Goal: Information Seeking & Learning: Find specific fact

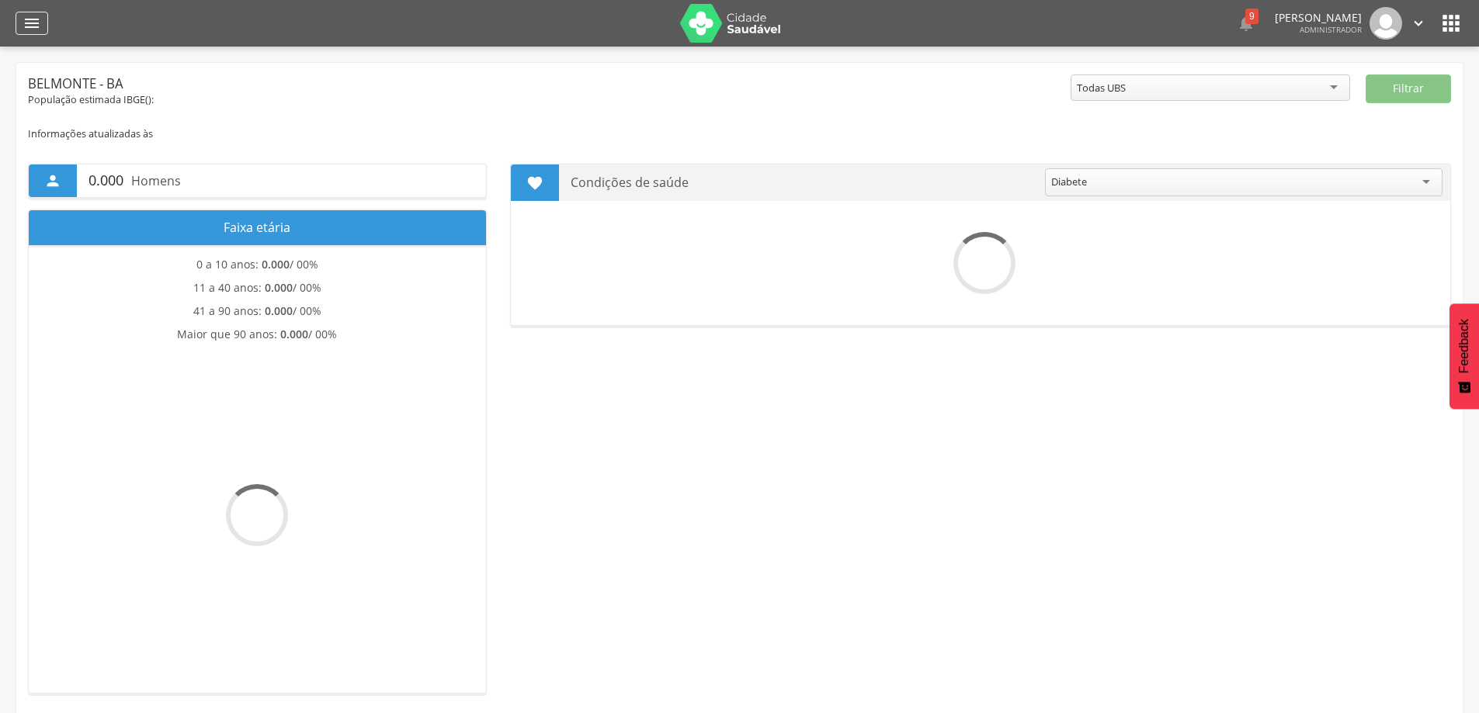
click at [36, 31] on icon "" at bounding box center [32, 23] width 19 height 19
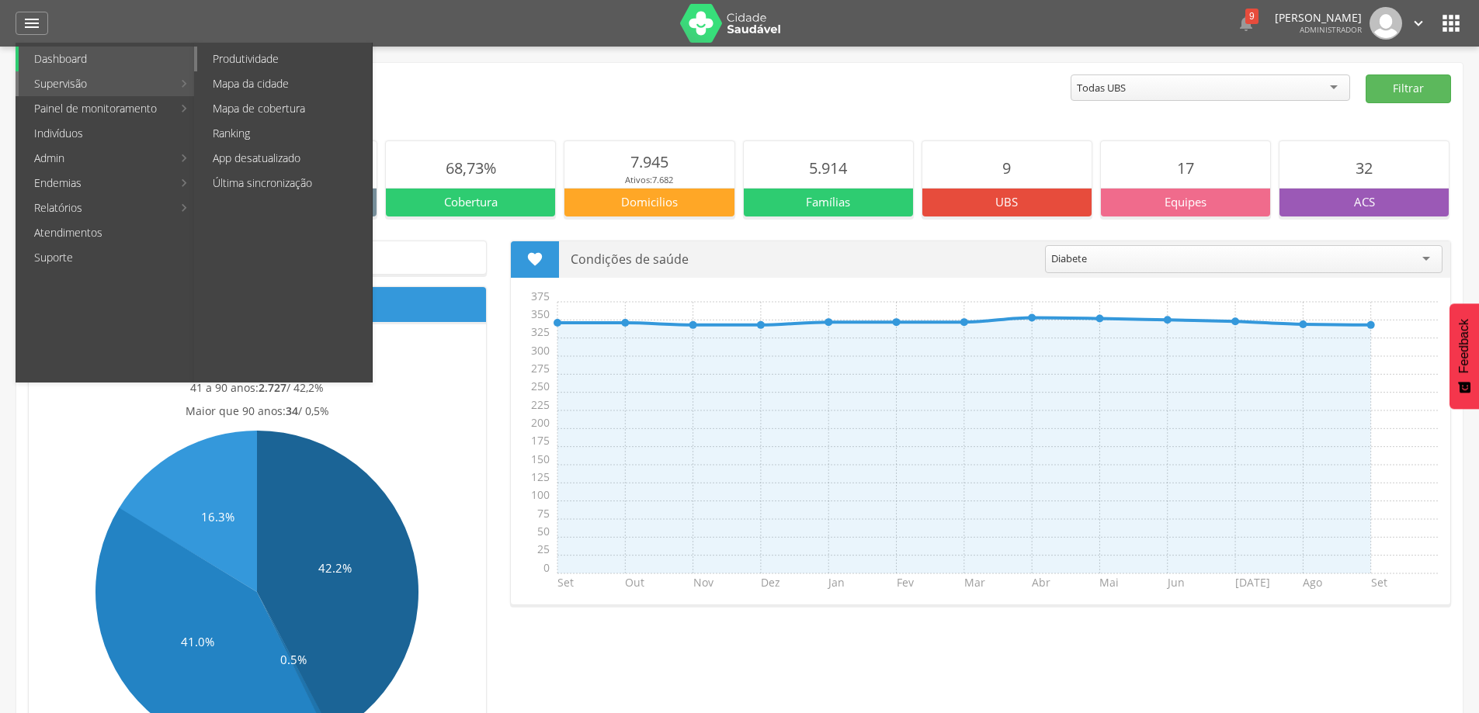
click at [207, 58] on link "Produtividade" at bounding box center [284, 59] width 175 height 25
type input "**********"
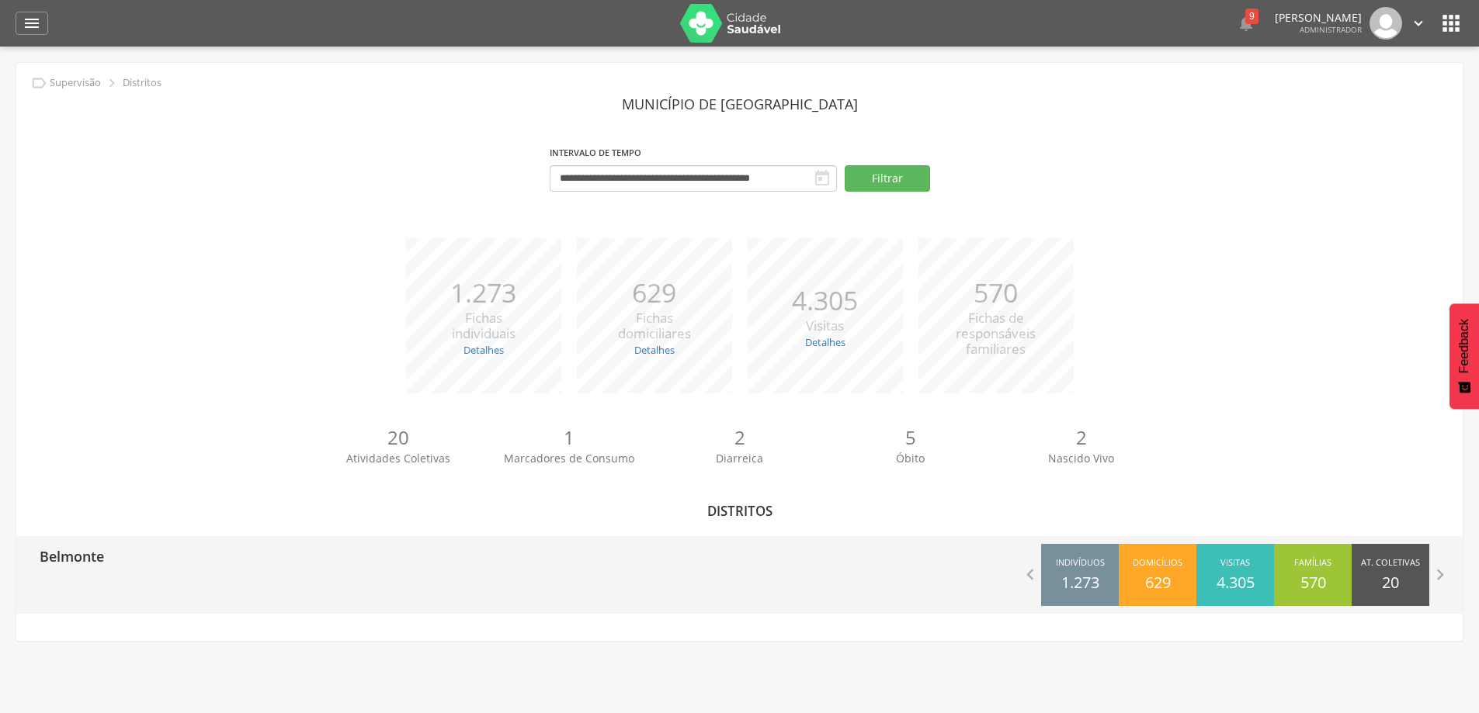
click at [82, 555] on p "Belmonte" at bounding box center [72, 551] width 64 height 31
type input "**********"
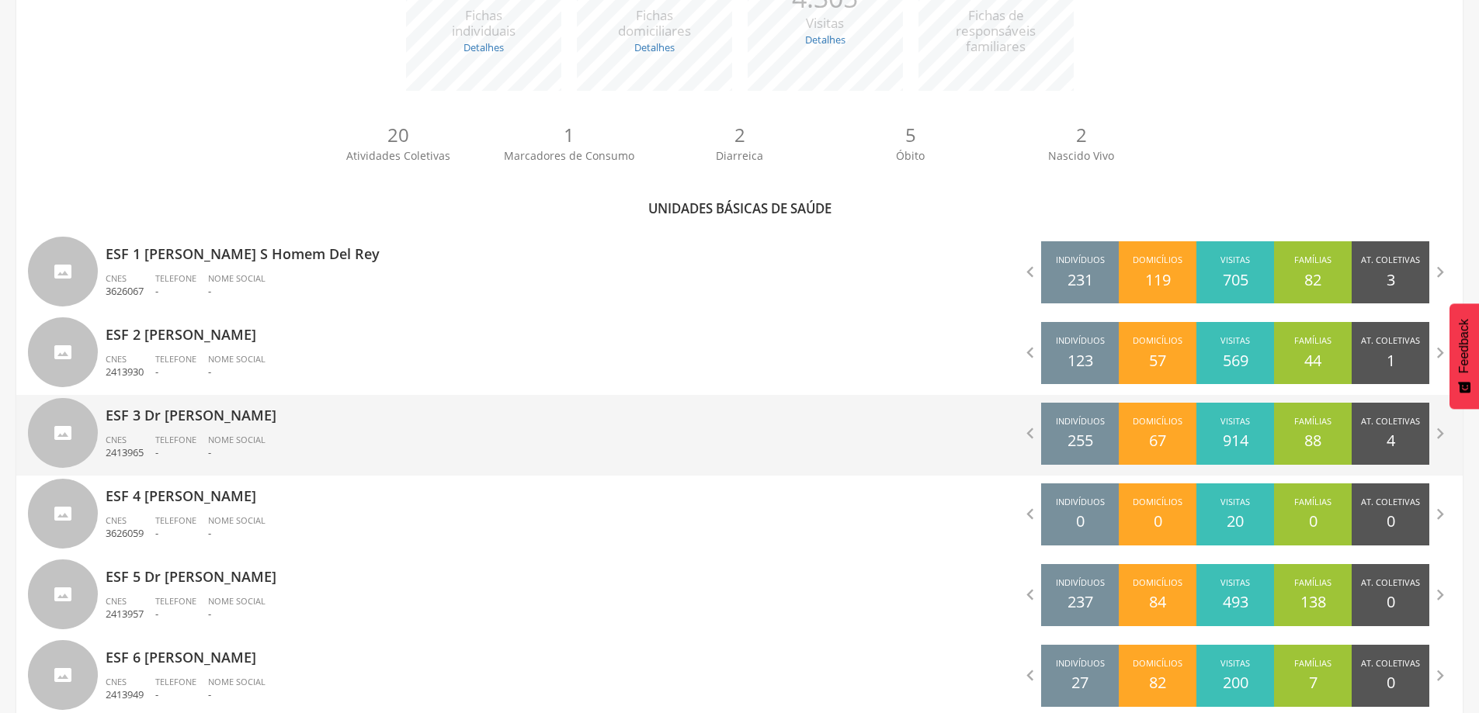
scroll to position [311, 0]
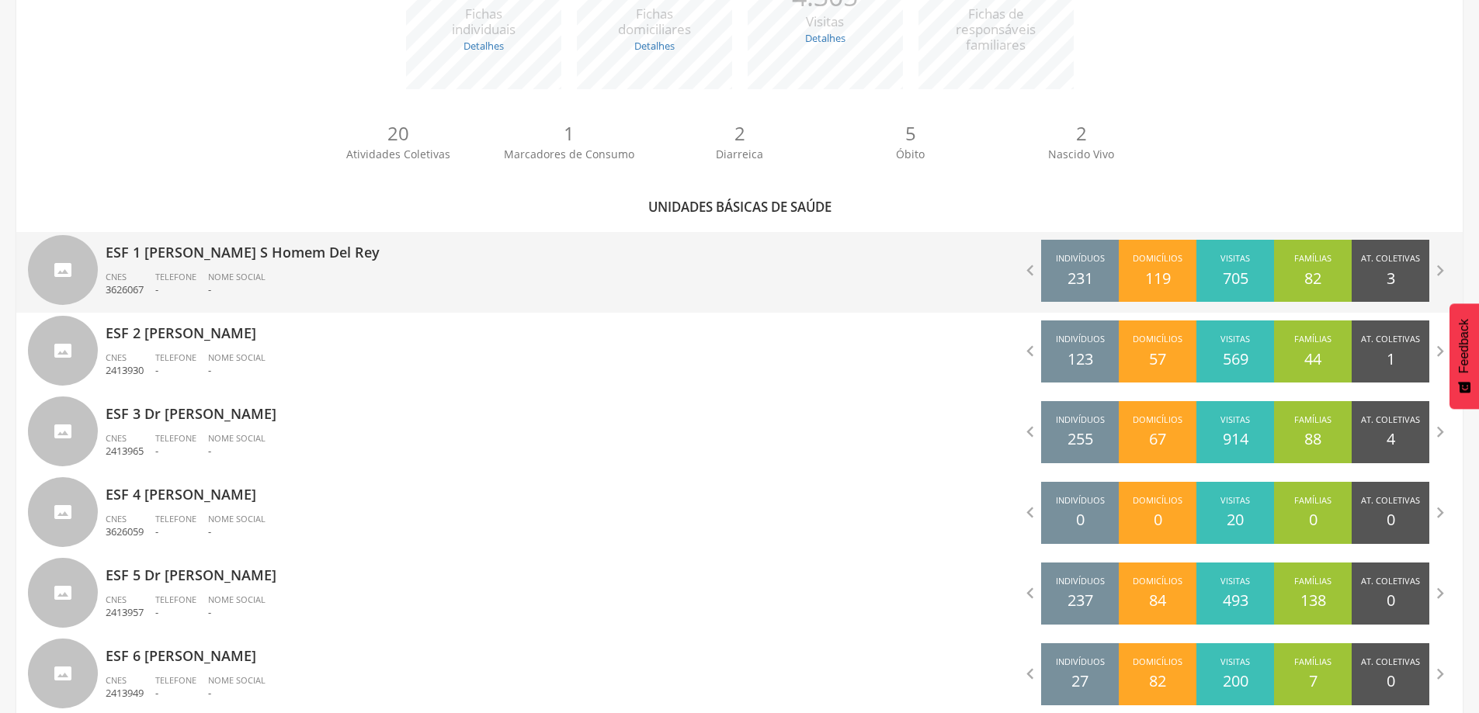
click at [115, 267] on div "ESF 1 [PERSON_NAME] S Homem Del Rey CNES 3626067 Telefone - Nome Social -" at bounding box center [417, 272] width 623 height 81
type input "**********"
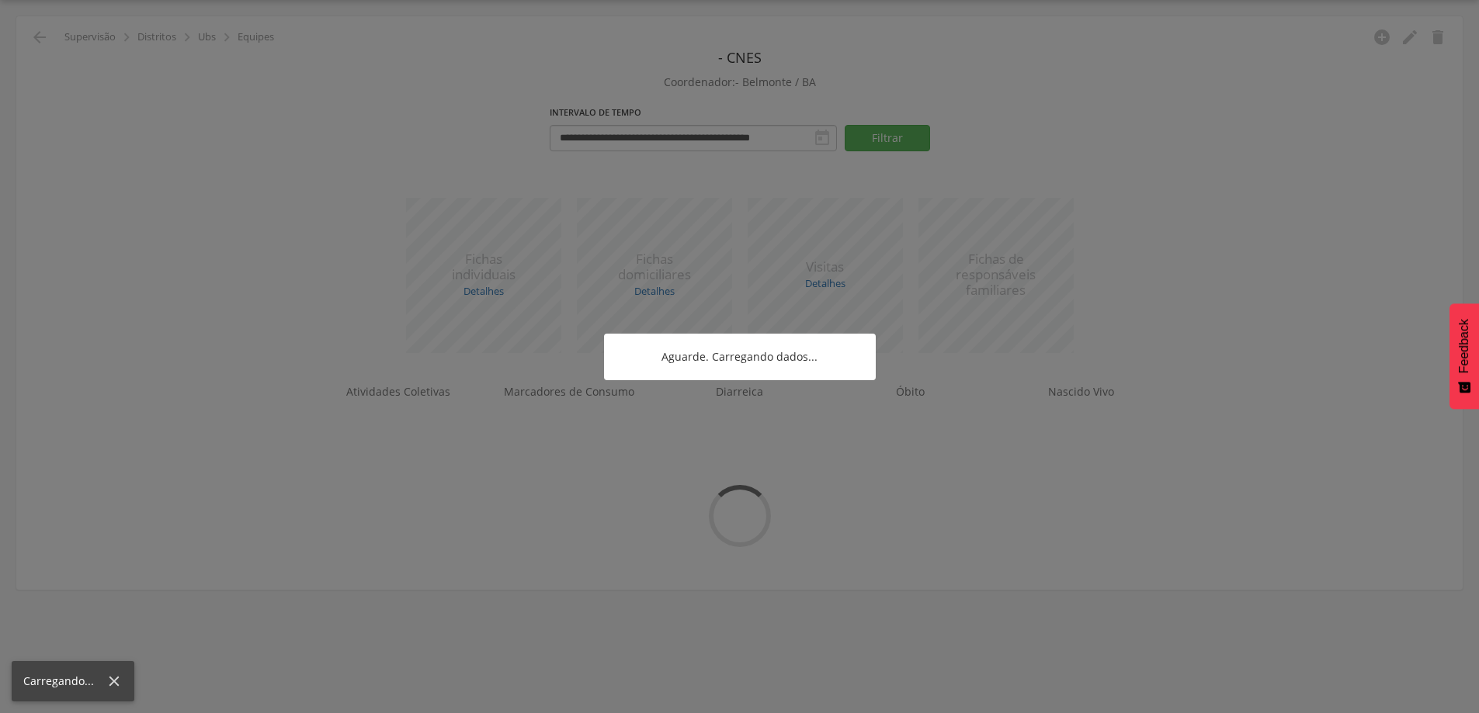
scroll to position [47, 0]
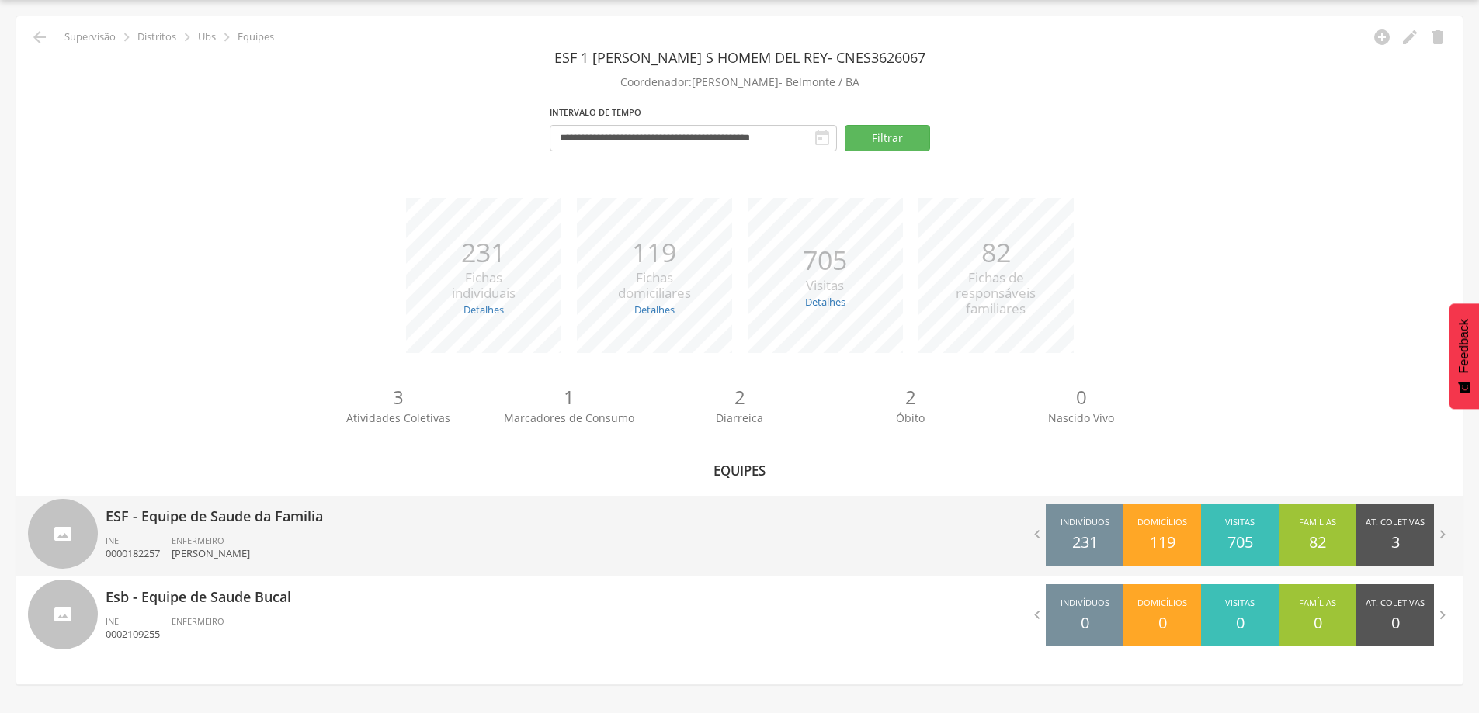
click at [247, 545] on div "ENFERMEIRO [PERSON_NAME]" at bounding box center [217, 548] width 90 height 26
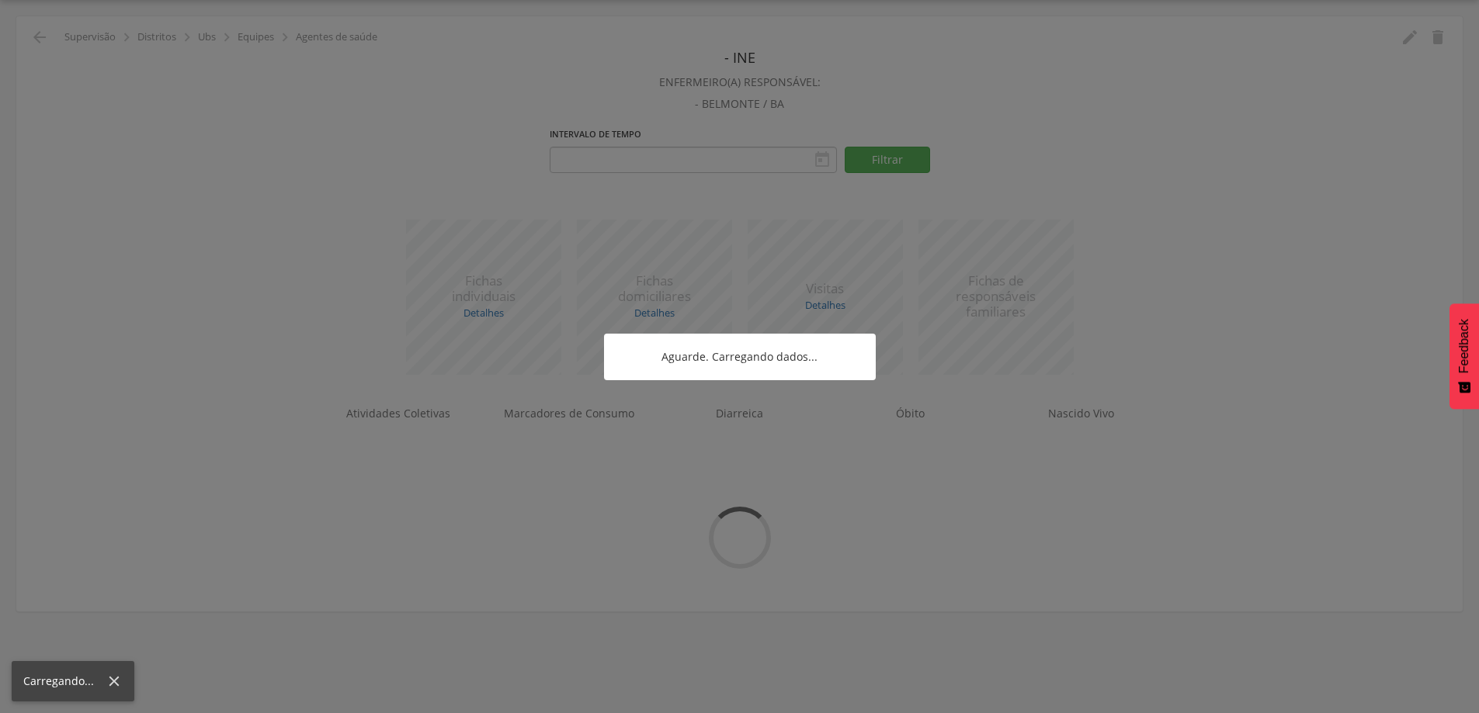
type input "**********"
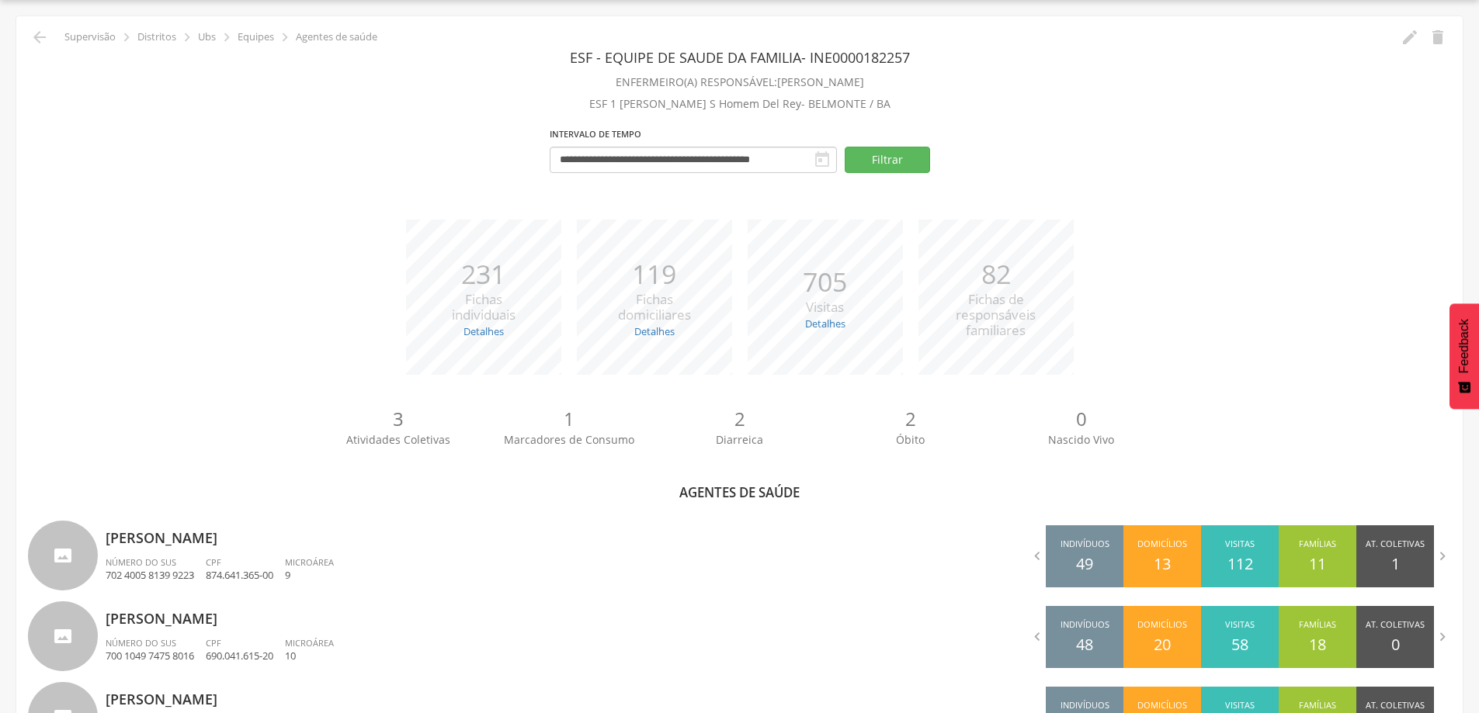
scroll to position [311, 0]
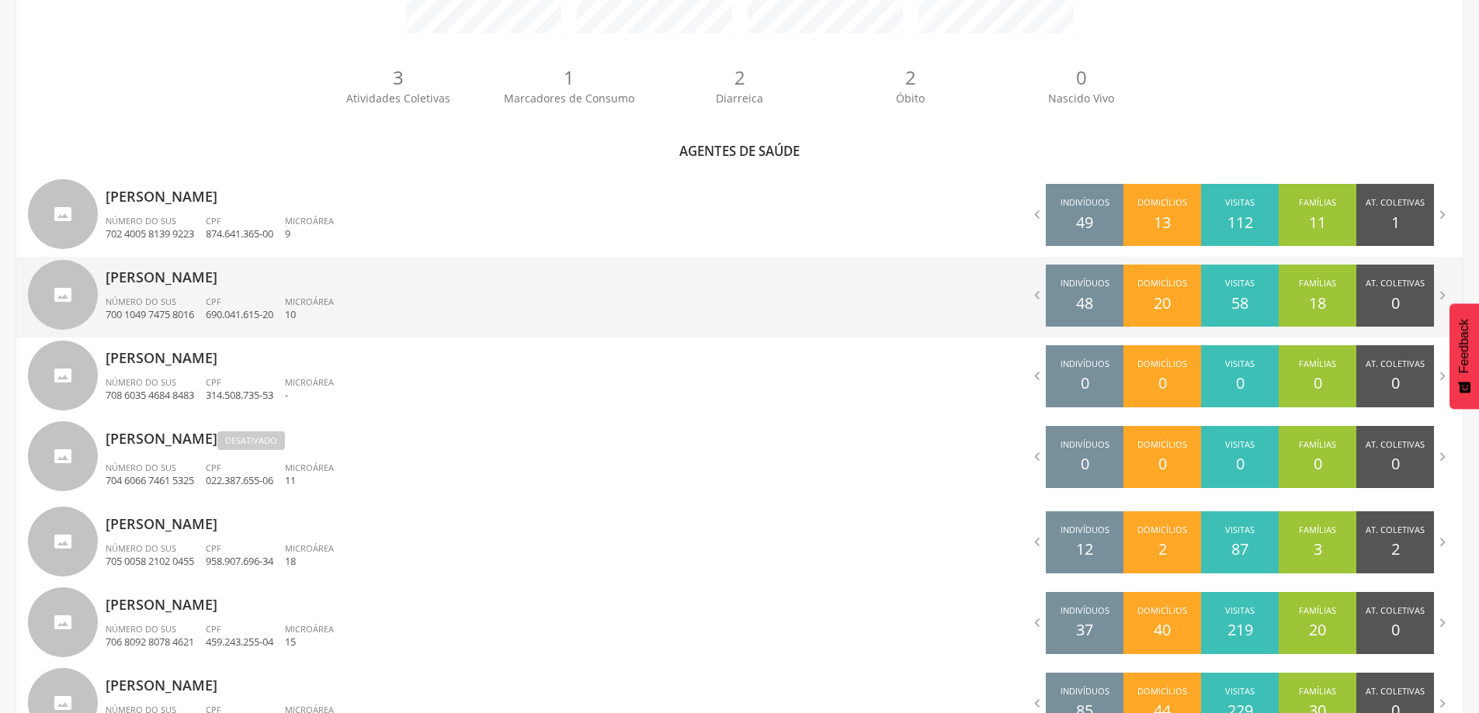
click at [225, 290] on div "[PERSON_NAME] Número do SUS 700 [DEMOGRAPHIC_DATA] 7475 8016 CPF 690.041.615-20…" at bounding box center [417, 297] width 623 height 81
type input "**********"
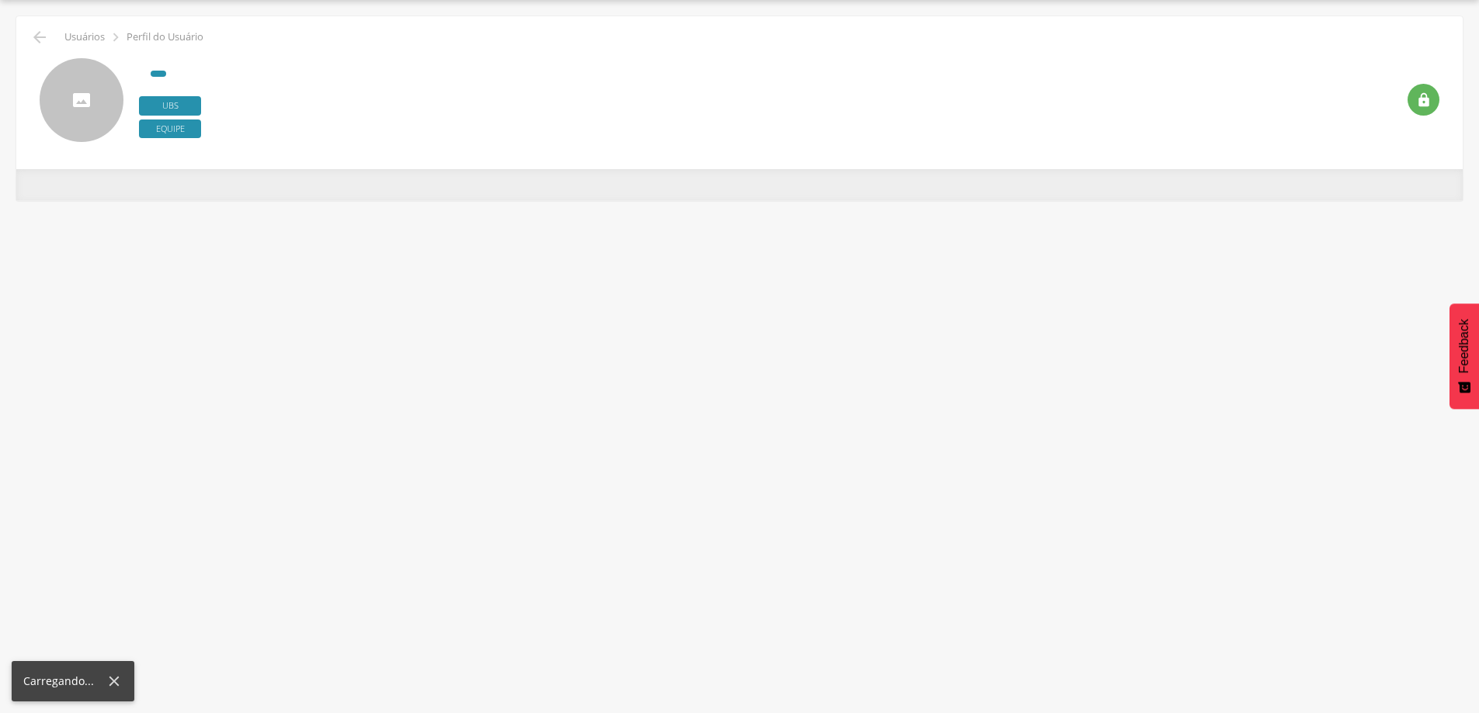
scroll to position [47, 0]
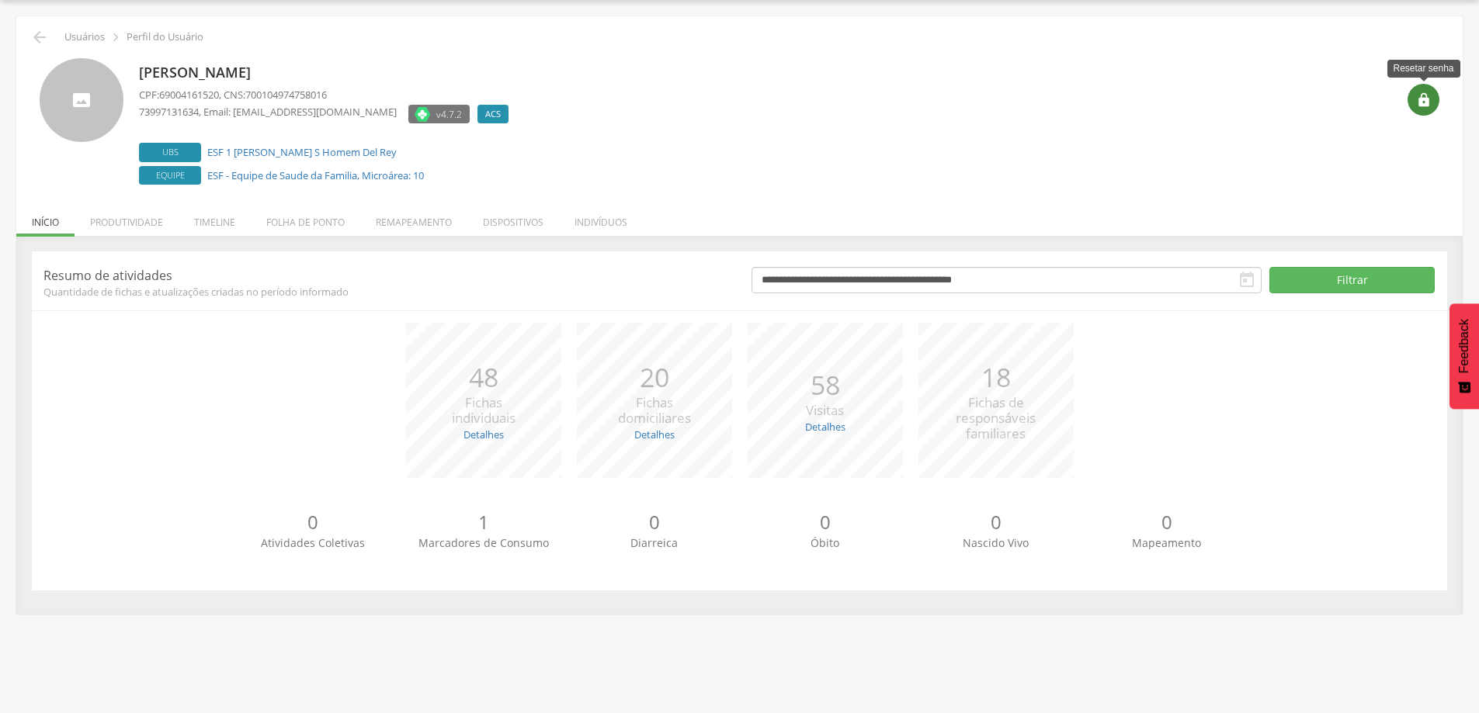
click at [1423, 104] on icon "" at bounding box center [1424, 100] width 16 height 16
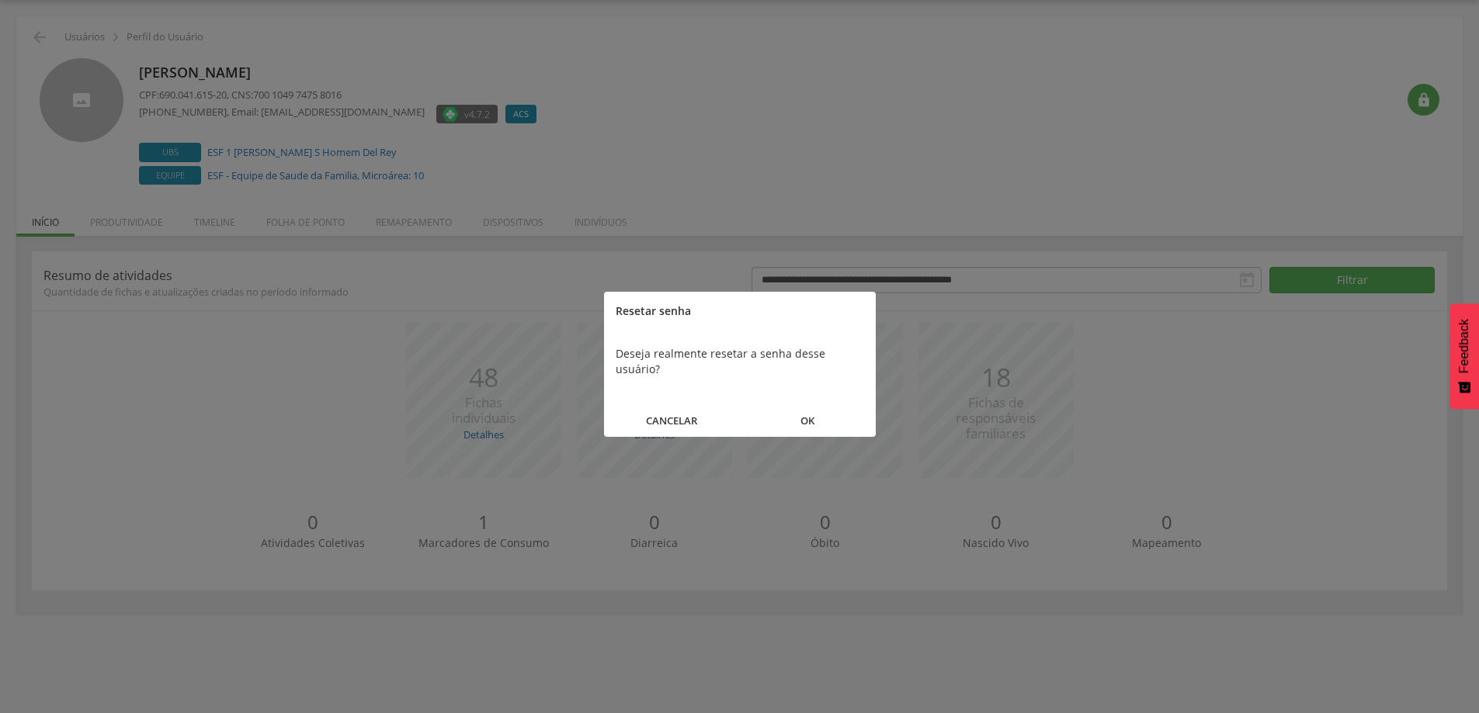
click at [837, 166] on div at bounding box center [739, 356] width 1479 height 713
click at [808, 404] on button "OK" at bounding box center [808, 420] width 136 height 33
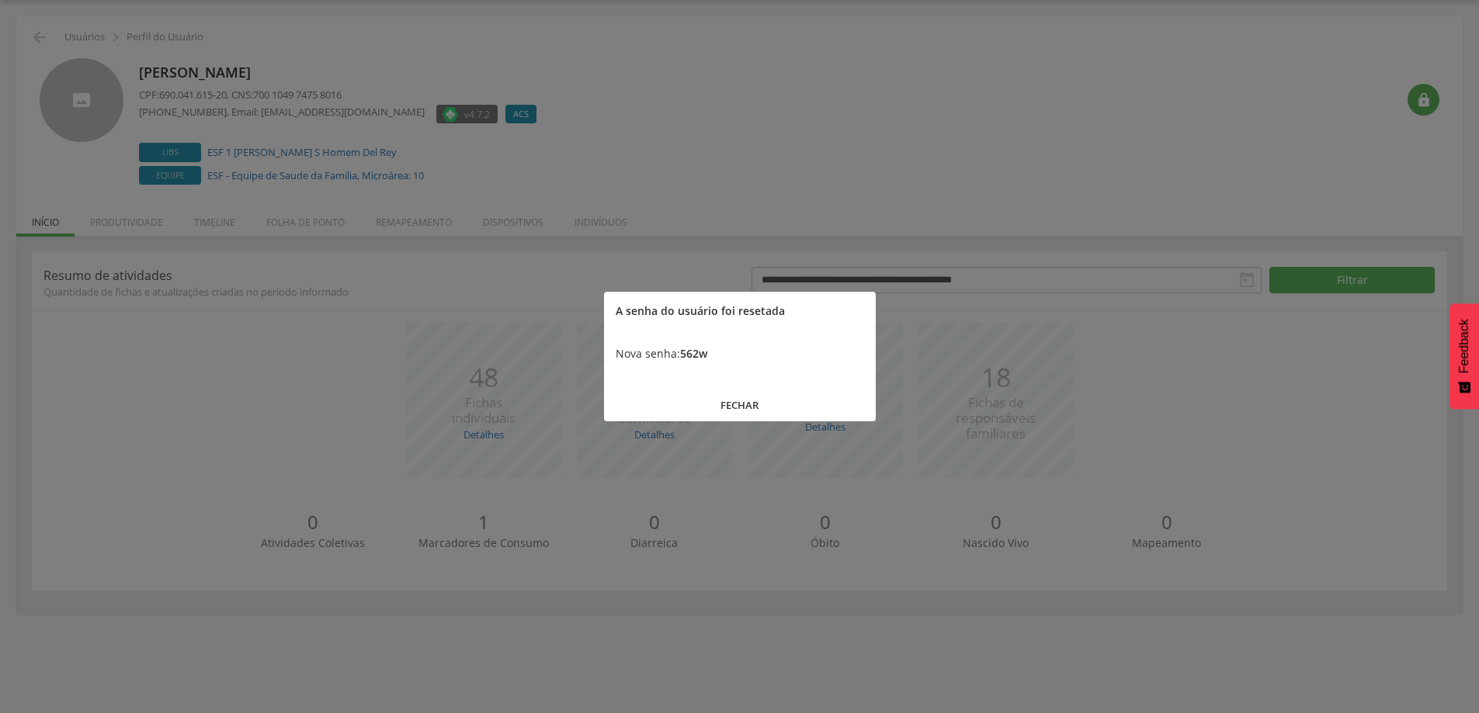
click at [727, 394] on button "FECHAR" at bounding box center [740, 405] width 272 height 33
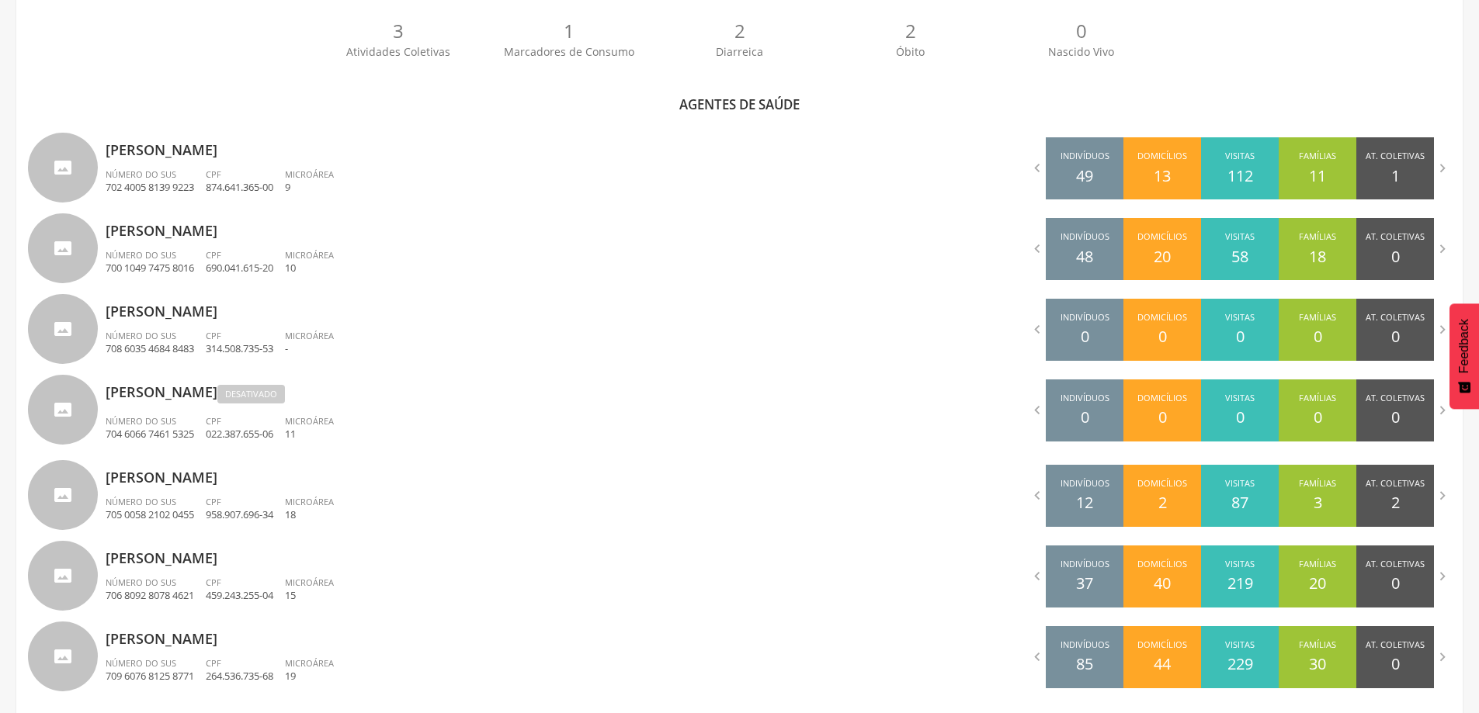
scroll to position [449, 0]
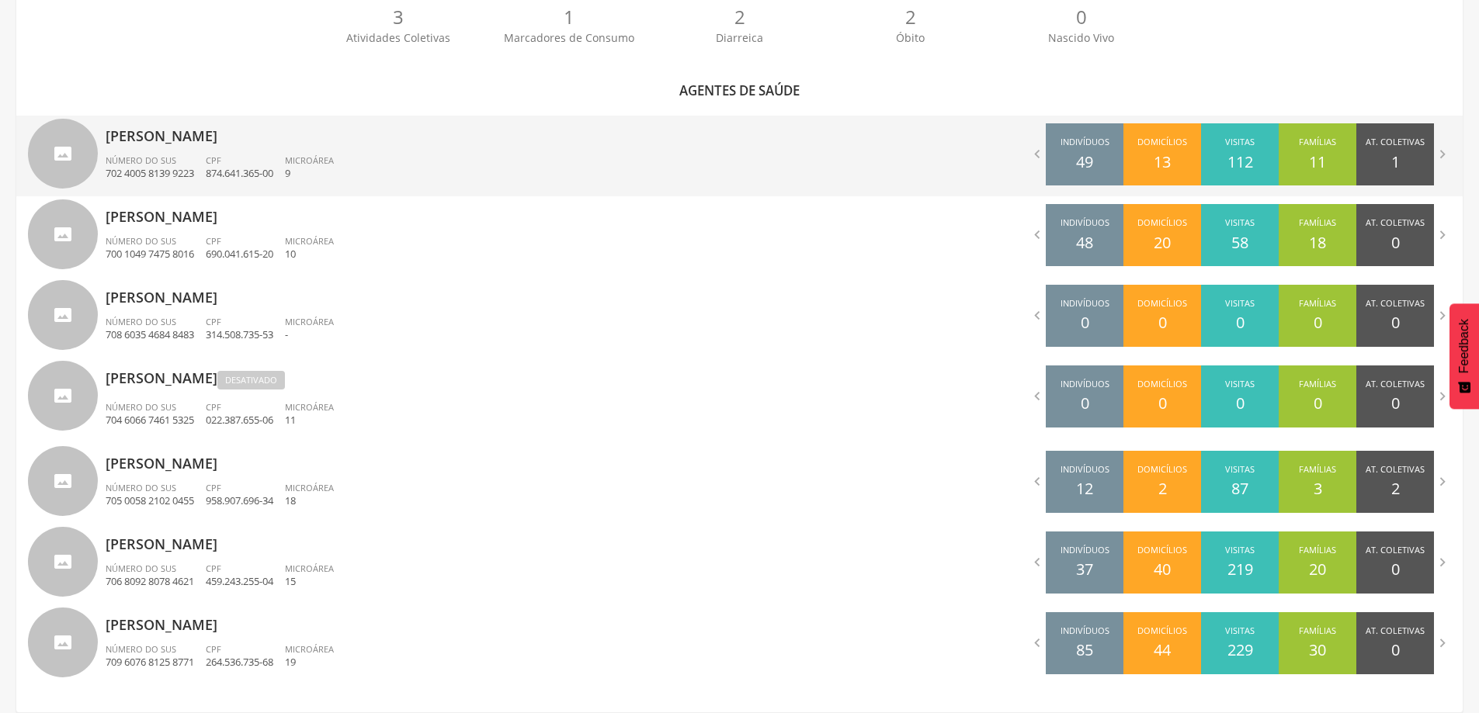
click at [164, 151] on div "[PERSON_NAME] Número do SUS 702 4005 8139 9223 CPF 874.641.365-00 Microárea 9" at bounding box center [417, 156] width 623 height 81
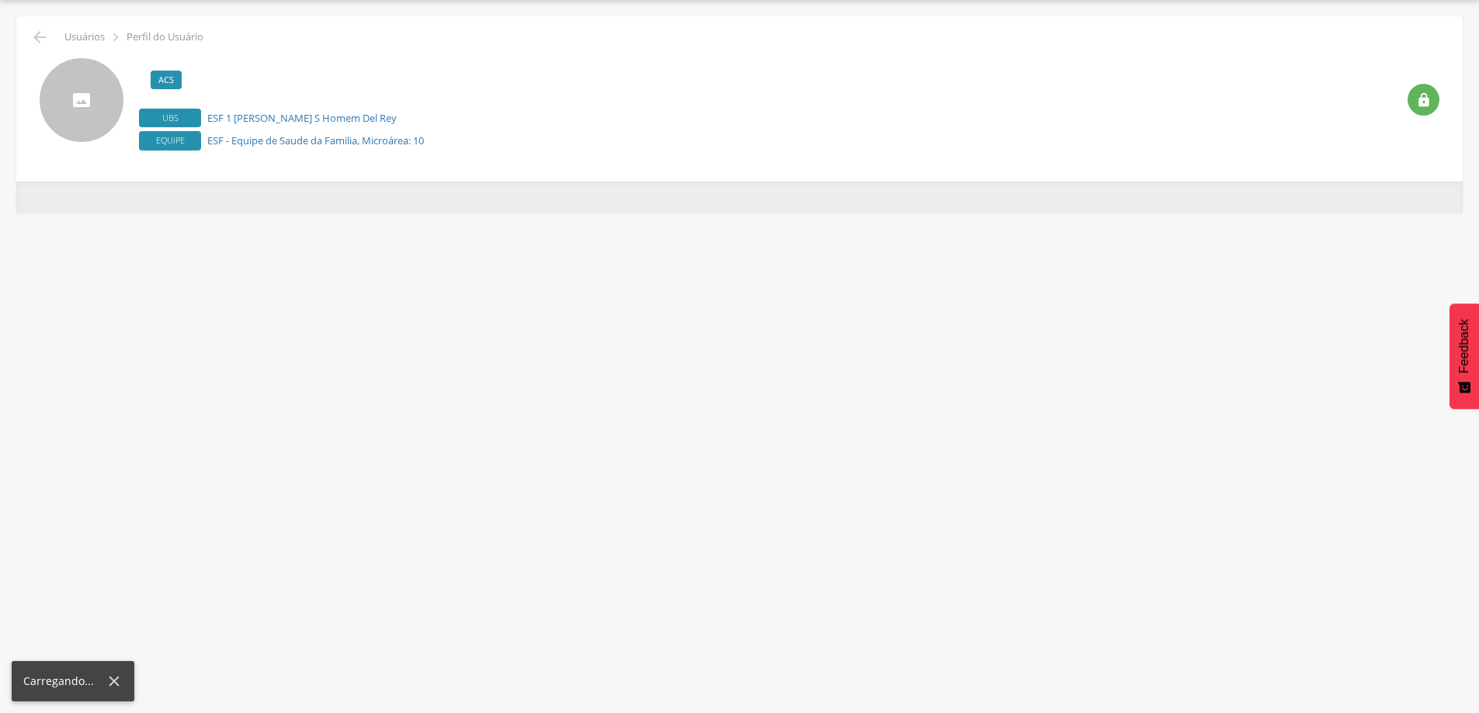
scroll to position [47, 0]
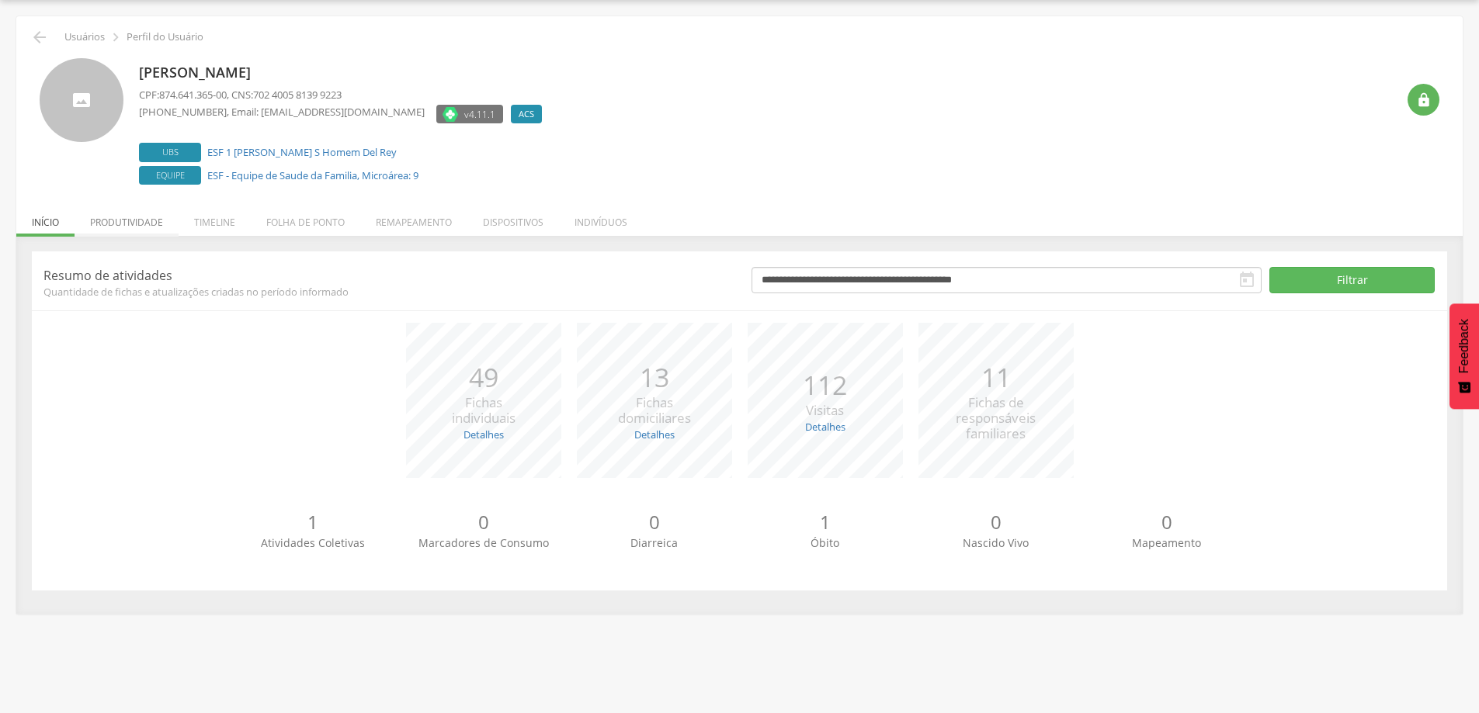
click at [140, 227] on li "Produtividade" at bounding box center [127, 218] width 104 height 36
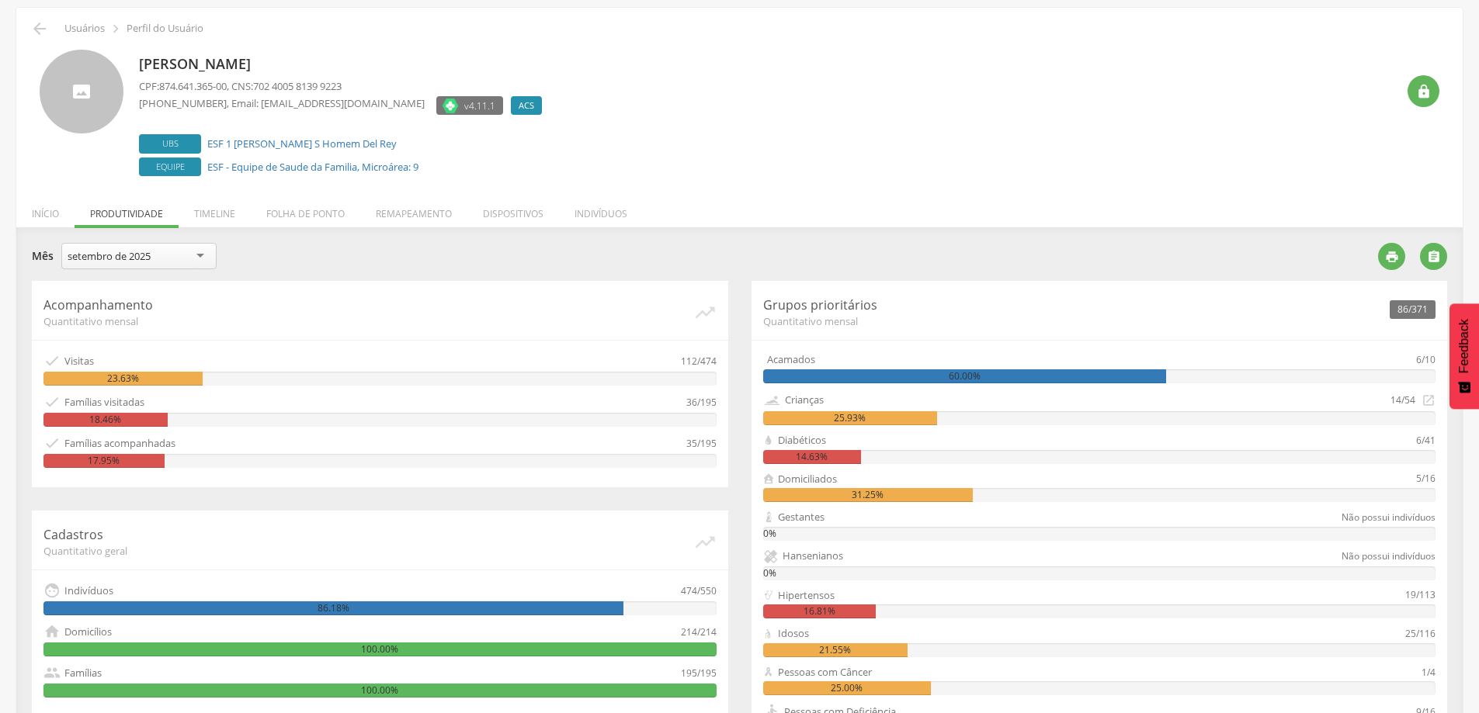
scroll to position [0, 0]
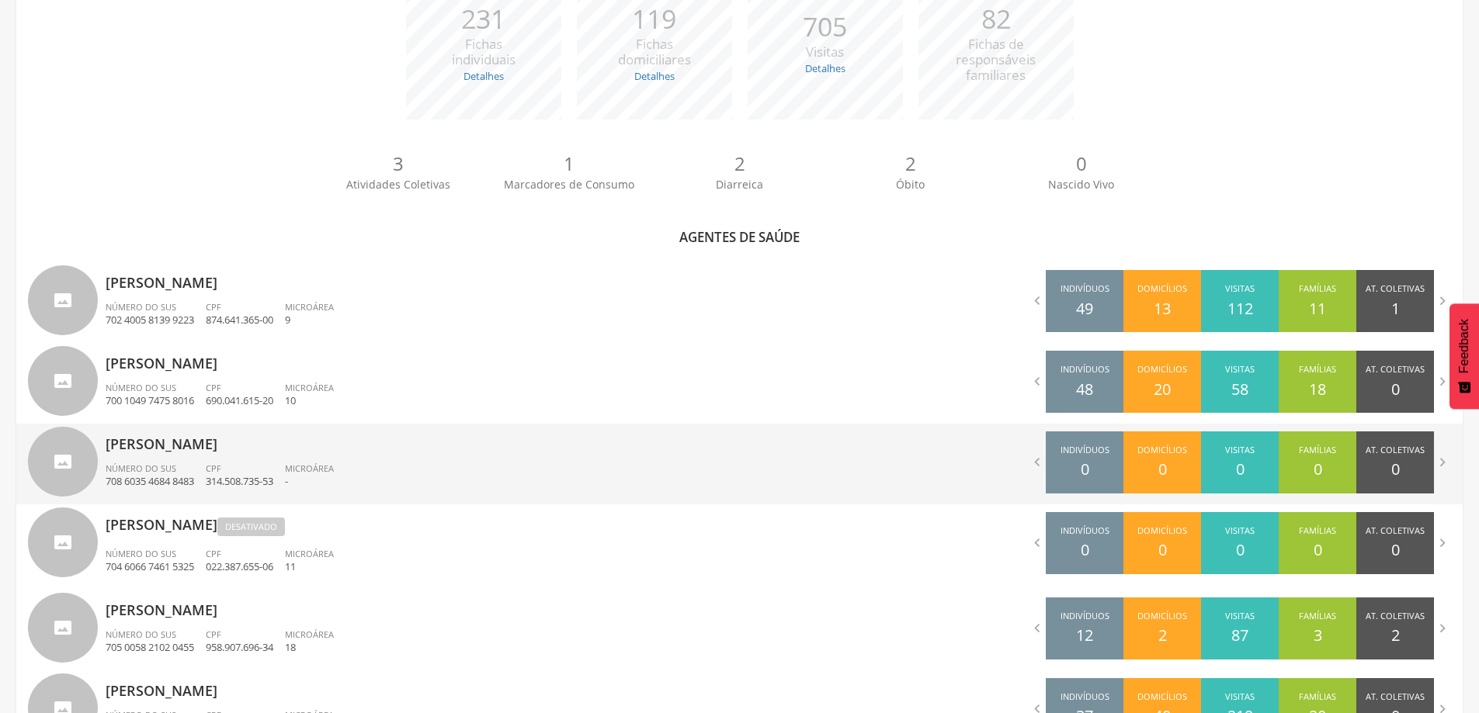
scroll to position [311, 0]
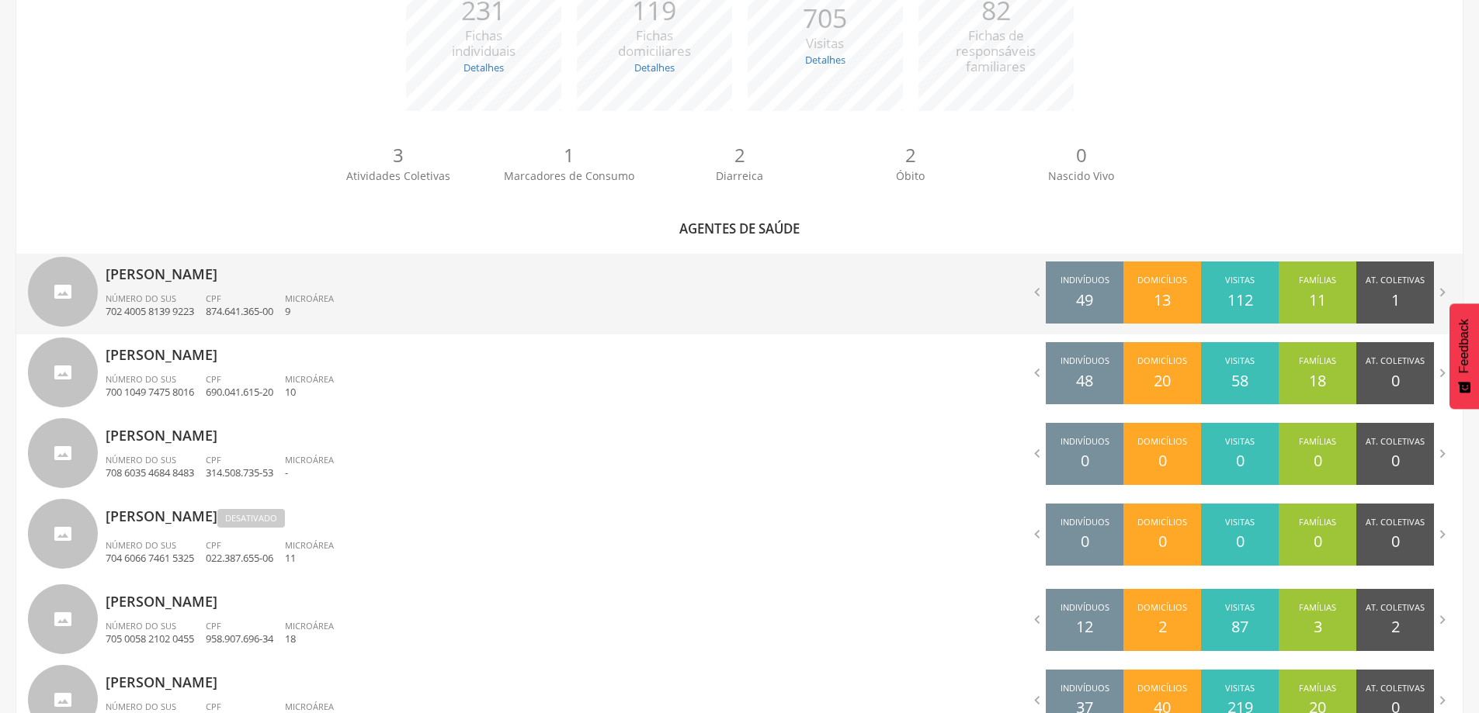
click at [155, 291] on div "[PERSON_NAME] Número do SUS 702 4005 8139 9223 CPF 874.641.365-00 Microárea 9" at bounding box center [417, 294] width 623 height 81
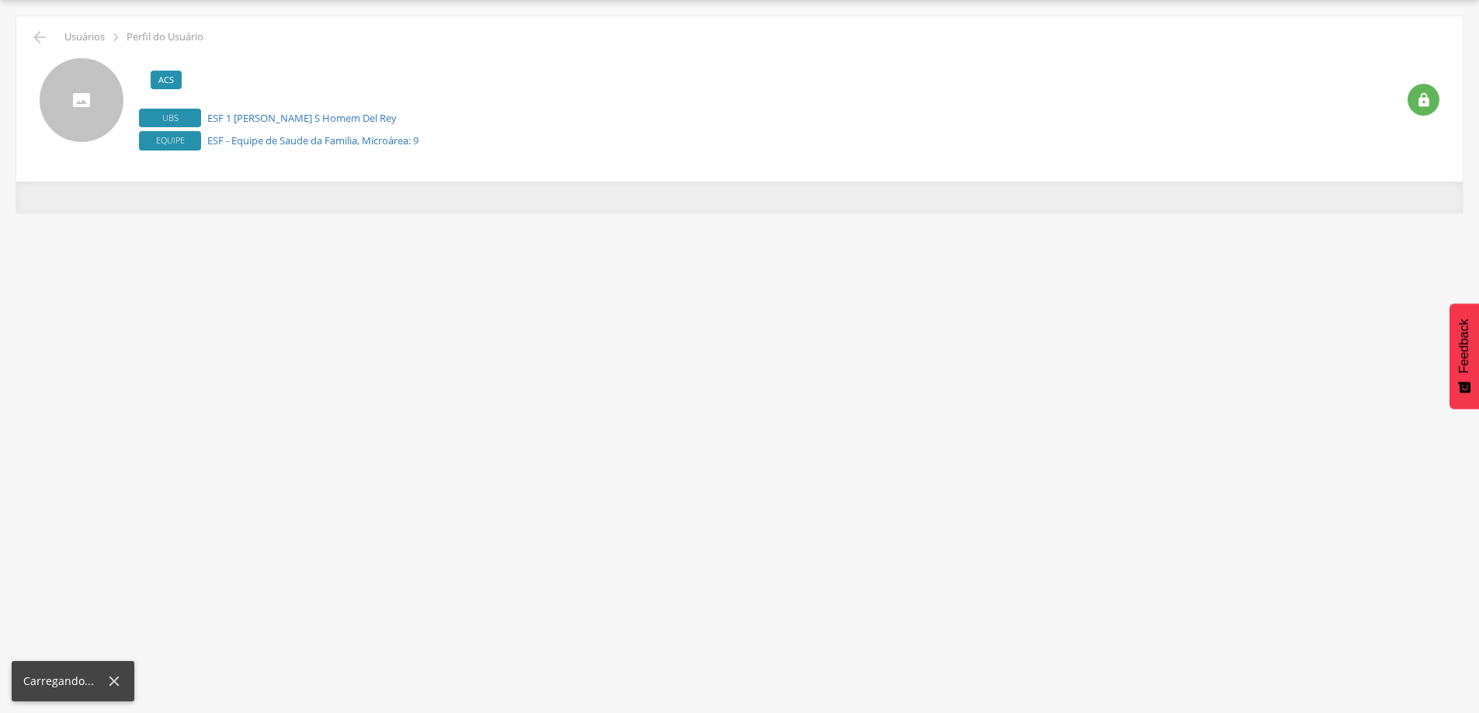
scroll to position [47, 0]
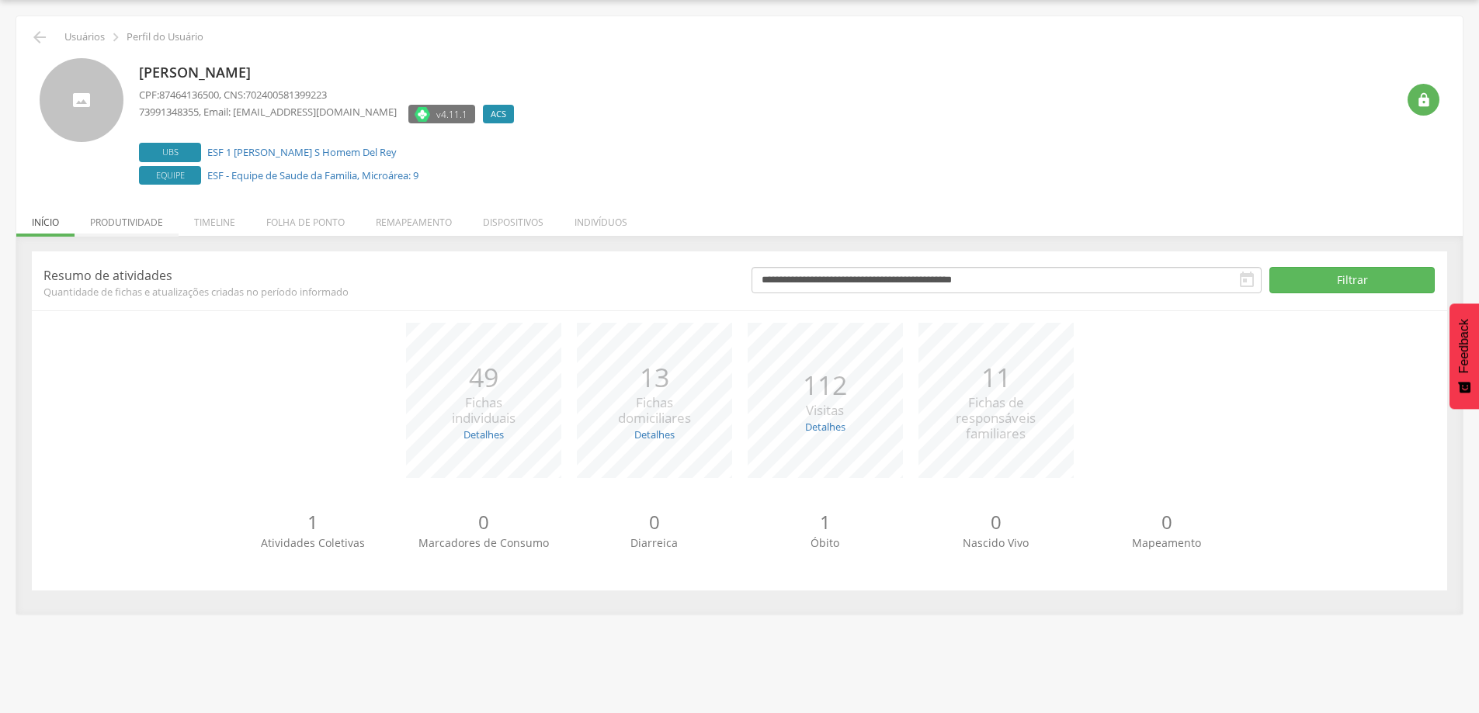
click at [113, 220] on li "Produtividade" at bounding box center [127, 218] width 104 height 36
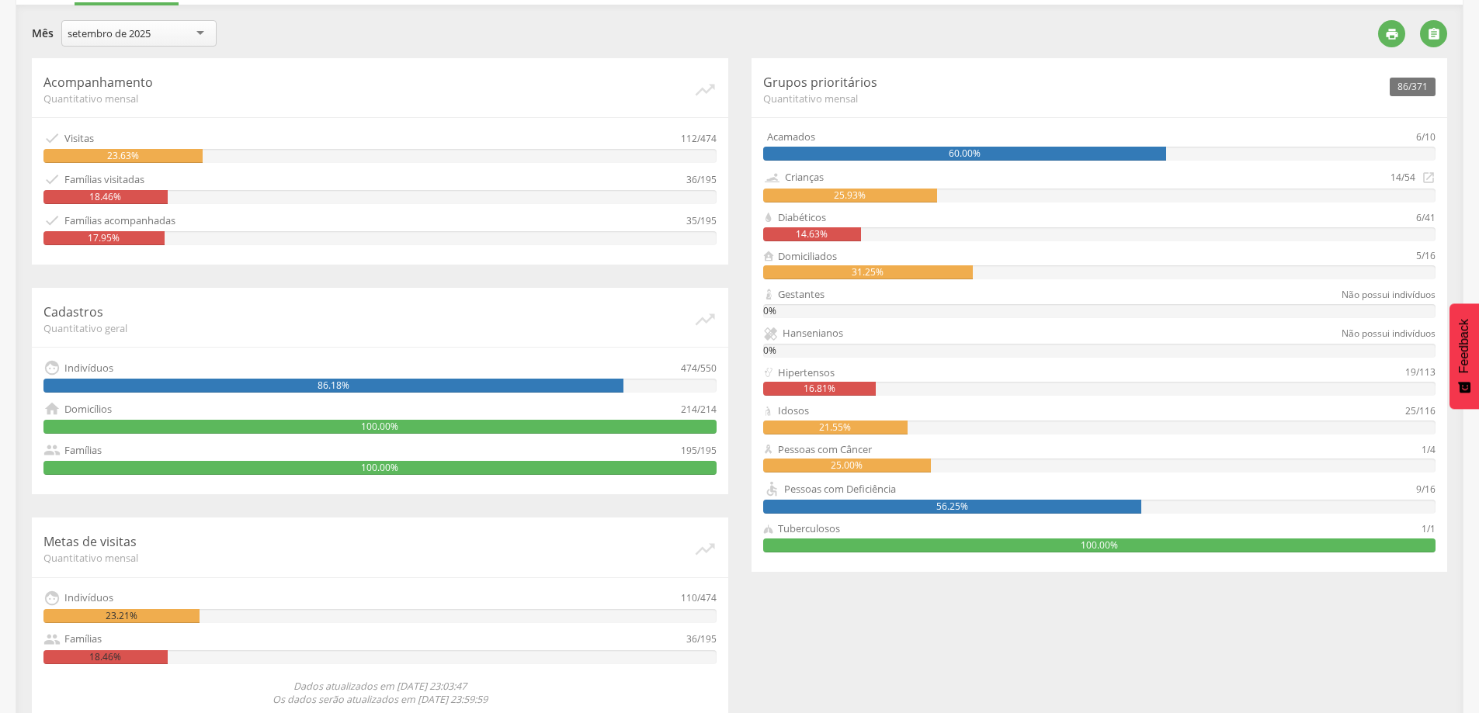
scroll to position [300, 0]
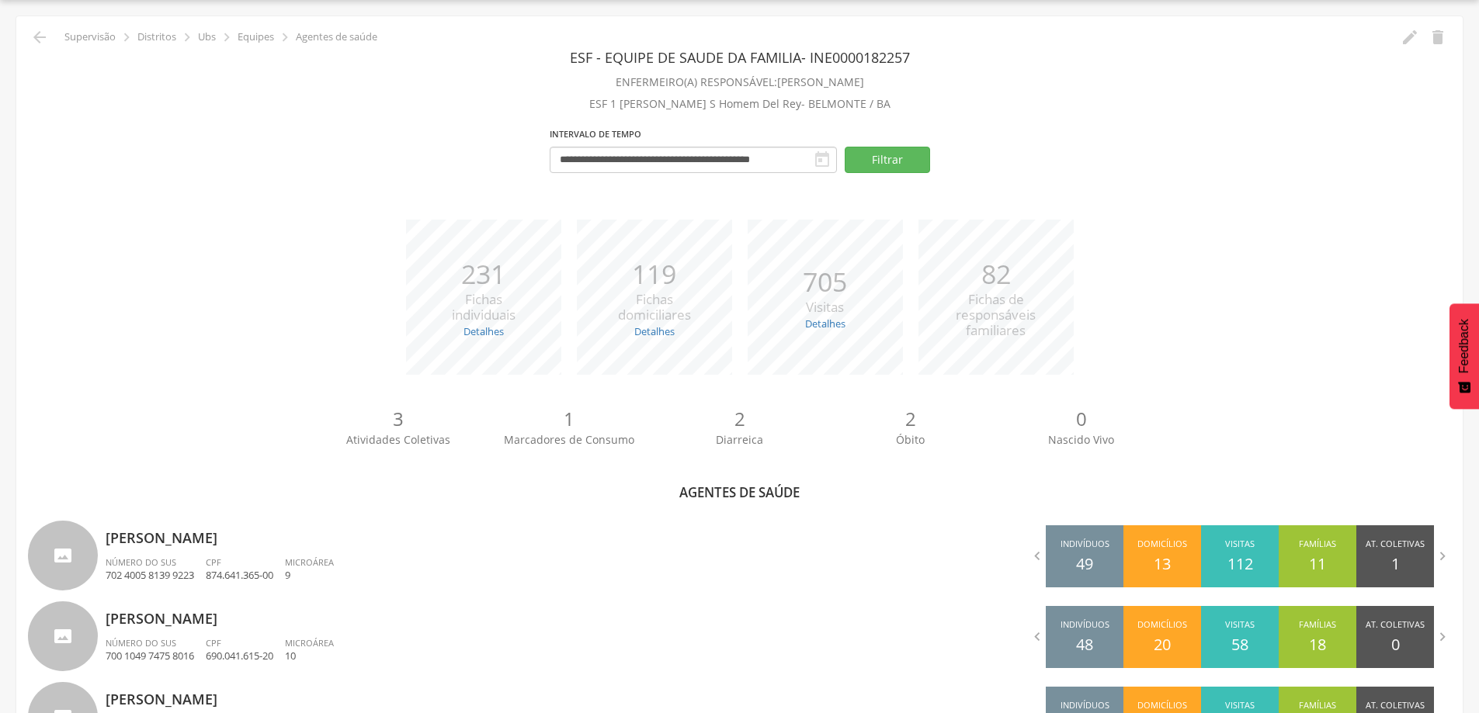
scroll to position [300, 0]
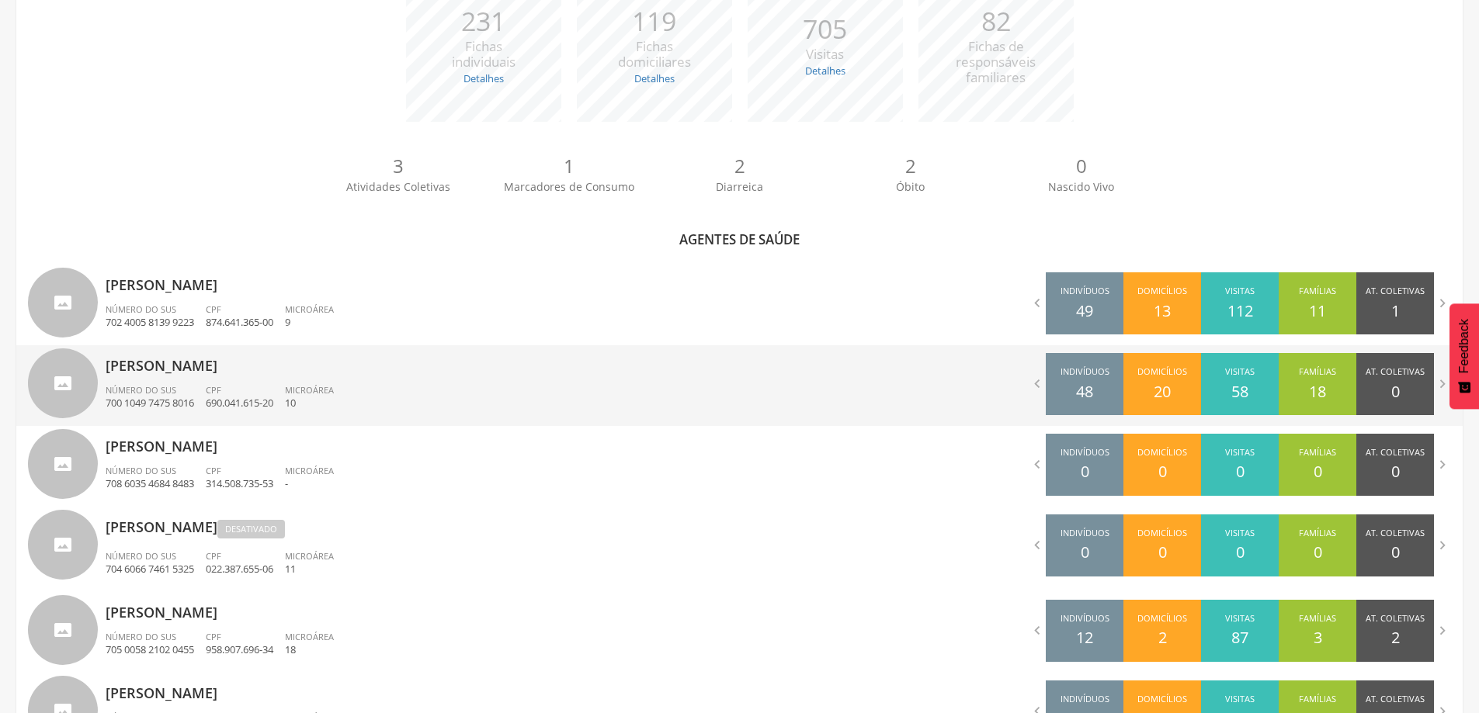
click at [160, 375] on p "[PERSON_NAME]" at bounding box center [417, 360] width 623 height 31
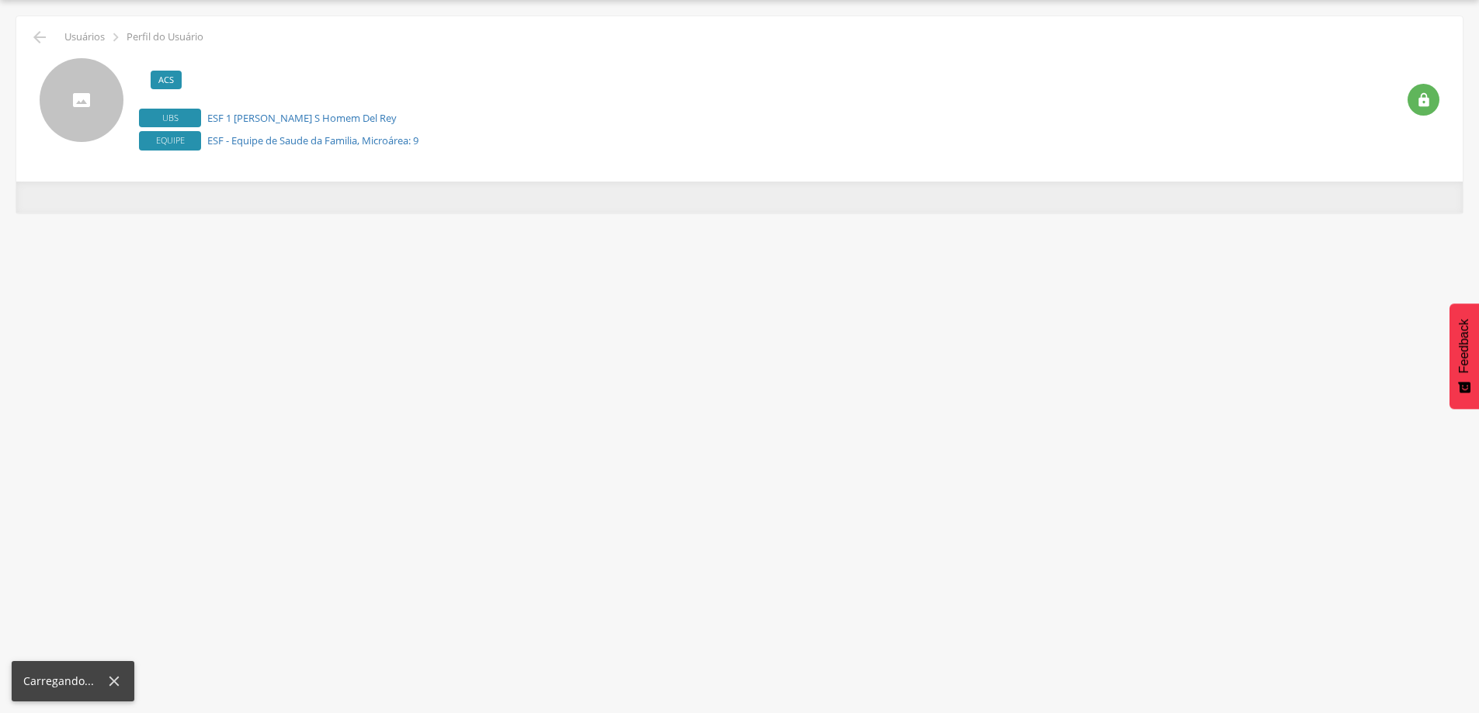
scroll to position [47, 0]
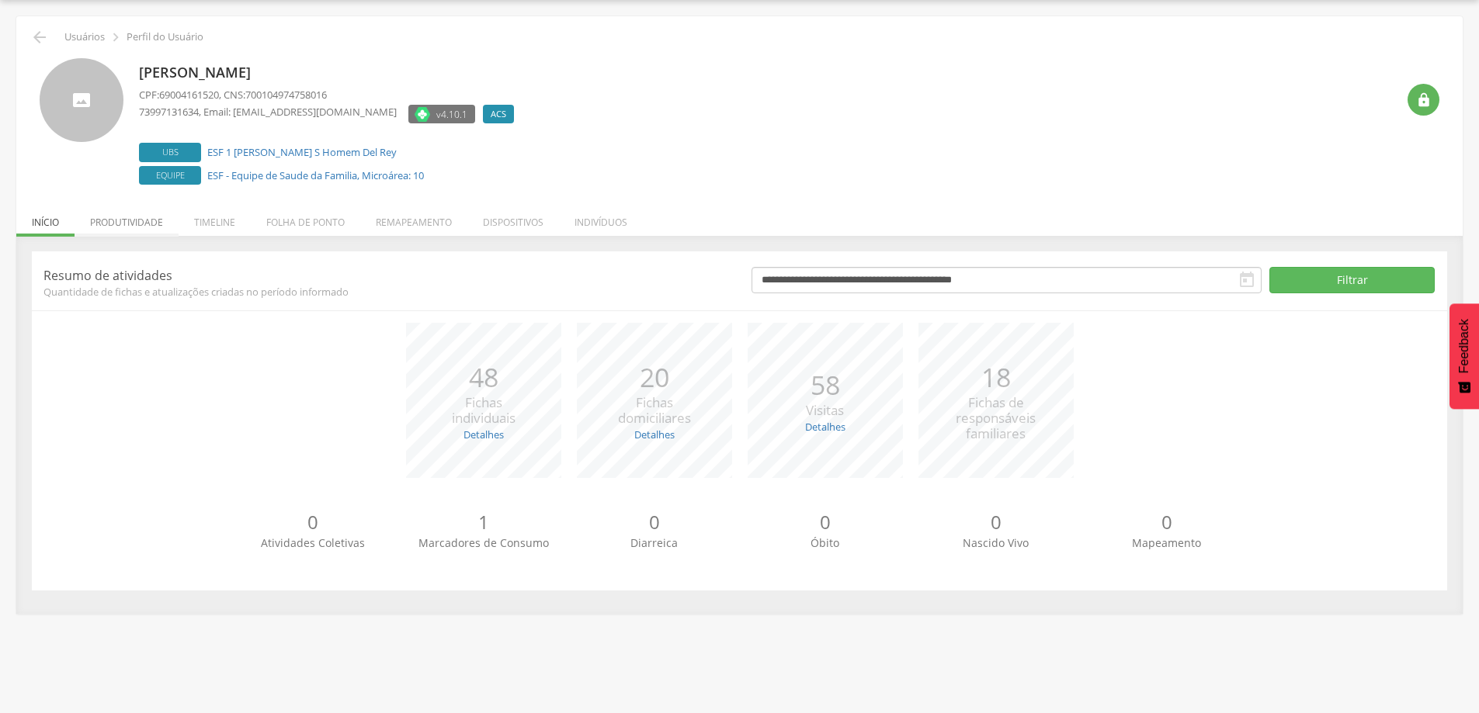
click at [137, 220] on li "Produtividade" at bounding box center [127, 218] width 104 height 36
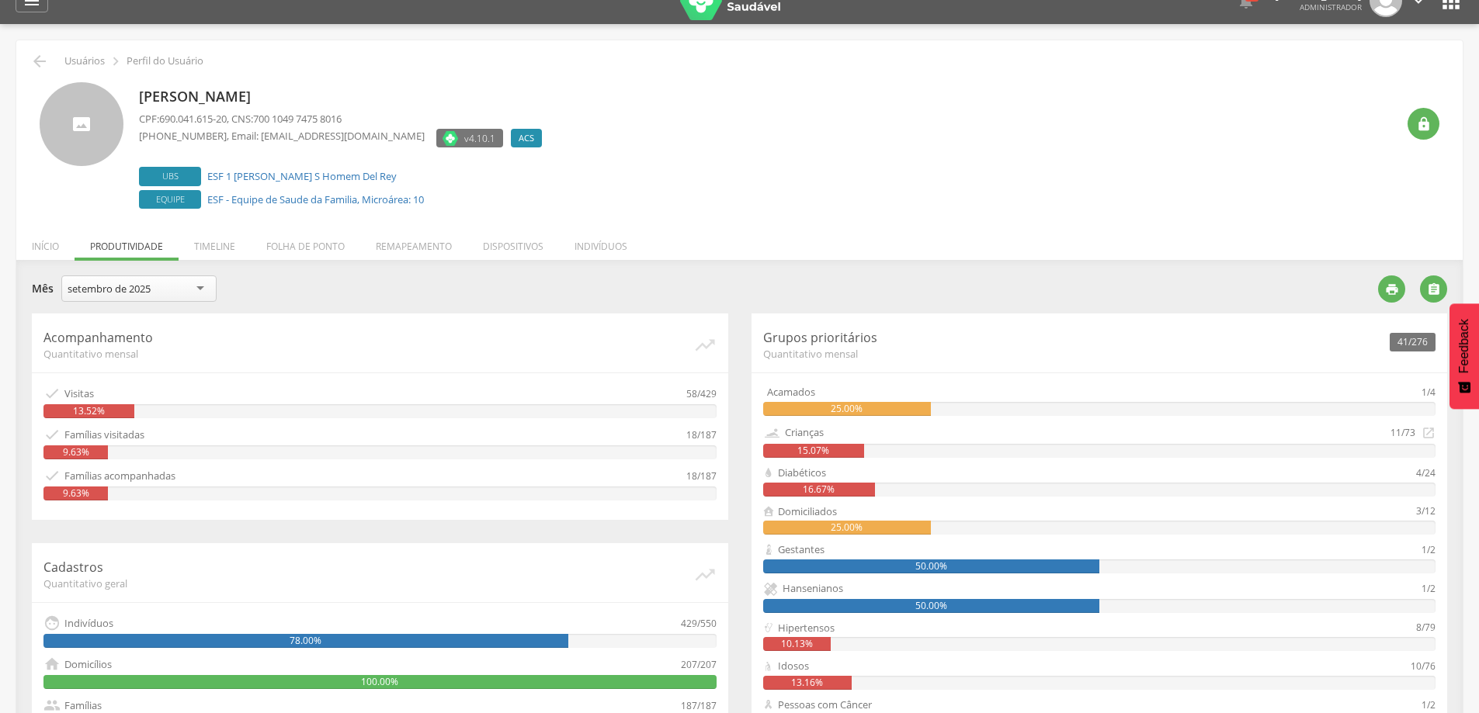
scroll to position [0, 0]
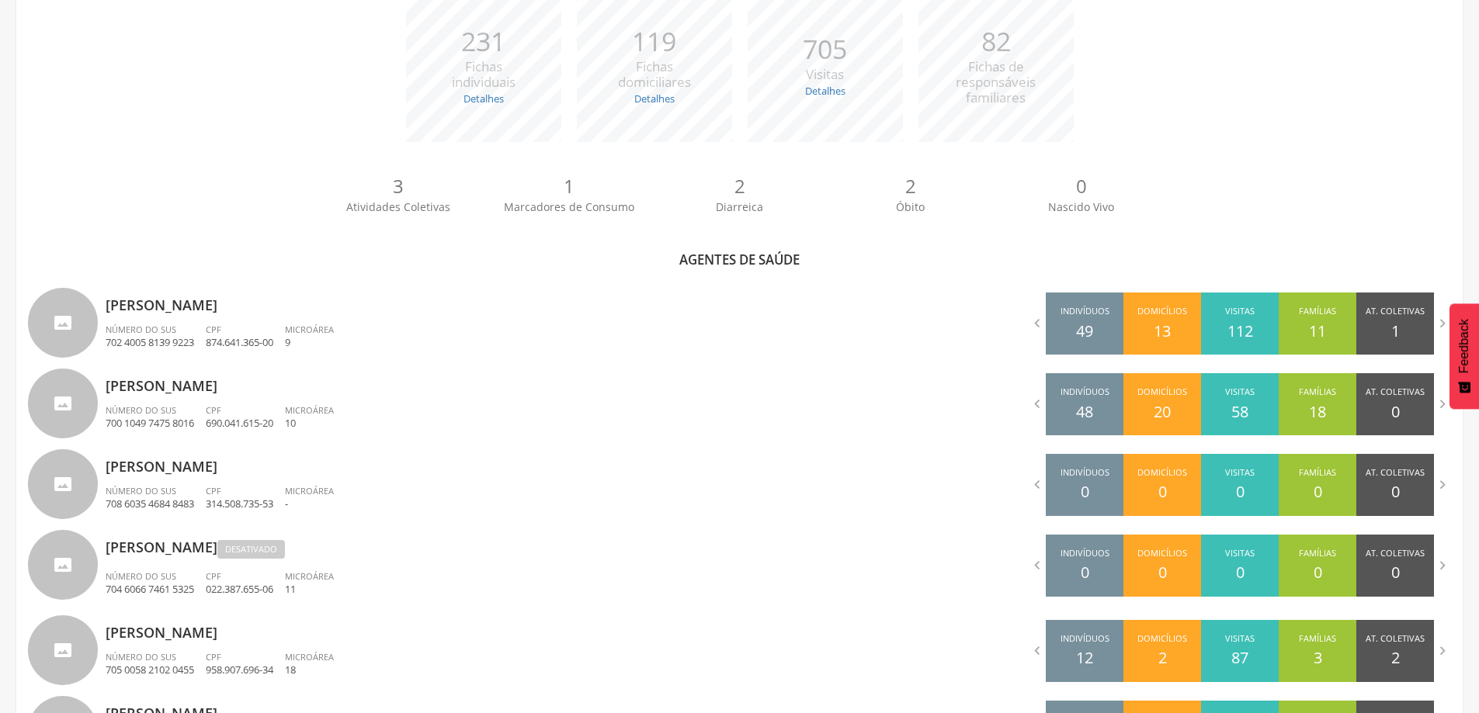
scroll to position [435, 0]
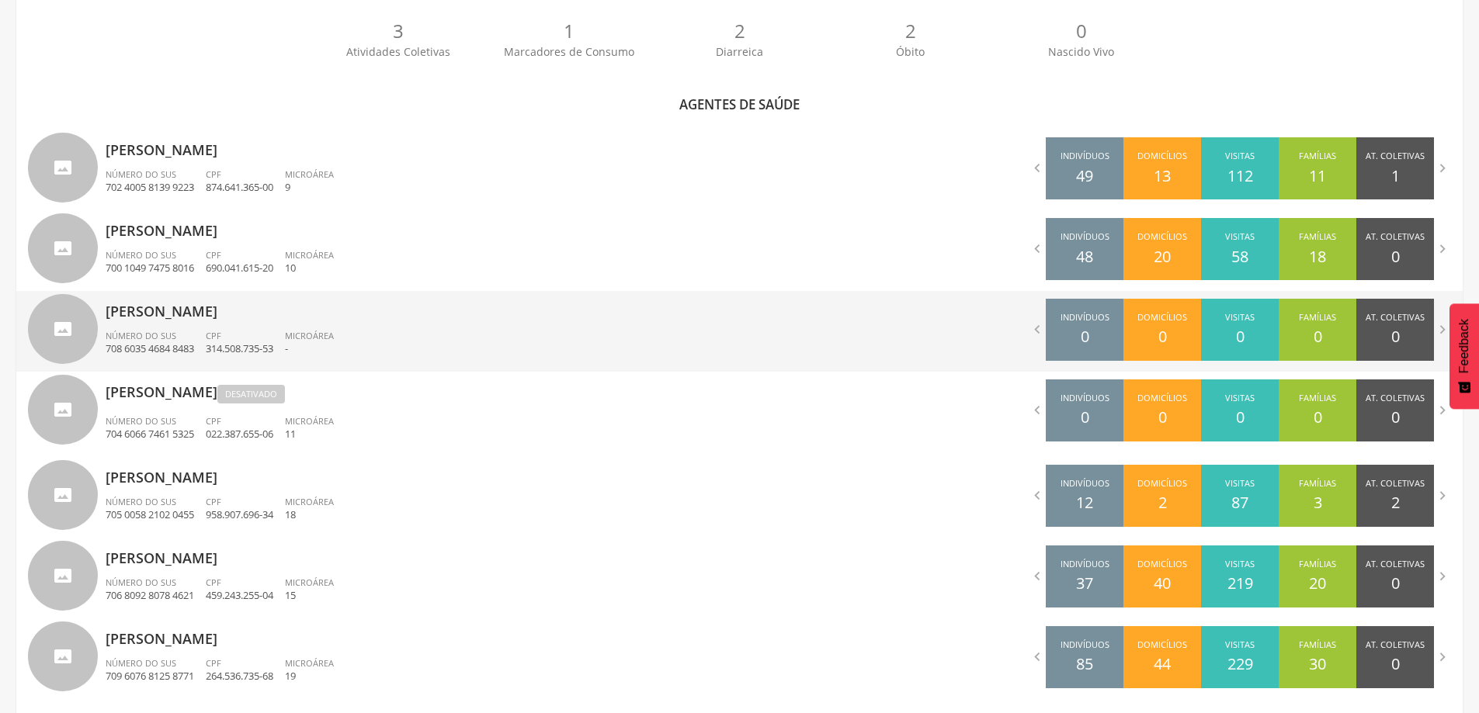
click at [137, 333] on span "Número do SUS" at bounding box center [141, 336] width 71 height 12
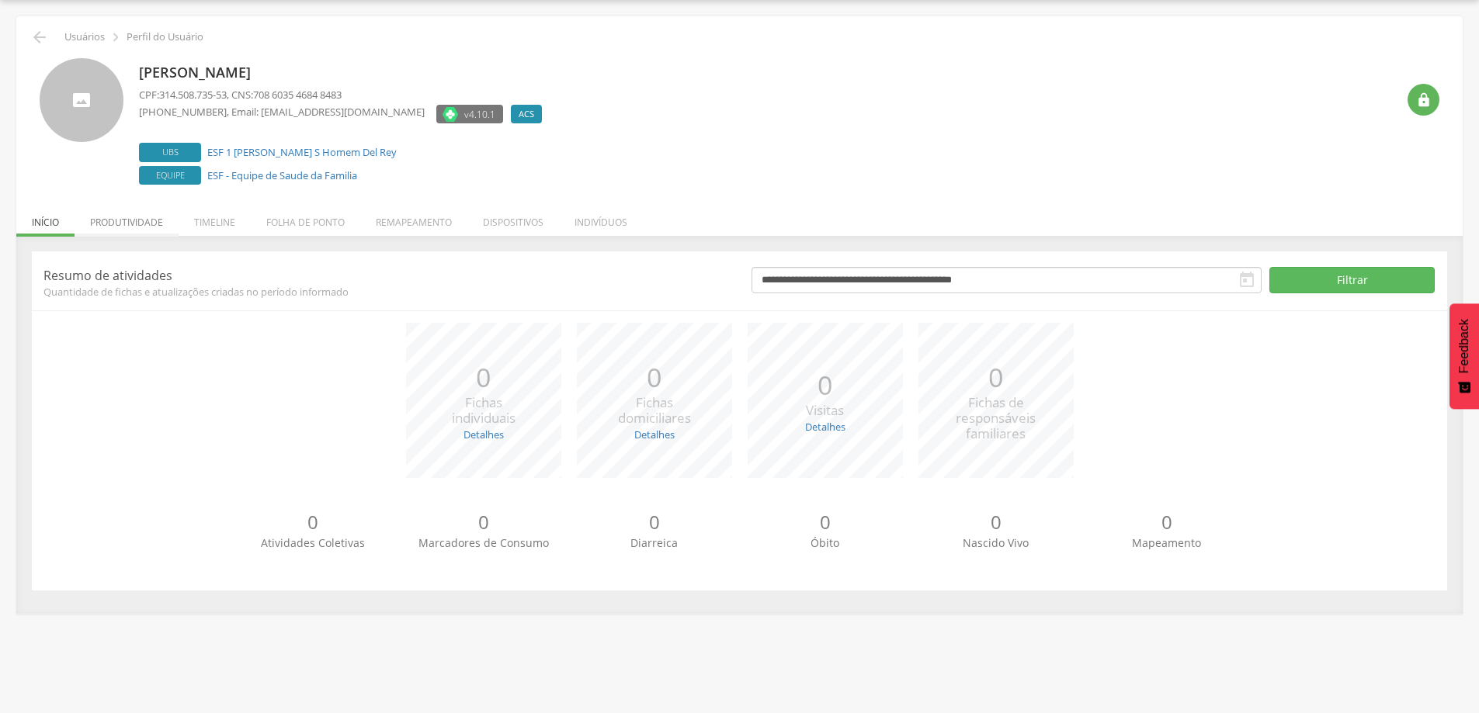
click at [123, 220] on li "Produtividade" at bounding box center [127, 218] width 104 height 36
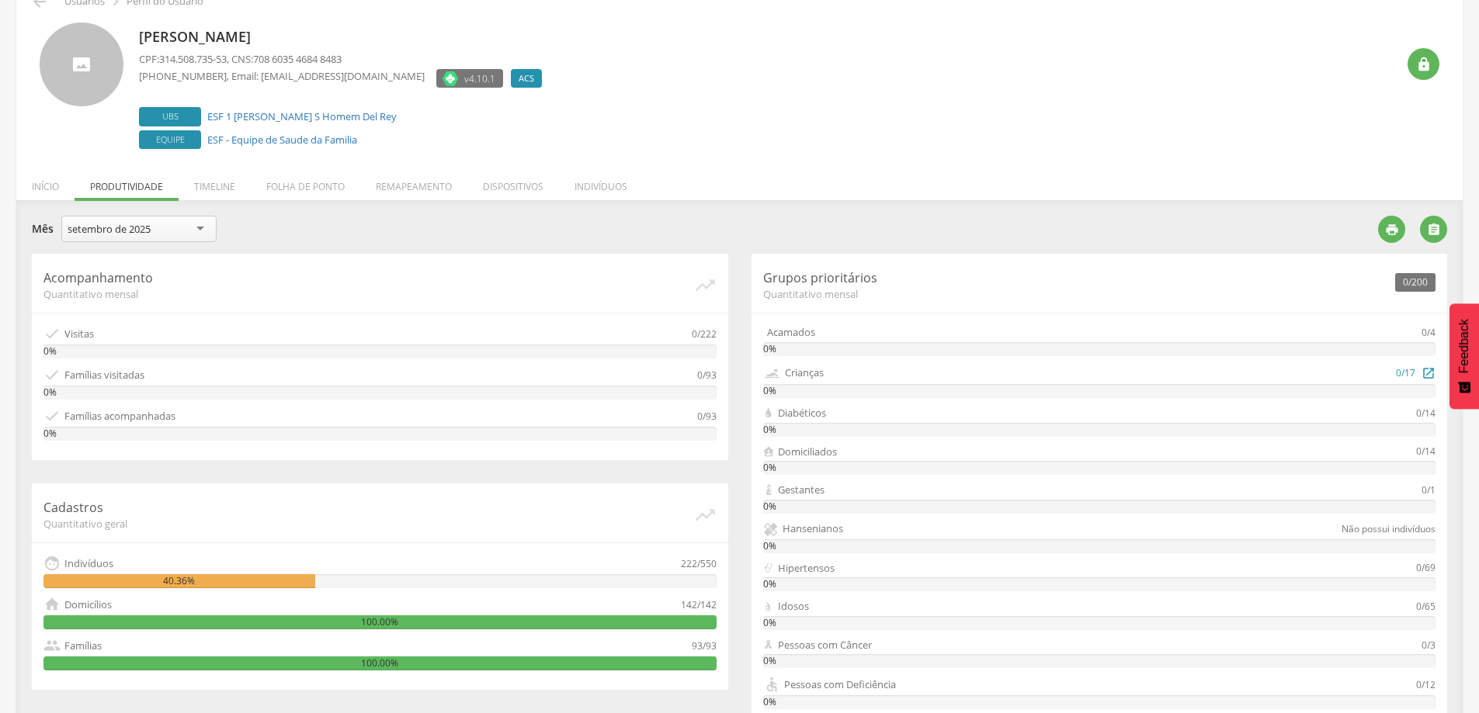
scroll to position [0, 0]
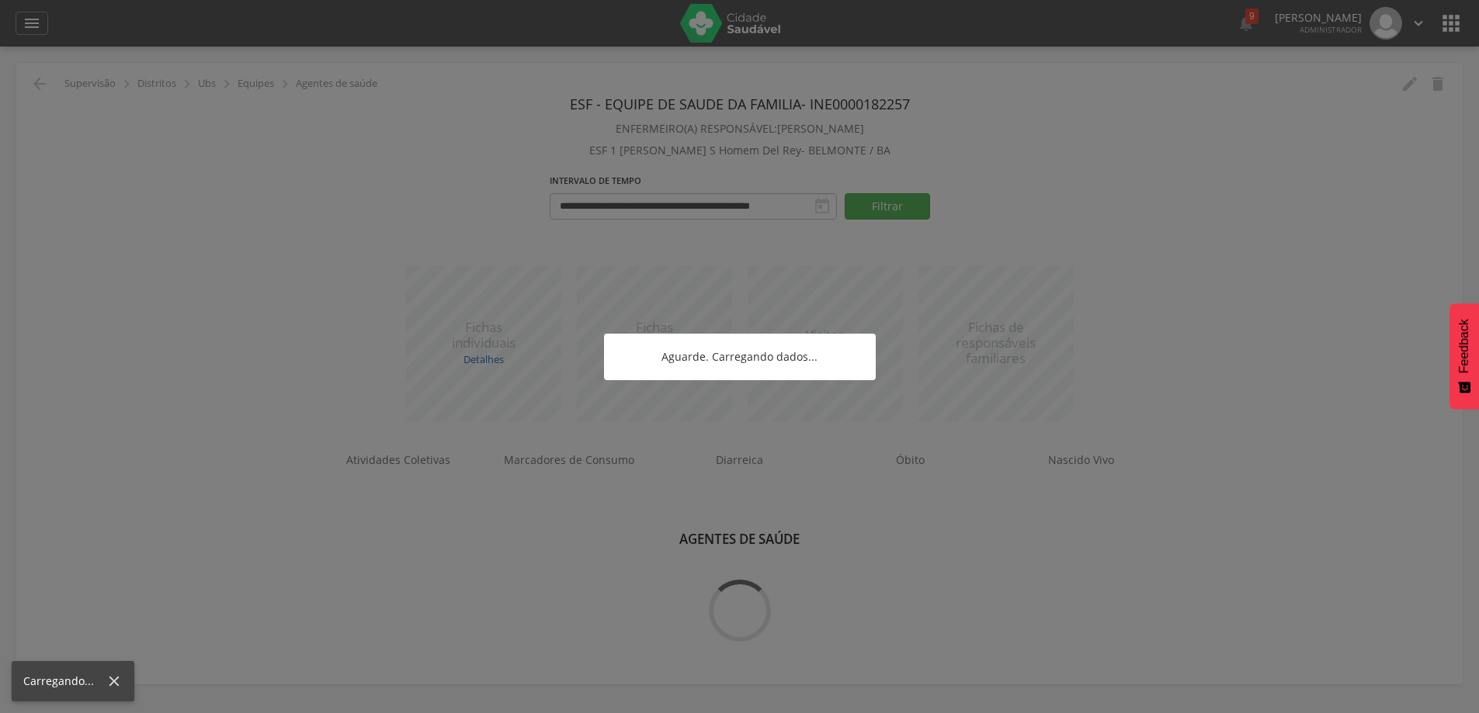
scroll to position [47, 0]
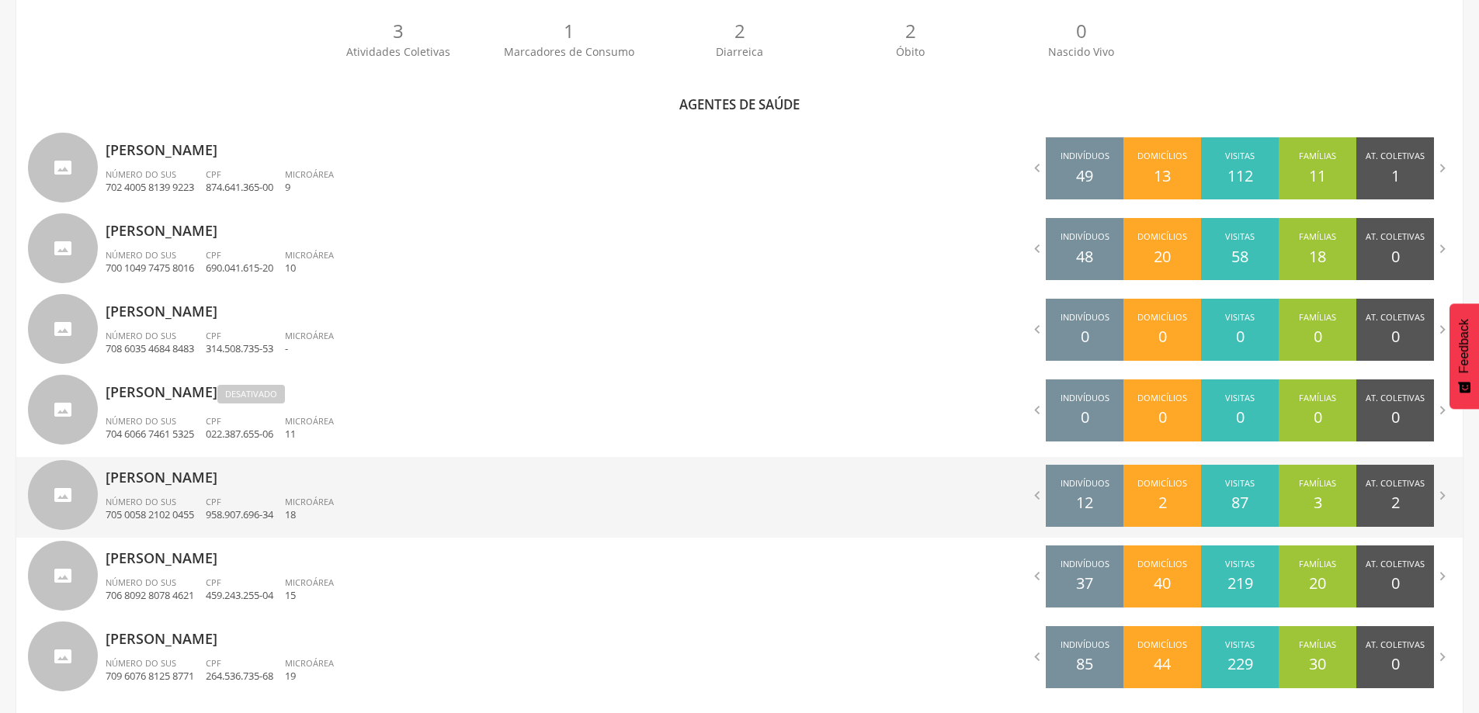
click at [256, 519] on p "958.907.696-34" at bounding box center [240, 515] width 68 height 15
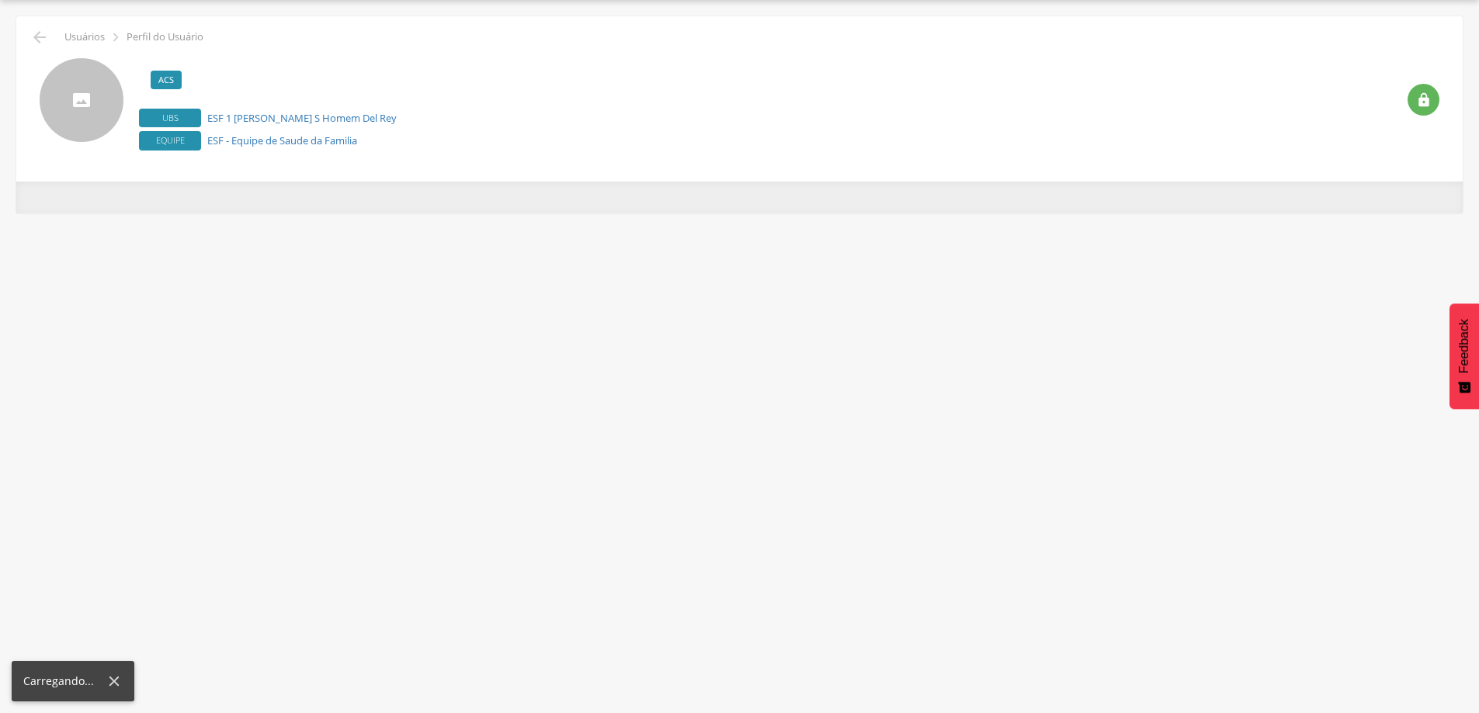
scroll to position [47, 0]
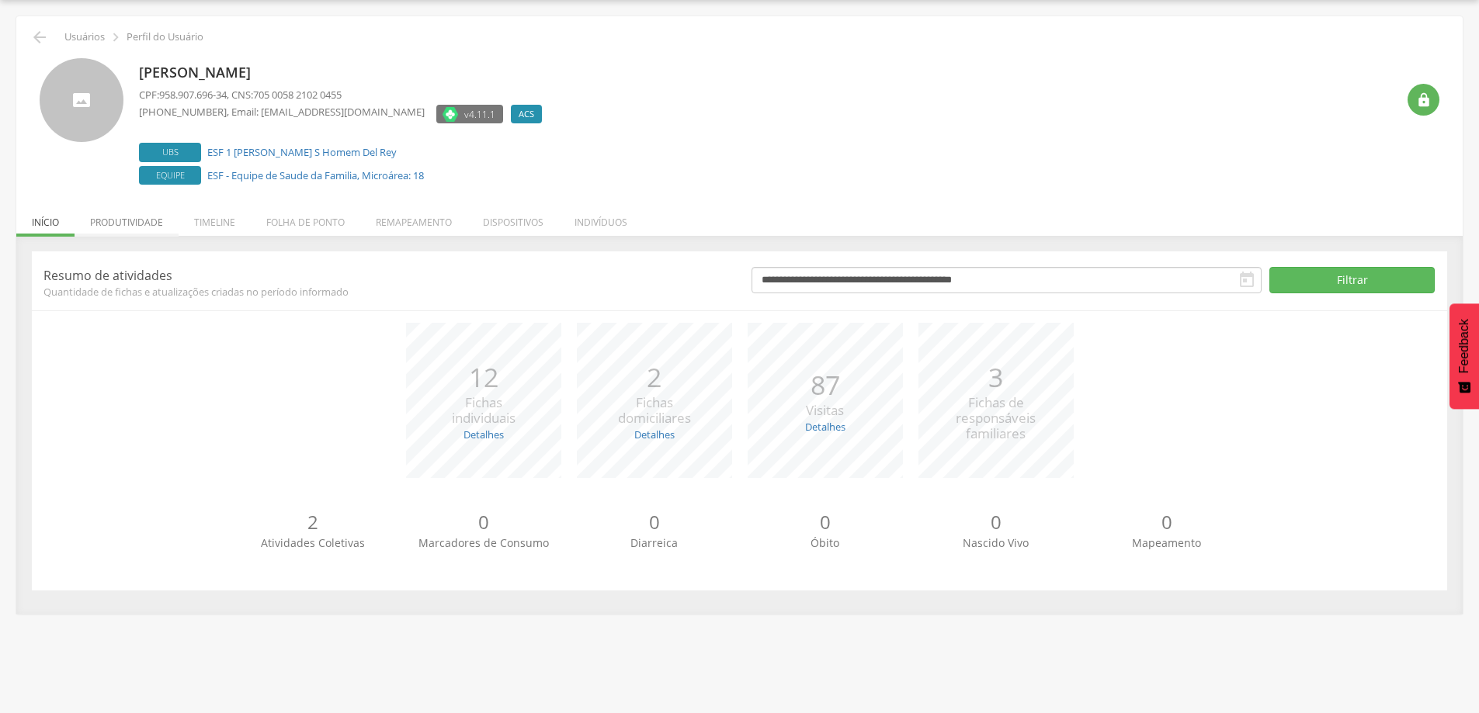
click at [123, 212] on li "Produtividade" at bounding box center [127, 218] width 104 height 36
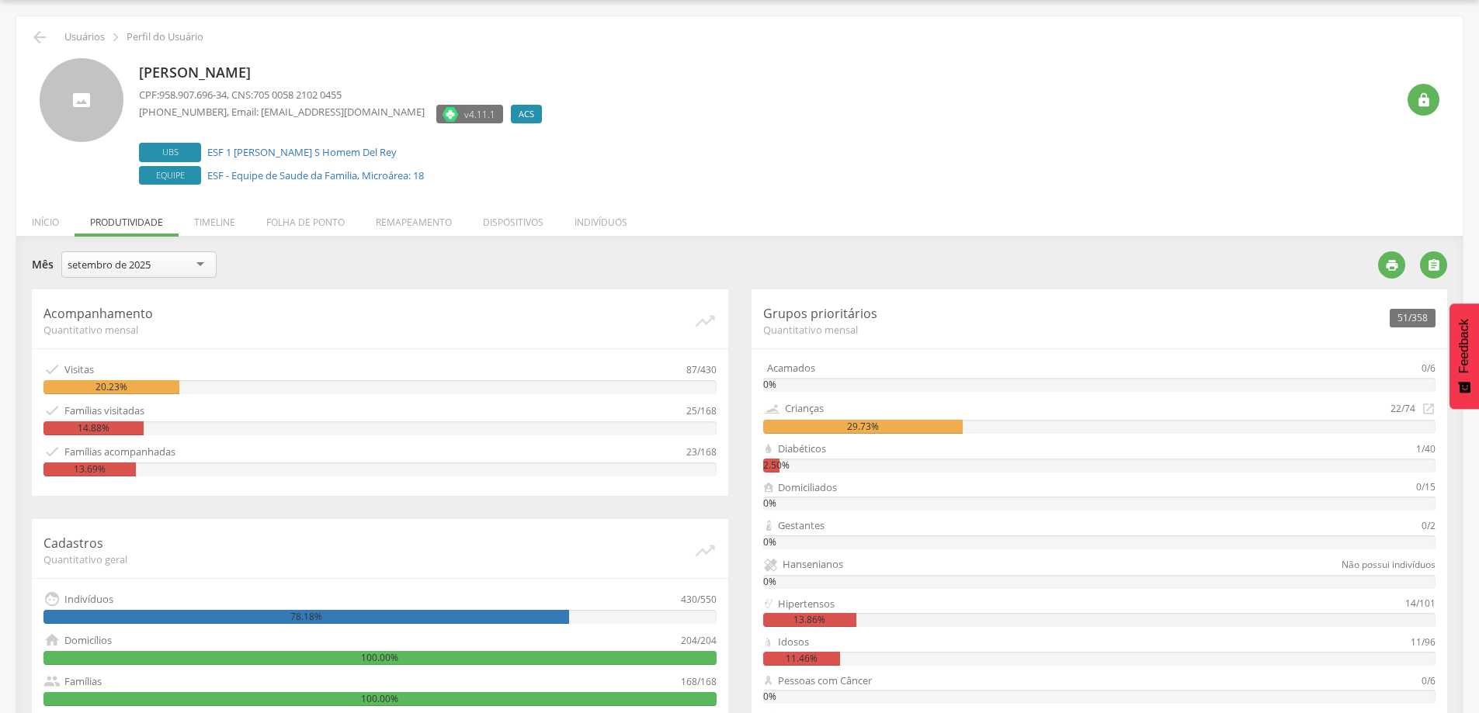
scroll to position [300, 0]
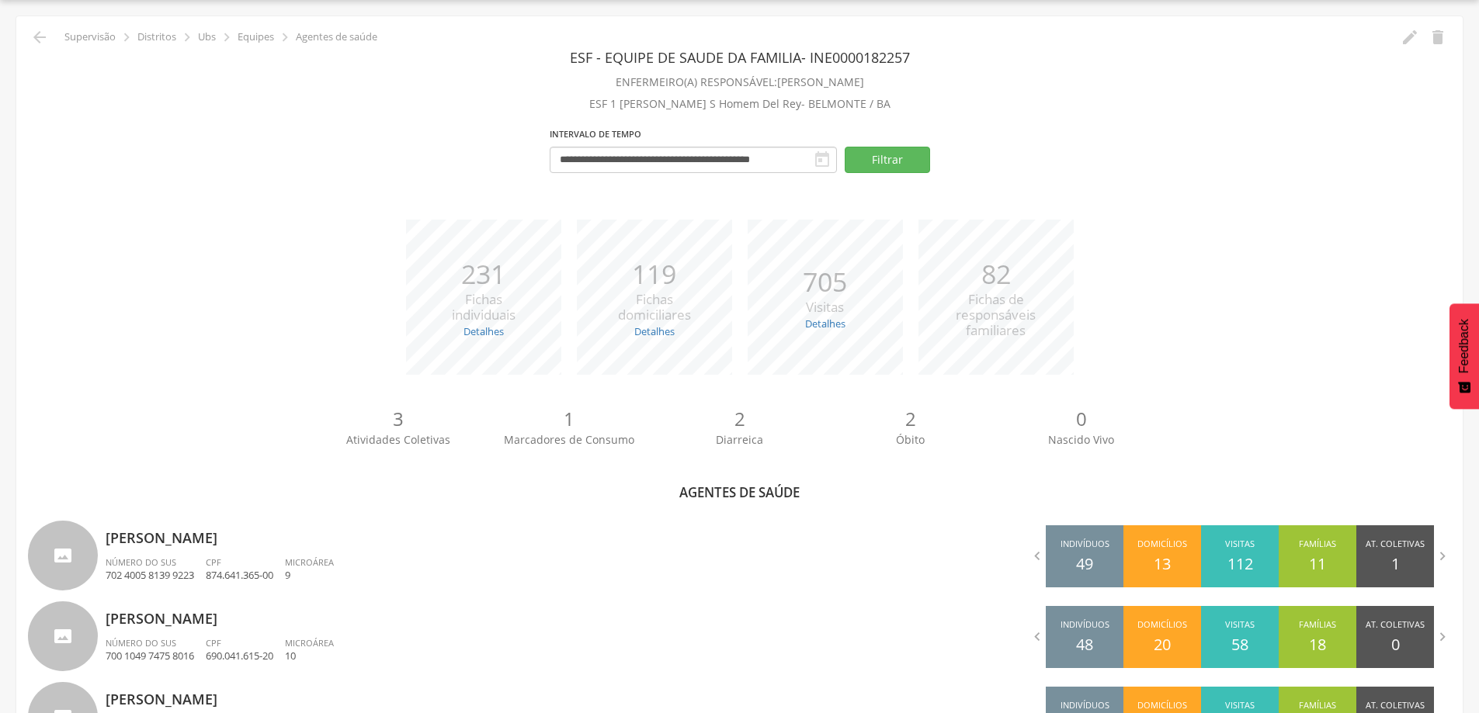
scroll to position [435, 0]
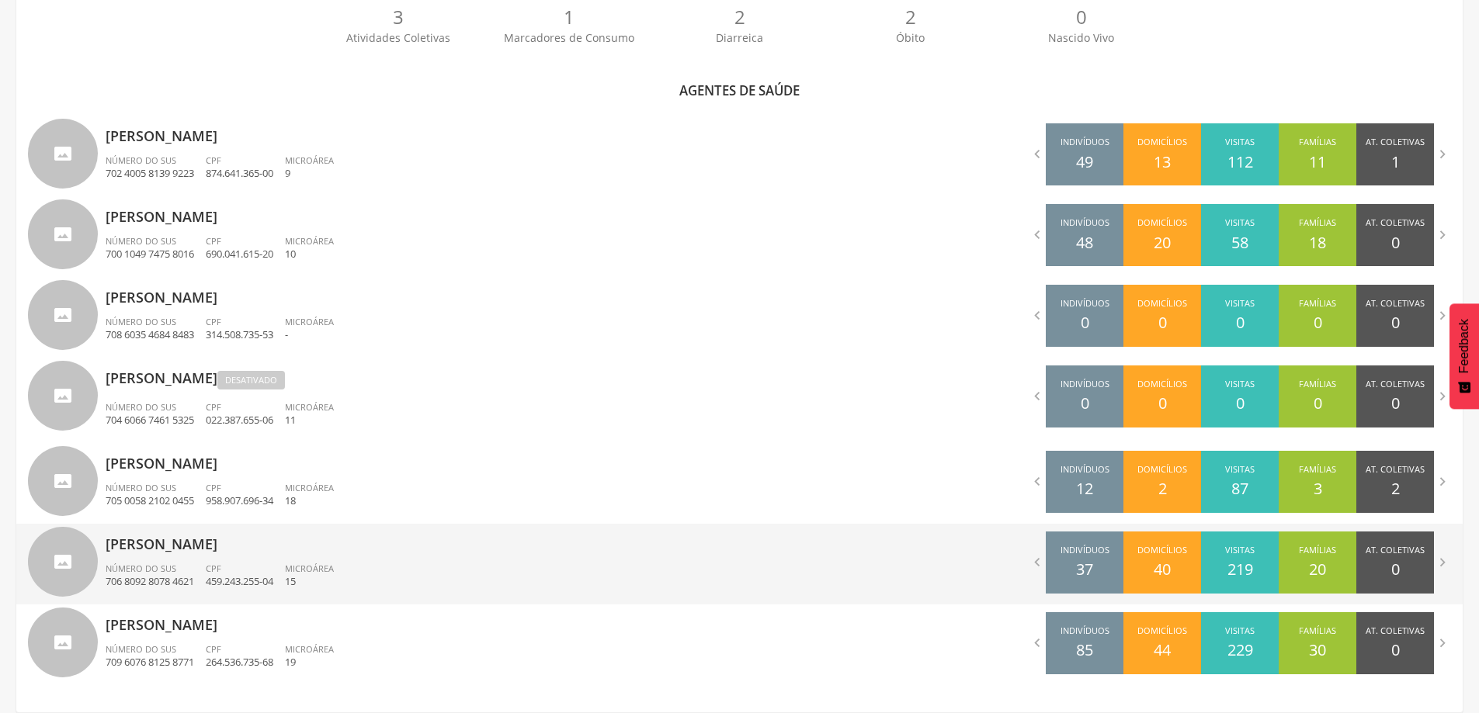
click at [248, 563] on div "CPF 459.243.255-04" at bounding box center [245, 576] width 79 height 26
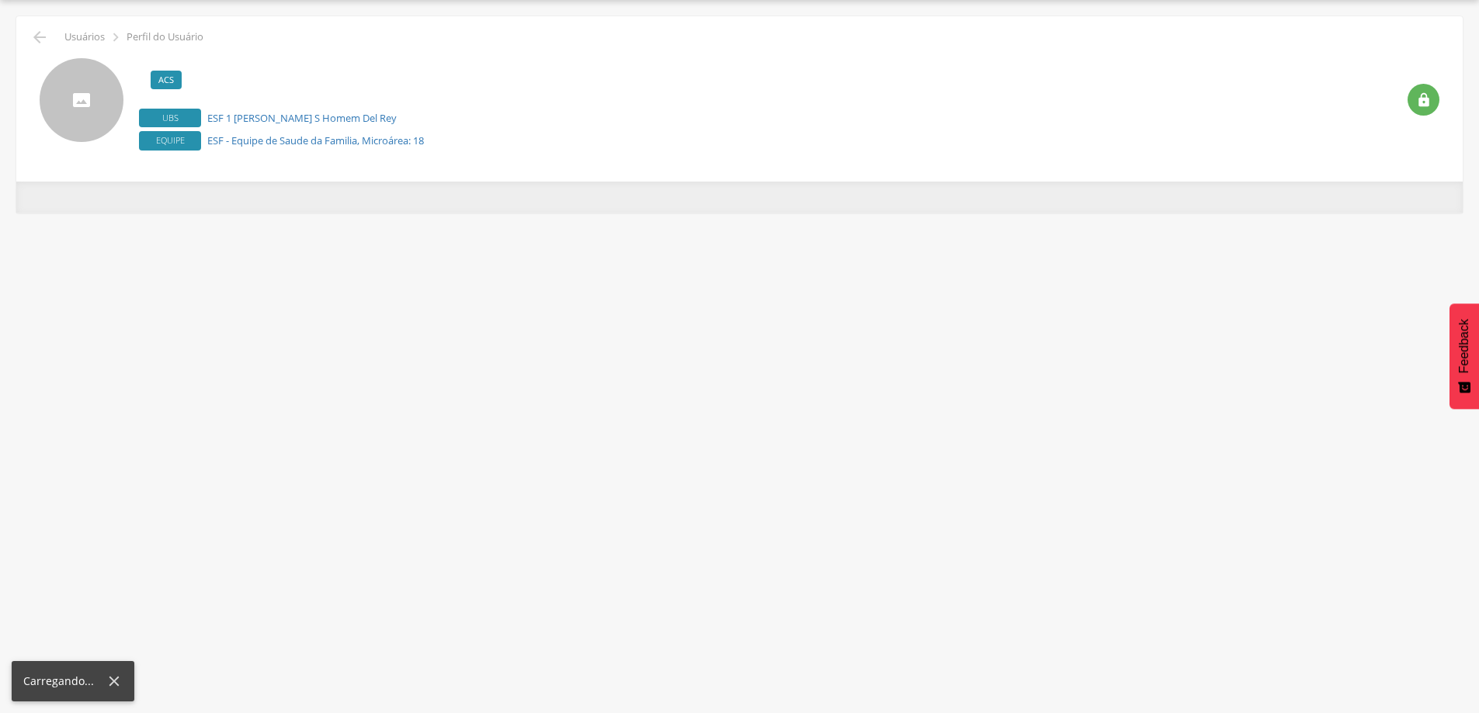
scroll to position [47, 0]
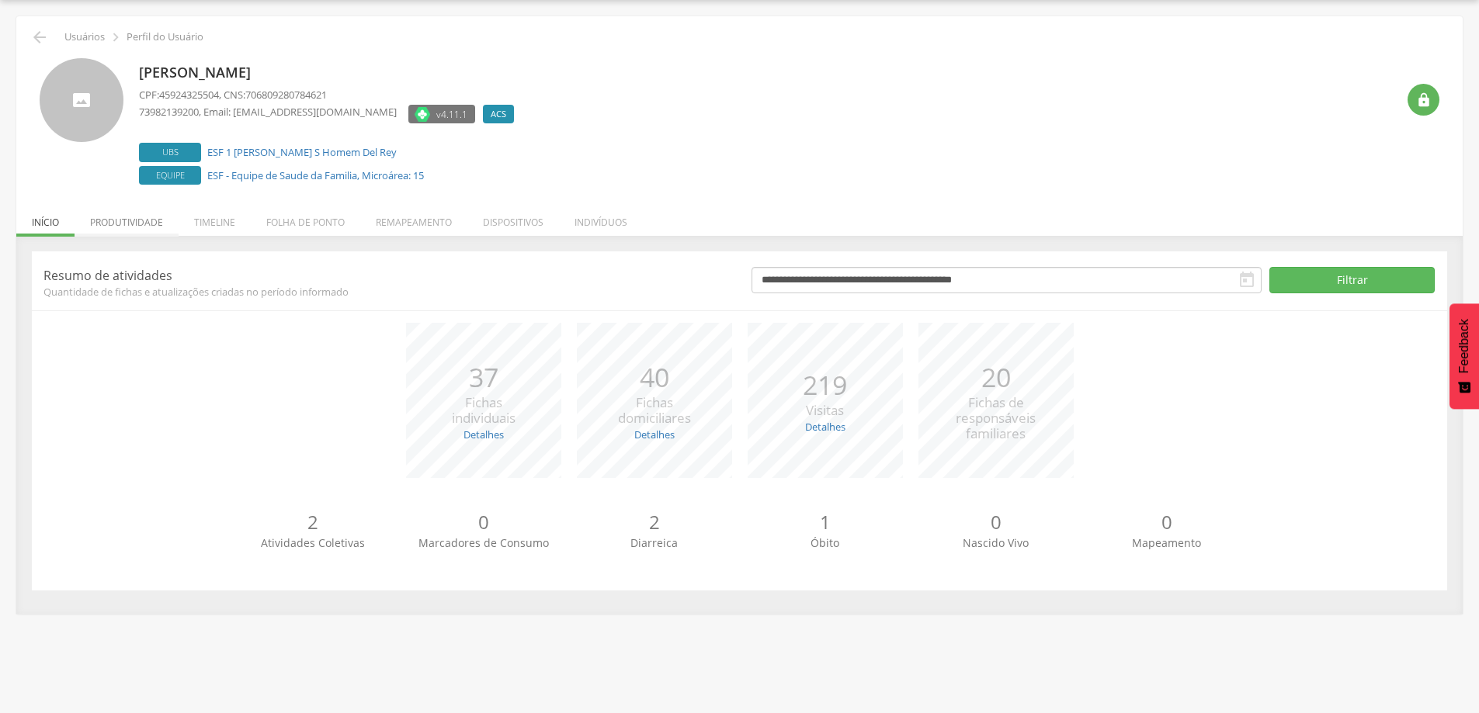
click at [155, 227] on li "Produtividade" at bounding box center [127, 218] width 104 height 36
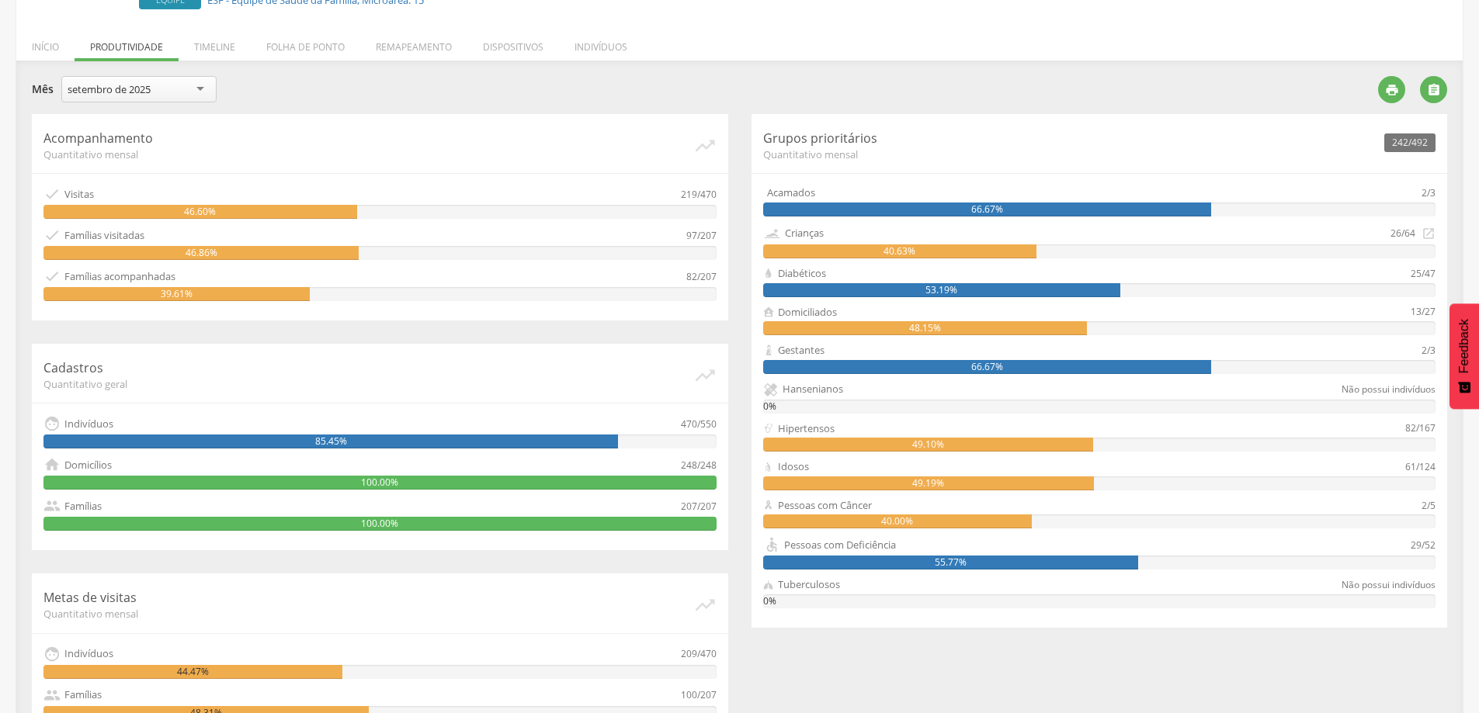
scroll to position [144, 0]
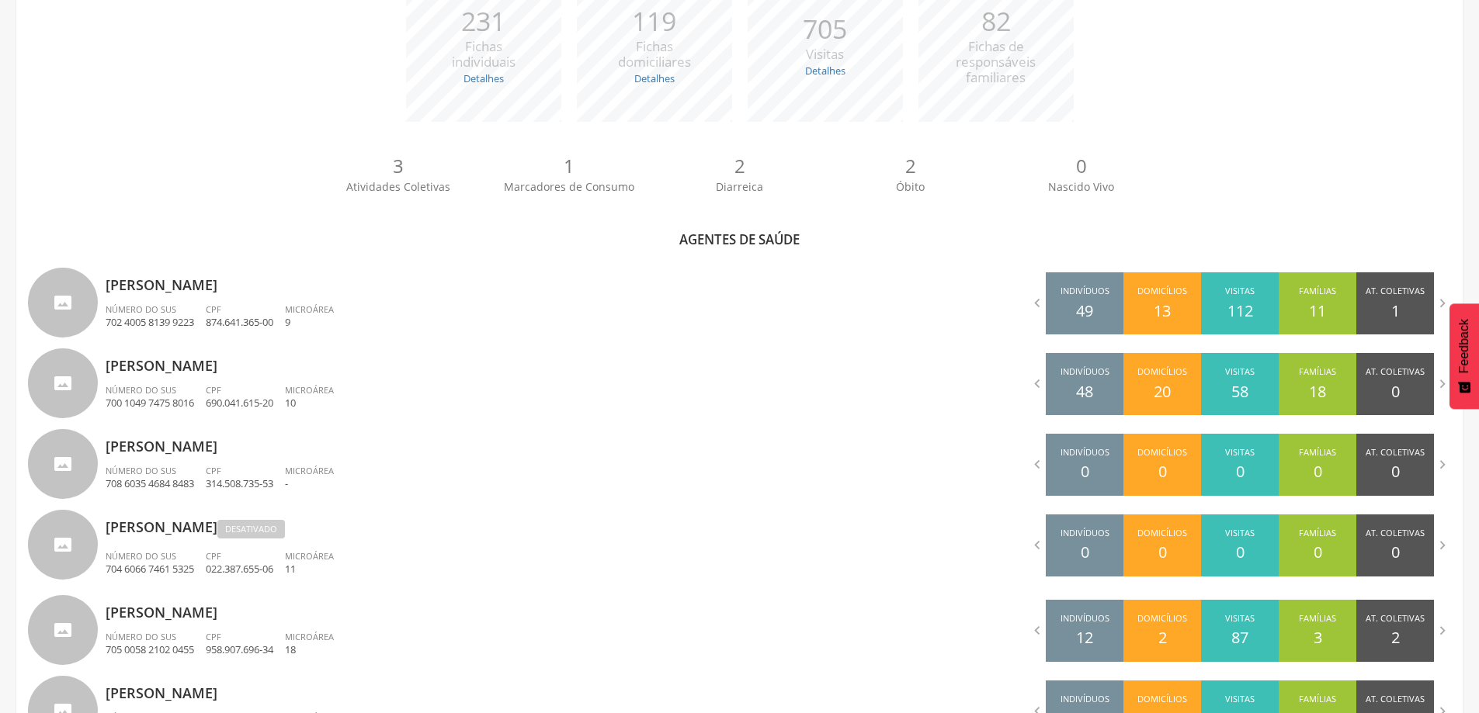
scroll to position [449, 0]
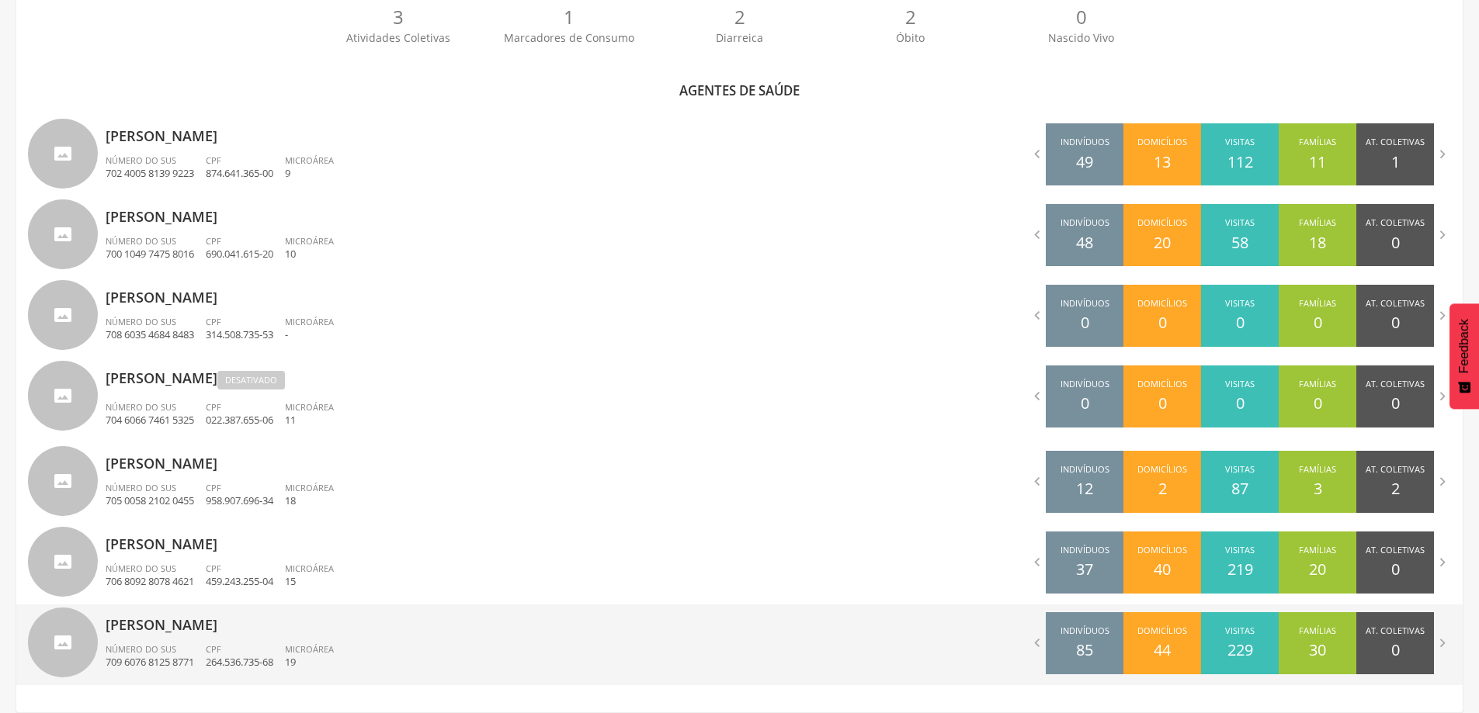
click at [172, 645] on span "Número do SUS" at bounding box center [141, 650] width 71 height 12
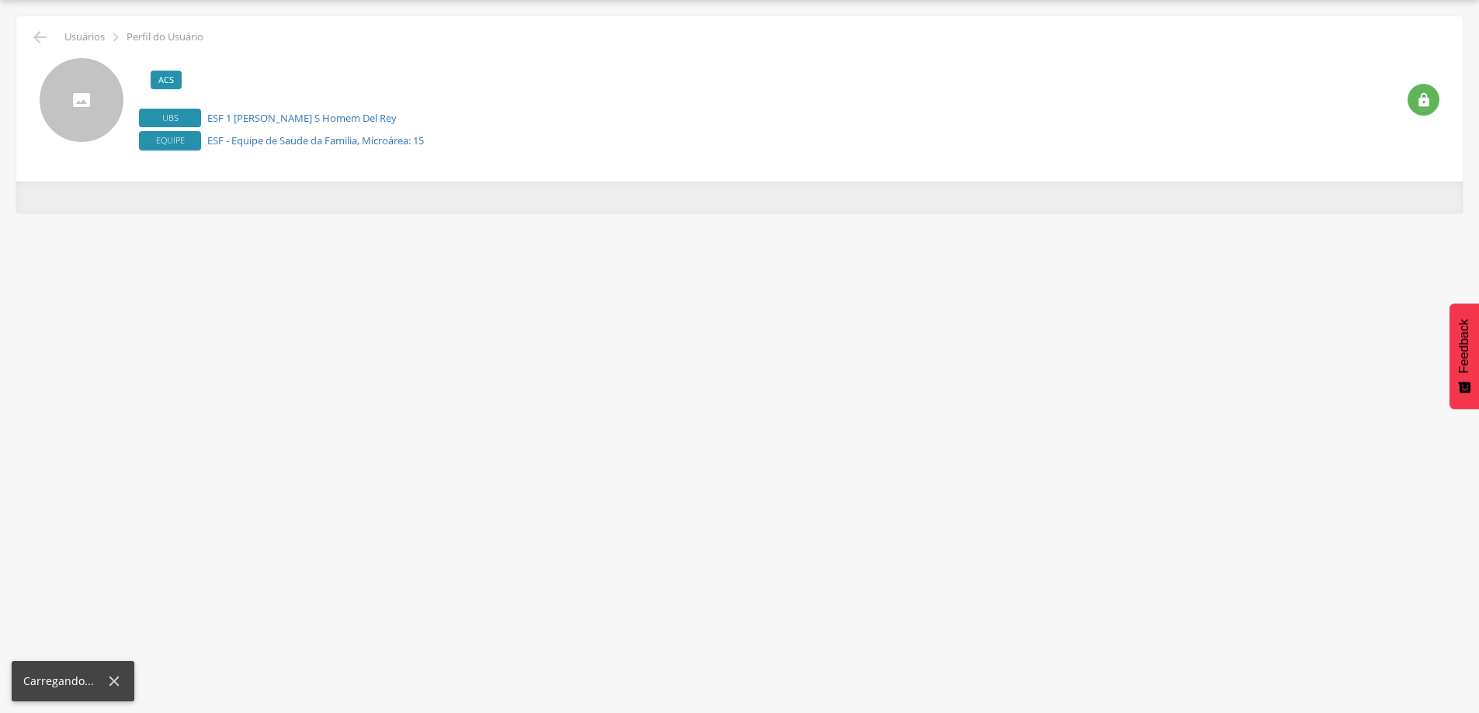
scroll to position [47, 0]
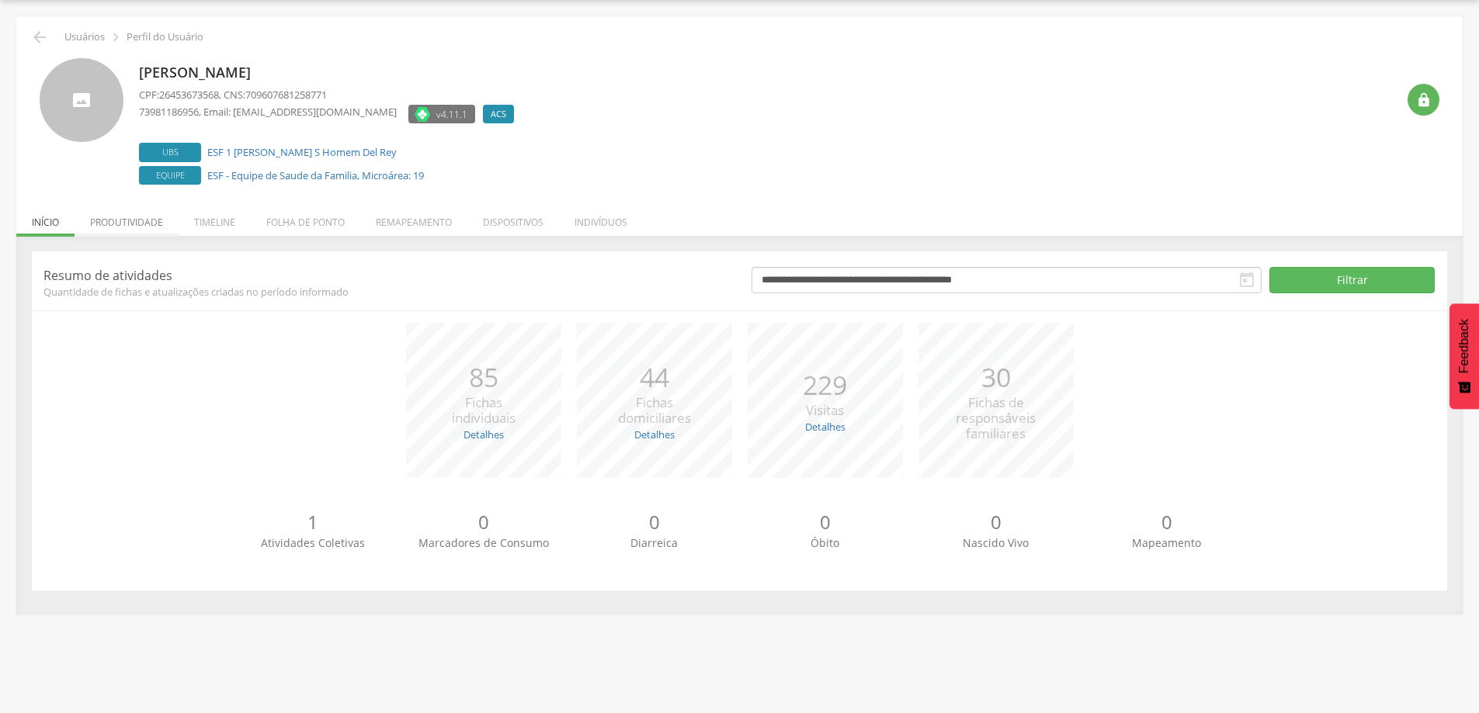
click at [136, 214] on li "Produtividade" at bounding box center [127, 218] width 104 height 36
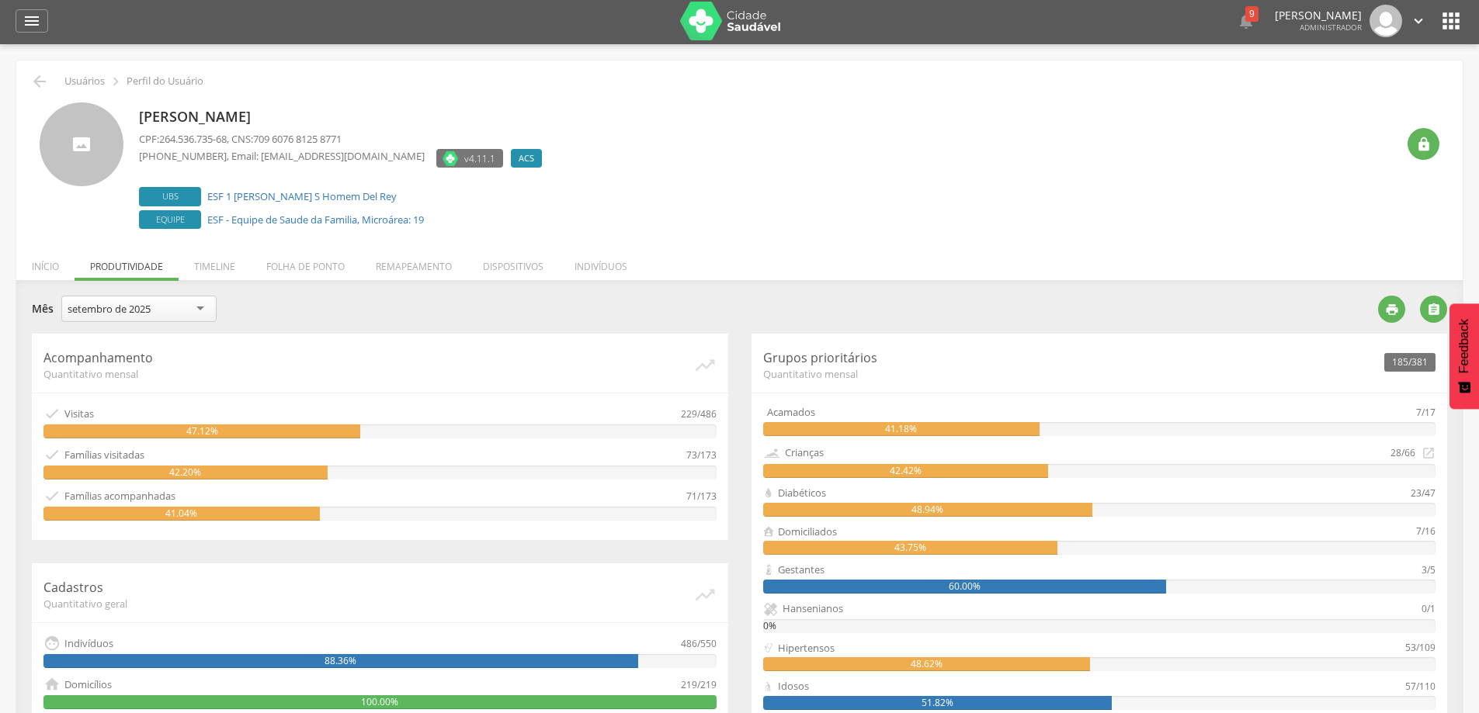
scroll to position [0, 0]
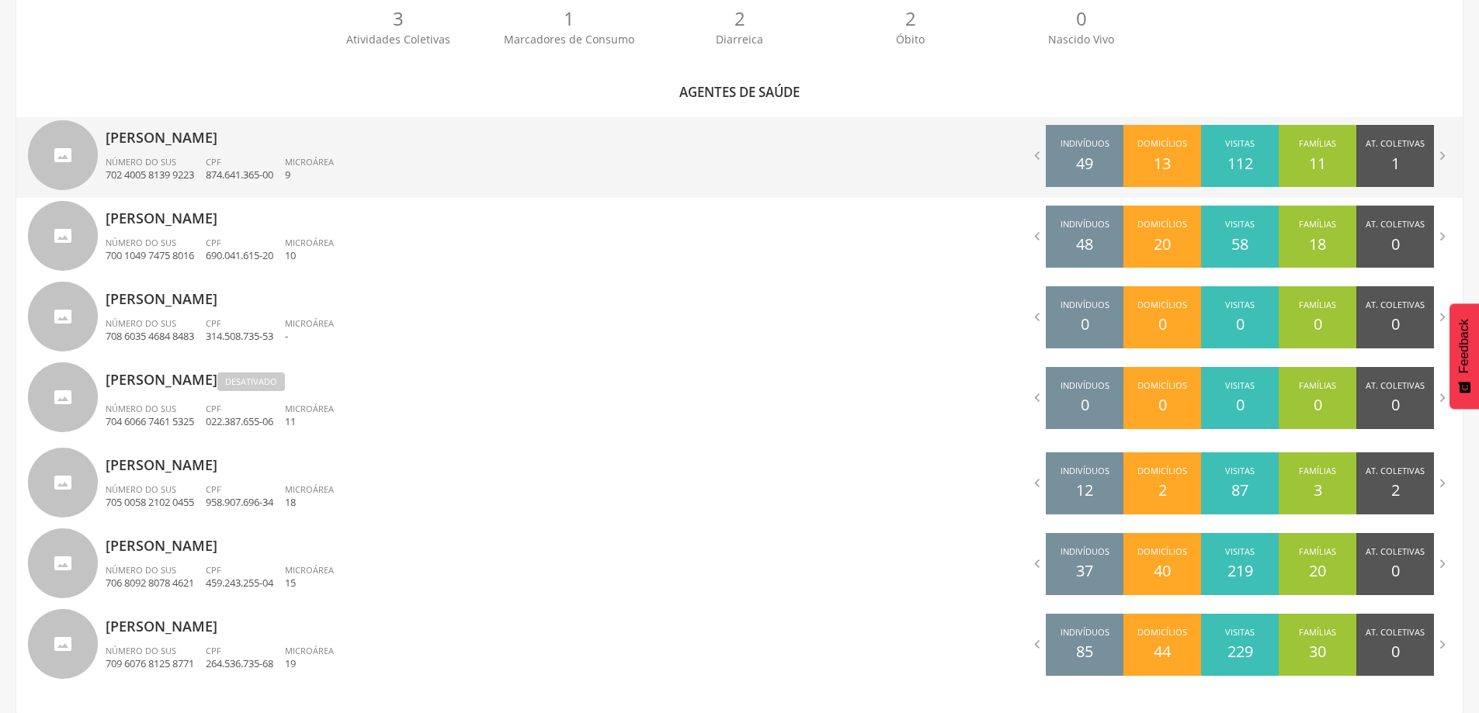
scroll to position [449, 0]
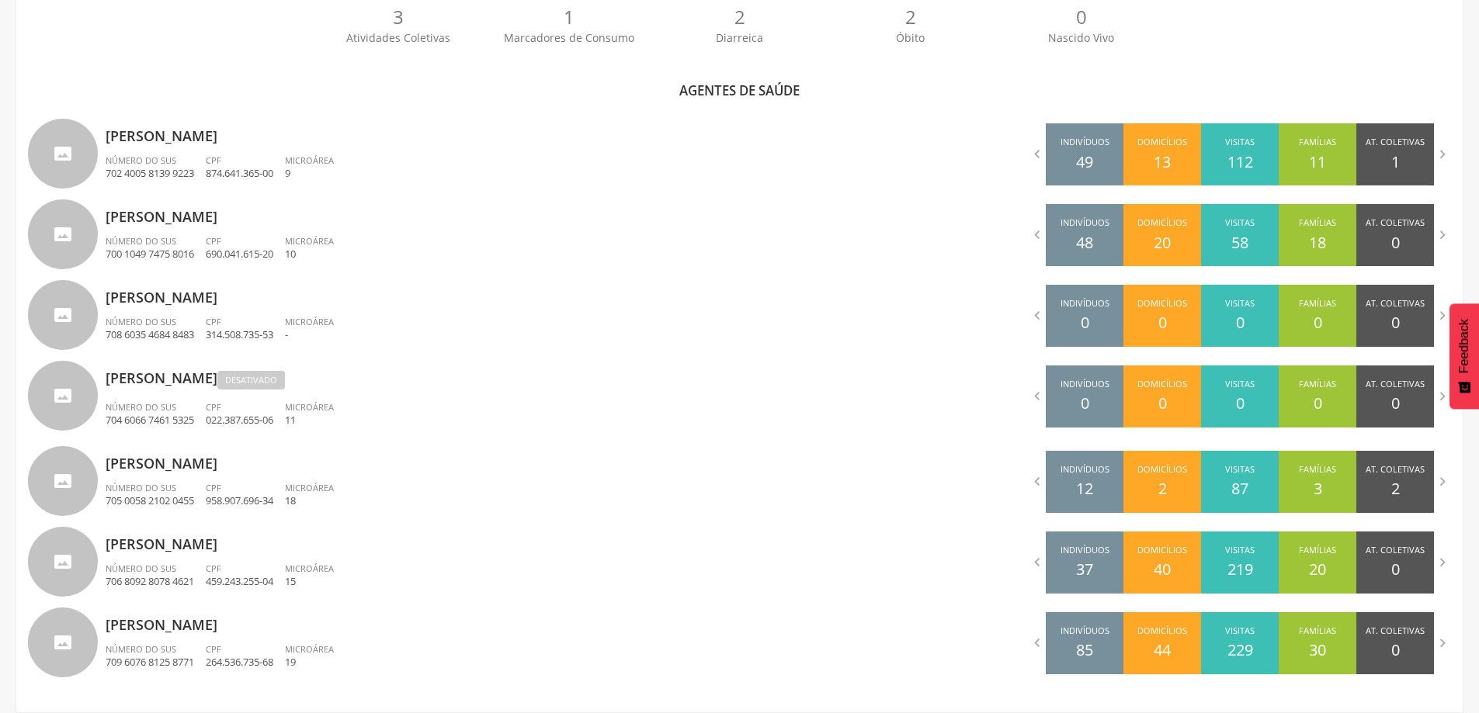
scroll to position [47, 0]
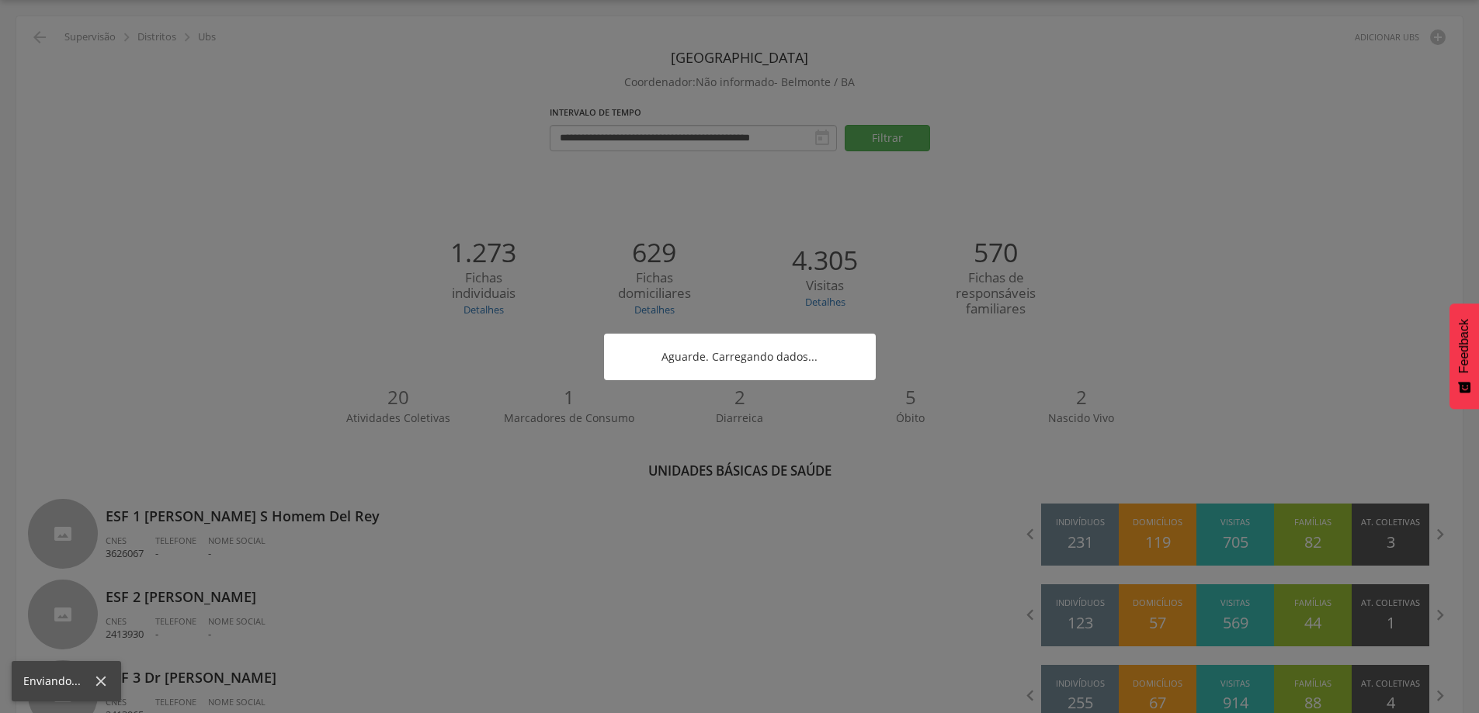
scroll to position [449, 0]
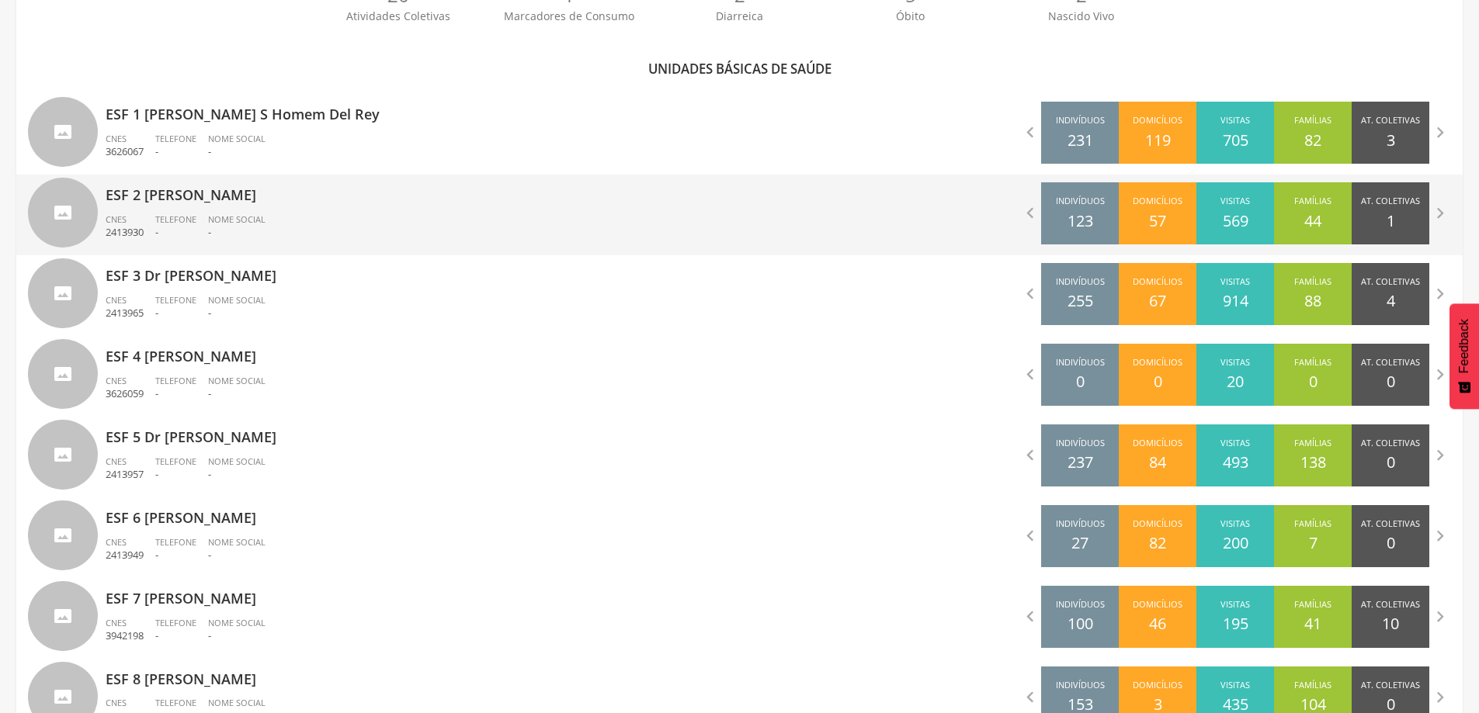
click at [189, 199] on p "ESF 2 [PERSON_NAME]" at bounding box center [417, 190] width 623 height 31
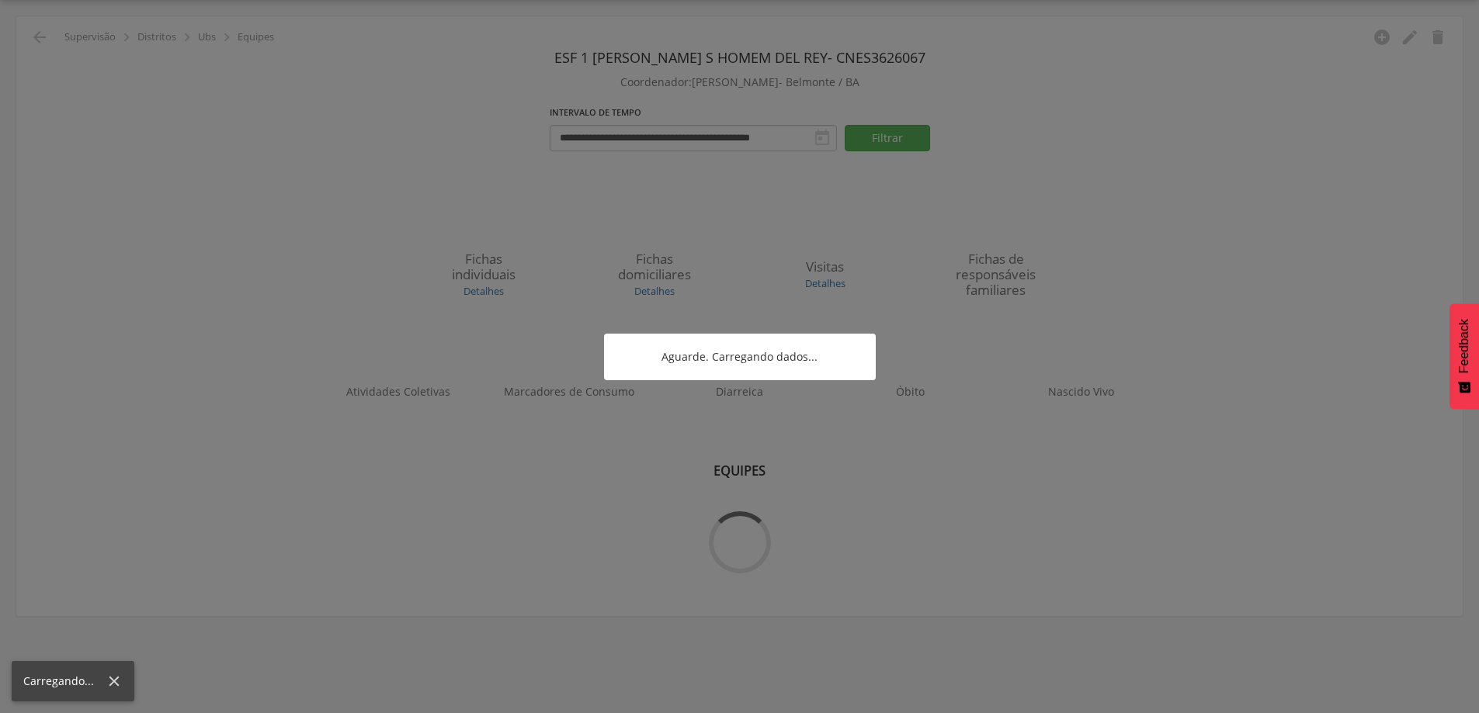
scroll to position [47, 0]
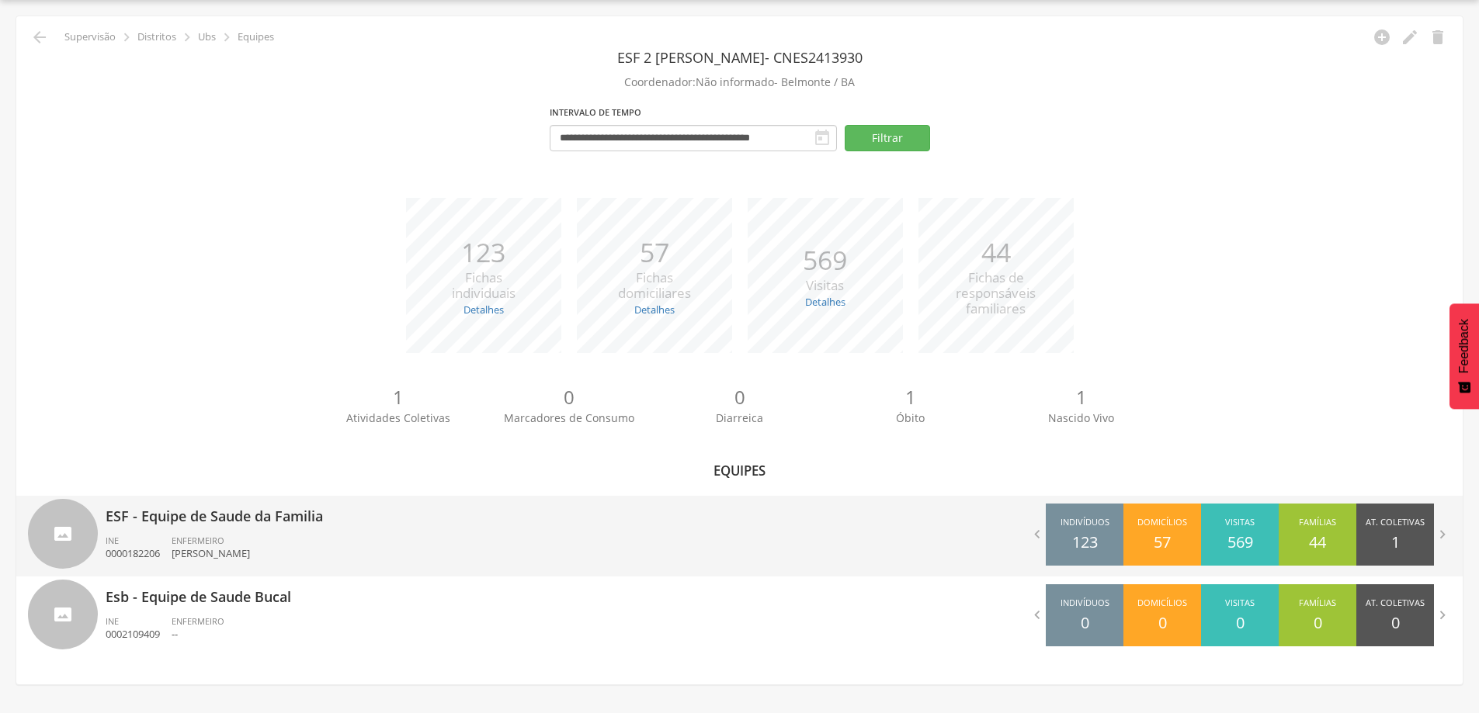
click at [213, 528] on div "ESF - Equipe de Saude da Familia INE 0000182206 ENFERMEIRO [PERSON_NAME]" at bounding box center [417, 536] width 623 height 81
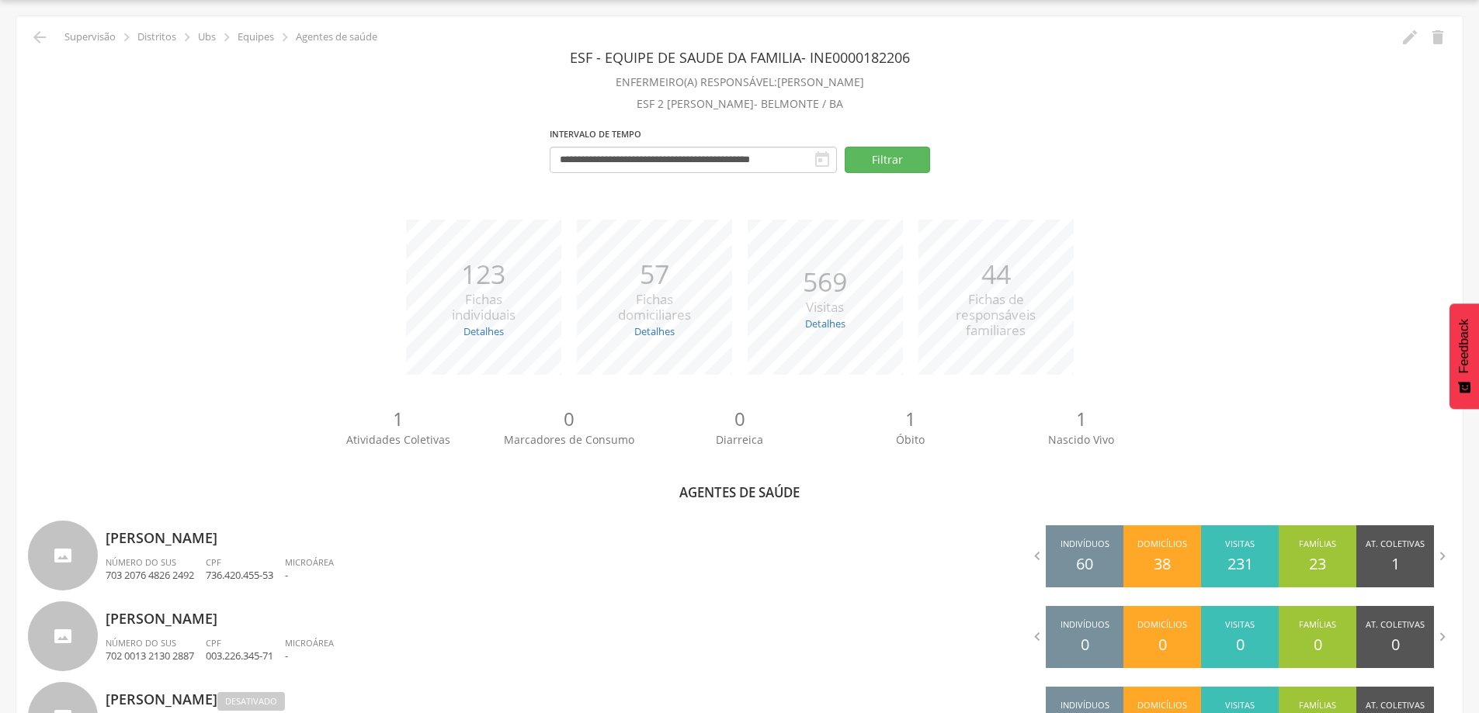
scroll to position [287, 0]
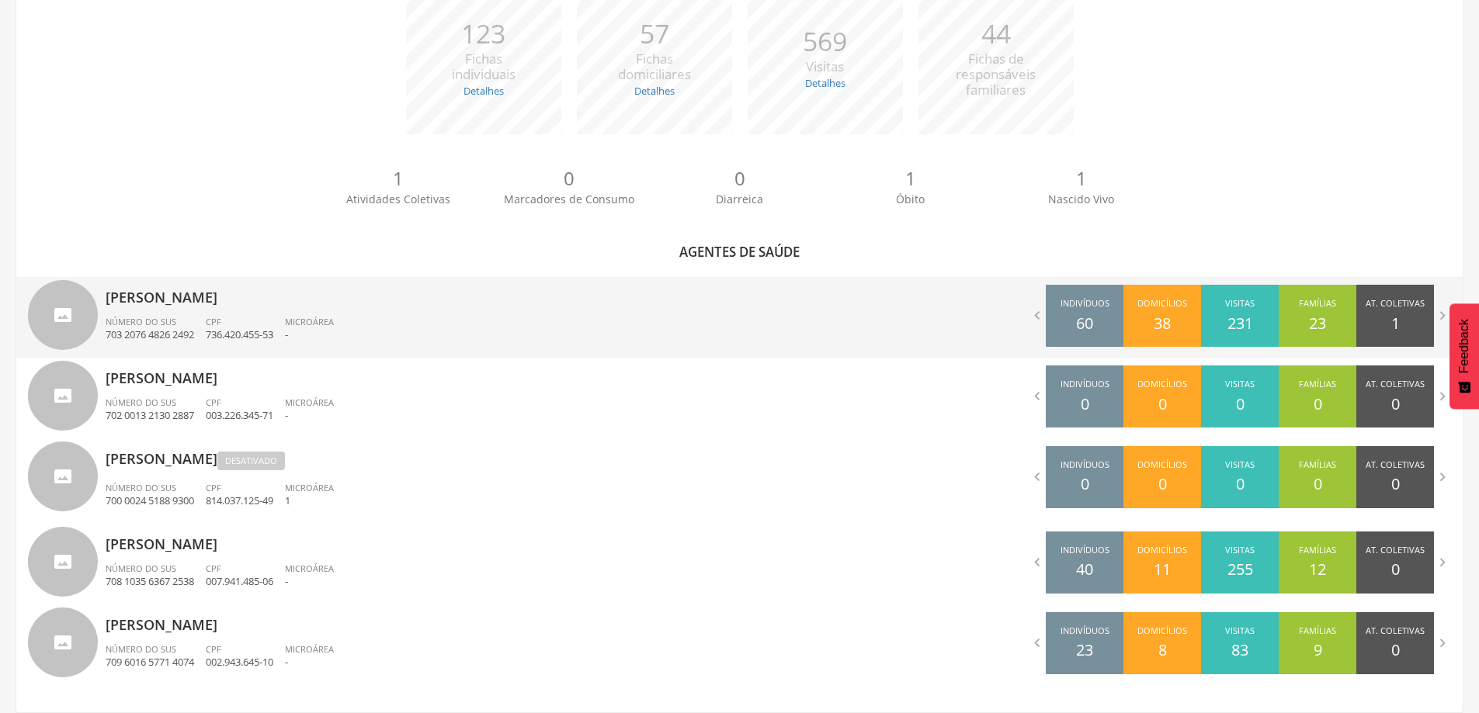
click at [196, 321] on div "Número do SUS 703 2076 4826 2492" at bounding box center [156, 329] width 100 height 26
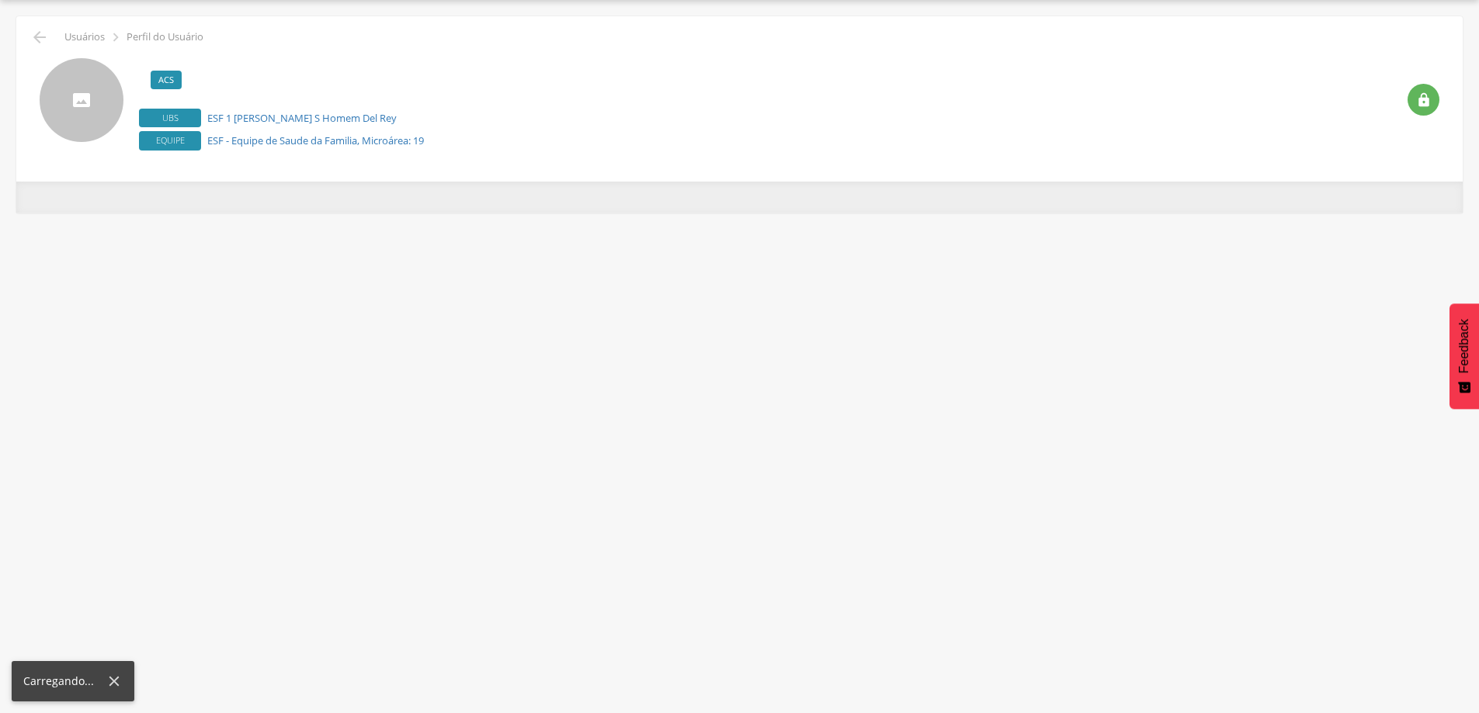
scroll to position [47, 0]
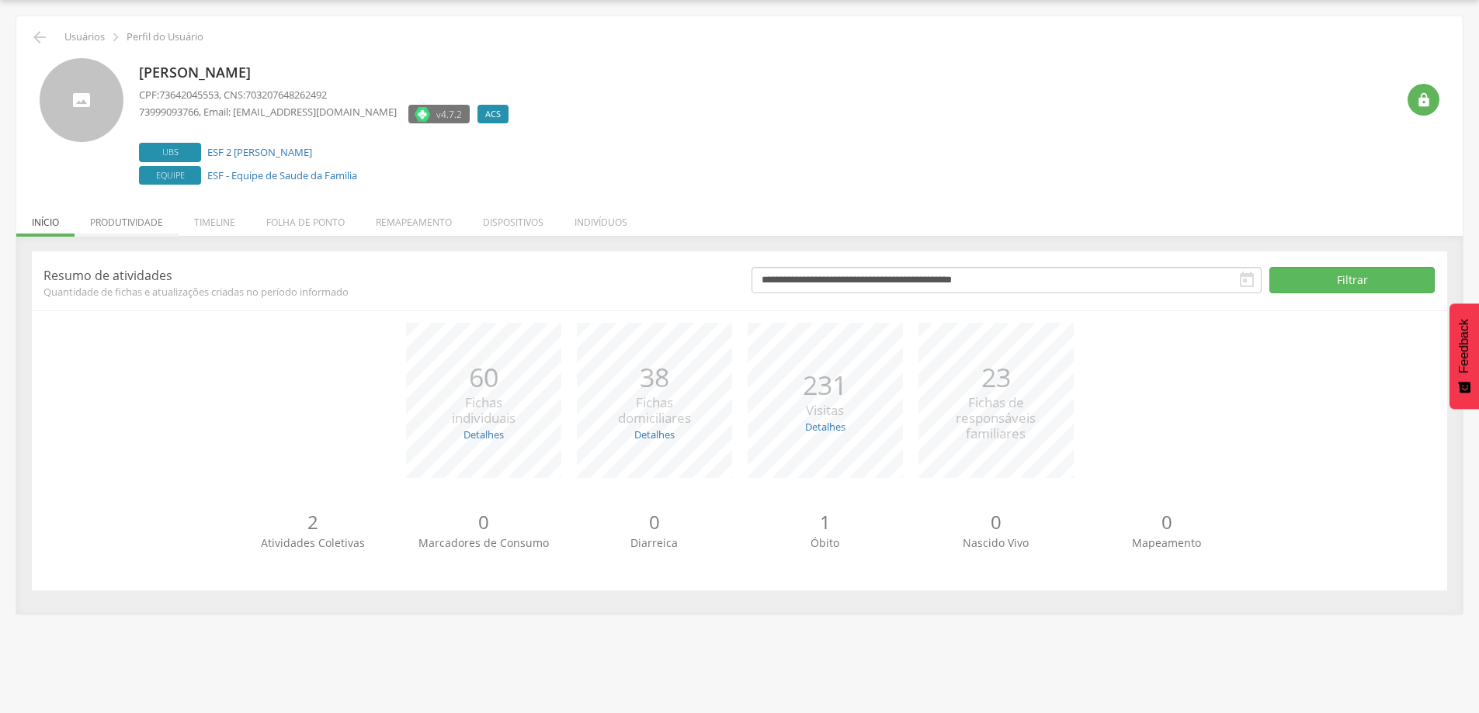
click at [116, 217] on li "Produtividade" at bounding box center [127, 218] width 104 height 36
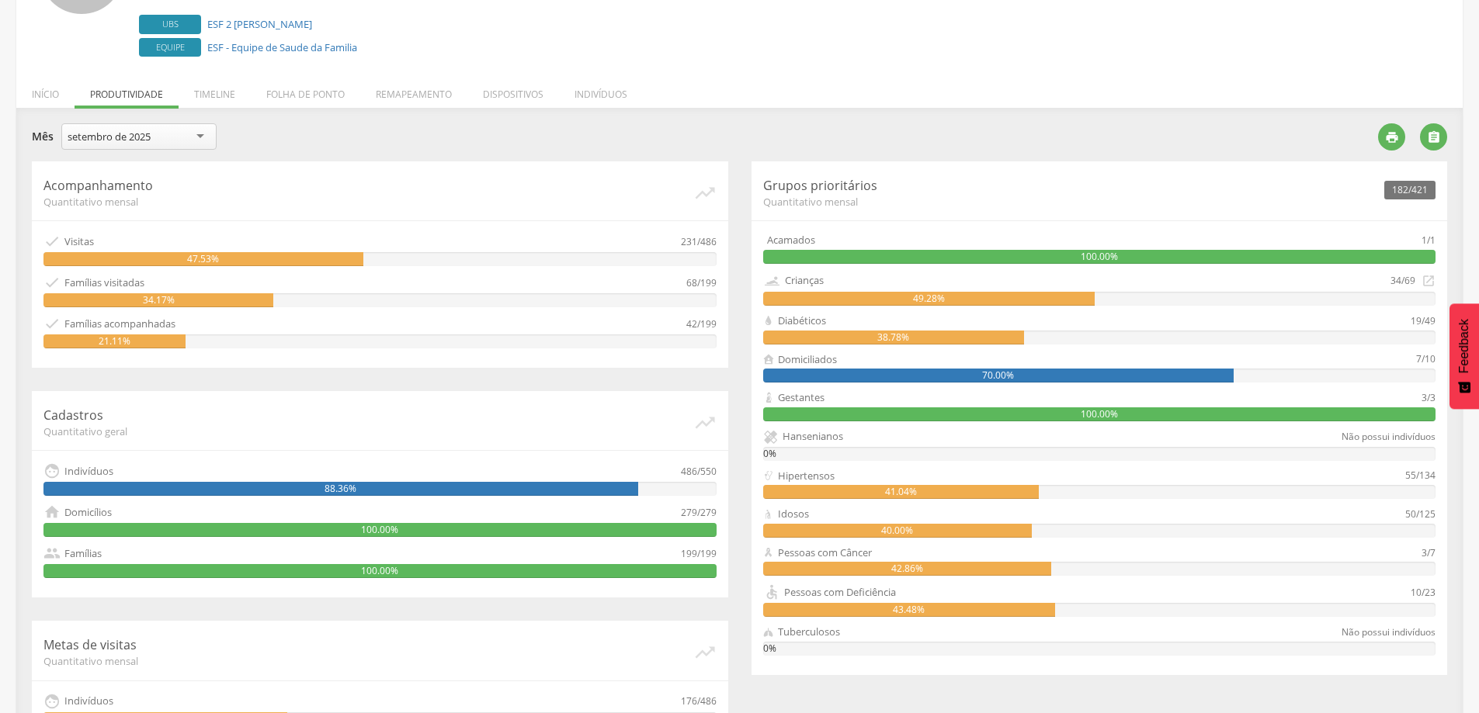
scroll to position [222, 0]
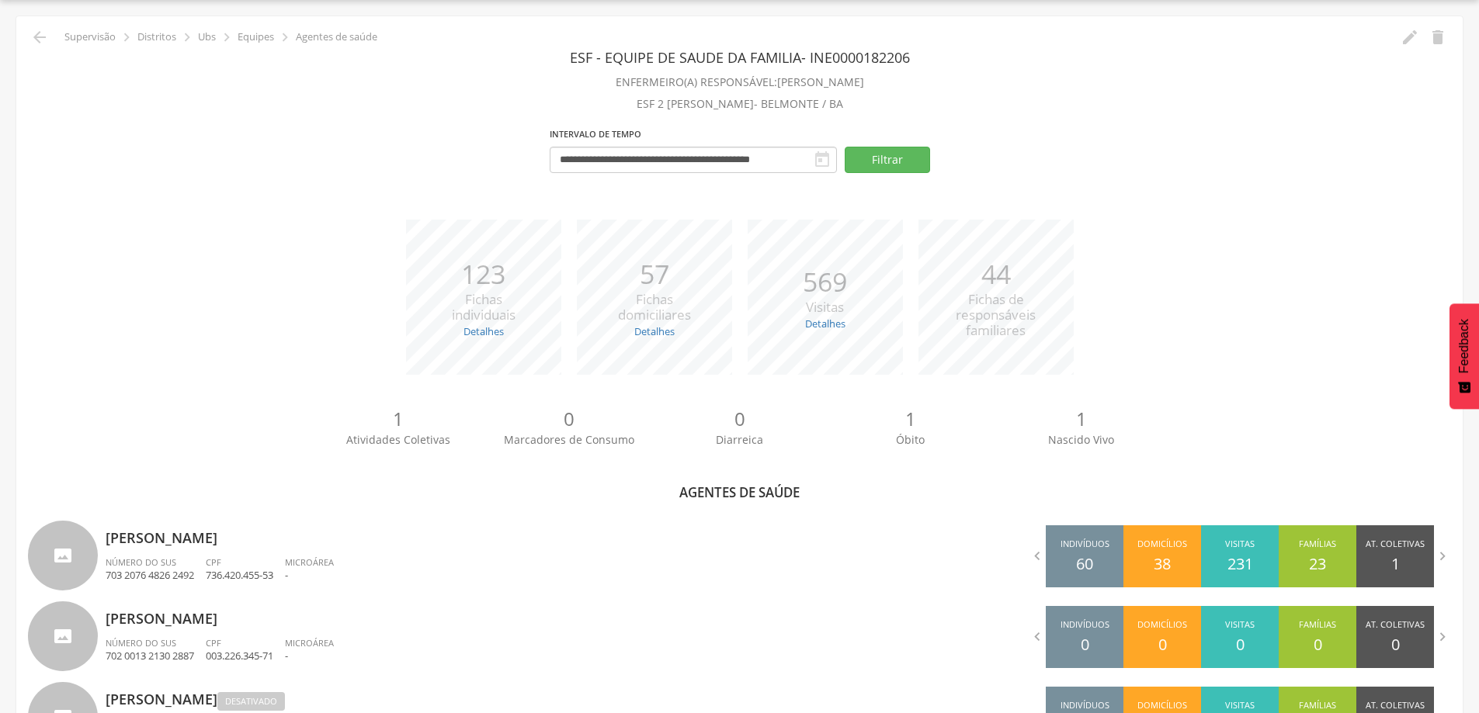
scroll to position [287, 0]
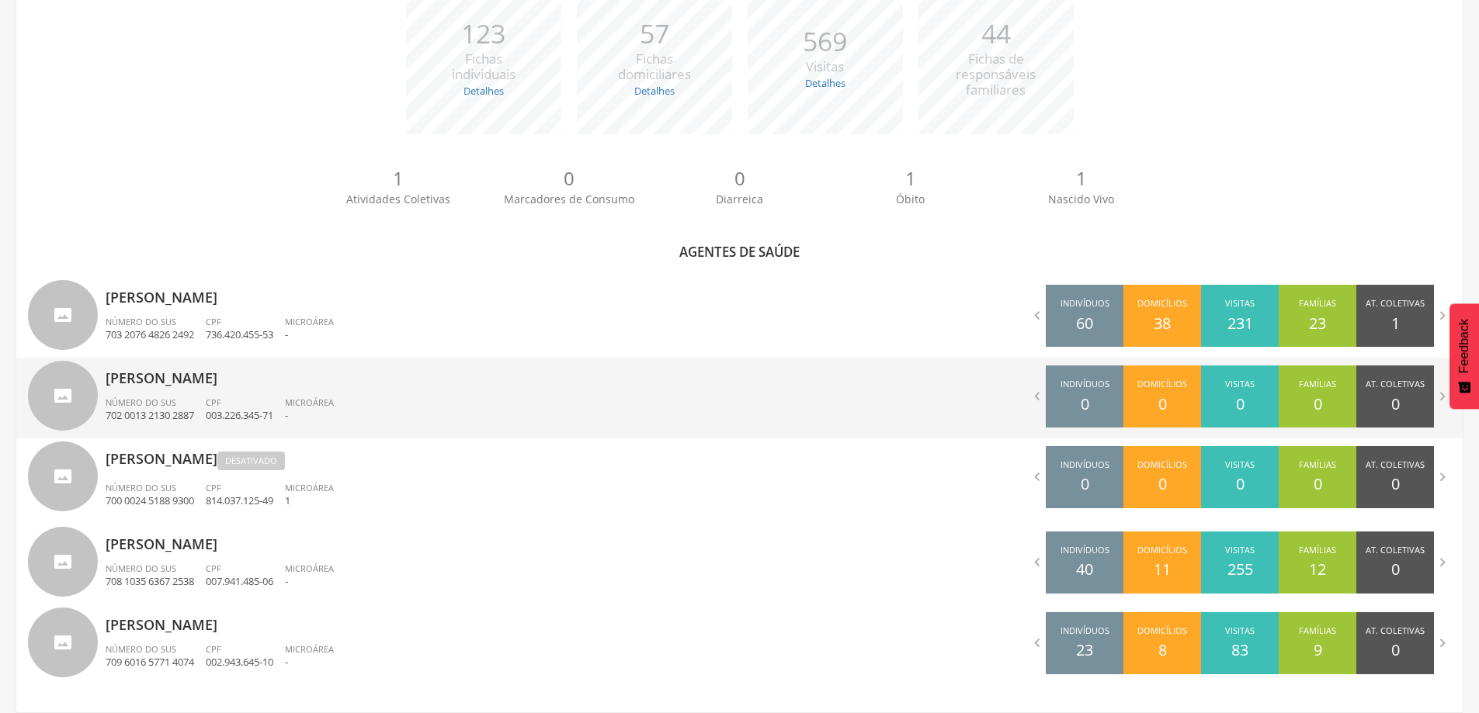
click at [240, 394] on div "[PERSON_NAME] dos Santos Número do SUS 702 0013 2130 2887 CPF 003.226.345-71 Mi…" at bounding box center [417, 398] width 623 height 81
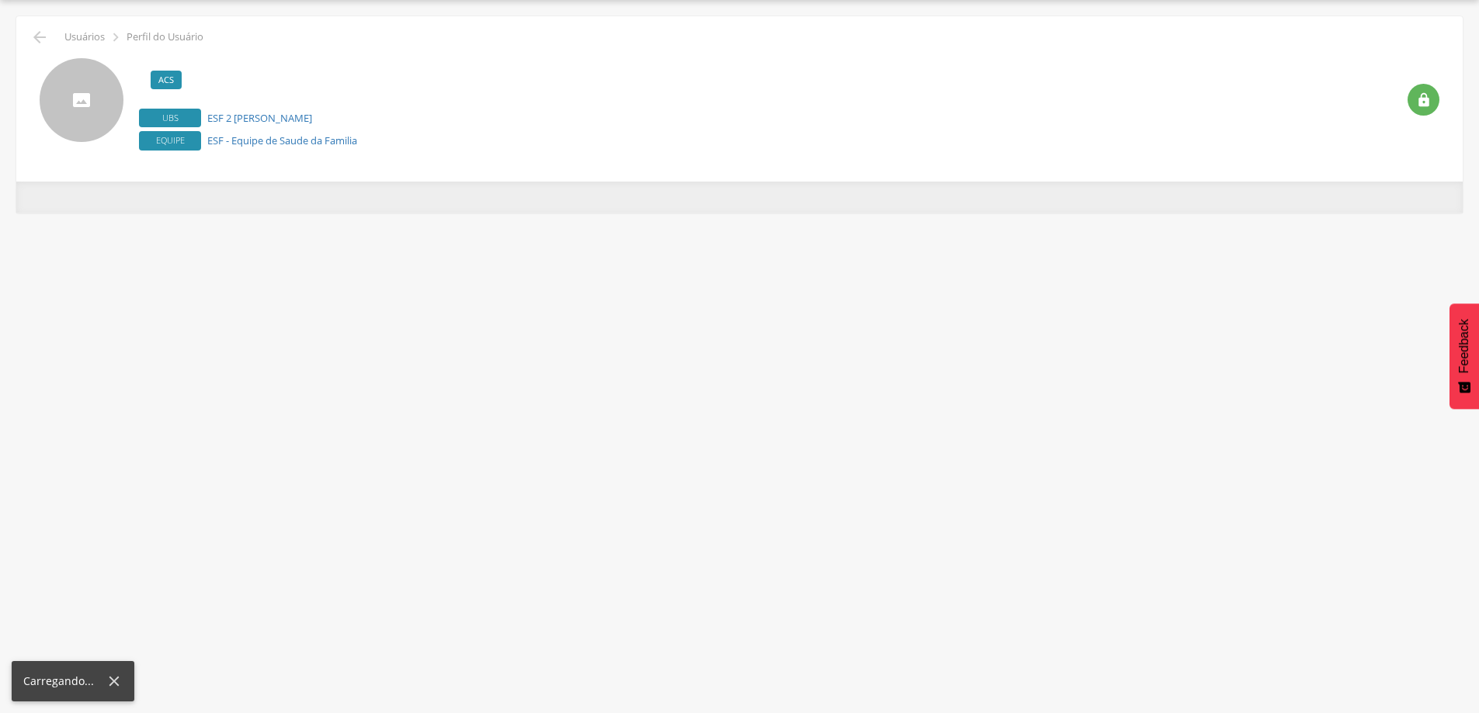
scroll to position [47, 0]
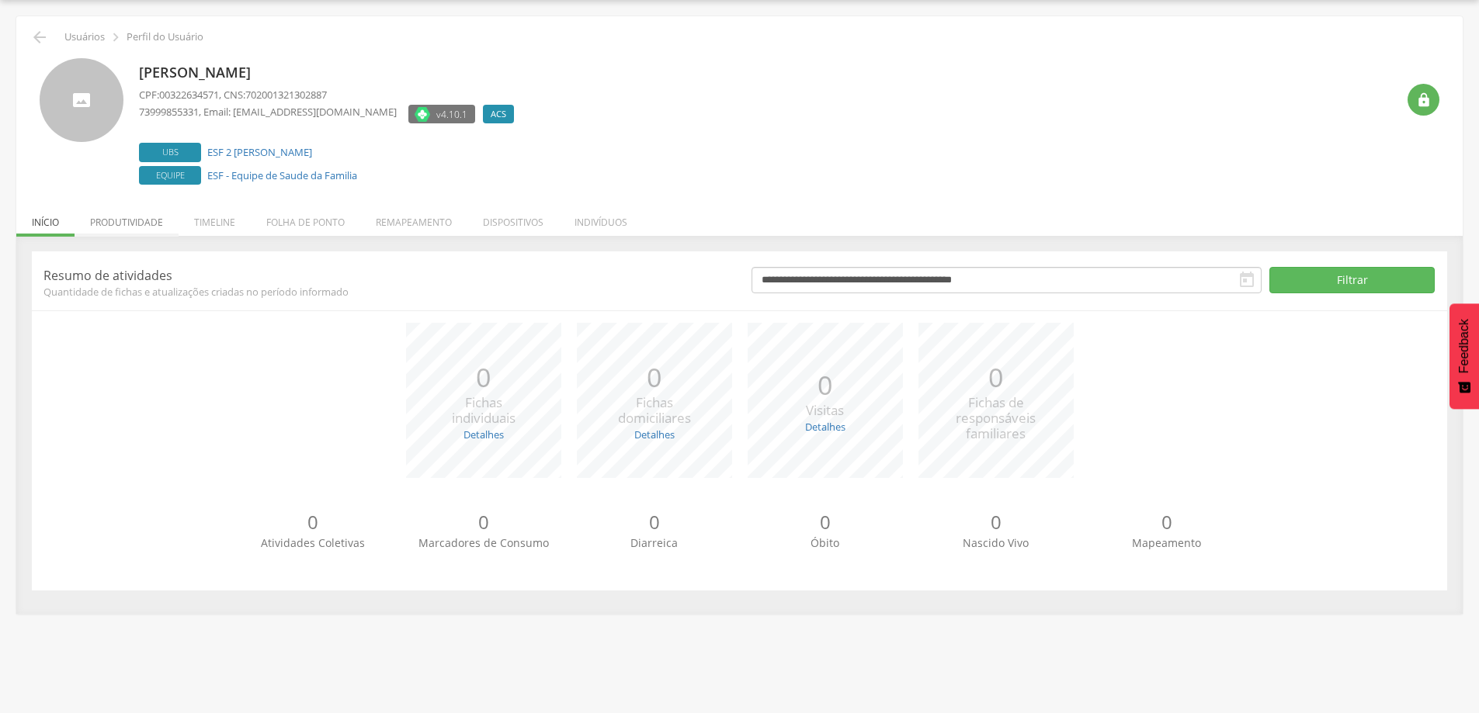
click at [120, 221] on li "Produtividade" at bounding box center [127, 218] width 104 height 36
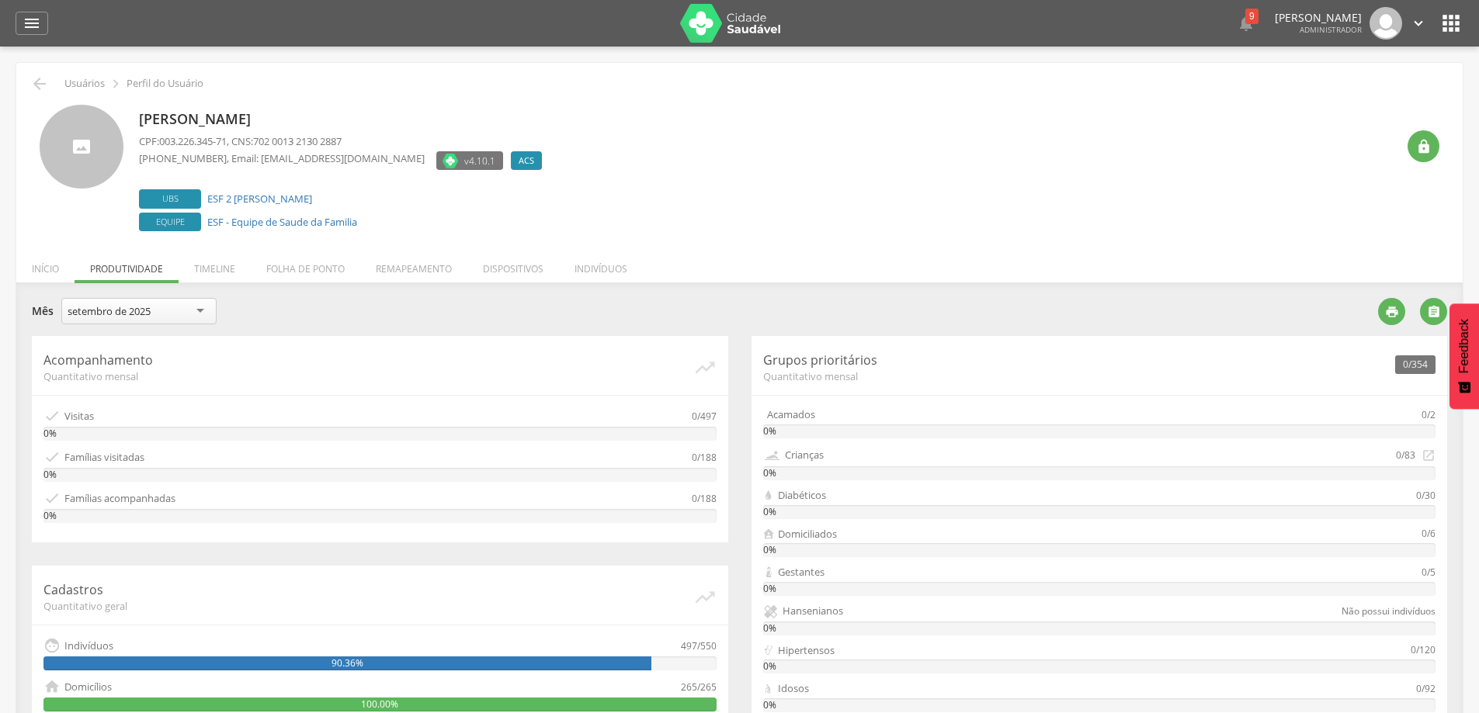
scroll to position [155, 0]
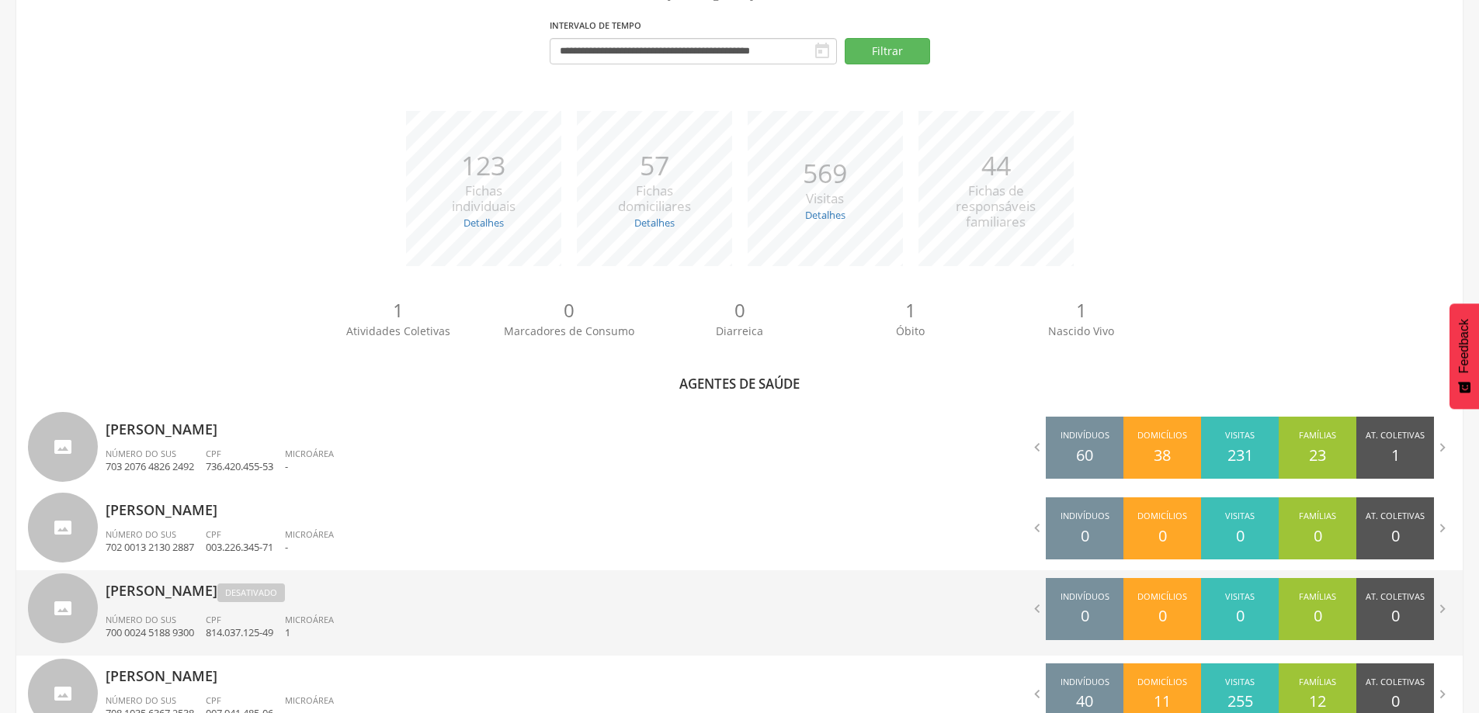
scroll to position [287, 0]
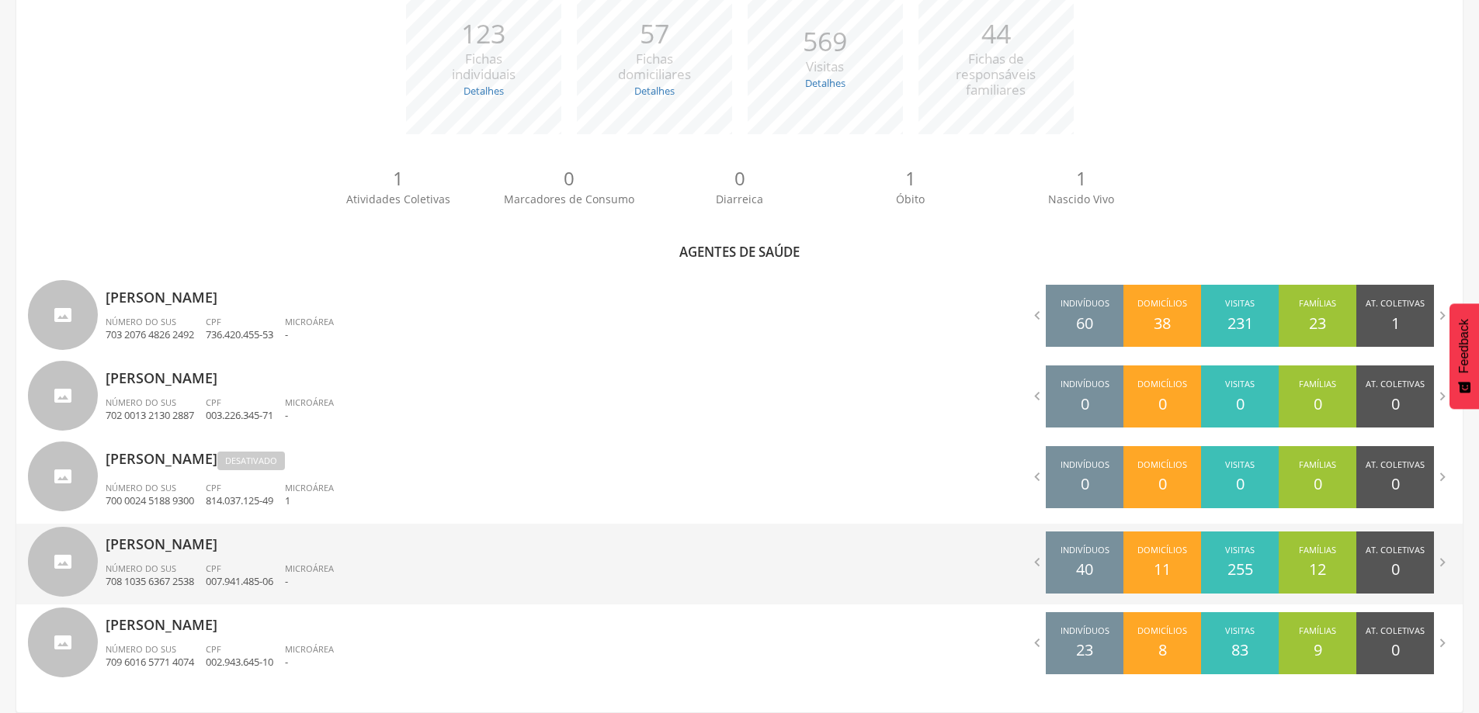
click at [151, 544] on p "[PERSON_NAME]" at bounding box center [417, 539] width 623 height 31
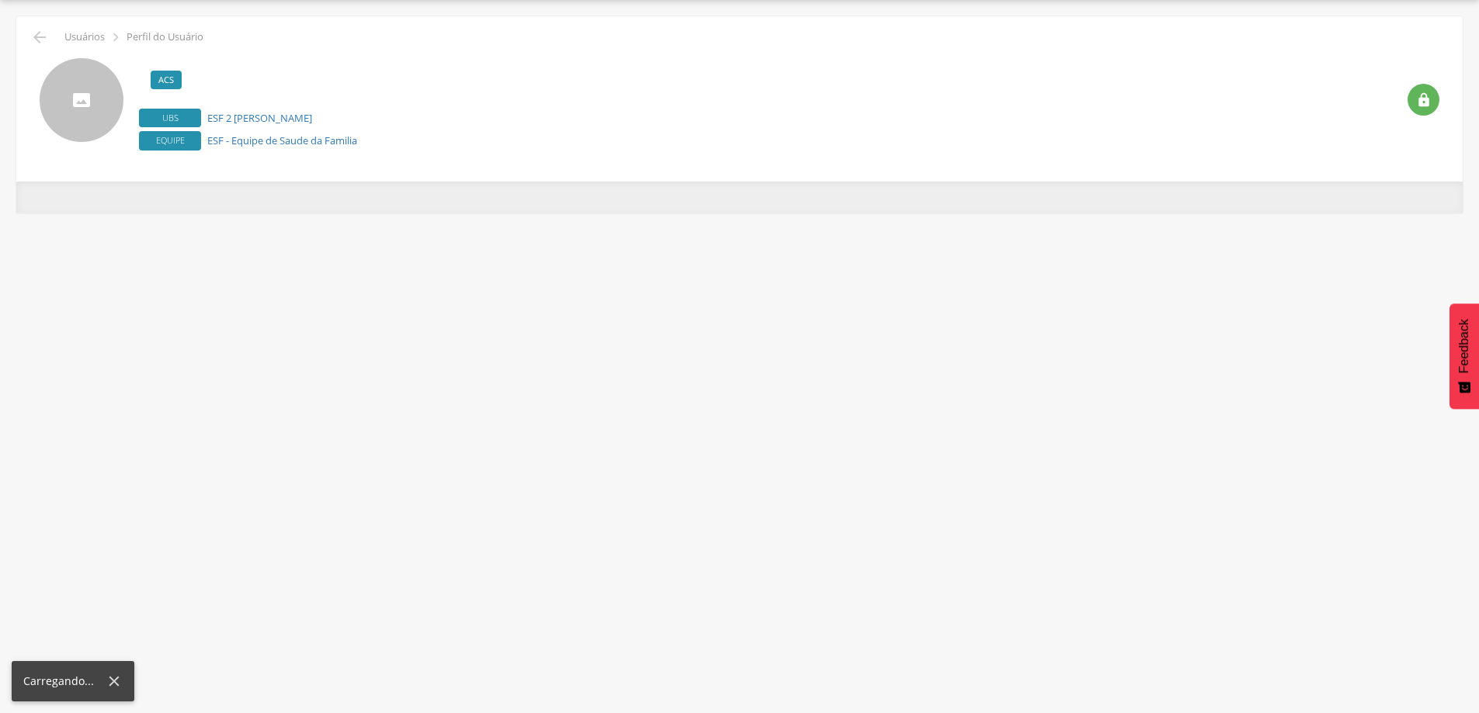
scroll to position [47, 0]
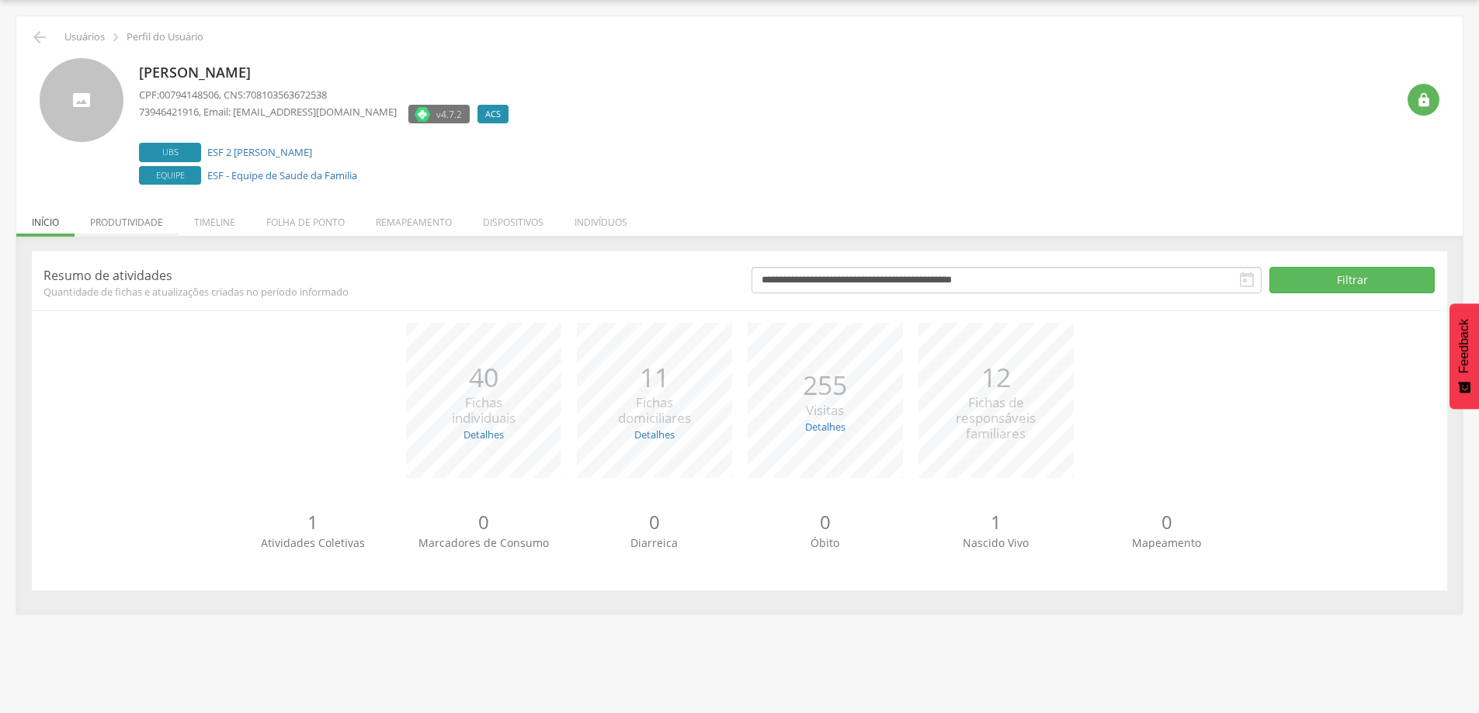
click at [141, 227] on li "Produtividade" at bounding box center [127, 218] width 104 height 36
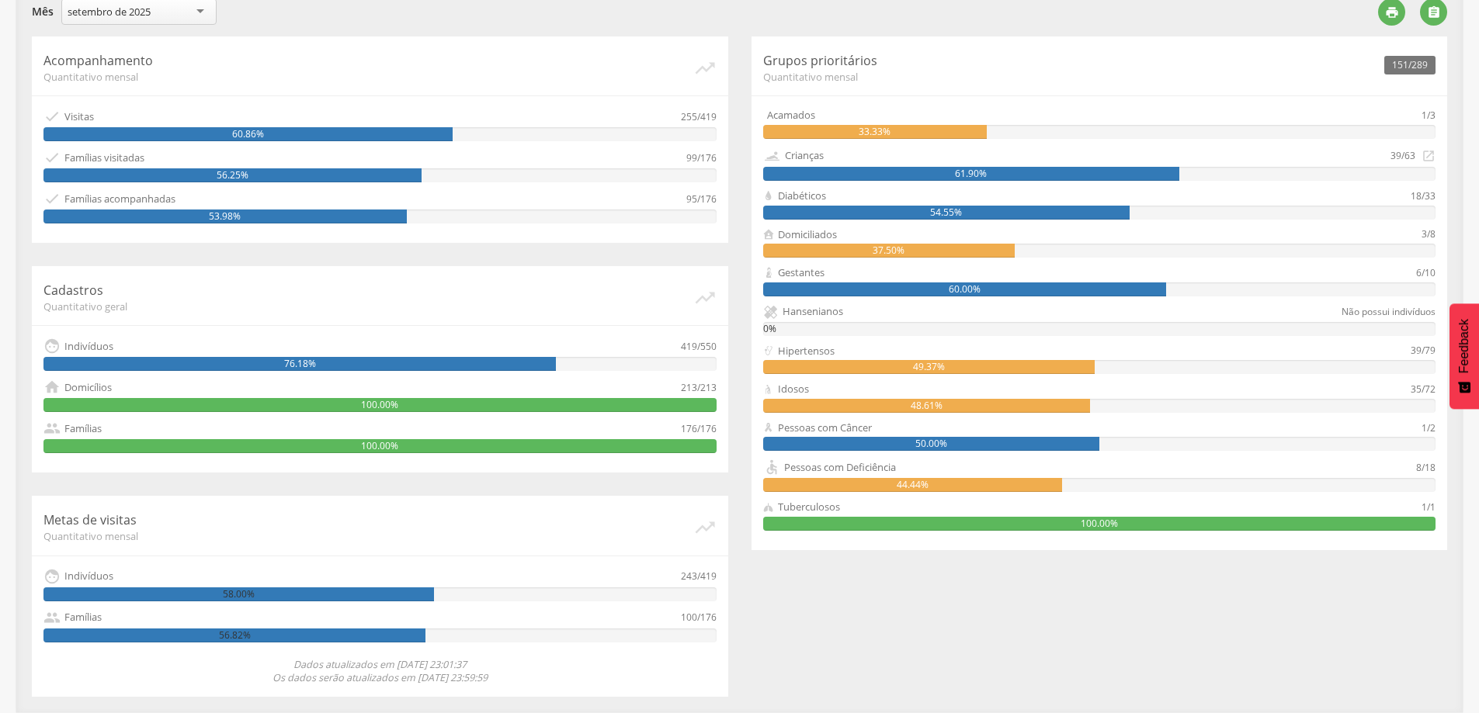
scroll to position [0, 0]
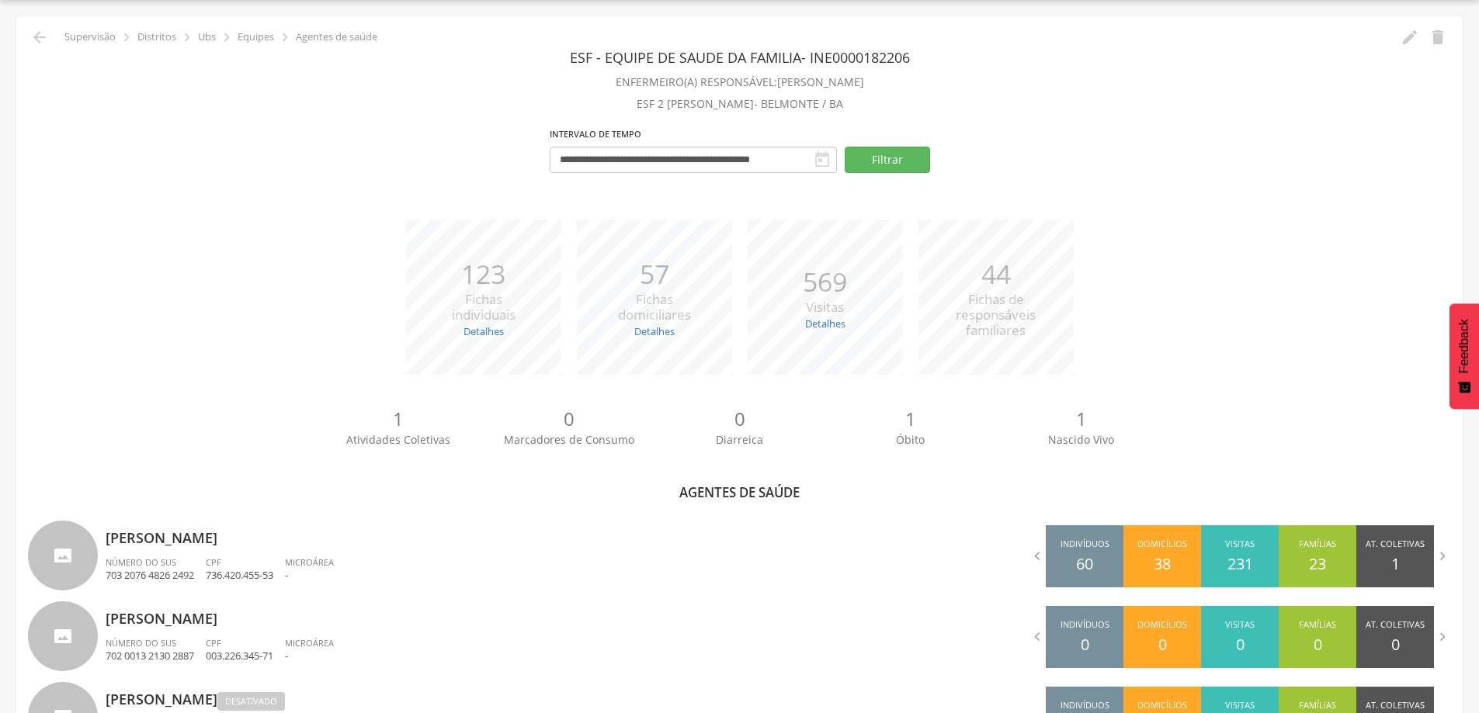
scroll to position [287, 0]
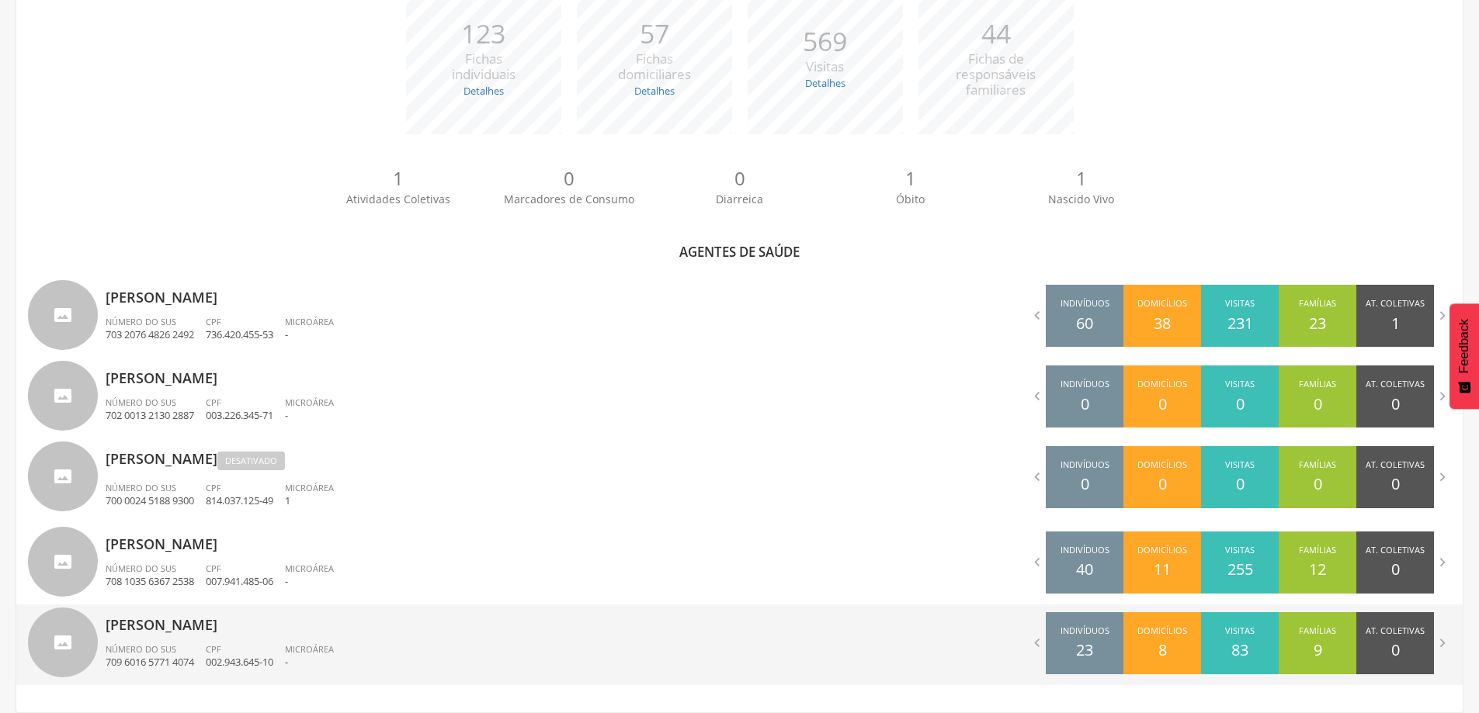
click at [161, 649] on span "Número do SUS" at bounding box center [141, 650] width 71 height 12
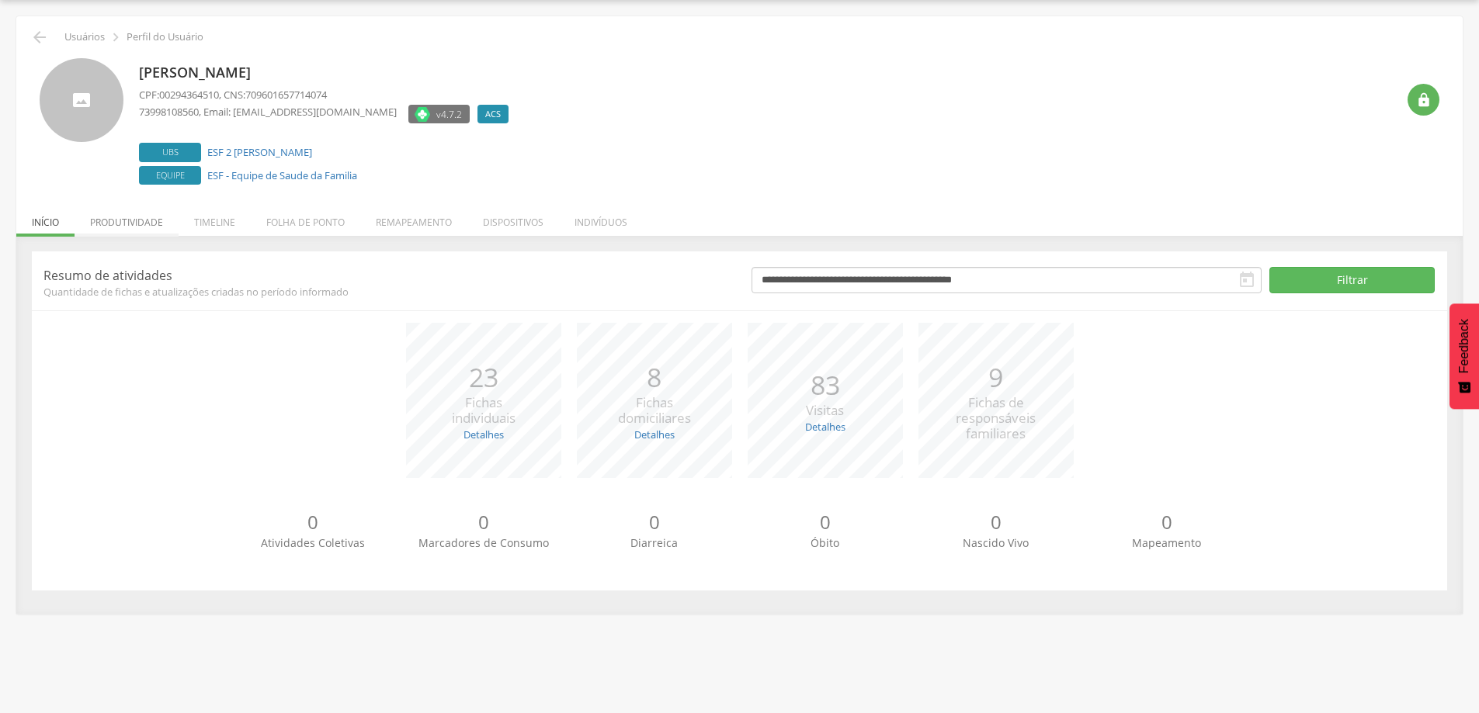
click at [142, 218] on li "Produtividade" at bounding box center [127, 218] width 104 height 36
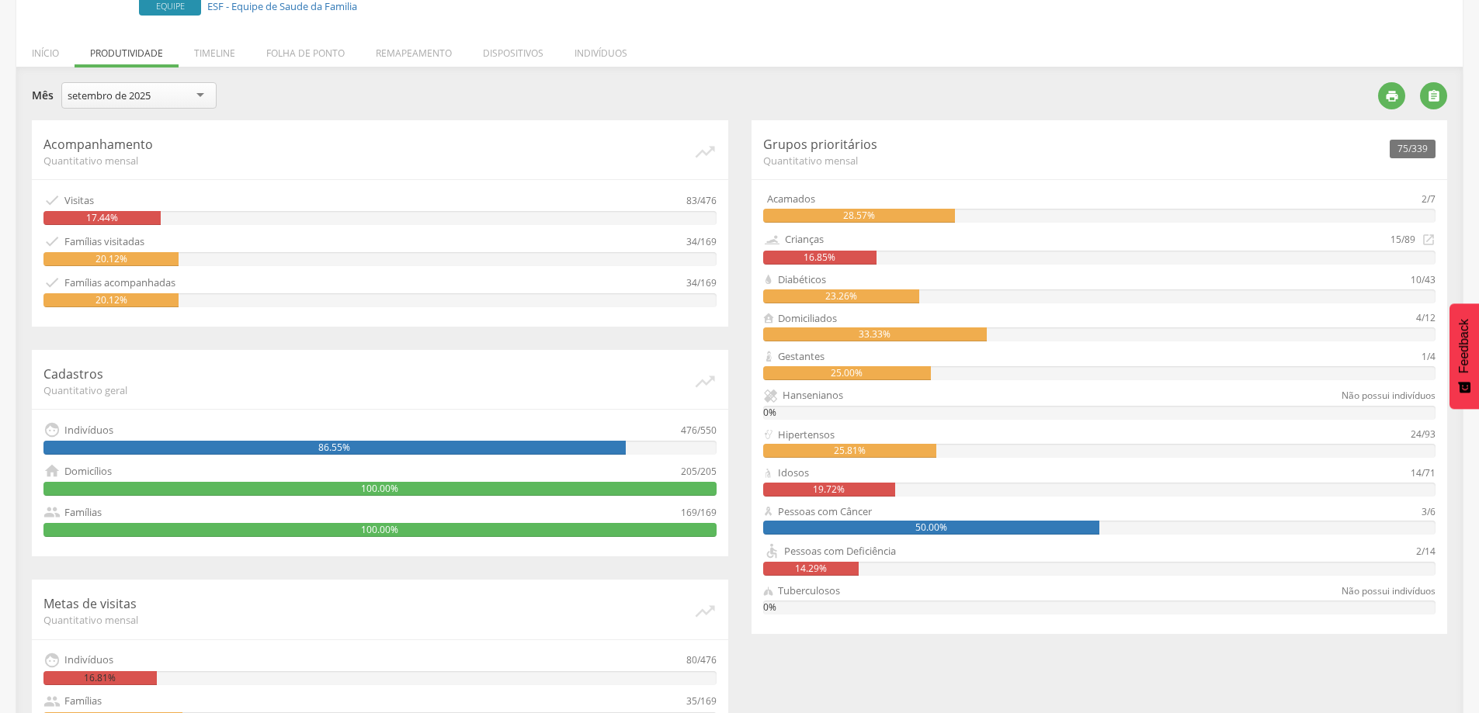
scroll to position [54, 0]
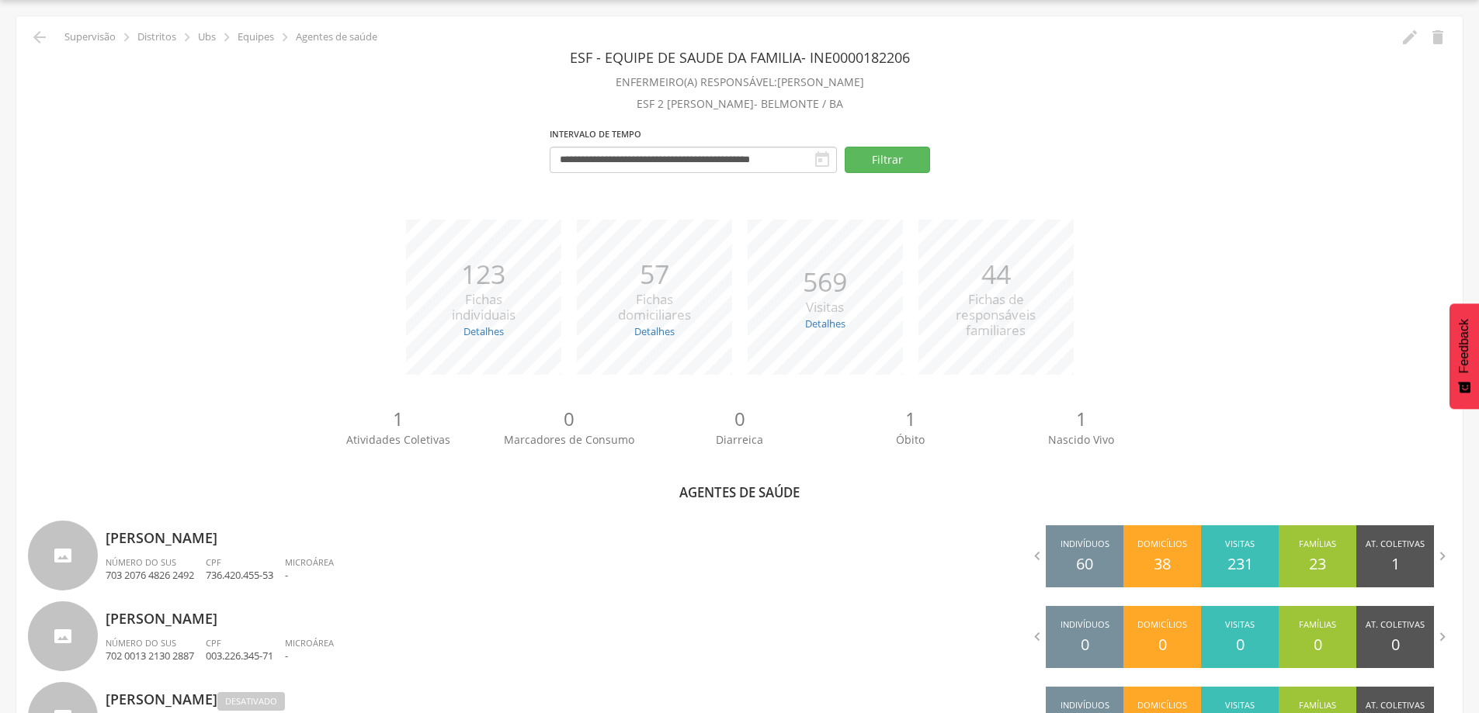
scroll to position [54, 0]
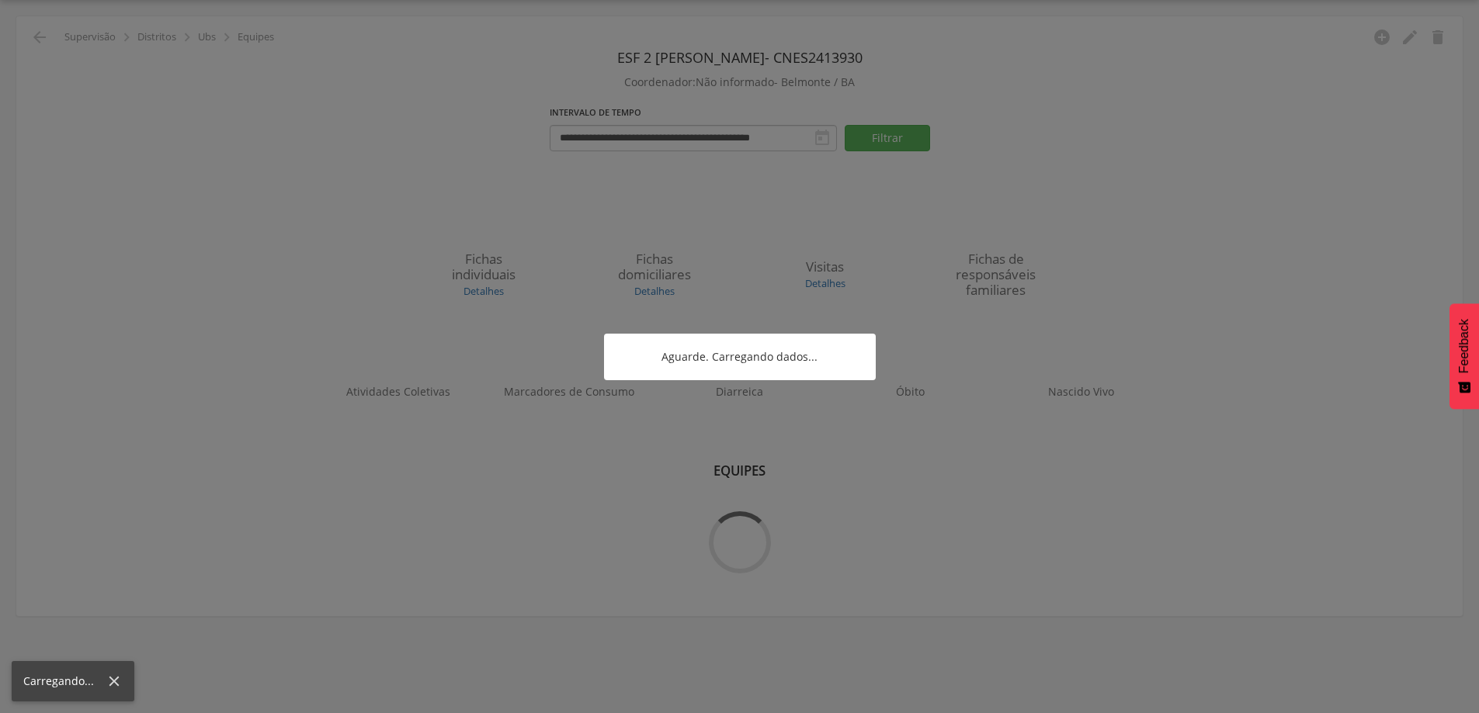
scroll to position [47, 0]
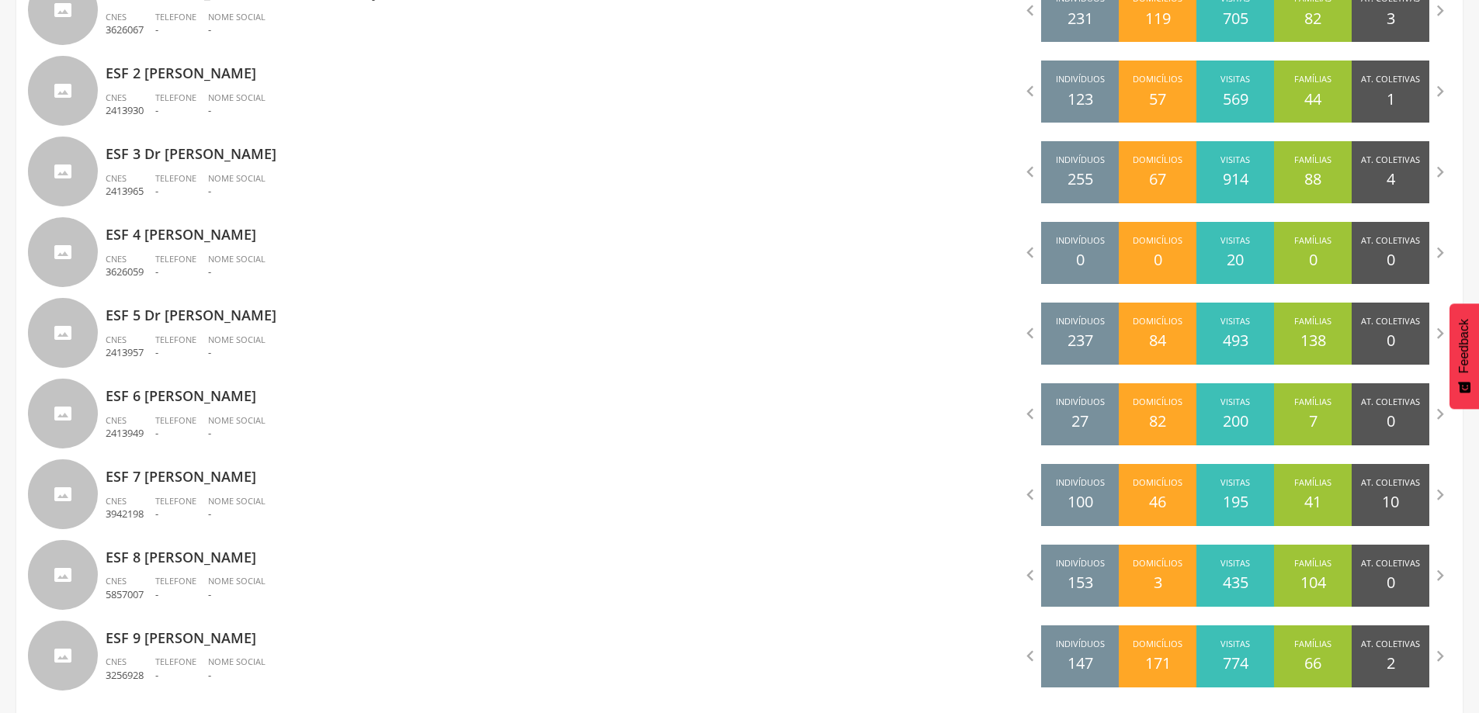
scroll to position [584, 0]
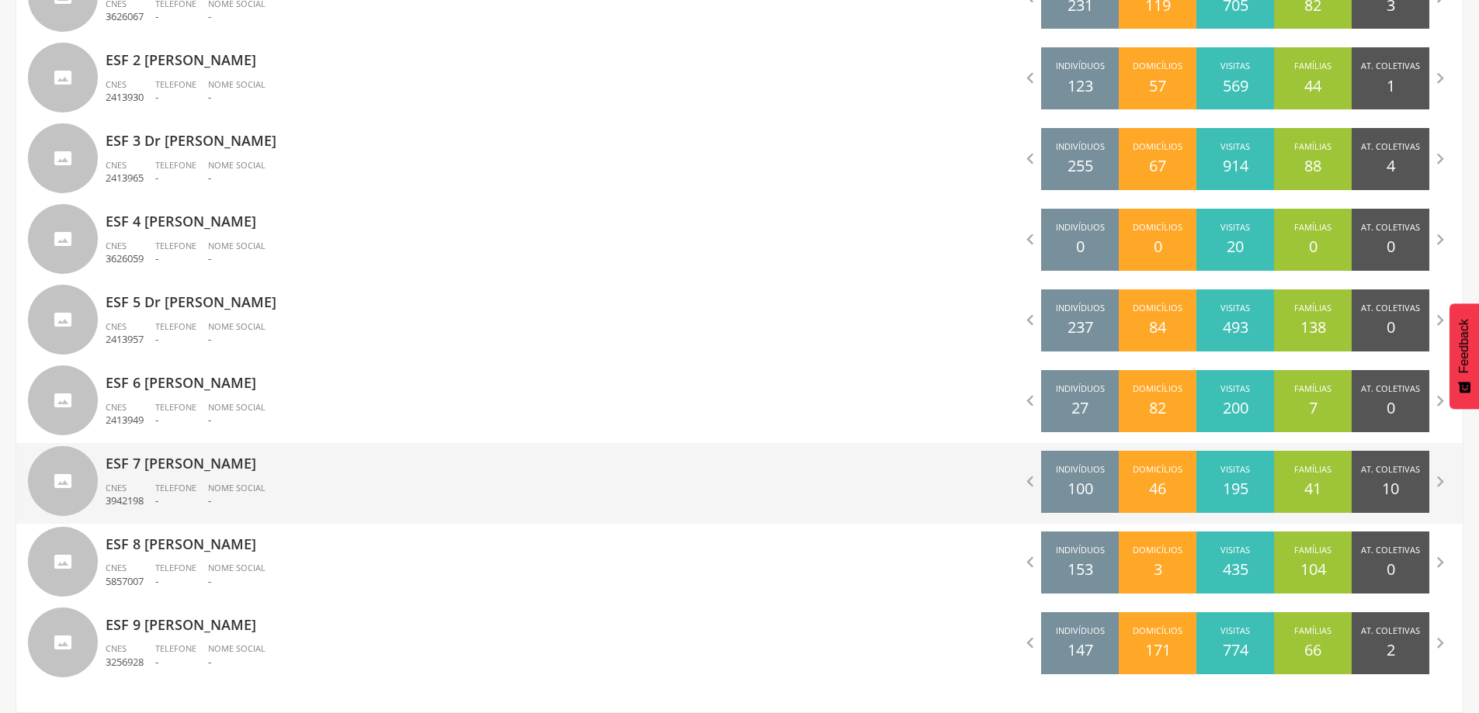
click at [207, 484] on div "Telefone -" at bounding box center [181, 495] width 53 height 26
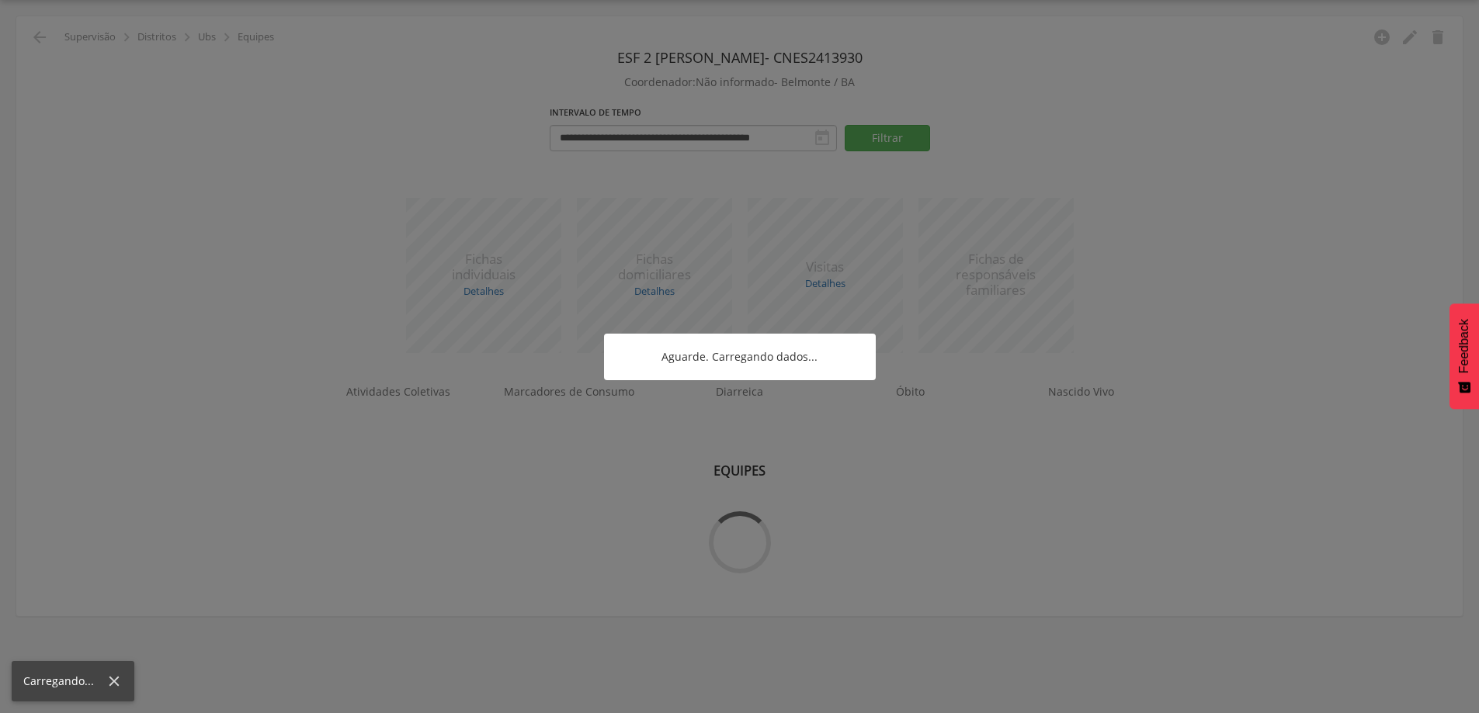
scroll to position [47, 0]
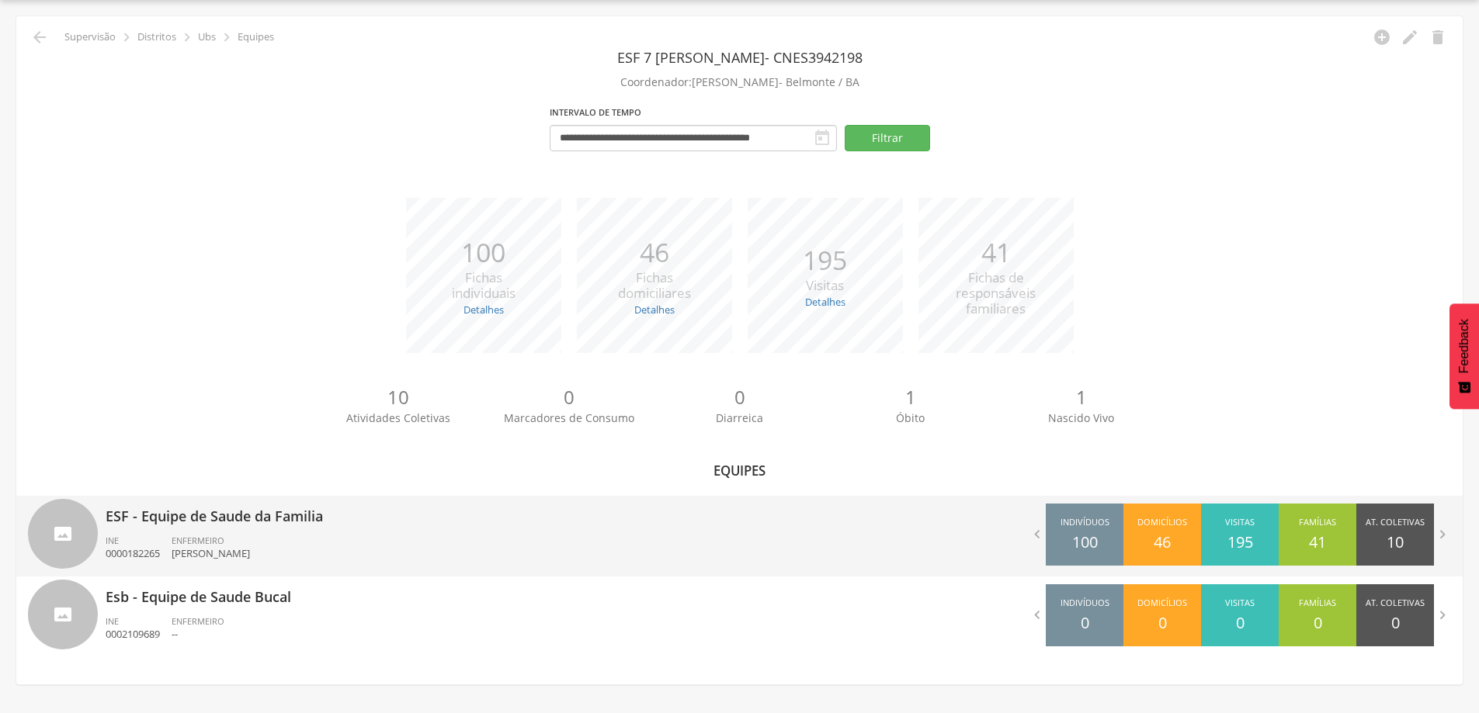
click at [215, 540] on span "ENFERMEIRO" at bounding box center [198, 541] width 53 height 12
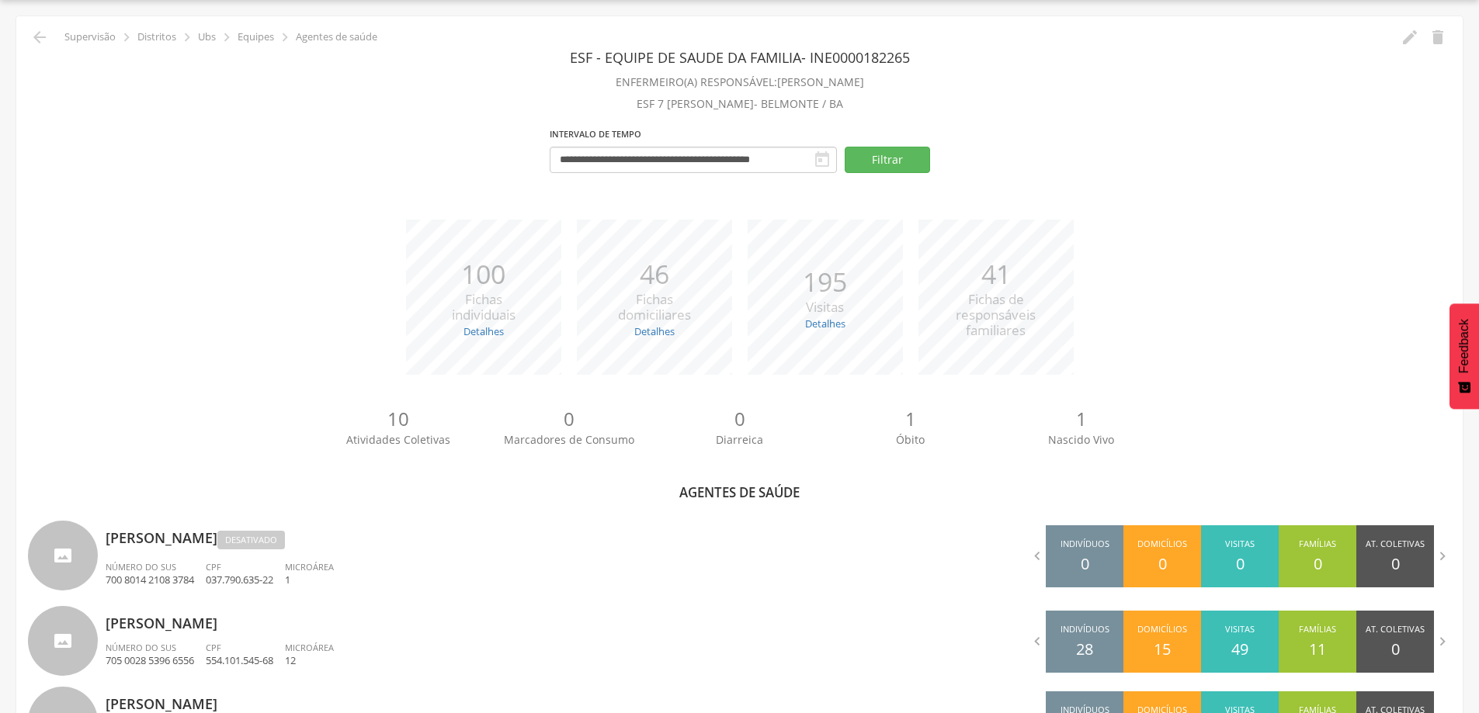
scroll to position [287, 0]
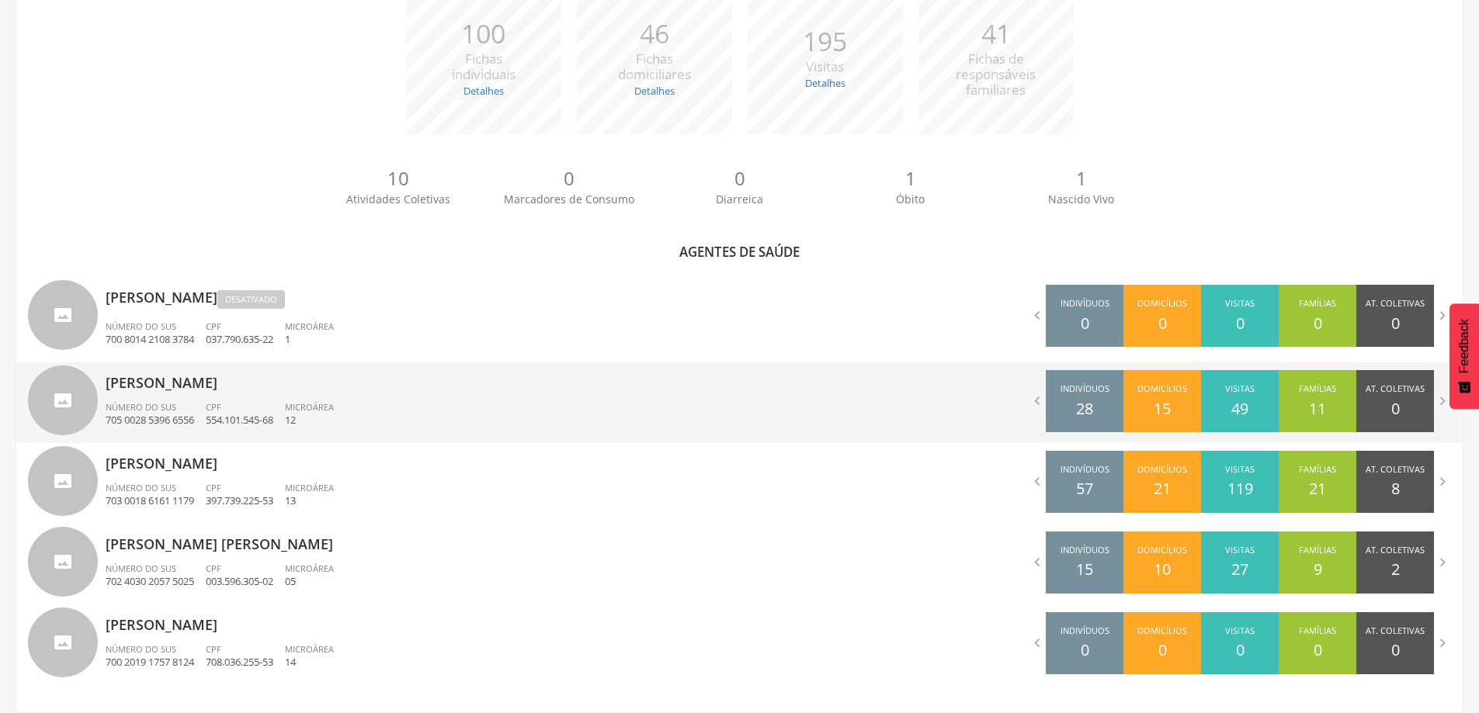
click at [169, 399] on div "[PERSON_NAME] Número do SUS 705 0028 5396 6556 CPF 554.101.545-68 Microárea 12" at bounding box center [417, 403] width 623 height 81
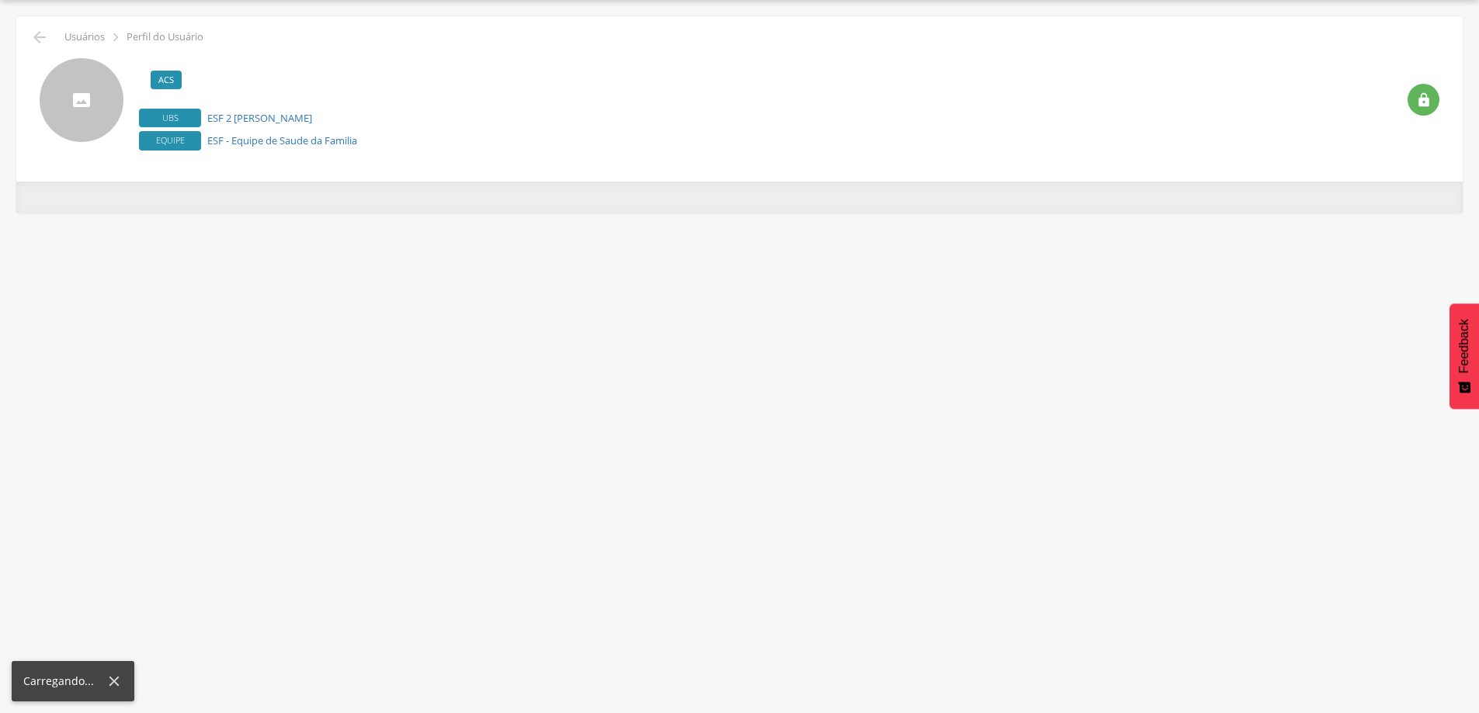
scroll to position [47, 0]
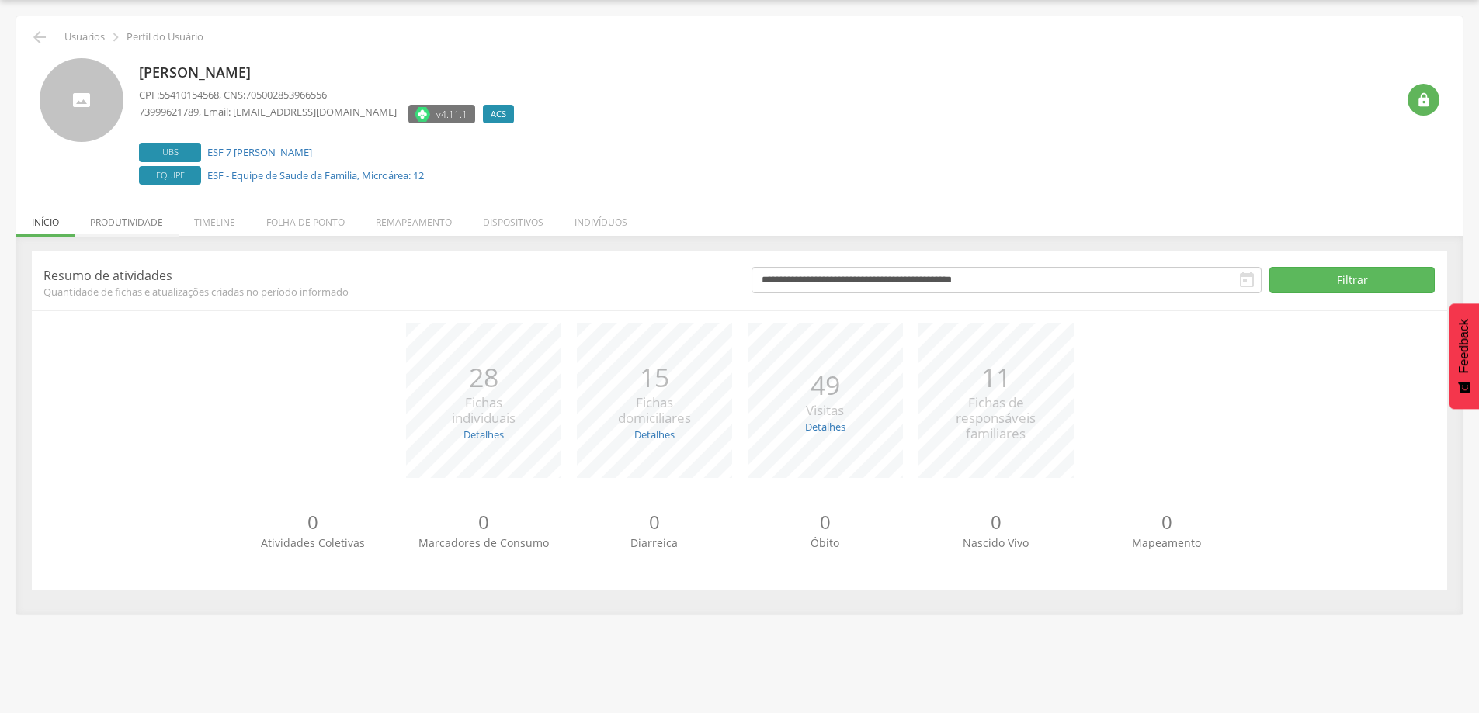
click at [148, 216] on li "Produtividade" at bounding box center [127, 218] width 104 height 36
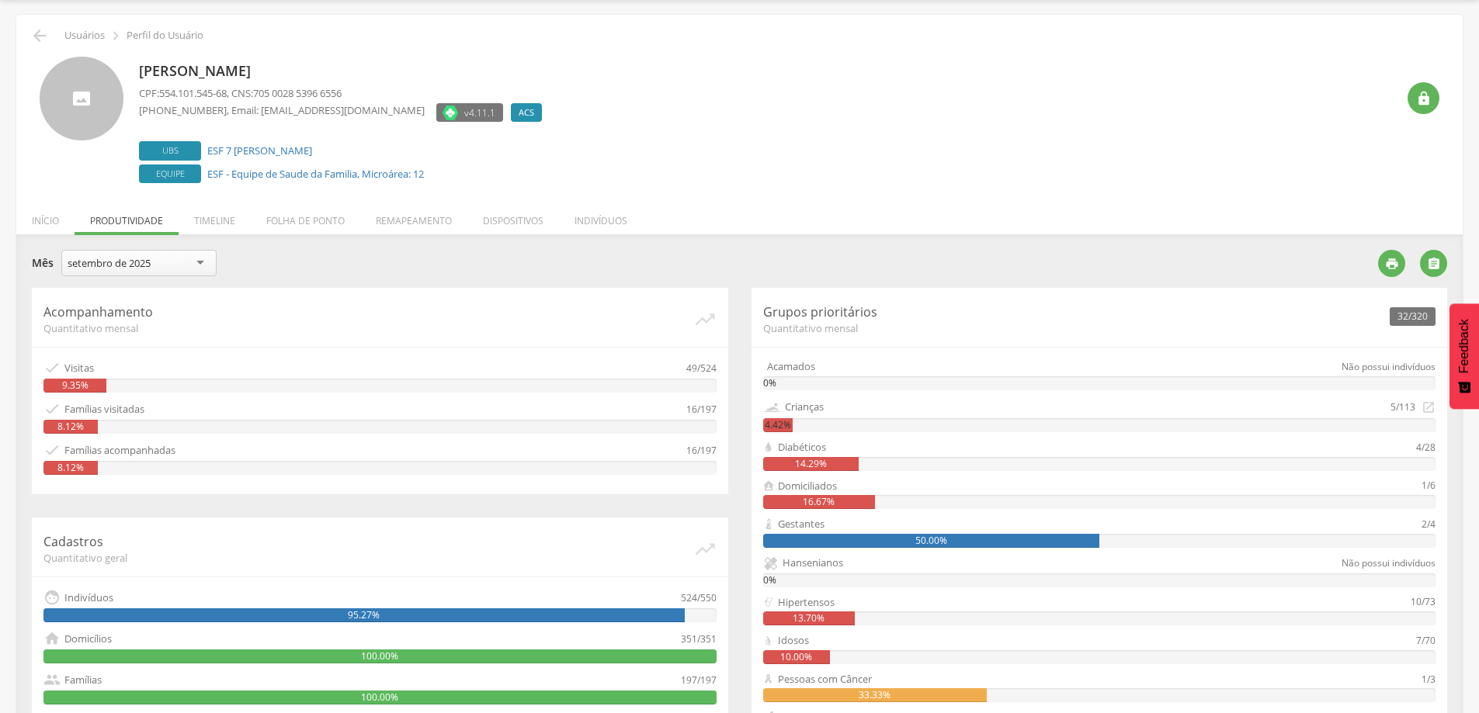
scroll to position [0, 0]
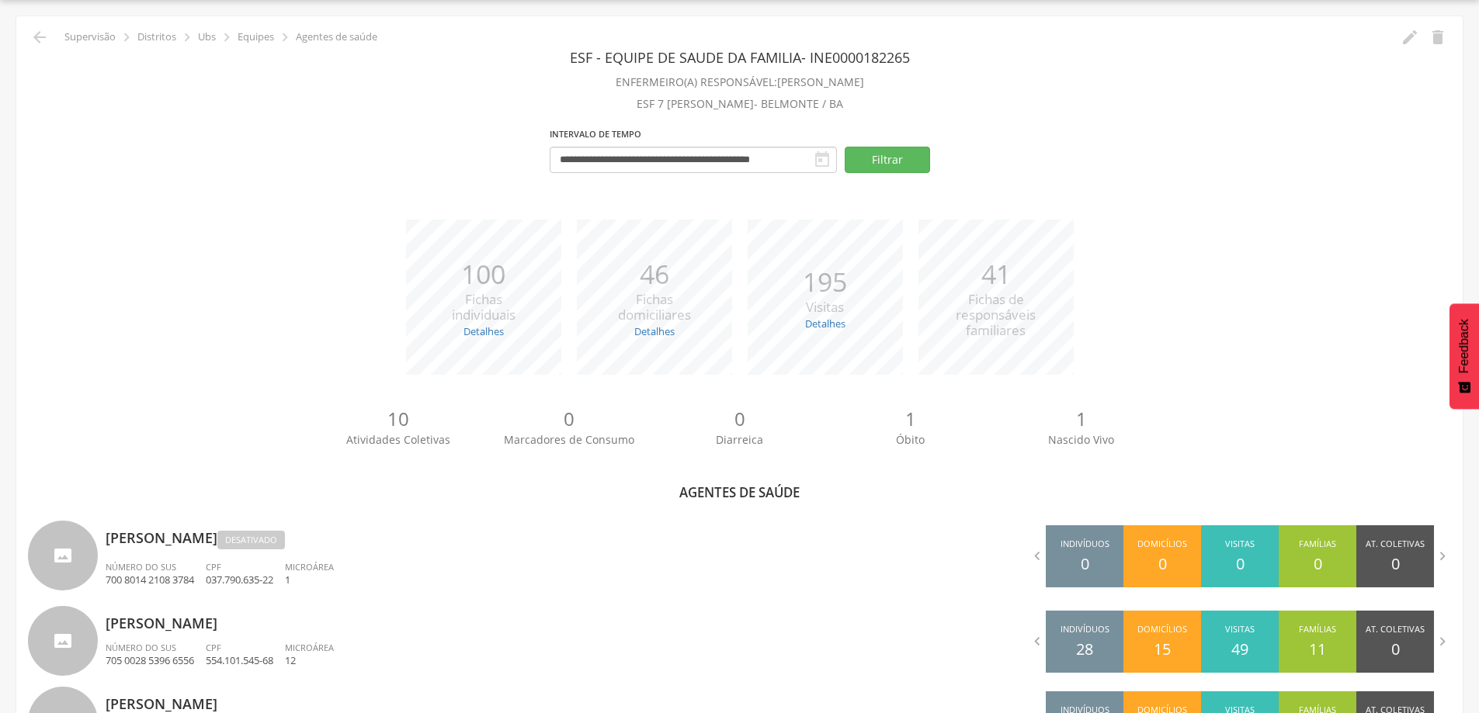
scroll to position [287, 0]
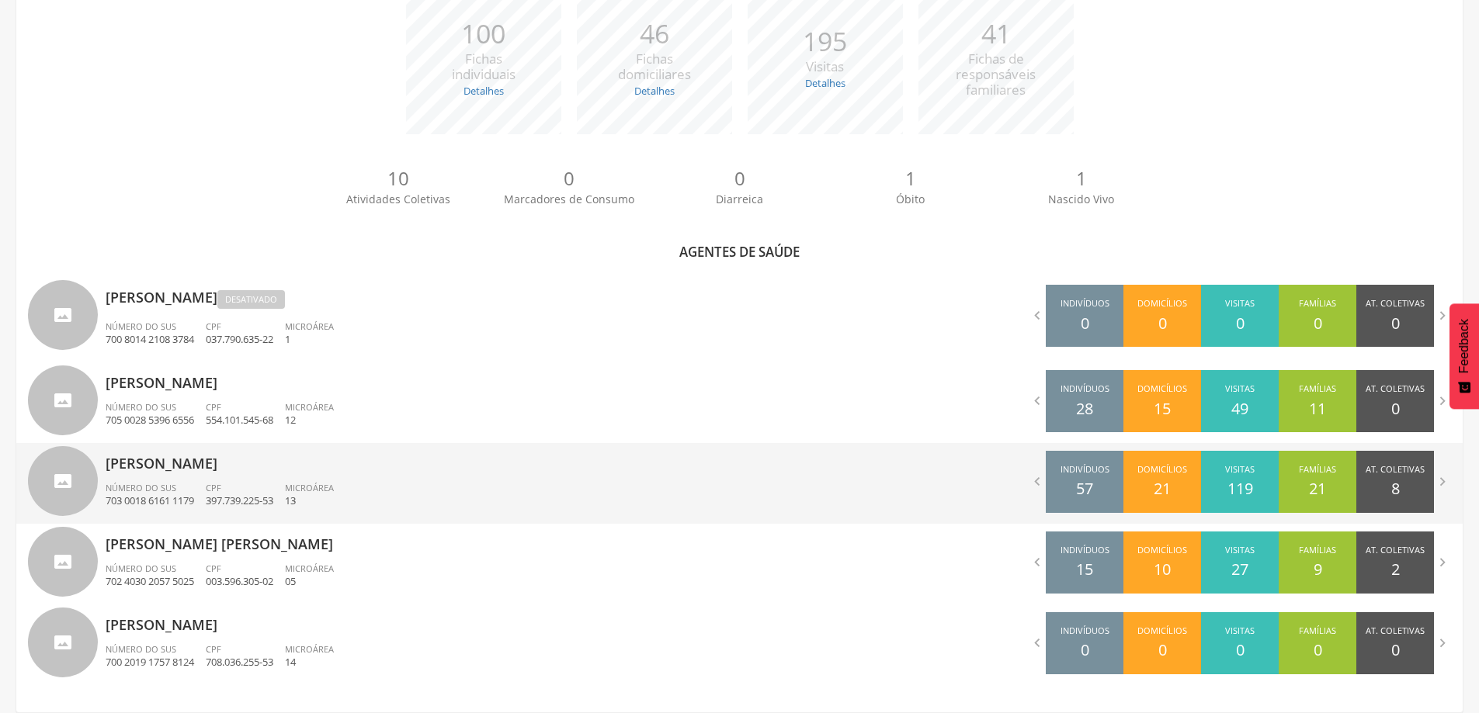
click at [154, 491] on span "Número do SUS" at bounding box center [141, 488] width 71 height 12
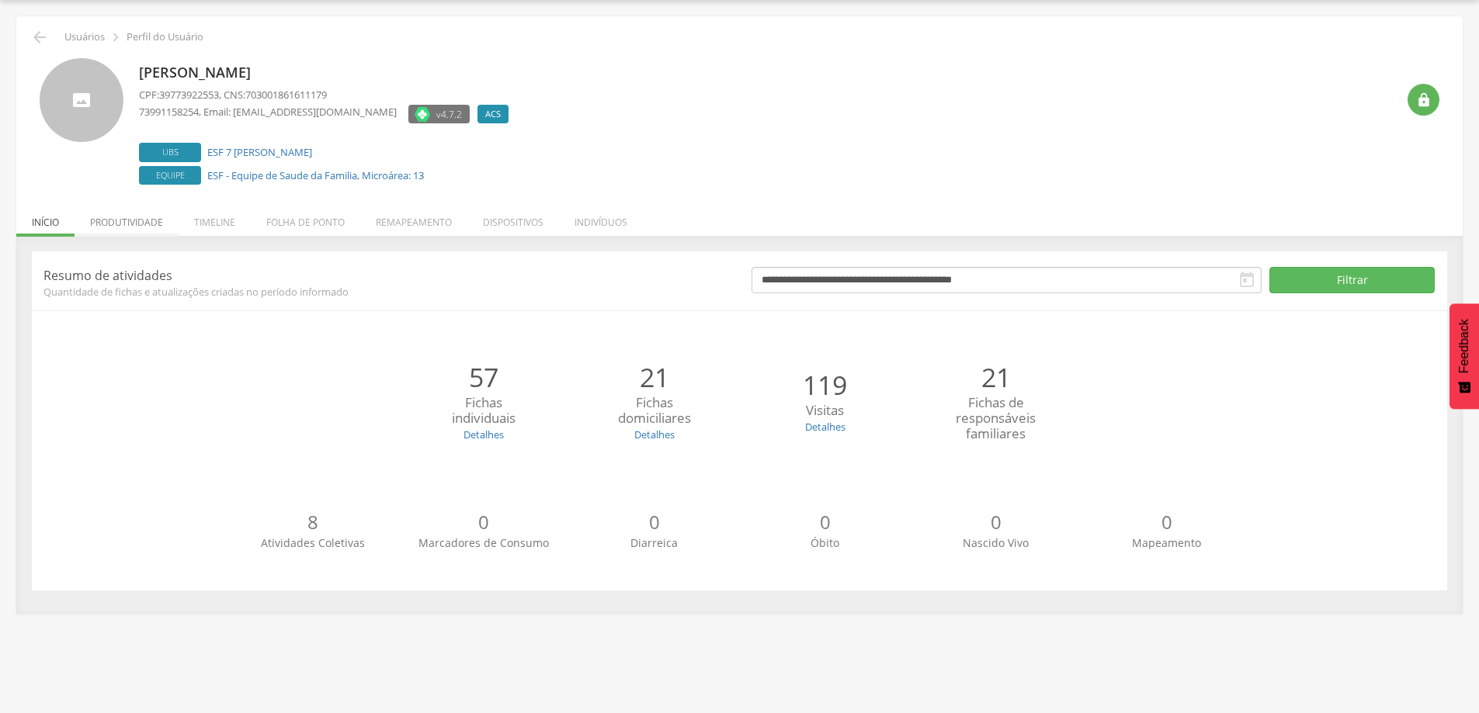
click at [150, 226] on li "Produtividade" at bounding box center [127, 218] width 104 height 36
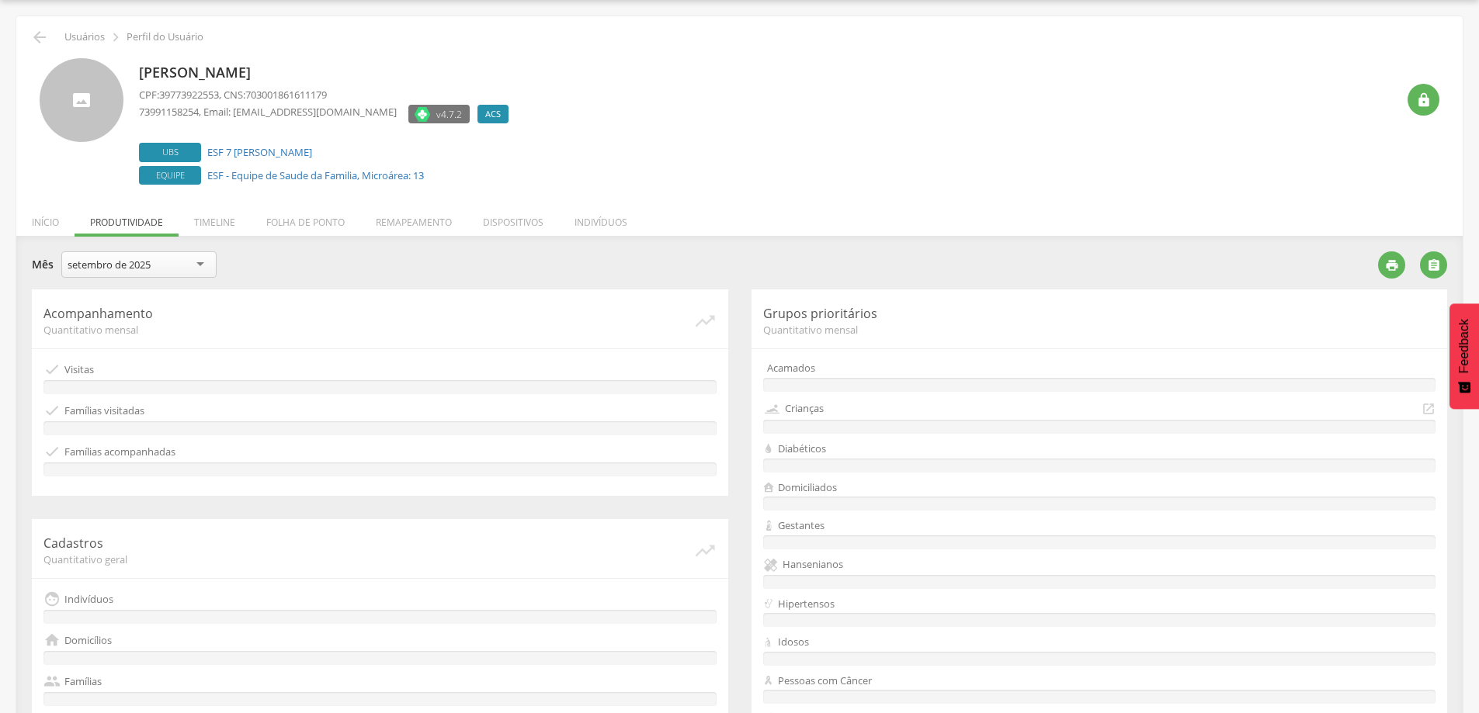
scroll to position [287, 0]
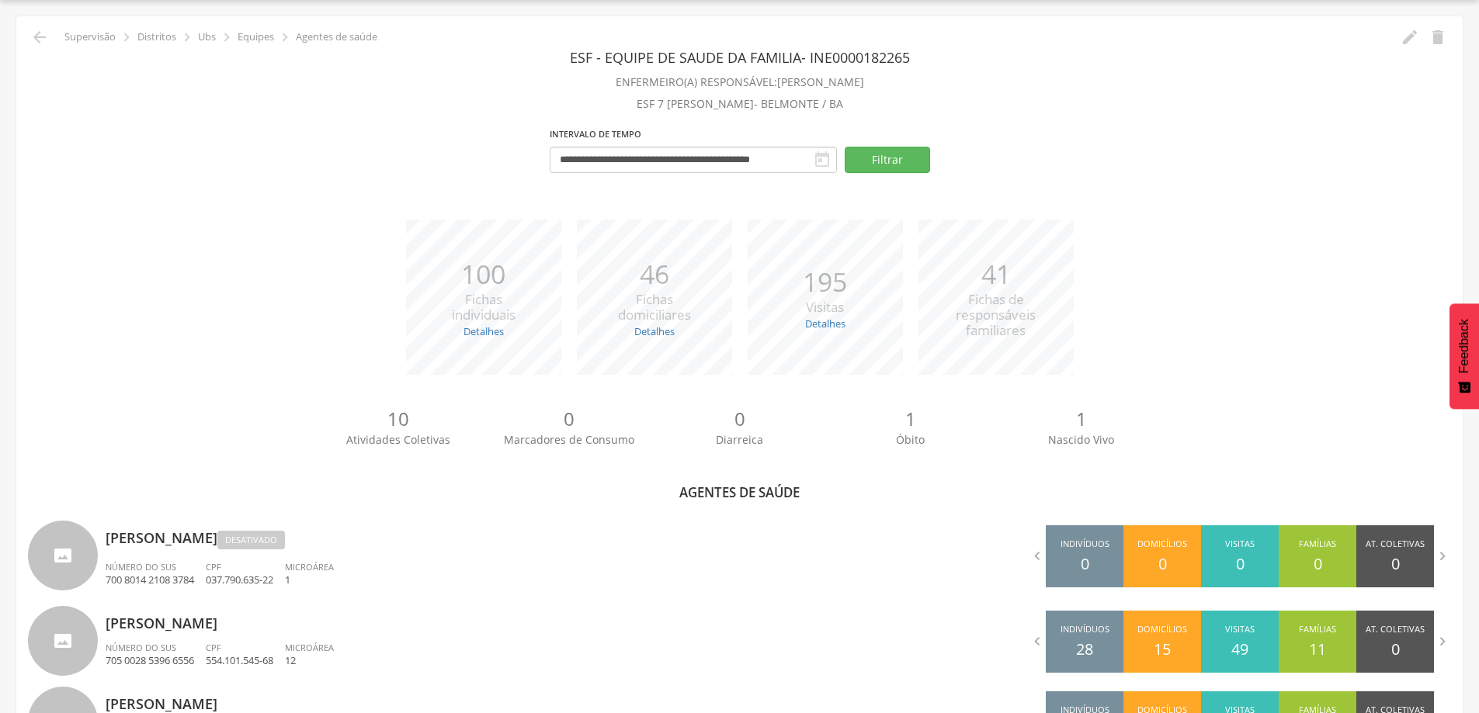
scroll to position [287, 0]
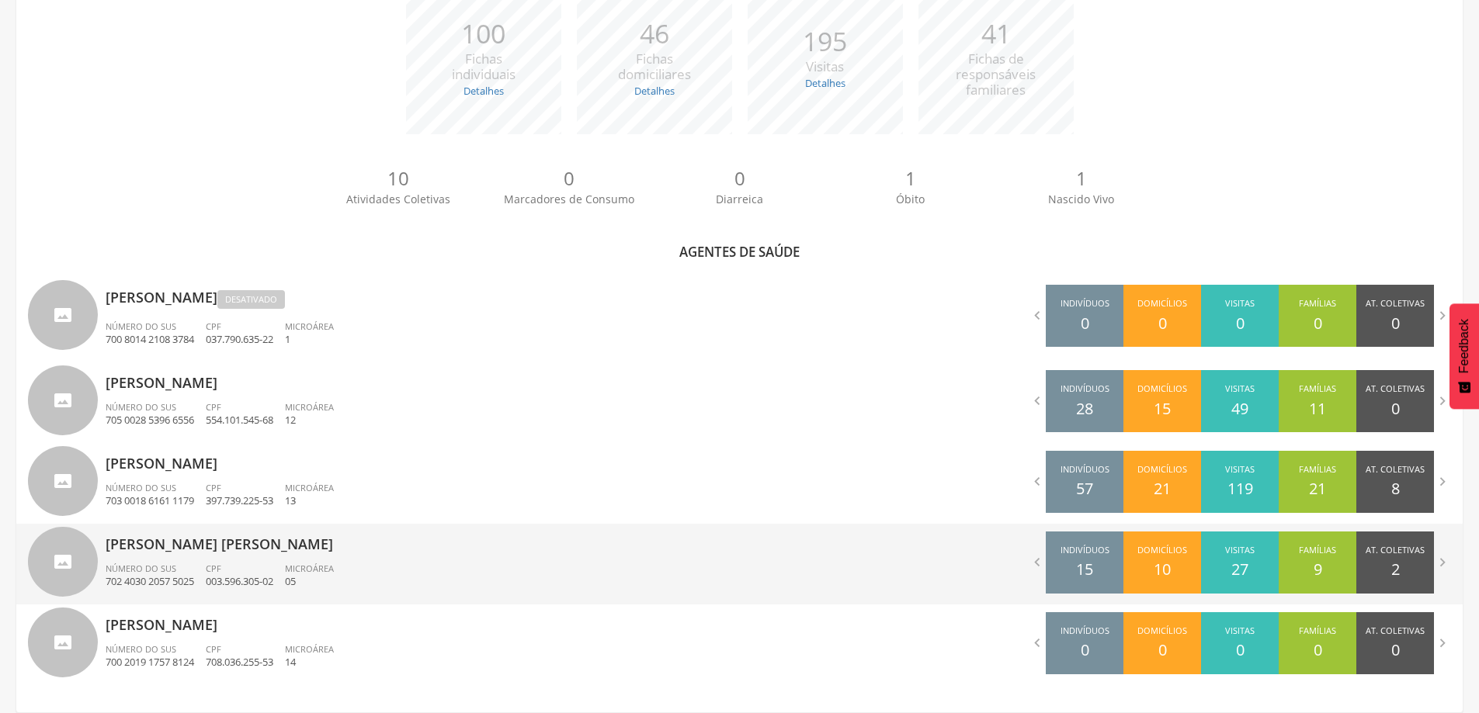
click at [173, 572] on span "Número do SUS" at bounding box center [141, 569] width 71 height 12
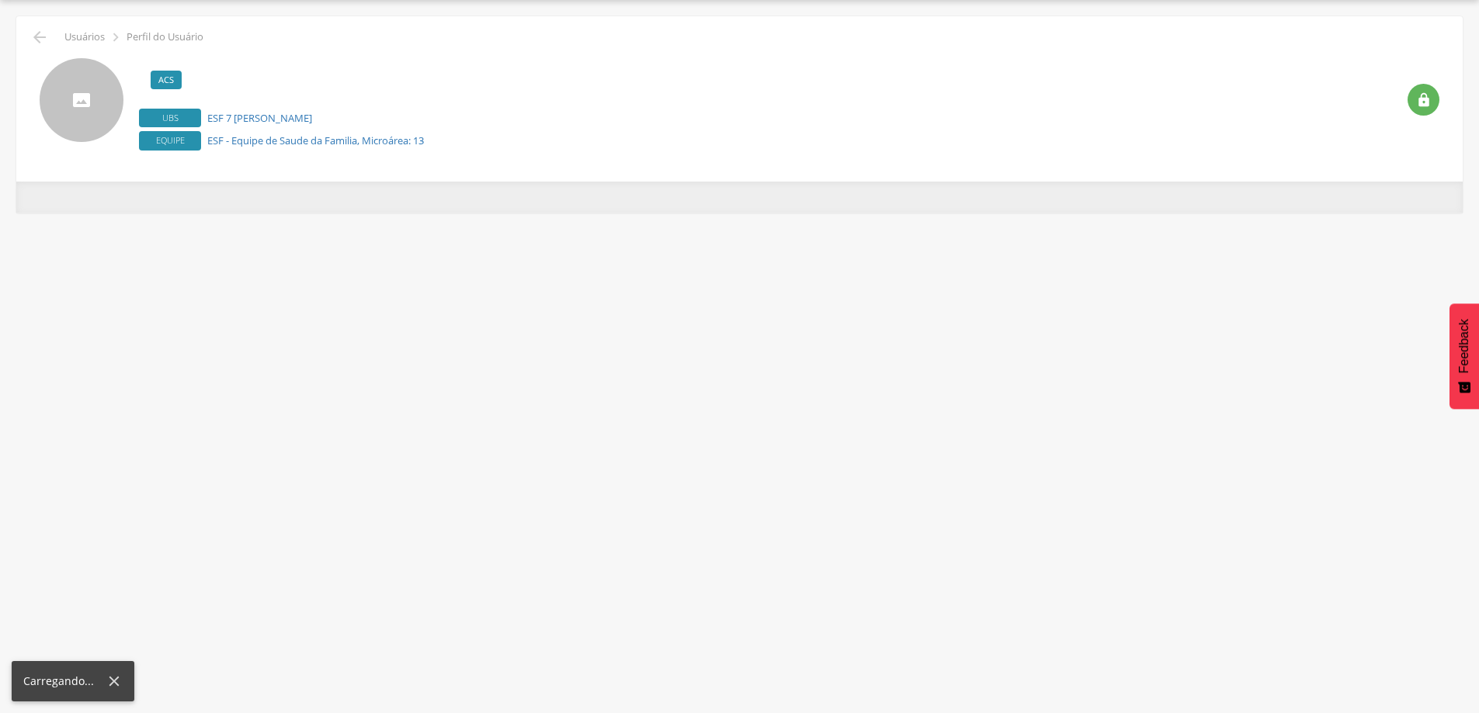
scroll to position [47, 0]
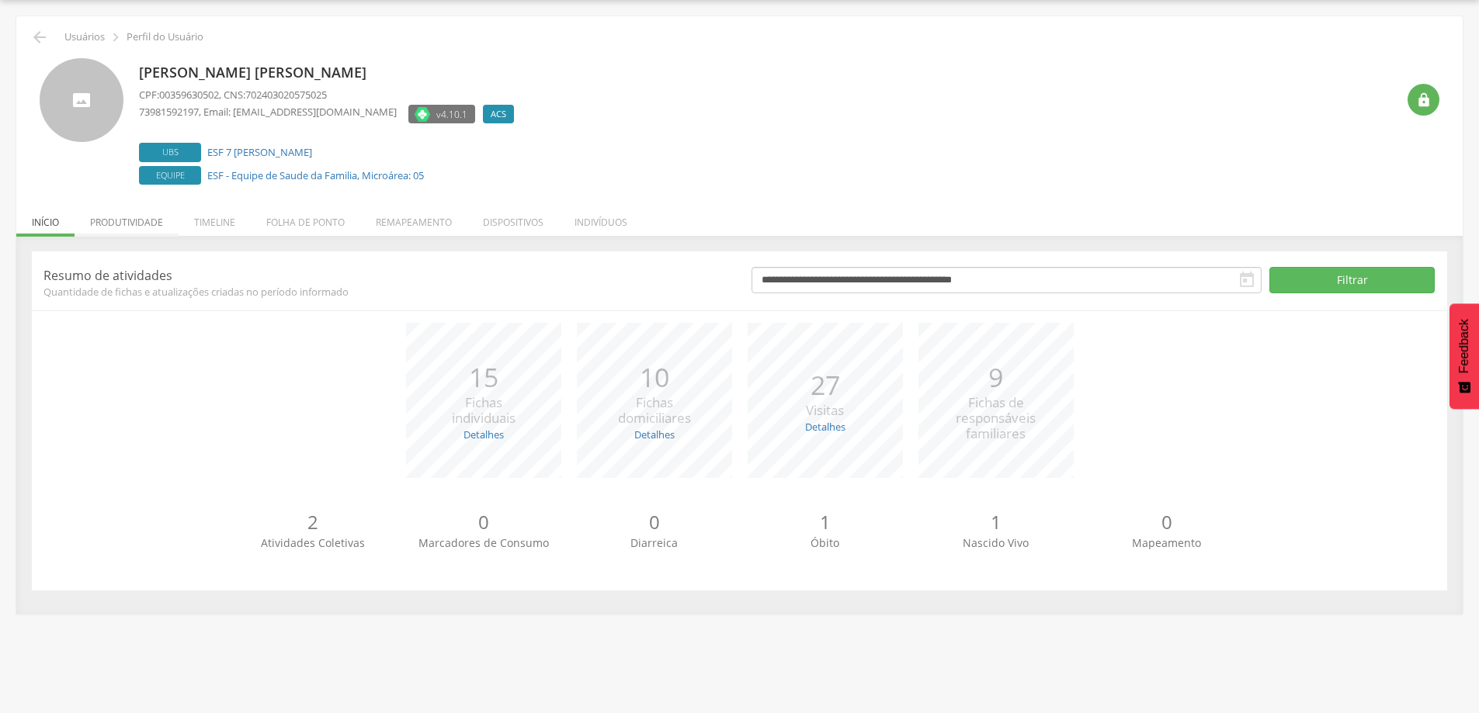
click at [118, 215] on li "Produtividade" at bounding box center [127, 218] width 104 height 36
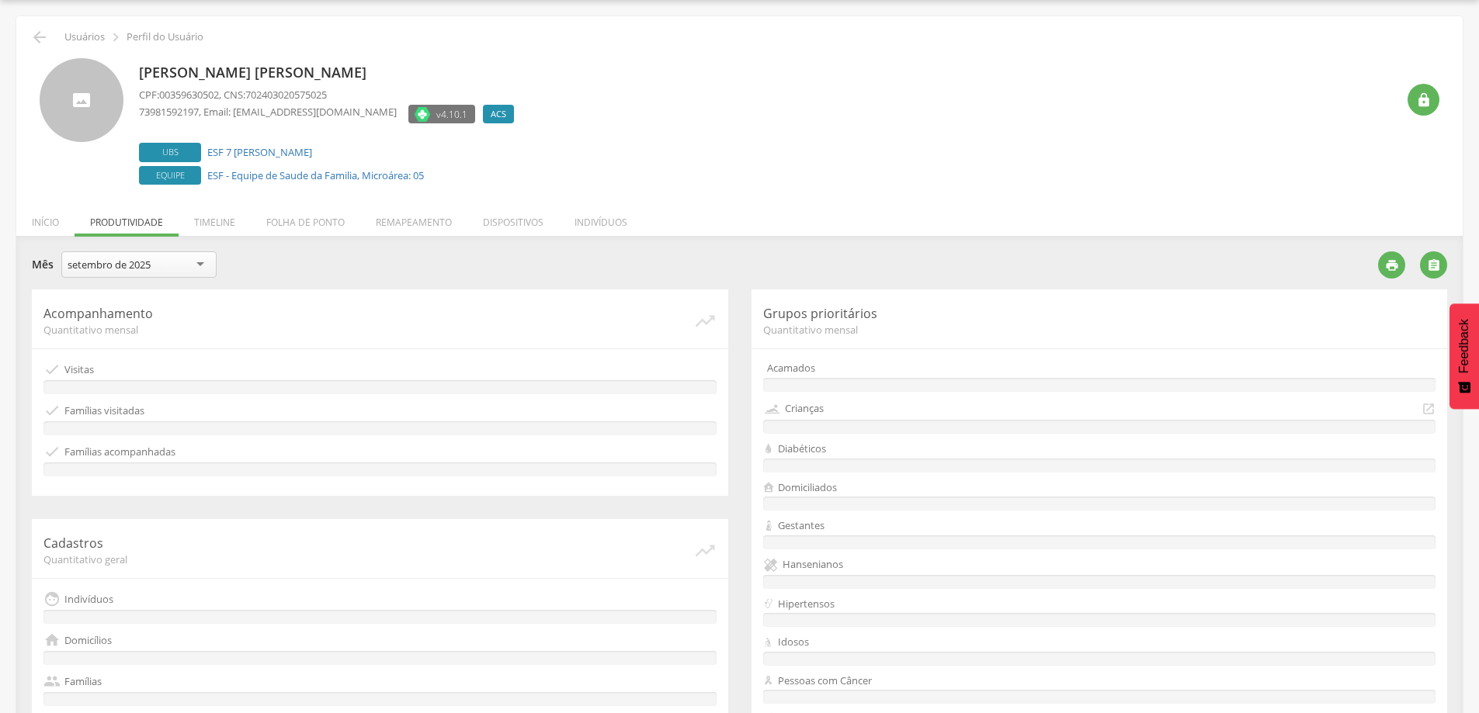
scroll to position [287, 0]
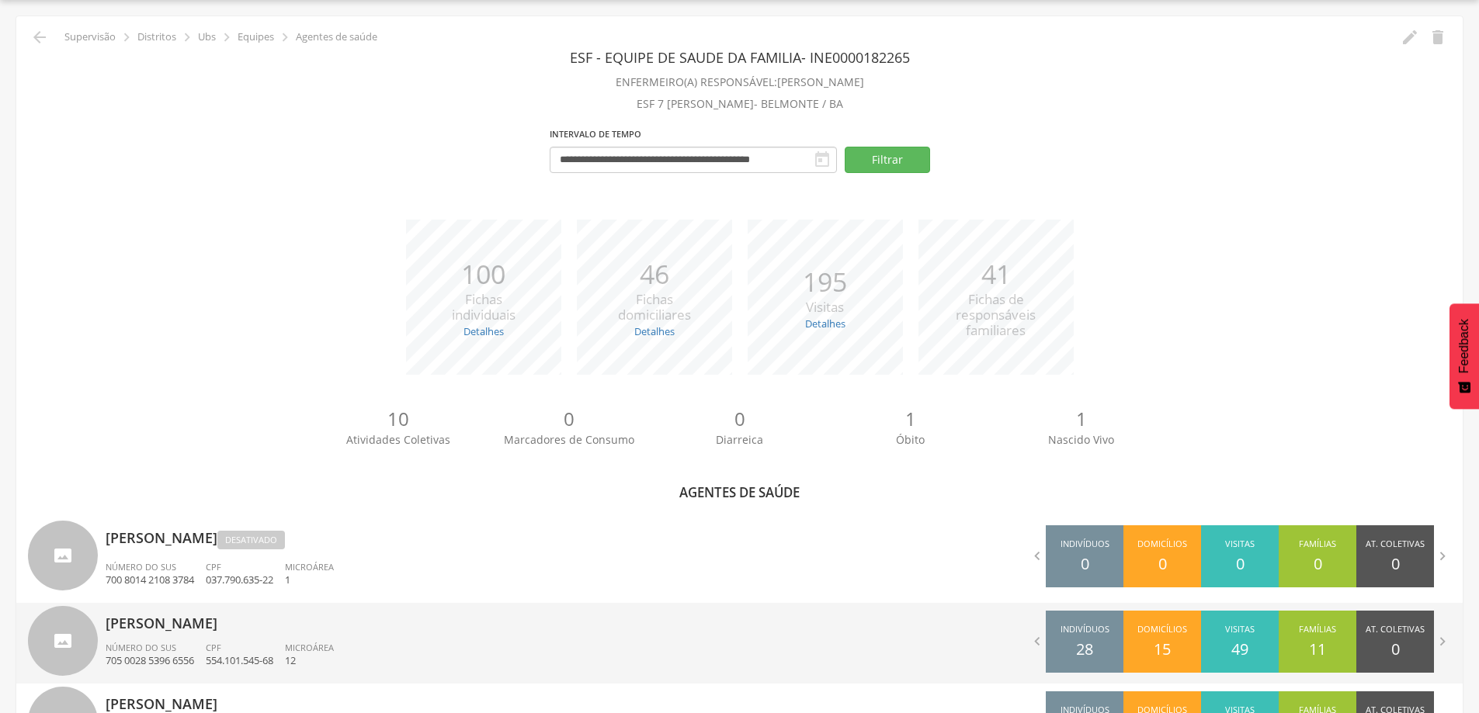
scroll to position [287, 0]
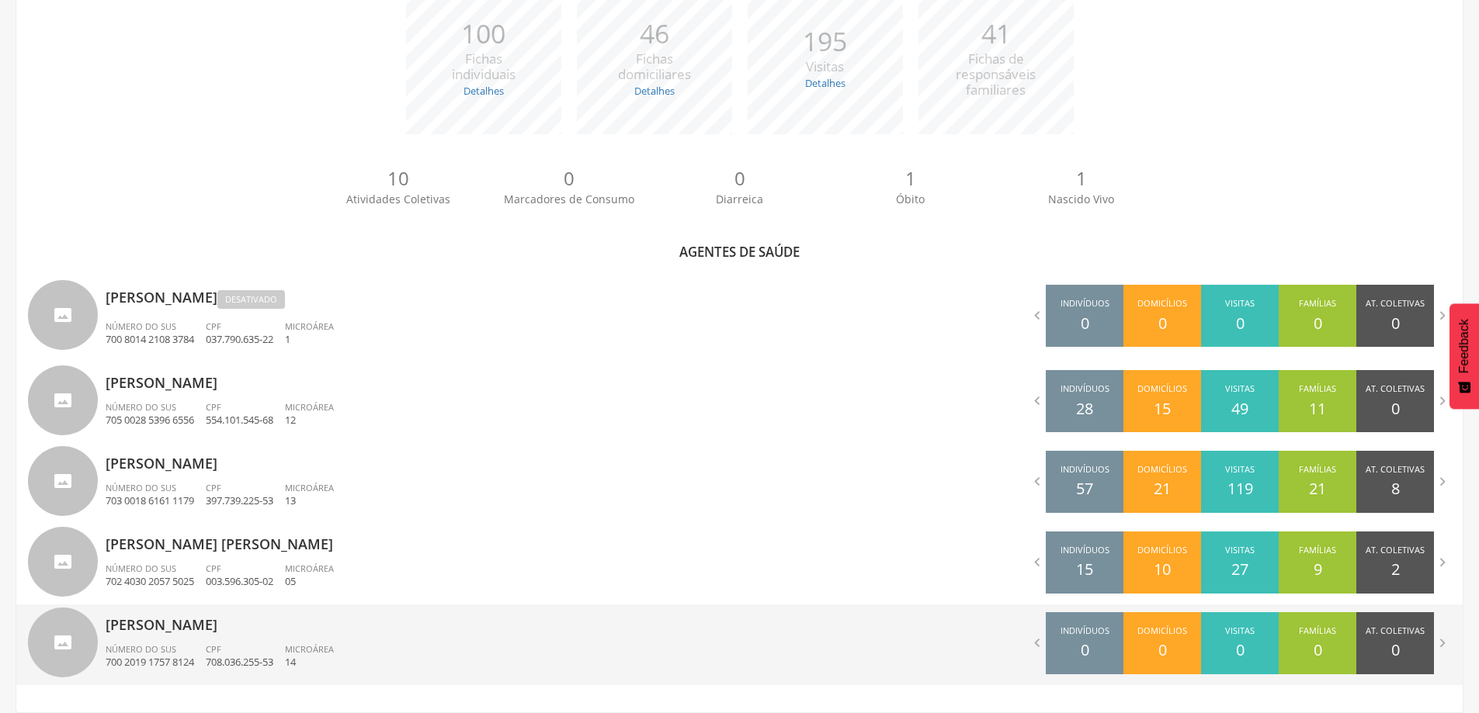
click at [196, 627] on p "[PERSON_NAME]" at bounding box center [417, 620] width 623 height 31
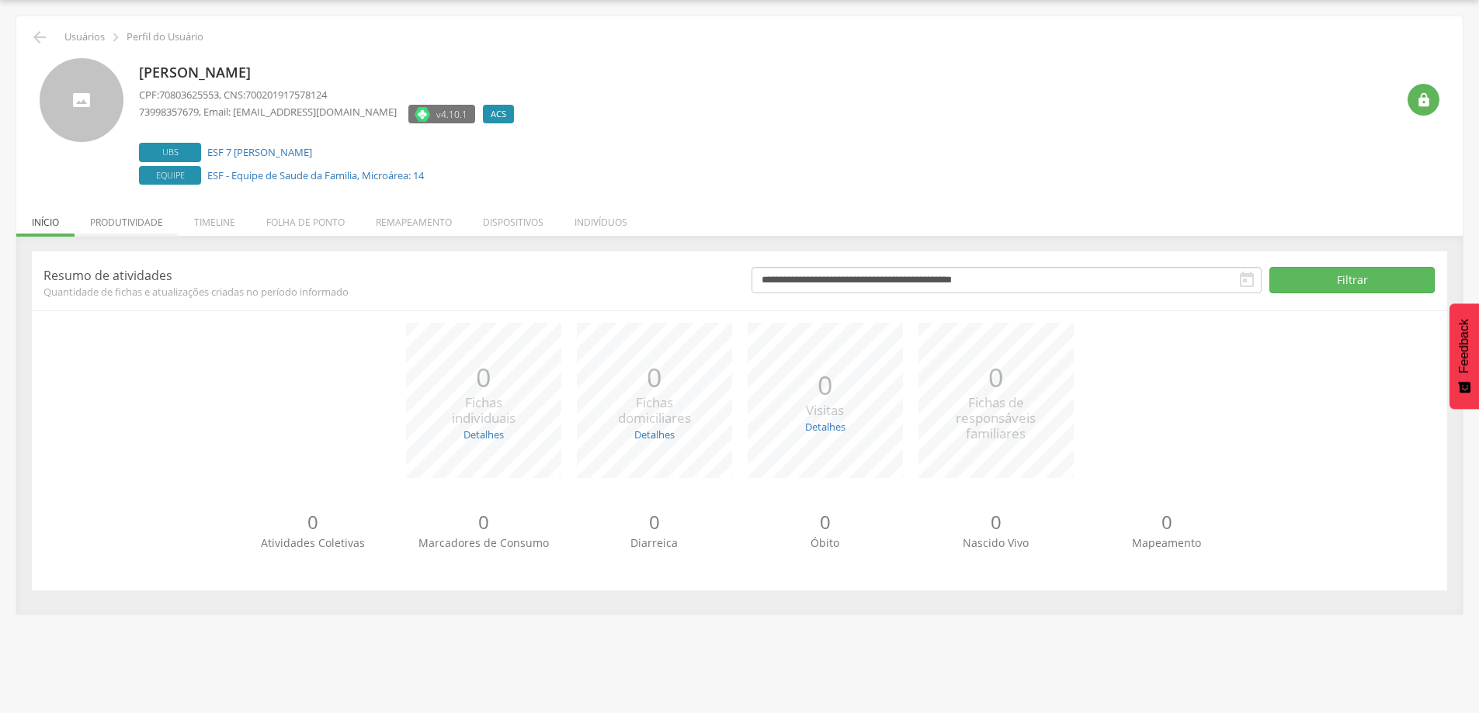
click at [137, 220] on li "Produtividade" at bounding box center [127, 218] width 104 height 36
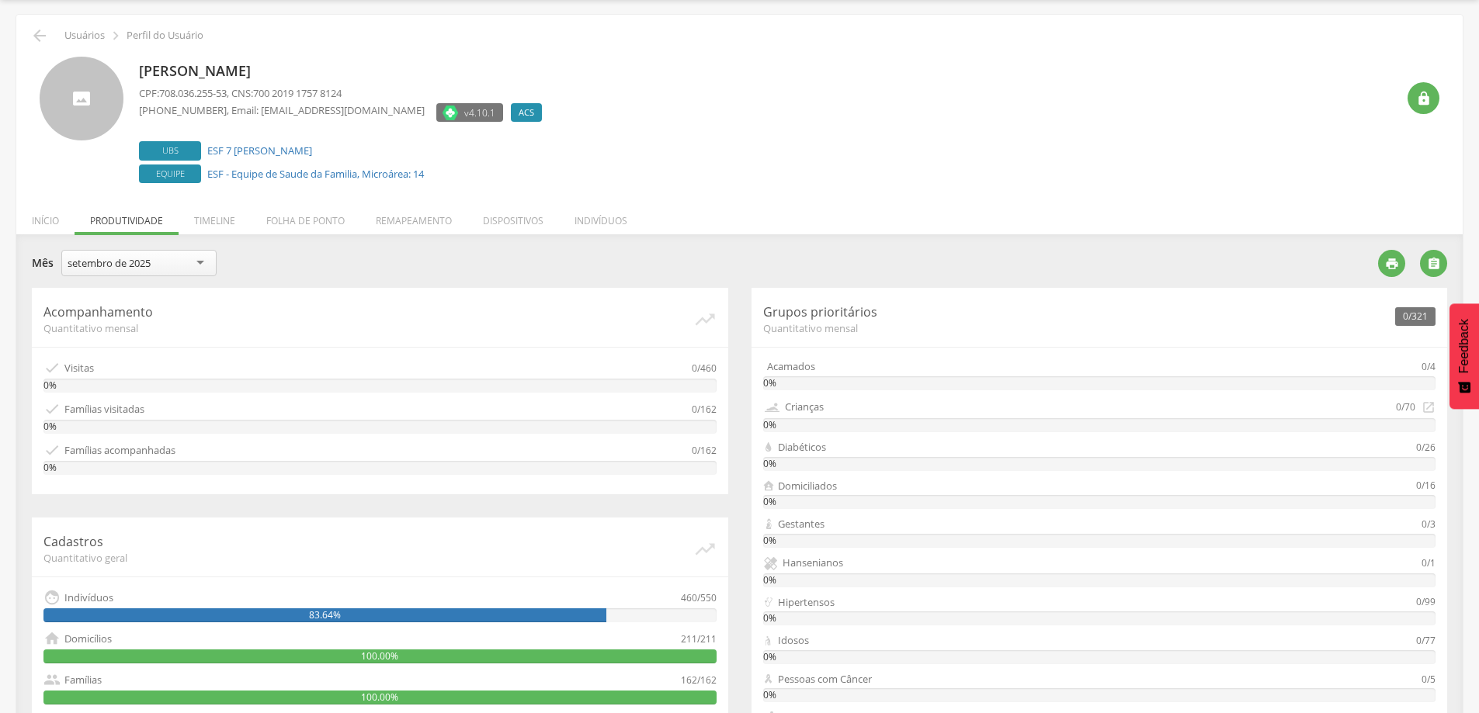
scroll to position [0, 0]
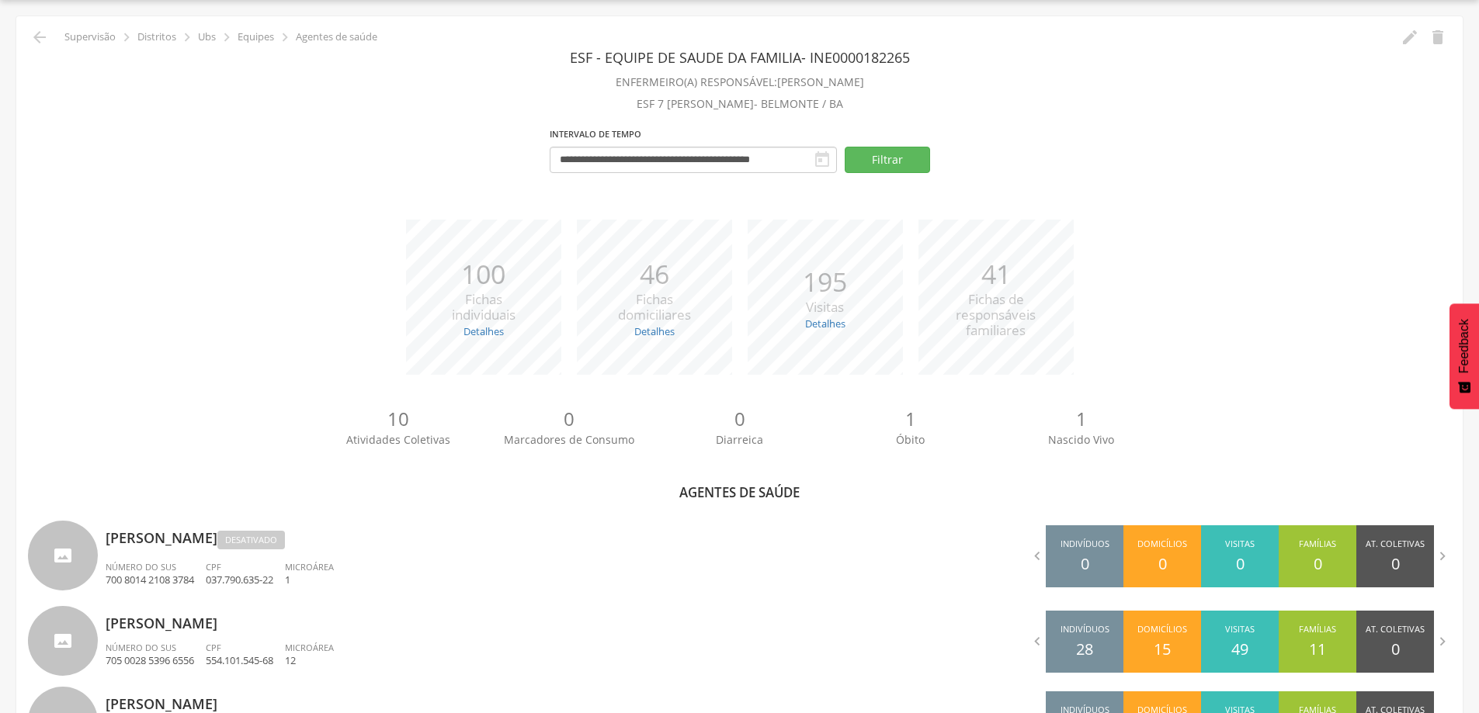
scroll to position [287, 0]
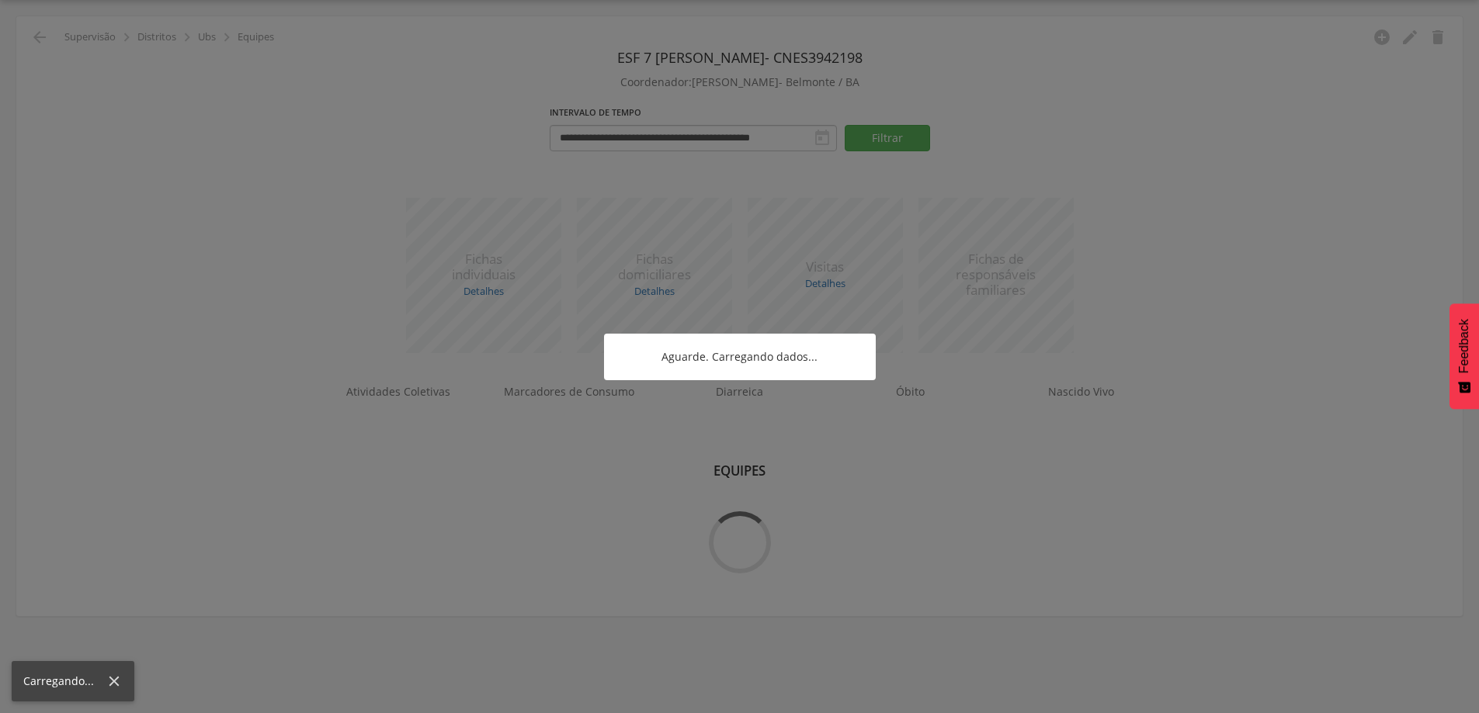
scroll to position [47, 0]
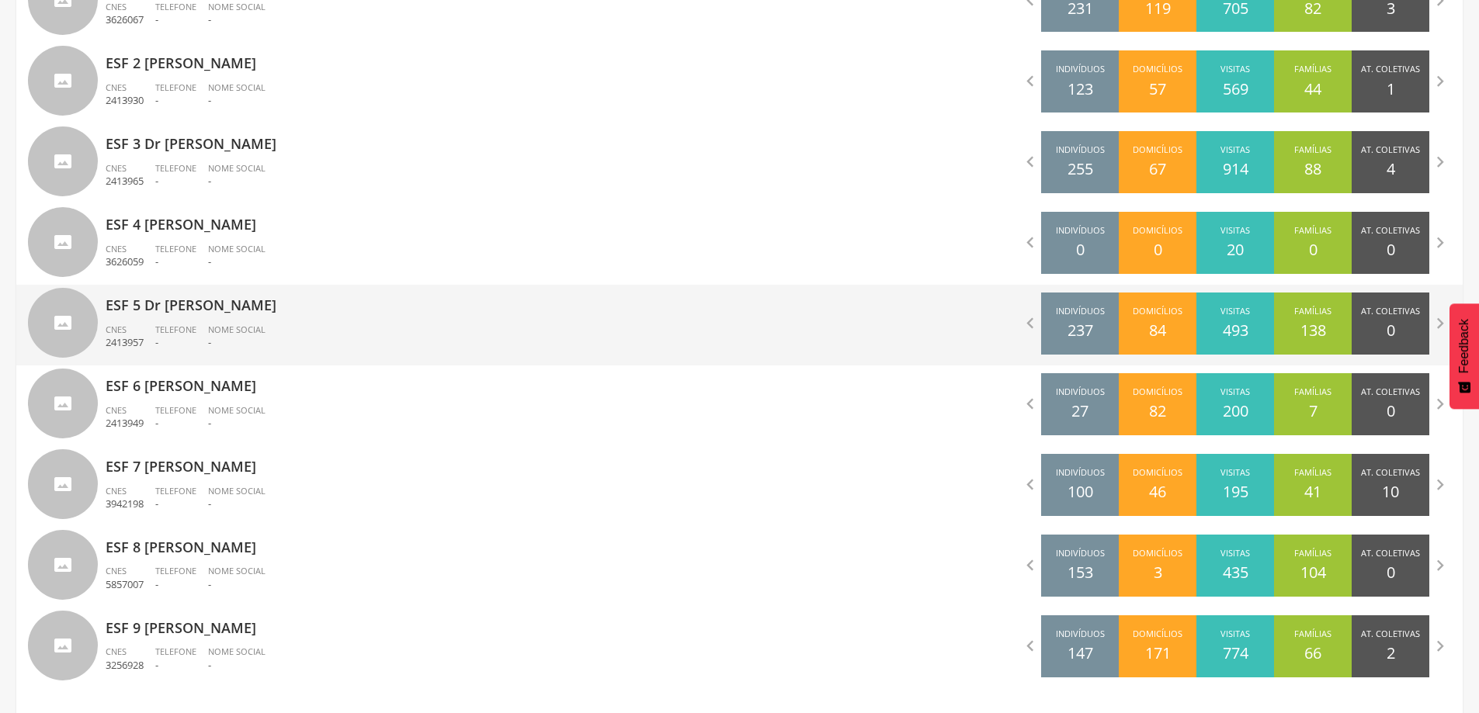
scroll to position [584, 0]
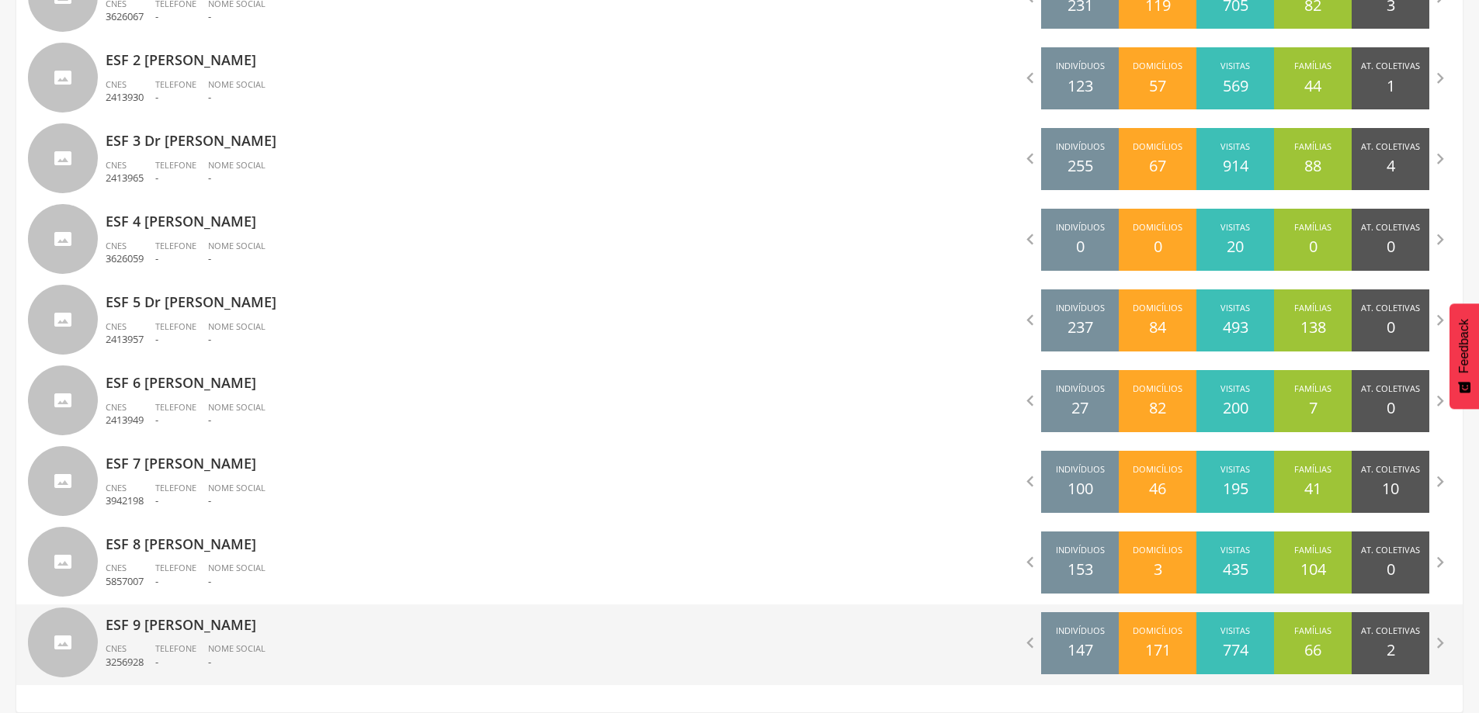
click at [246, 630] on p "ESF 9 [PERSON_NAME]" at bounding box center [417, 620] width 623 height 31
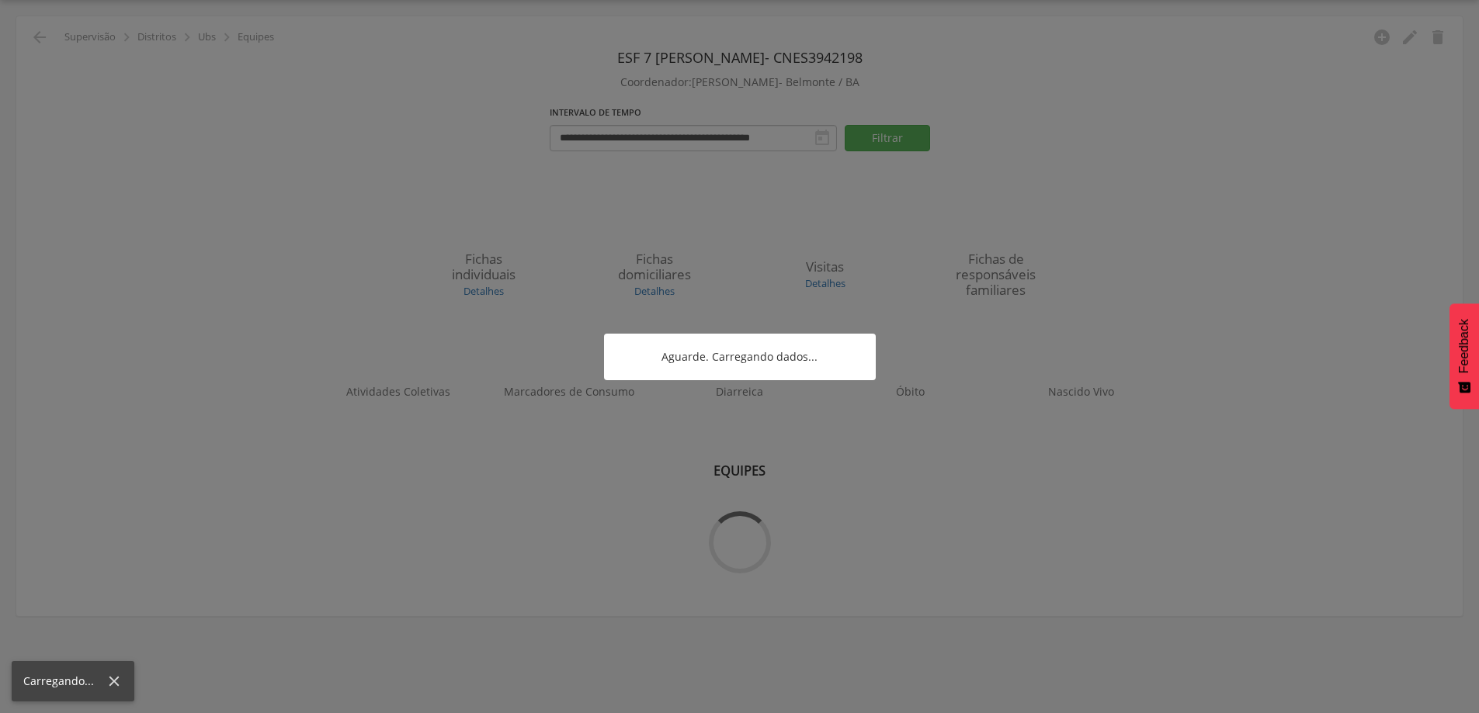
scroll to position [47, 0]
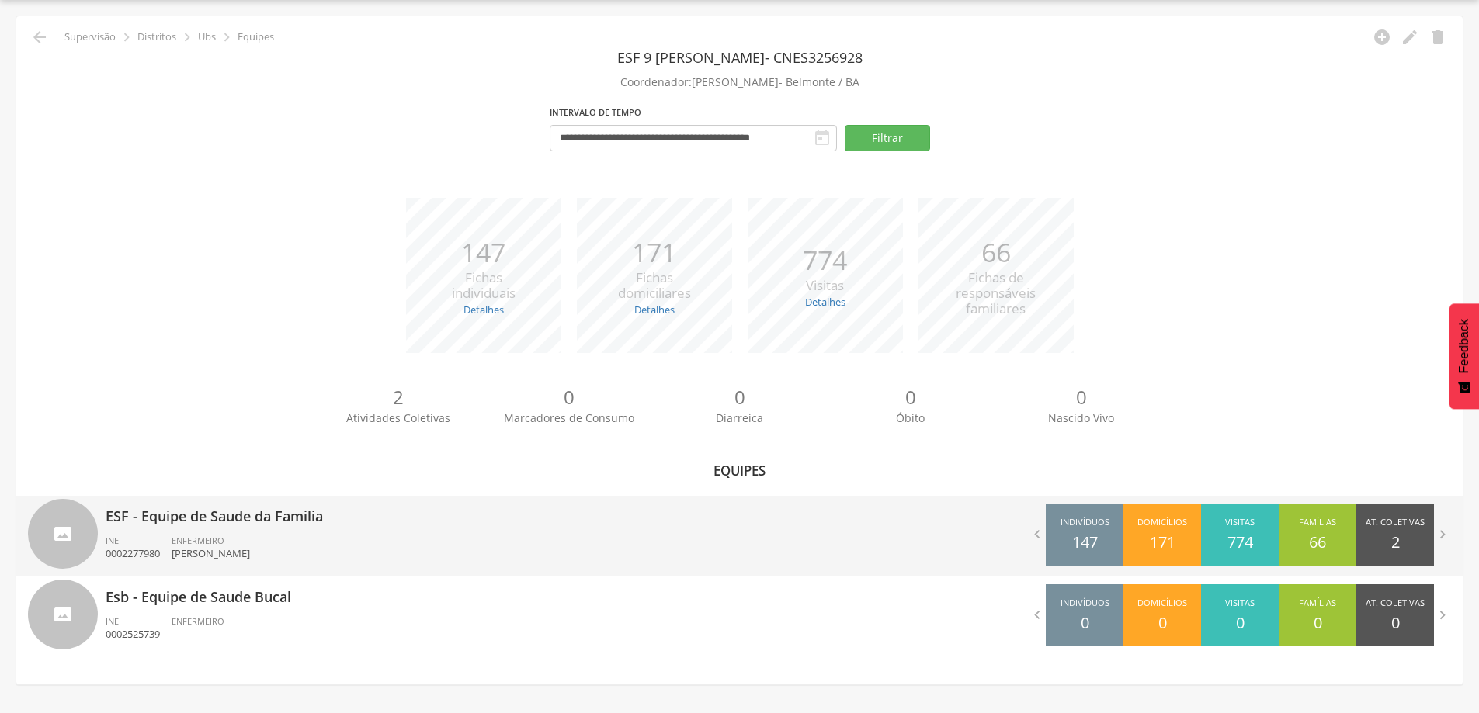
click at [143, 512] on p "ESF - Equipe de Saude da Familia" at bounding box center [417, 511] width 623 height 31
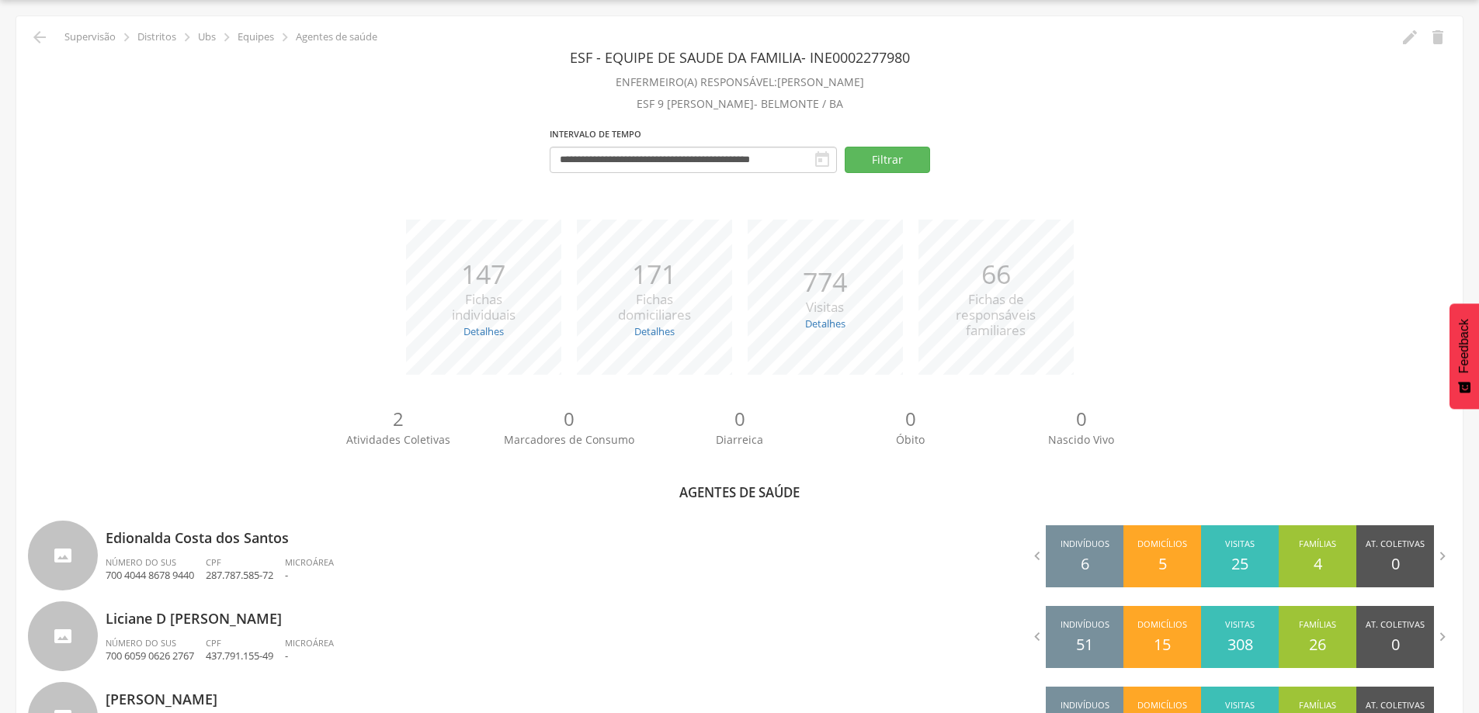
scroll to position [202, 0]
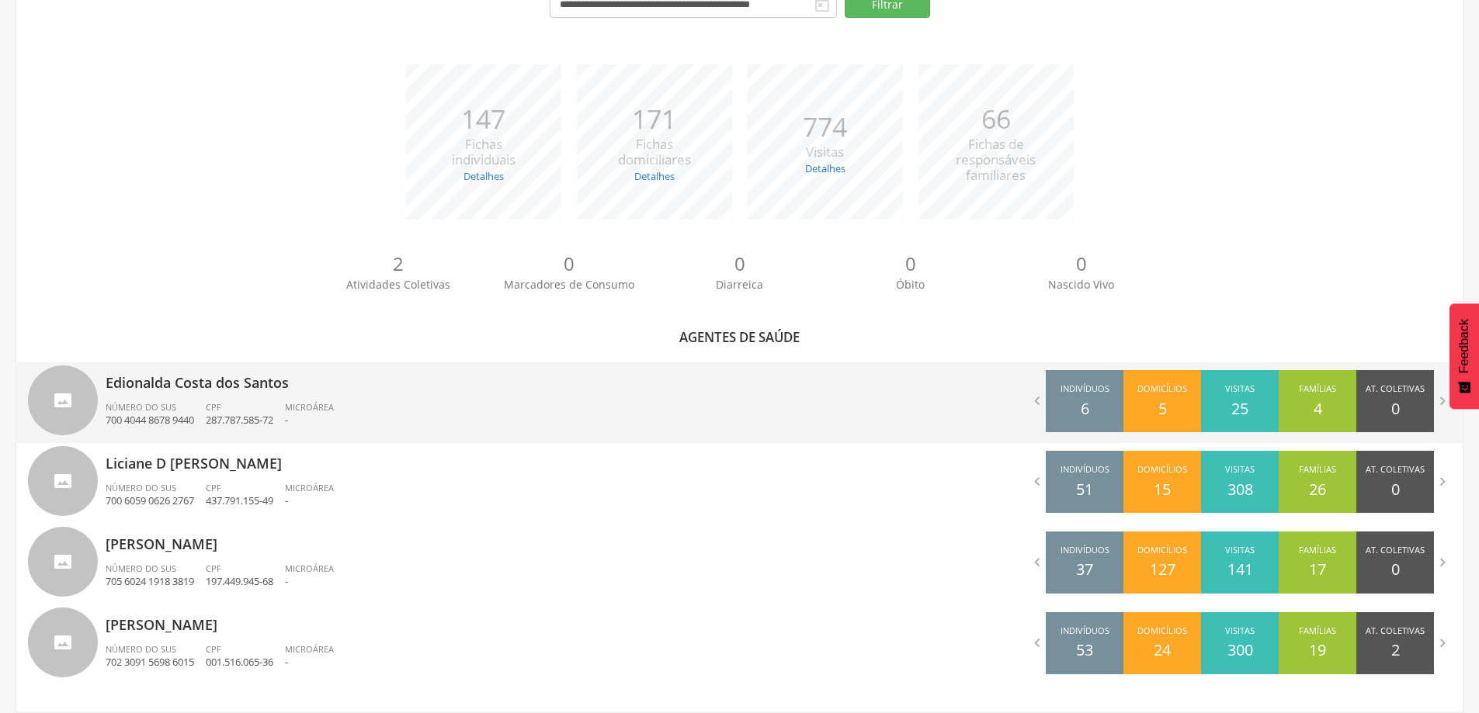
click at [206, 425] on div "Número do SUS 700 4044 8678 9440" at bounding box center [156, 414] width 100 height 26
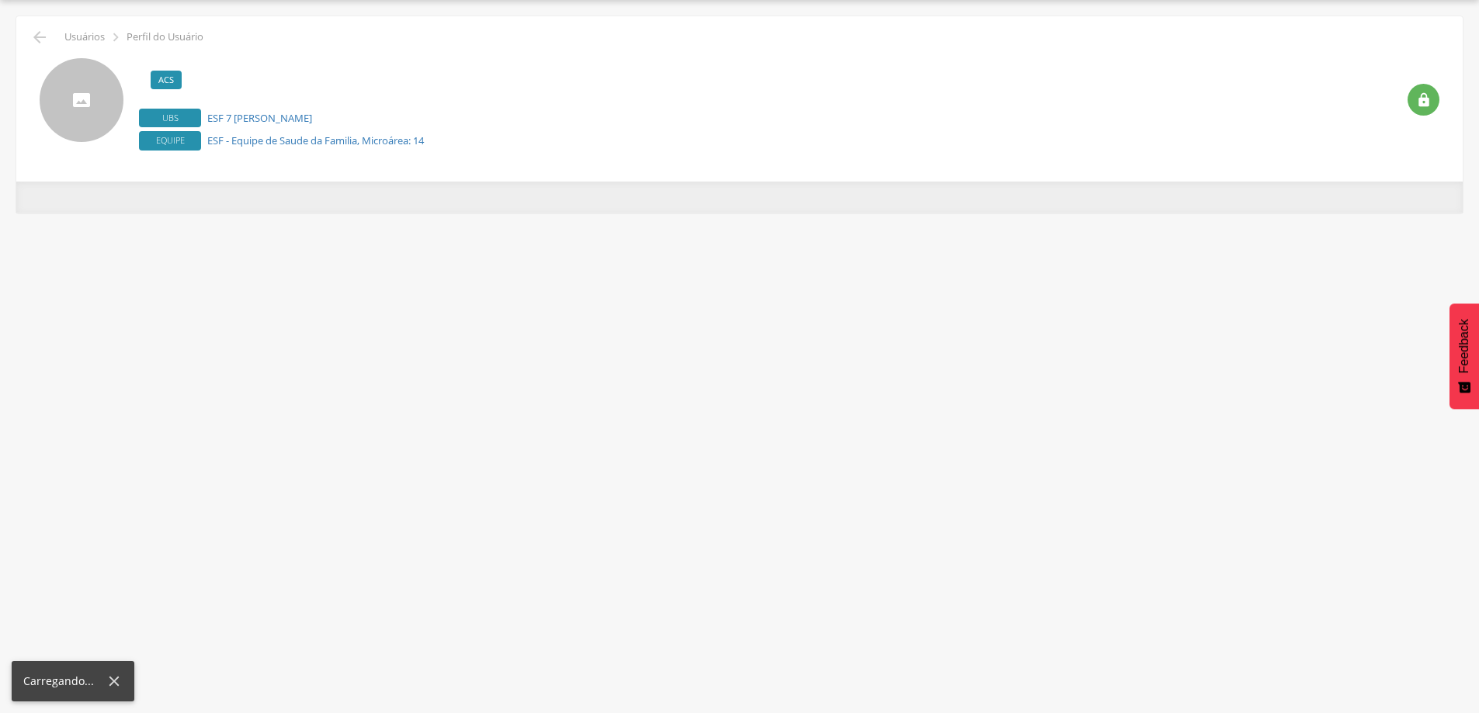
scroll to position [47, 0]
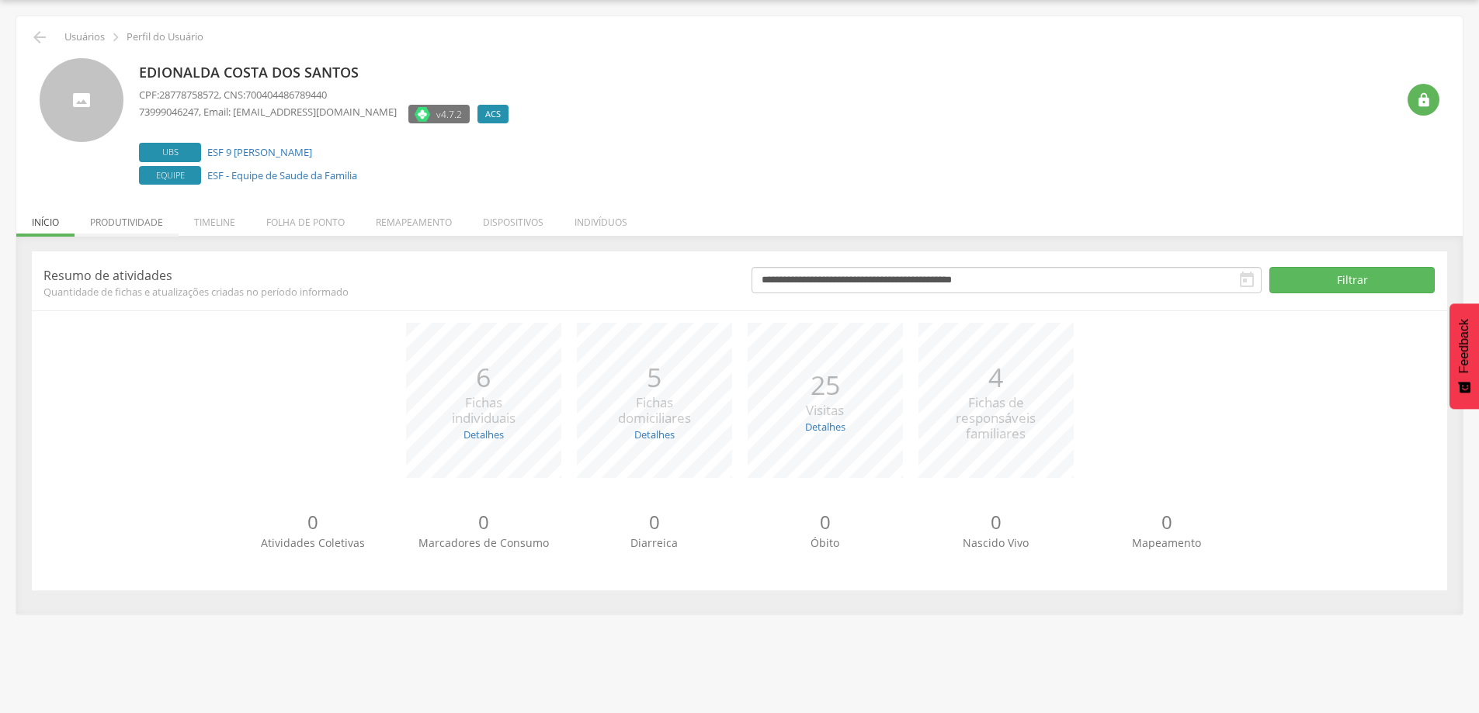
click at [120, 220] on li "Produtividade" at bounding box center [127, 218] width 104 height 36
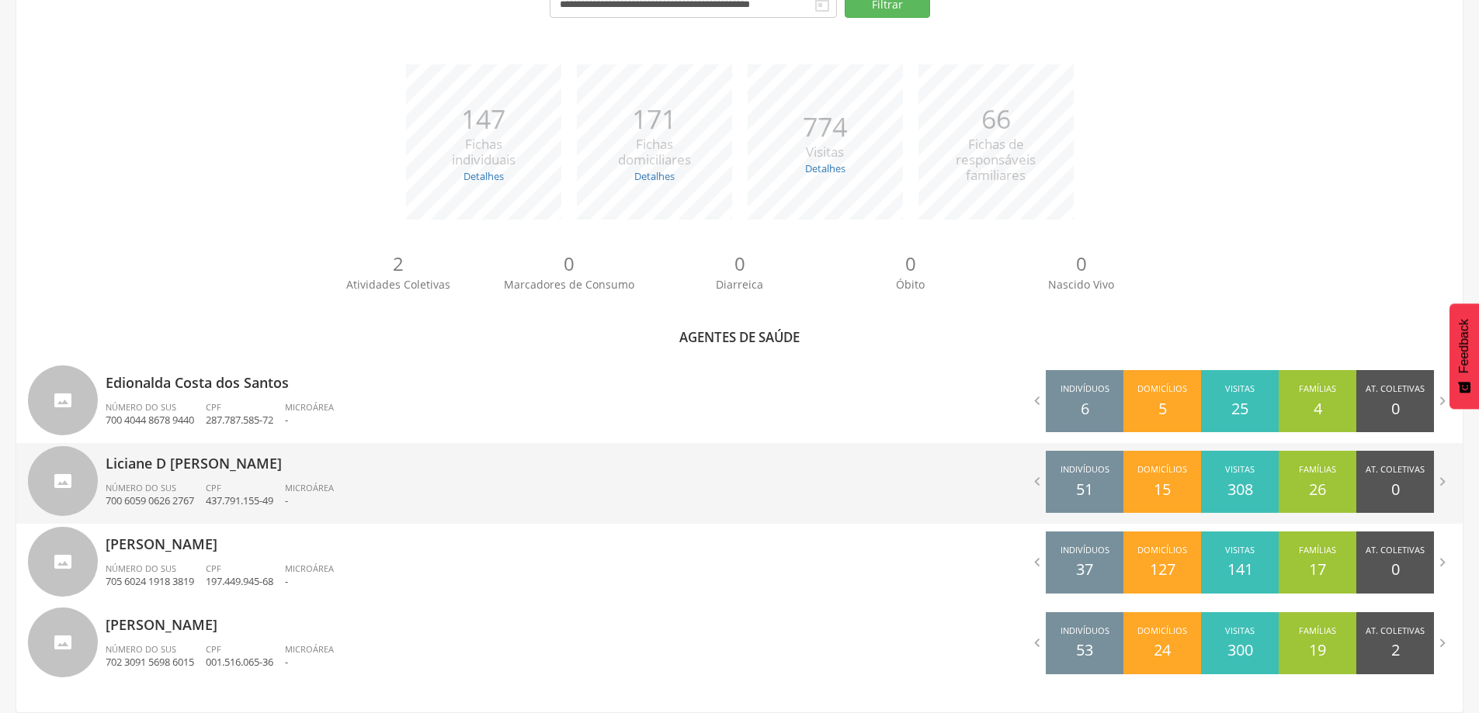
click at [172, 491] on span "Número do SUS" at bounding box center [141, 488] width 71 height 12
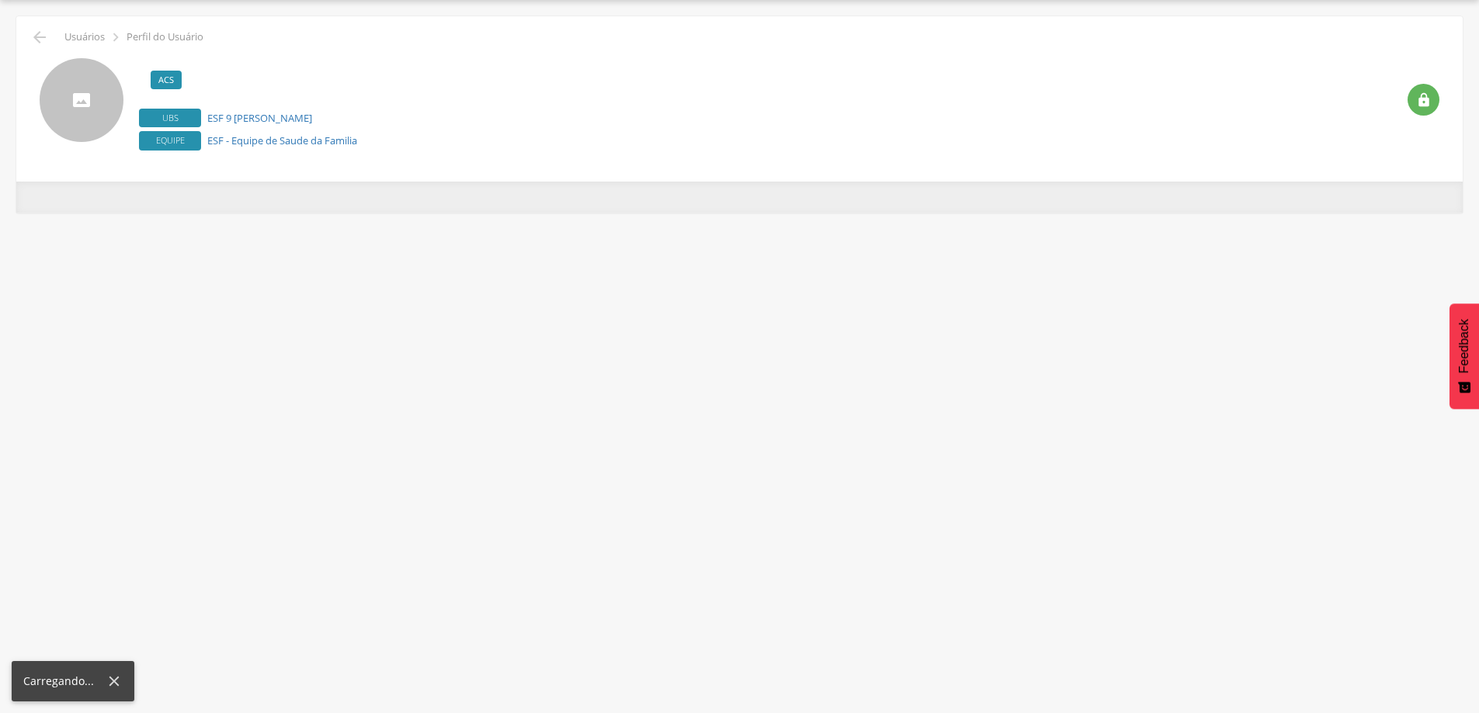
scroll to position [47, 0]
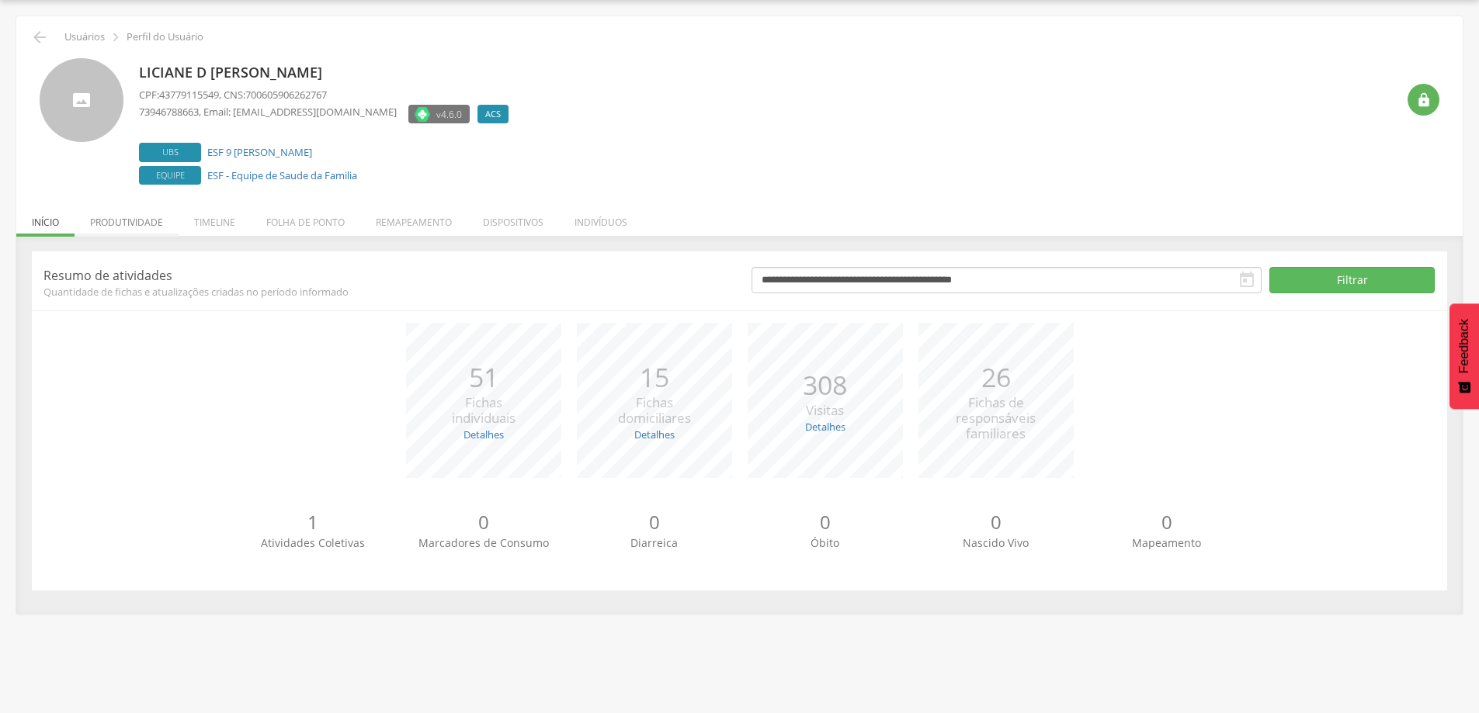
click at [116, 211] on li "Produtividade" at bounding box center [127, 218] width 104 height 36
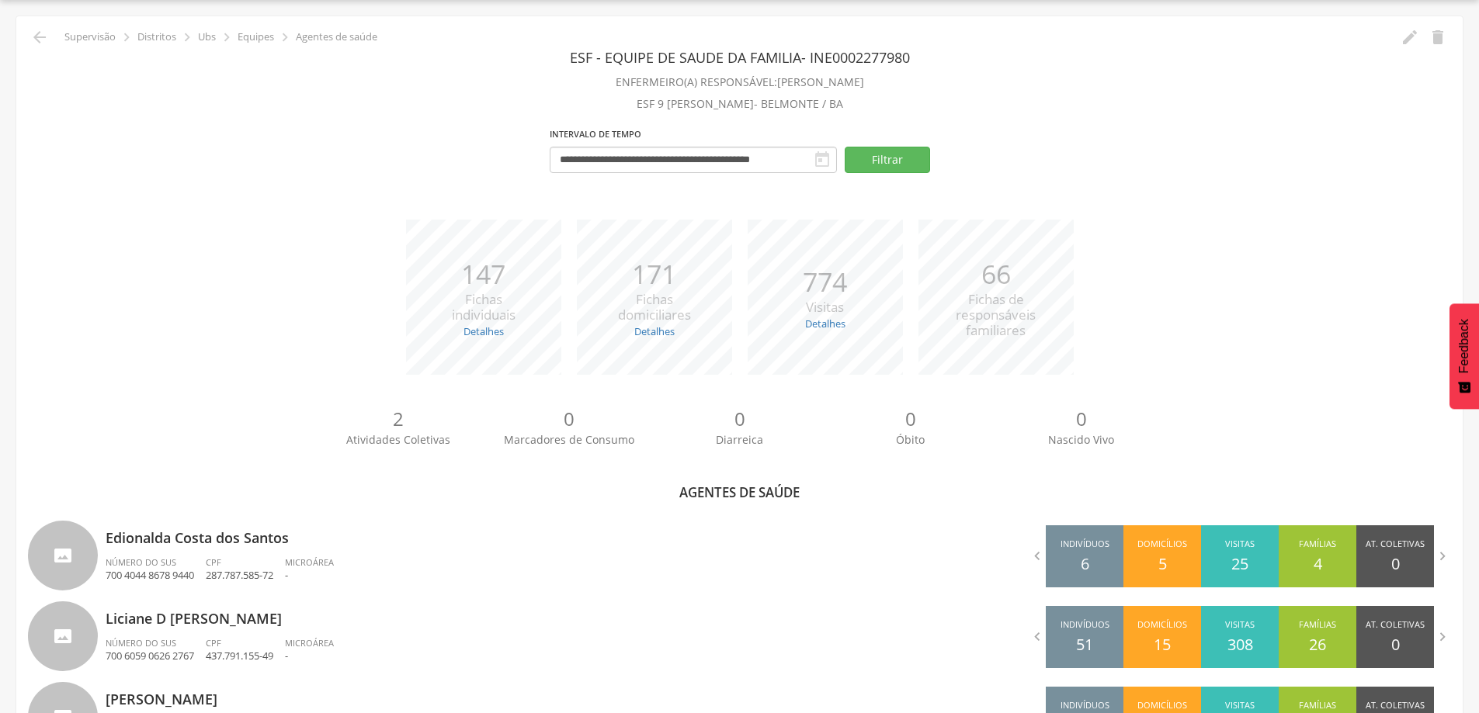
scroll to position [202, 0]
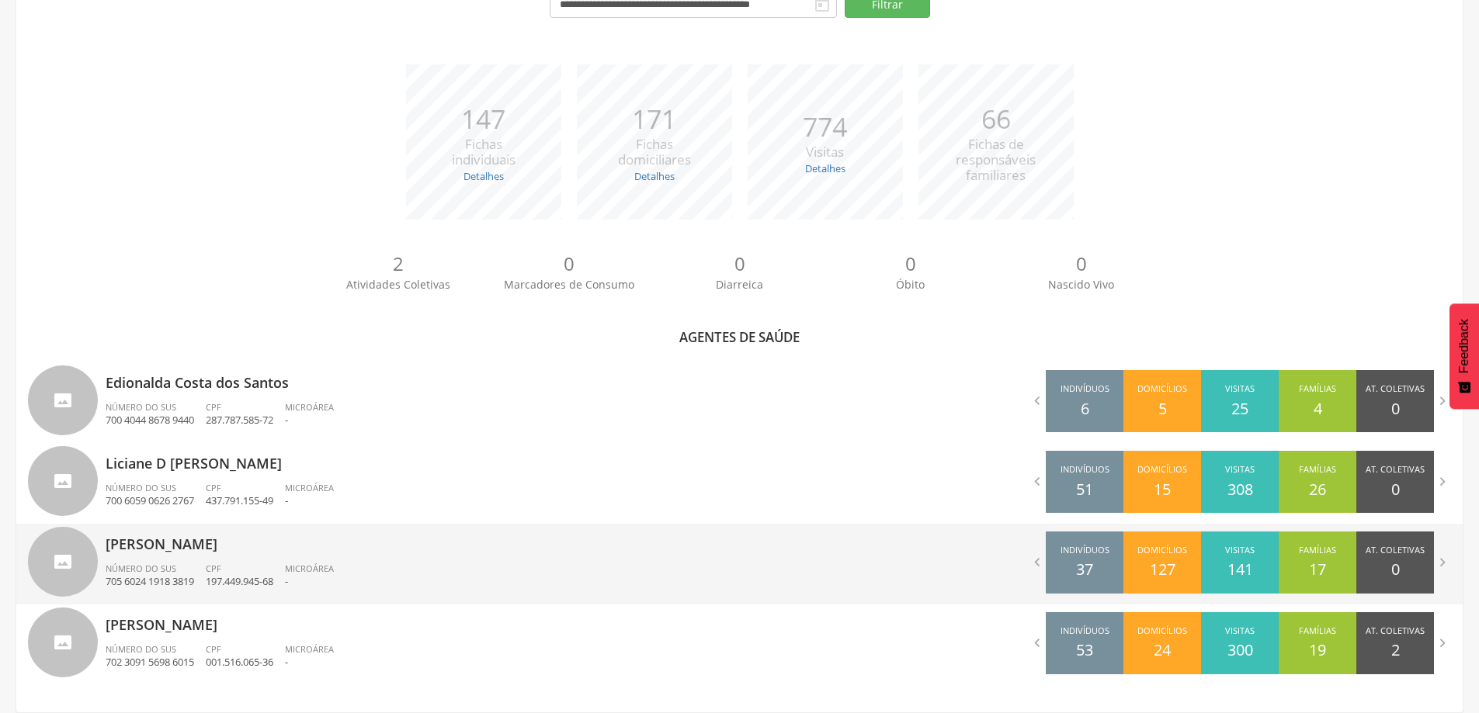
click at [154, 567] on span "Número do SUS" at bounding box center [141, 569] width 71 height 12
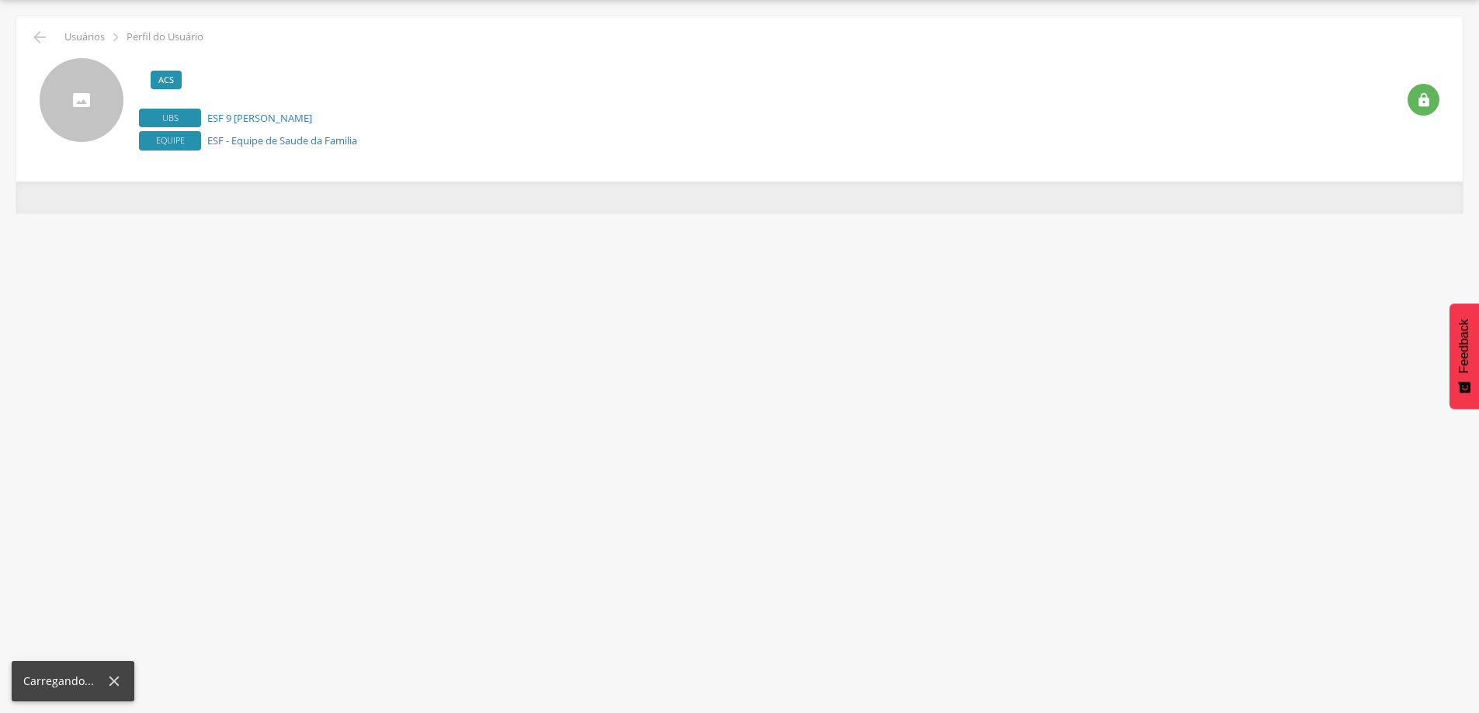
scroll to position [47, 0]
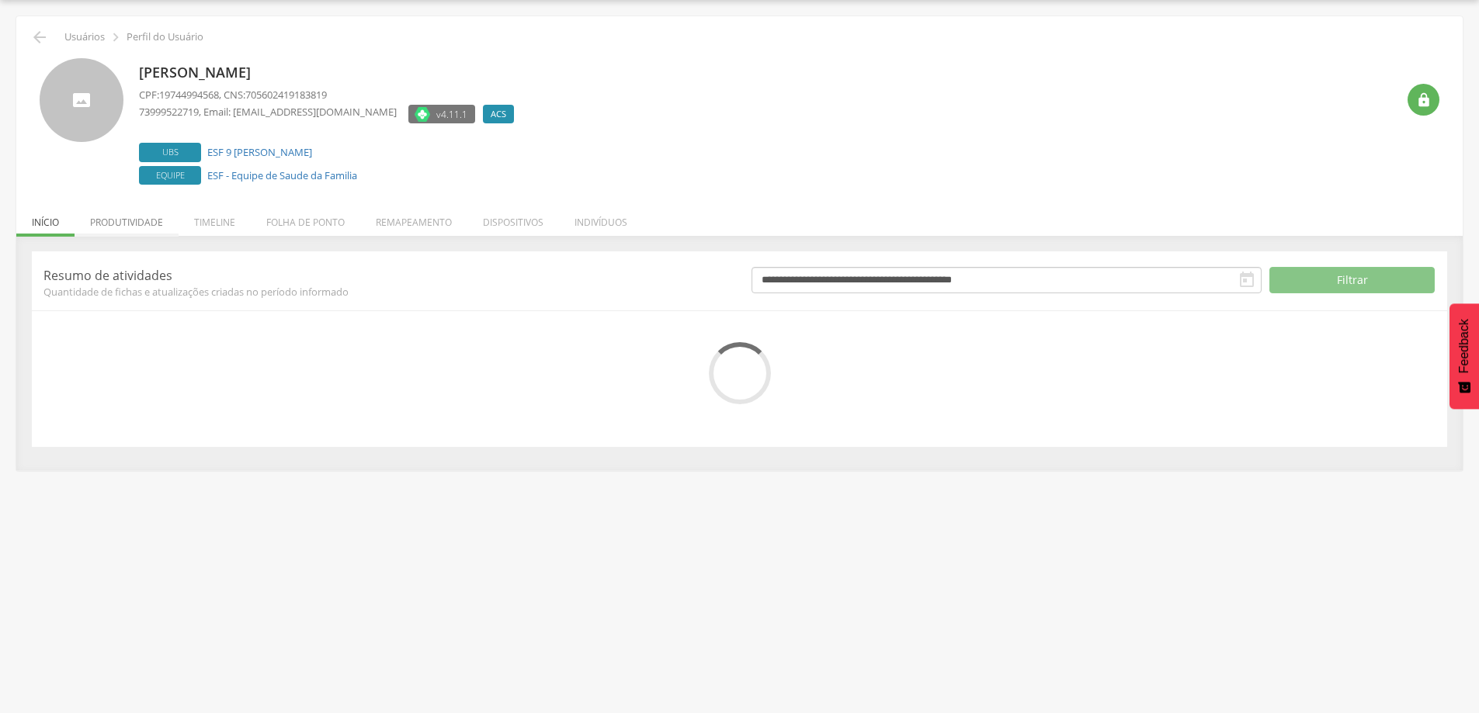
click at [132, 225] on li "Produtividade" at bounding box center [127, 218] width 104 height 36
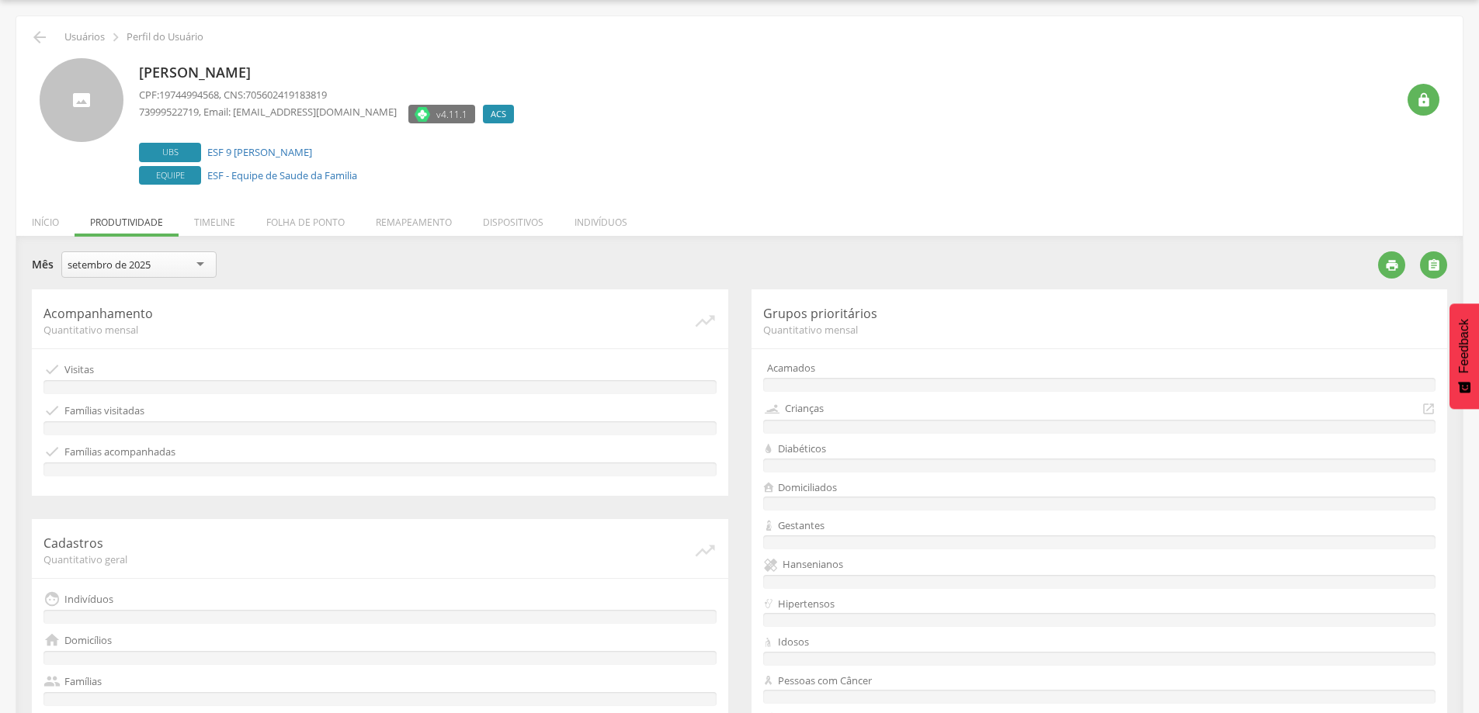
scroll to position [202, 0]
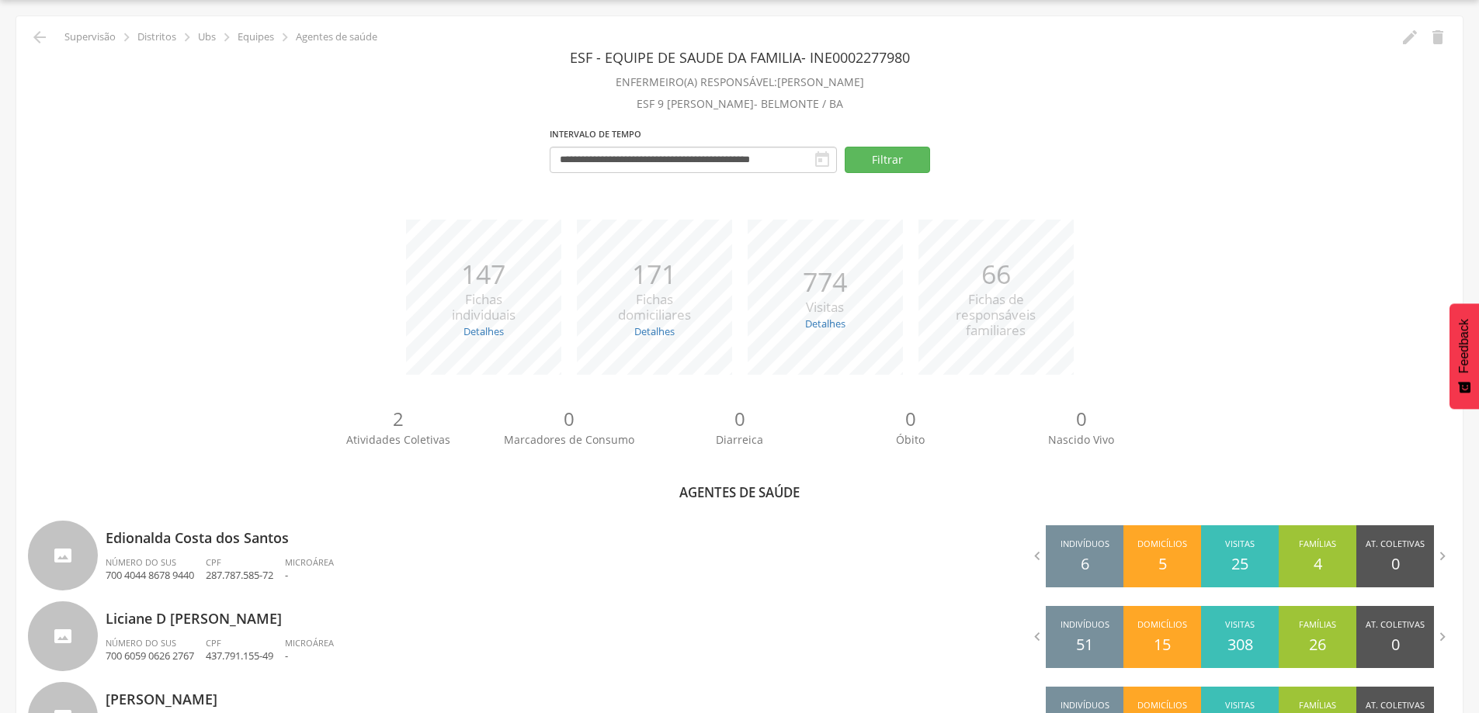
scroll to position [202, 0]
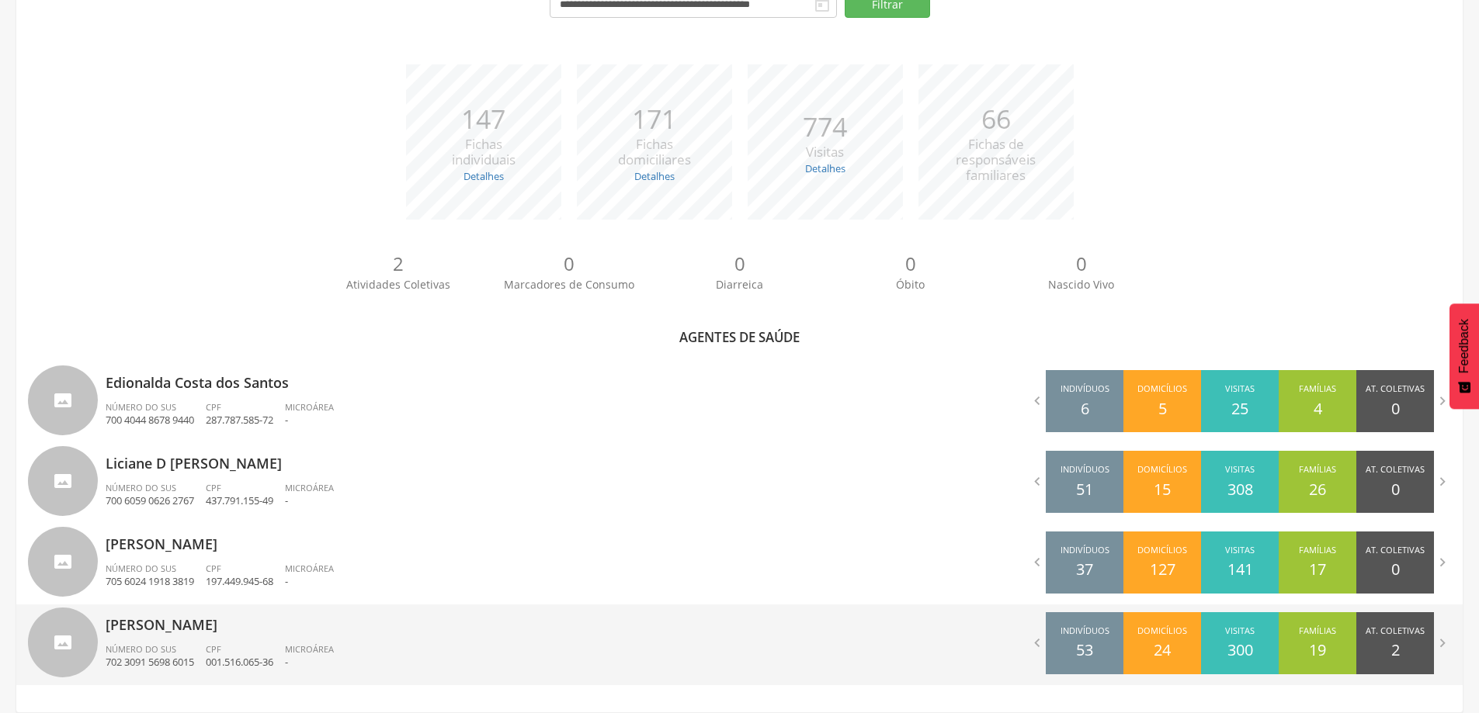
click at [168, 652] on span "Número do SUS" at bounding box center [141, 650] width 71 height 12
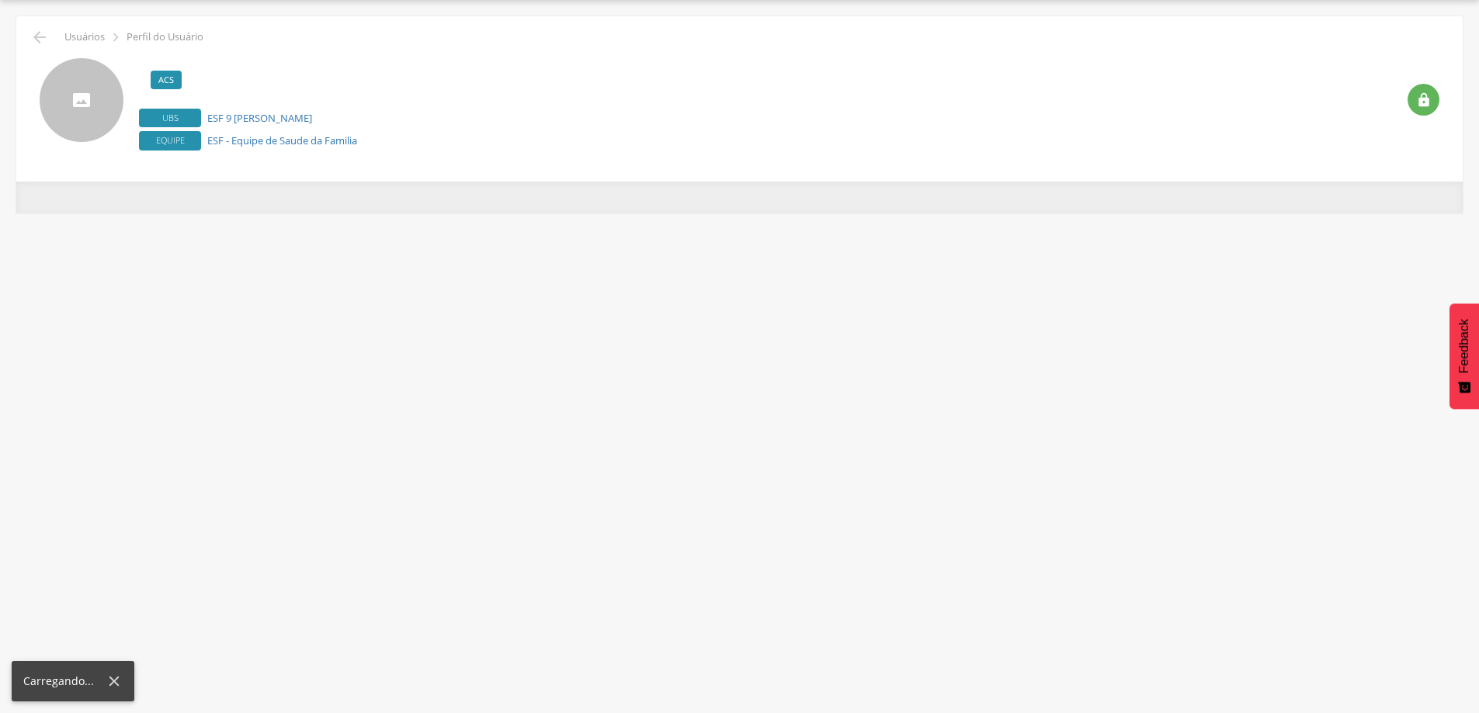
scroll to position [47, 0]
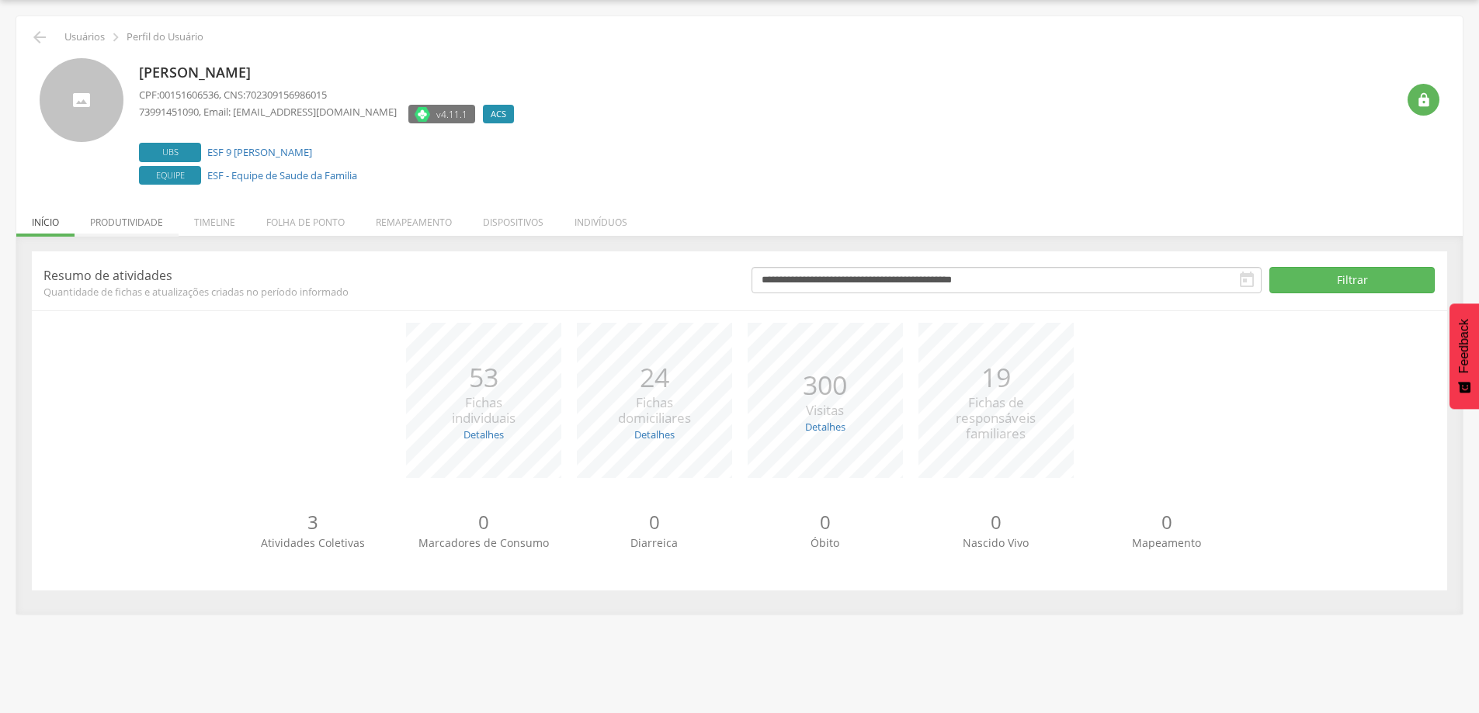
click at [134, 210] on li "Produtividade" at bounding box center [127, 218] width 104 height 36
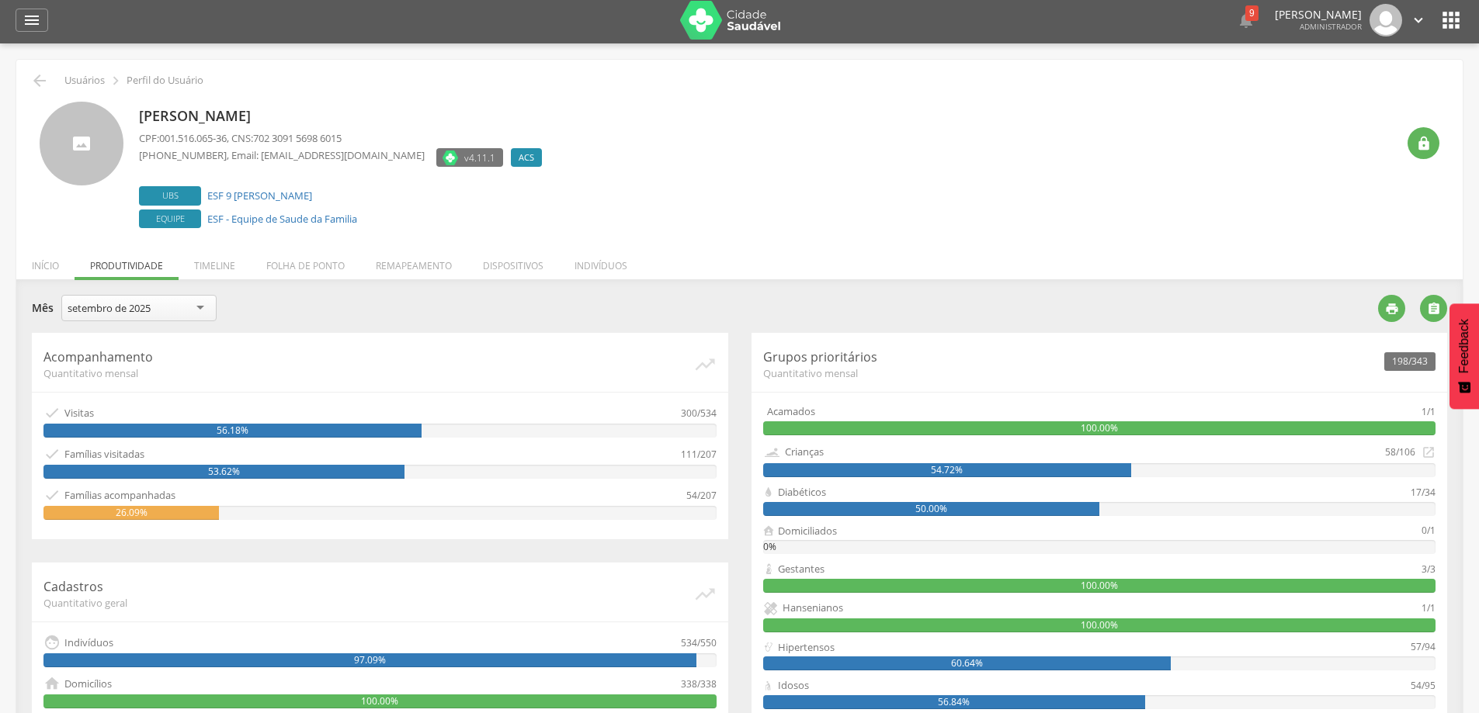
scroll to position [0, 0]
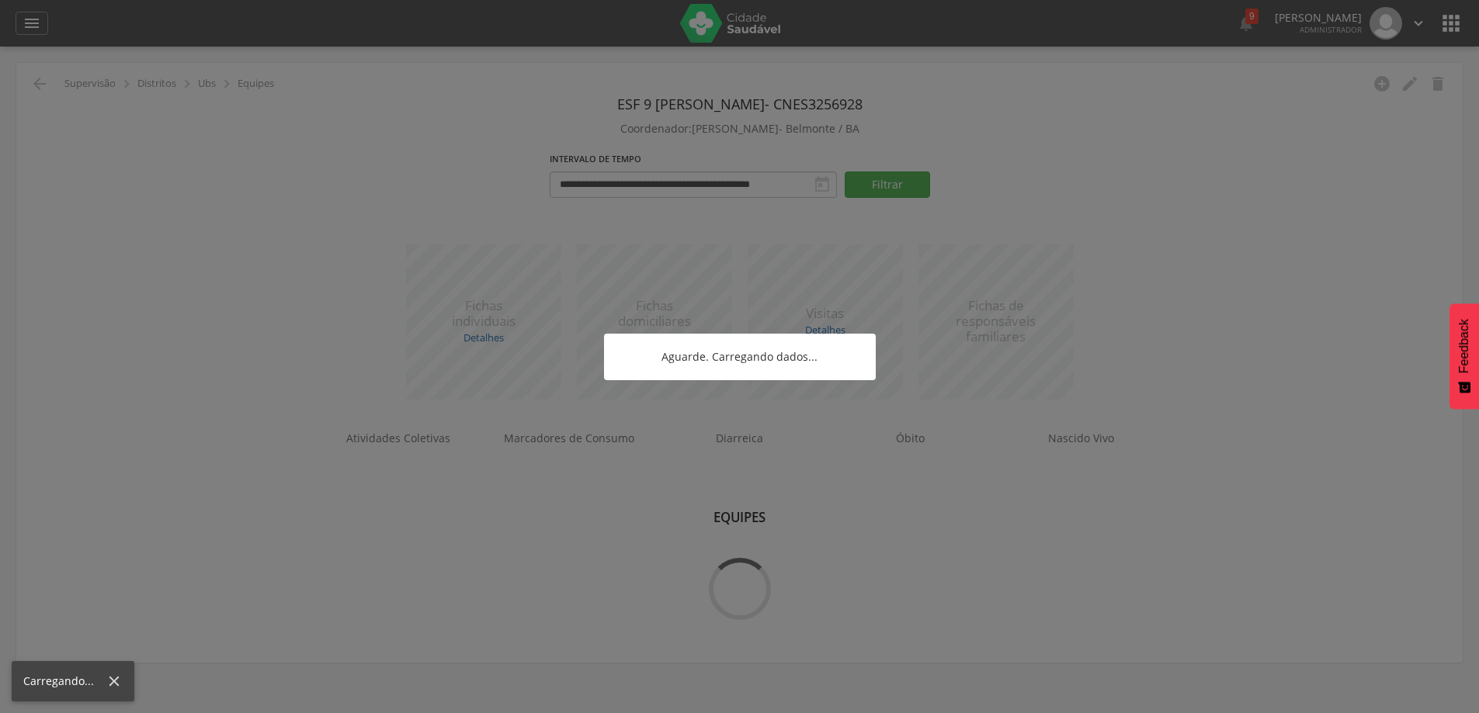
scroll to position [47, 0]
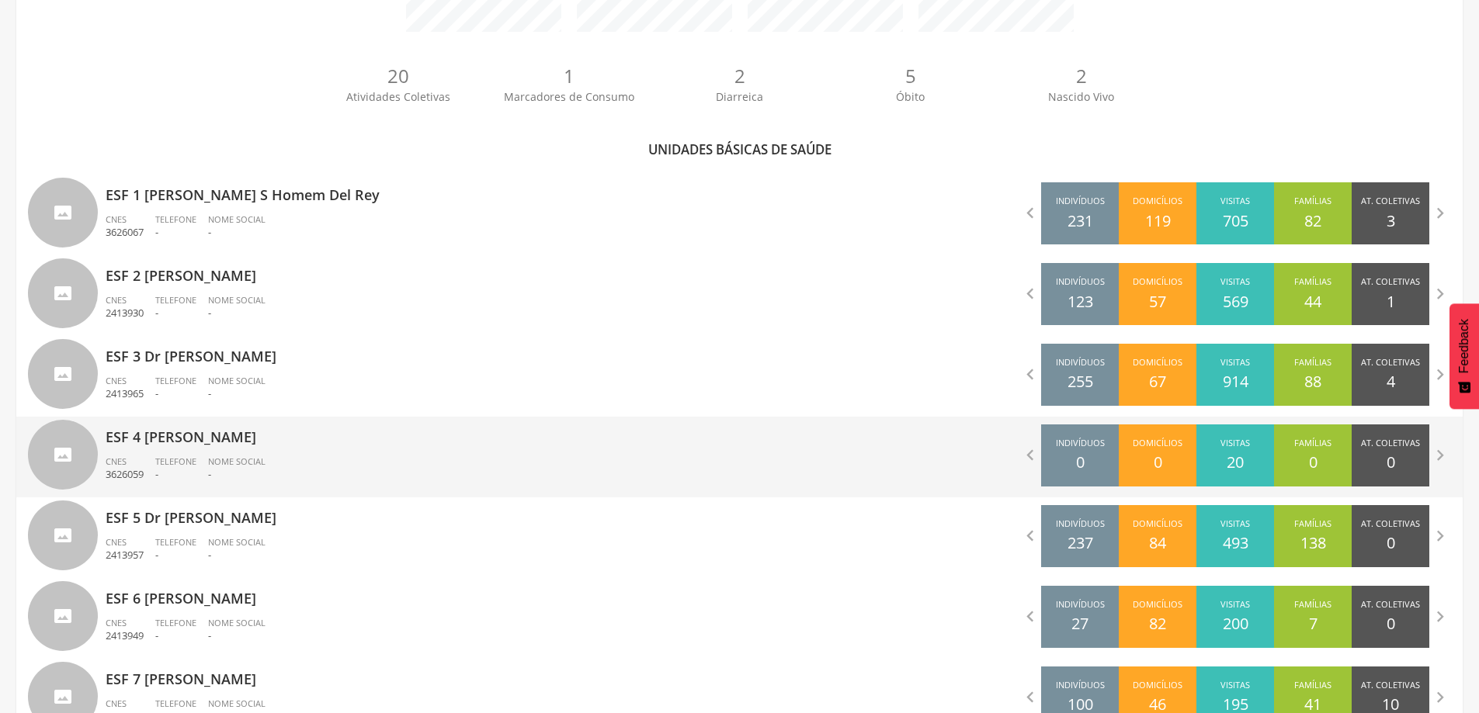
scroll to position [435, 0]
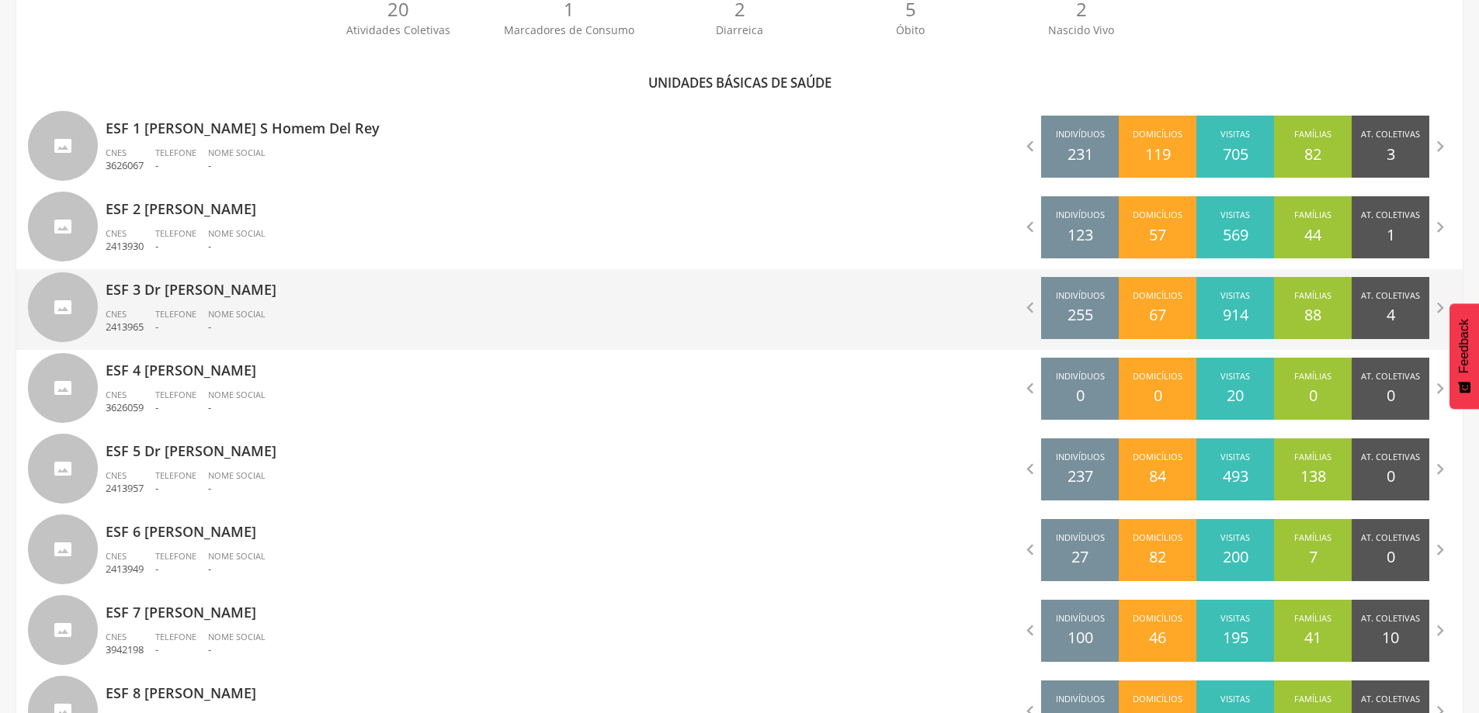
click at [214, 314] on span "Nome Social" at bounding box center [236, 314] width 57 height 12
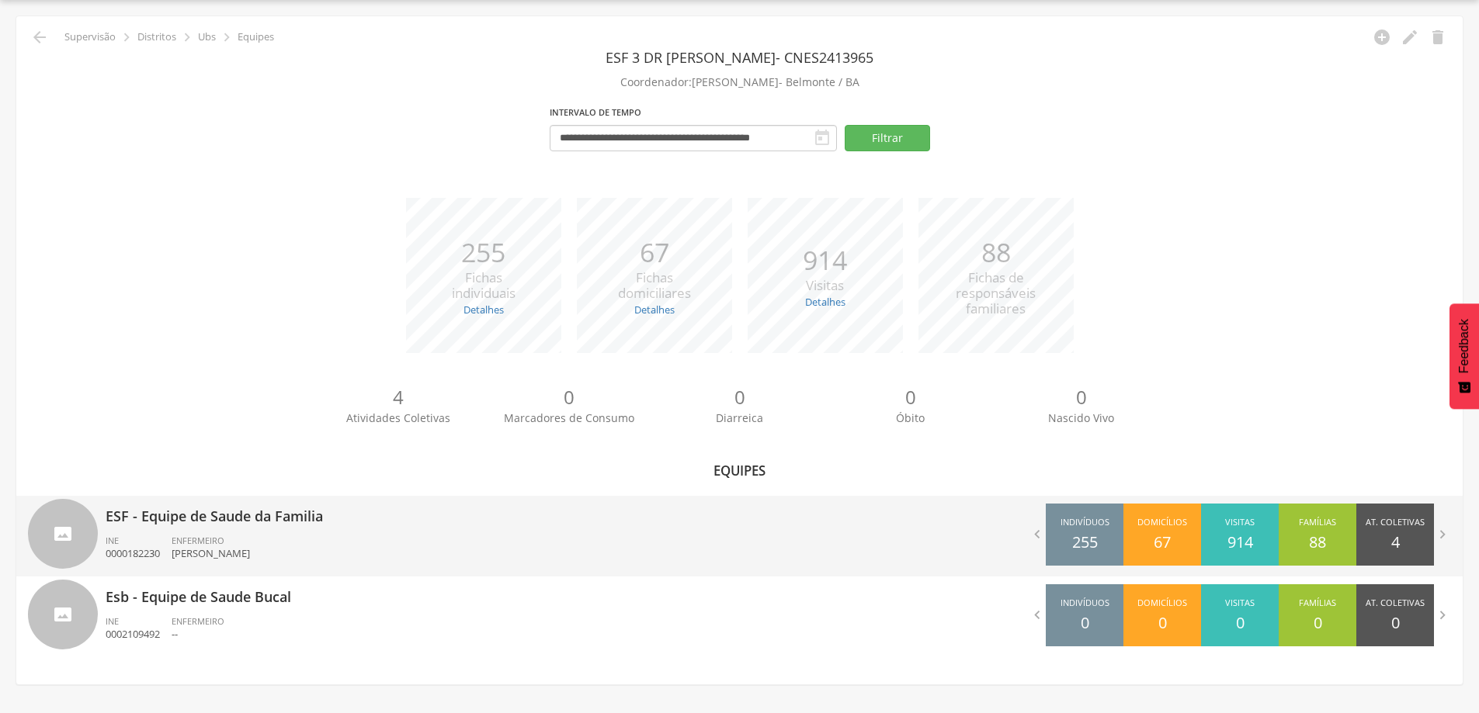
click at [247, 544] on div "ENFERMEIRO [PERSON_NAME]" at bounding box center [217, 548] width 90 height 26
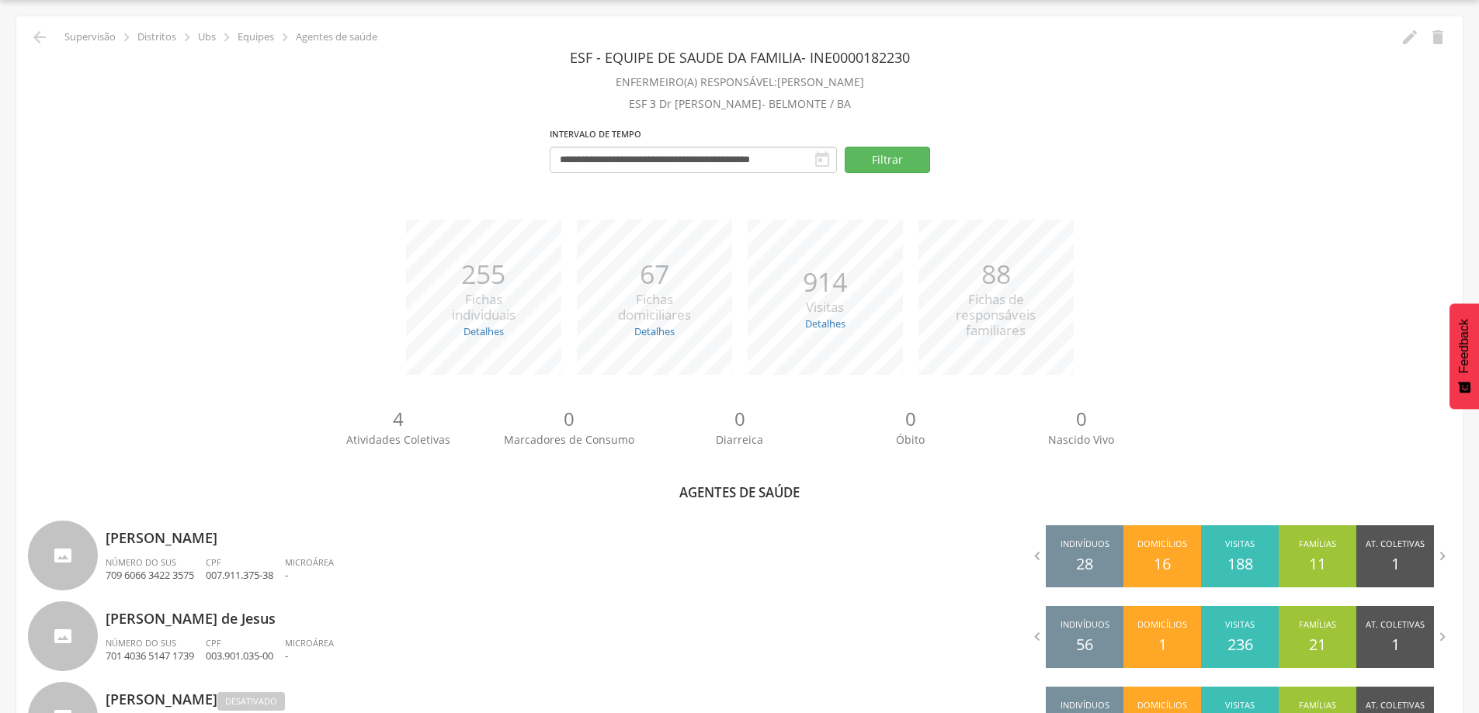
scroll to position [287, 0]
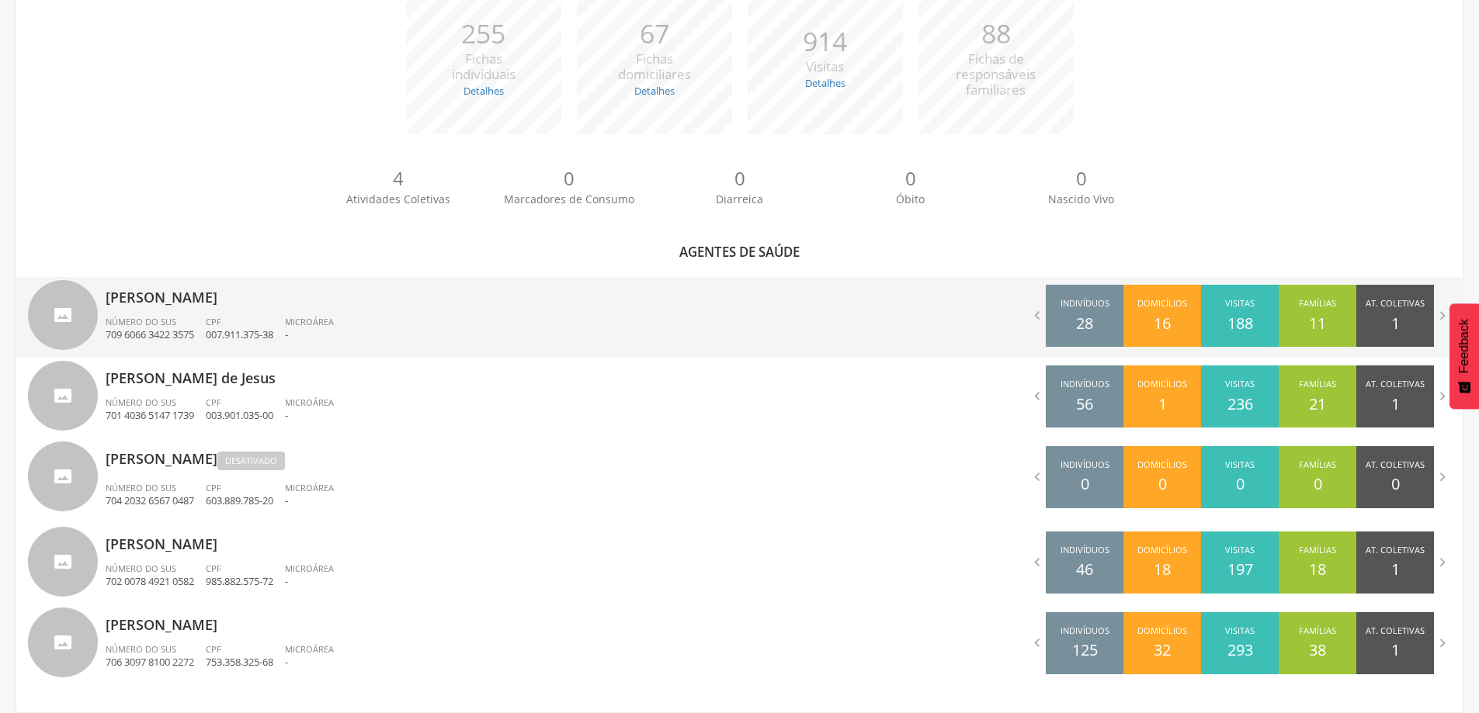
click at [179, 294] on p "[PERSON_NAME]" at bounding box center [417, 292] width 623 height 31
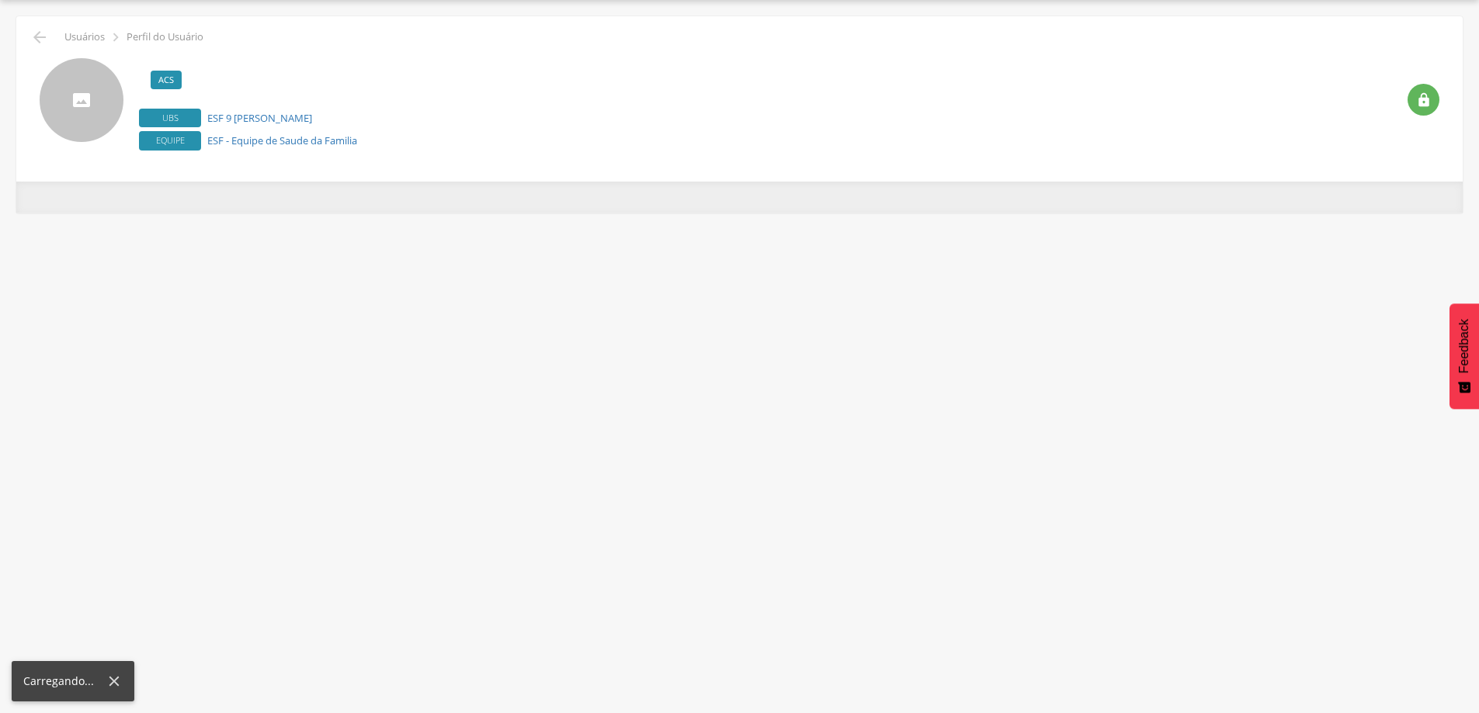
scroll to position [47, 0]
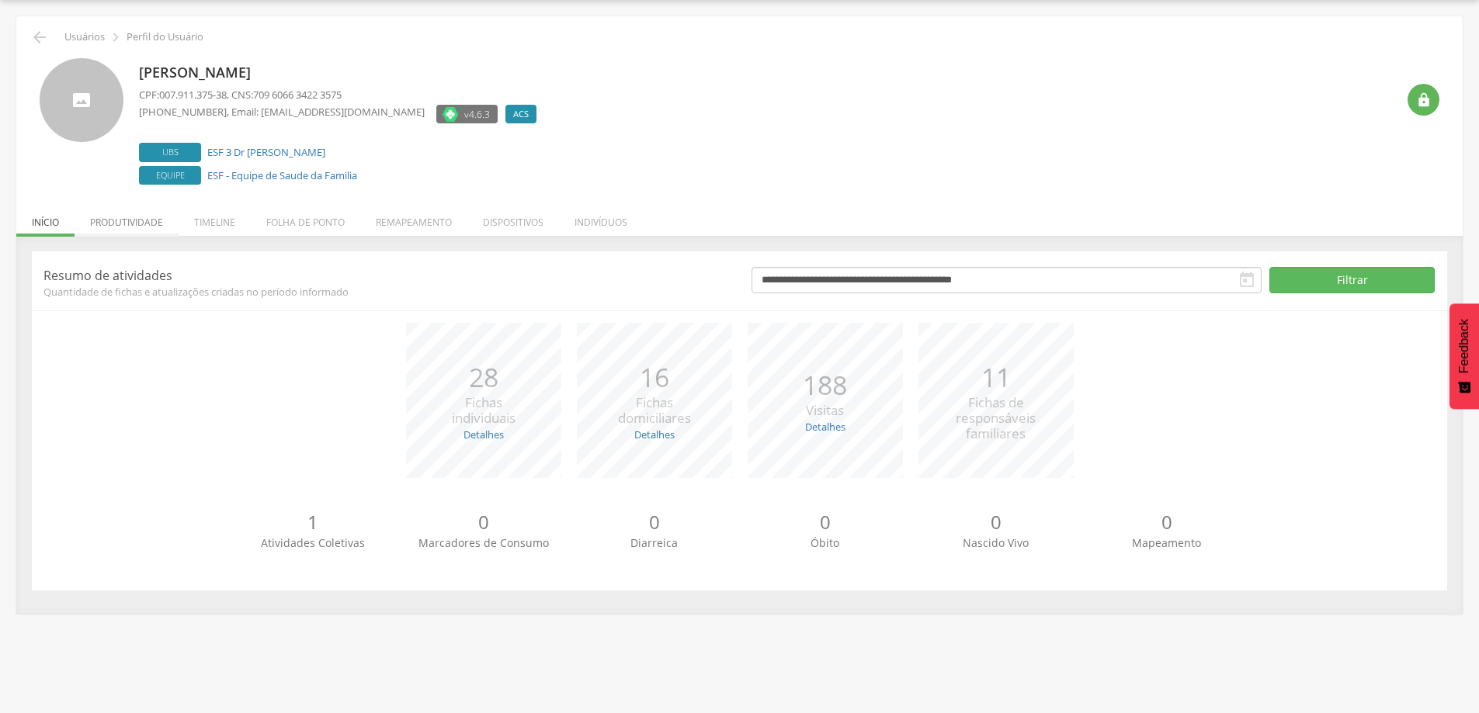
click at [146, 217] on li "Produtividade" at bounding box center [127, 218] width 104 height 36
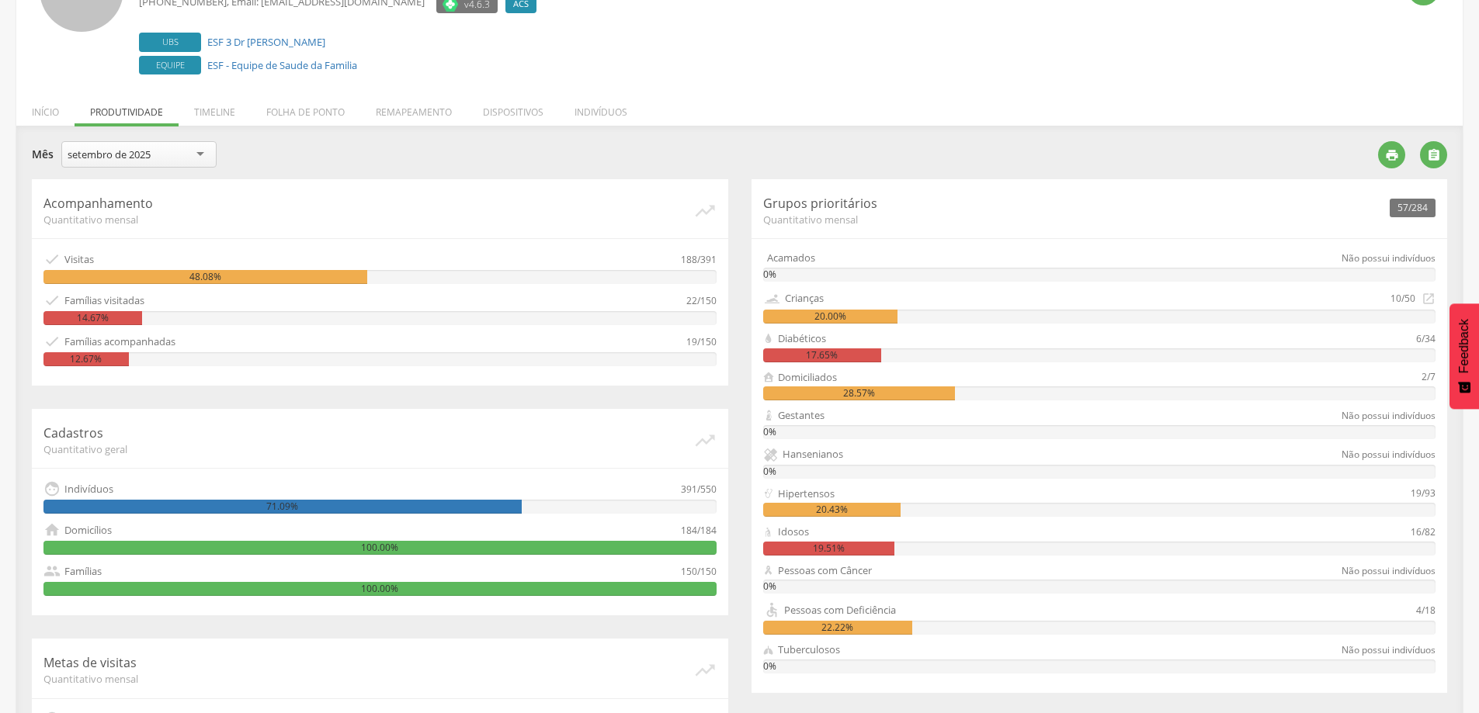
scroll to position [67, 0]
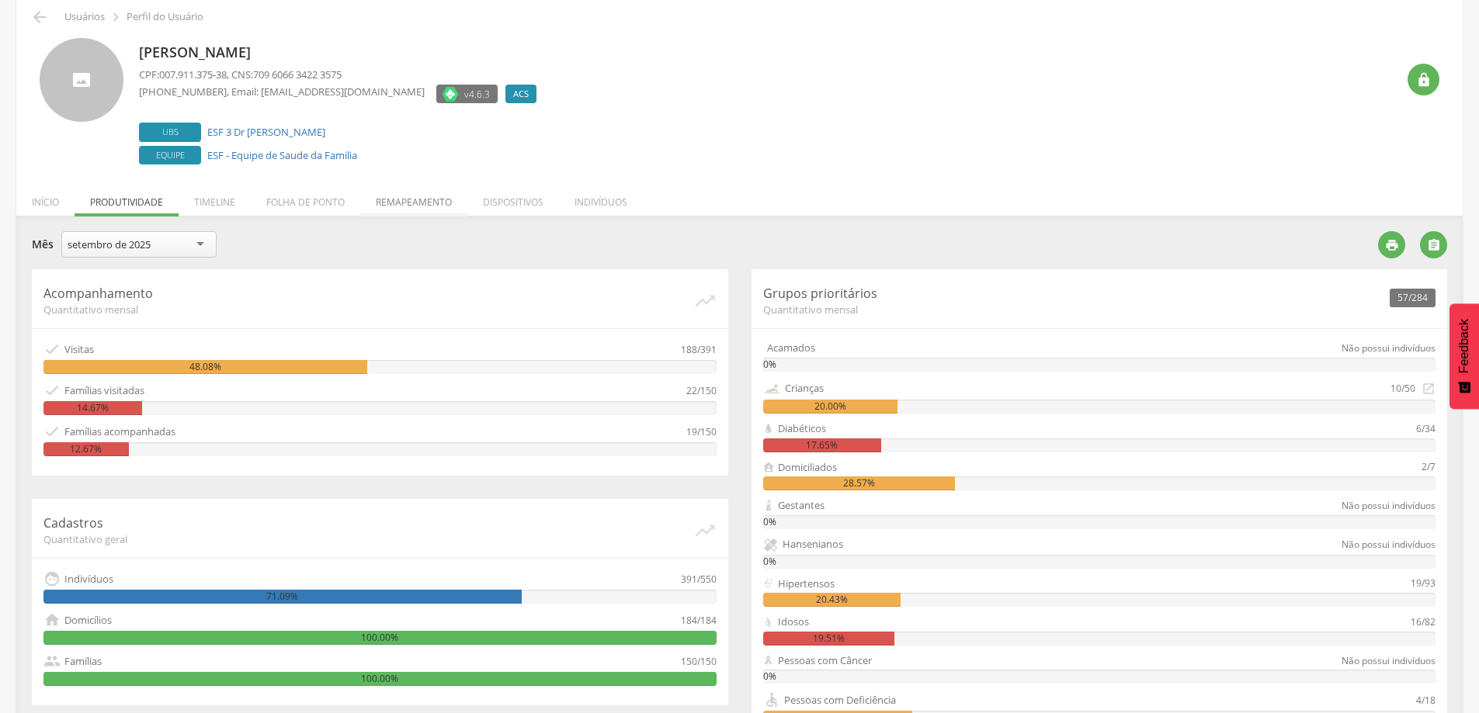
click at [389, 196] on li "Remapeamento" at bounding box center [413, 198] width 107 height 36
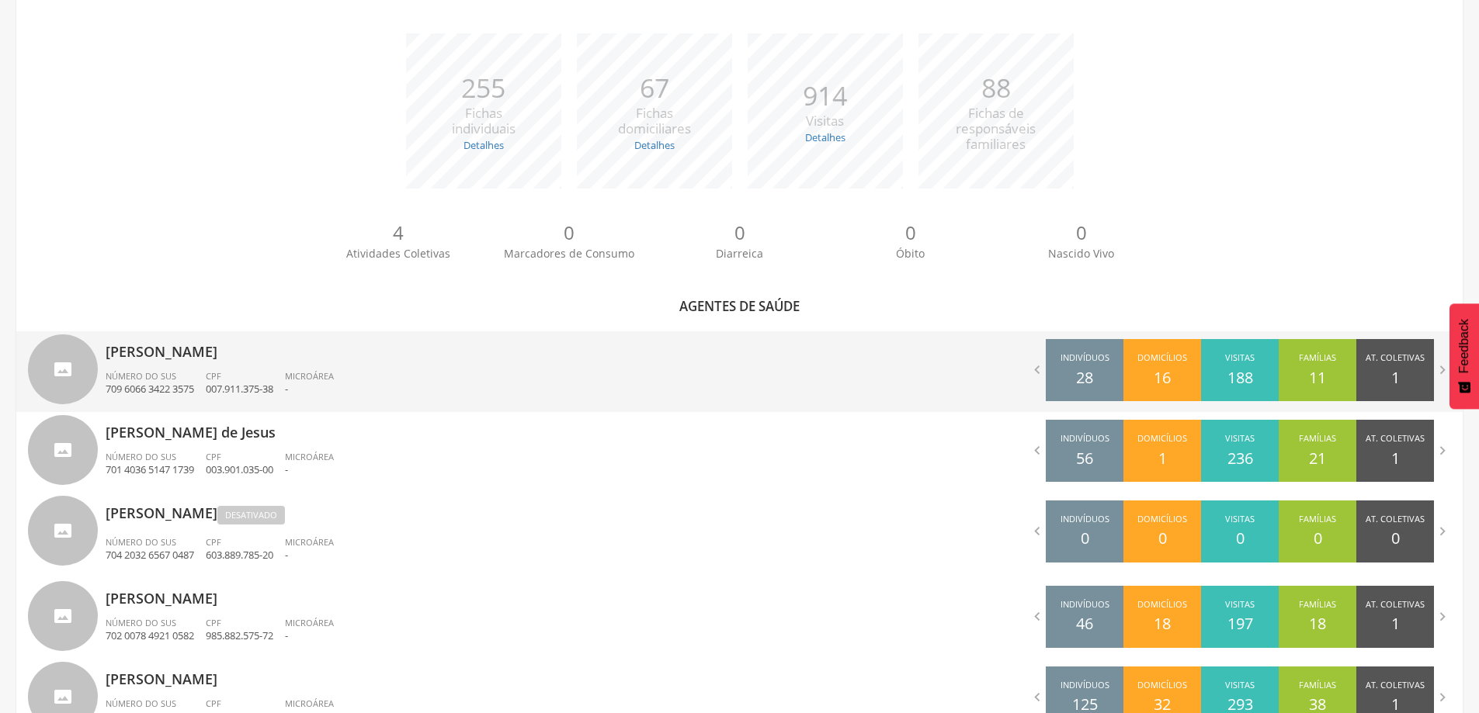
click at [201, 377] on div "Número do SUS 709 6066 3422 3575" at bounding box center [156, 383] width 100 height 26
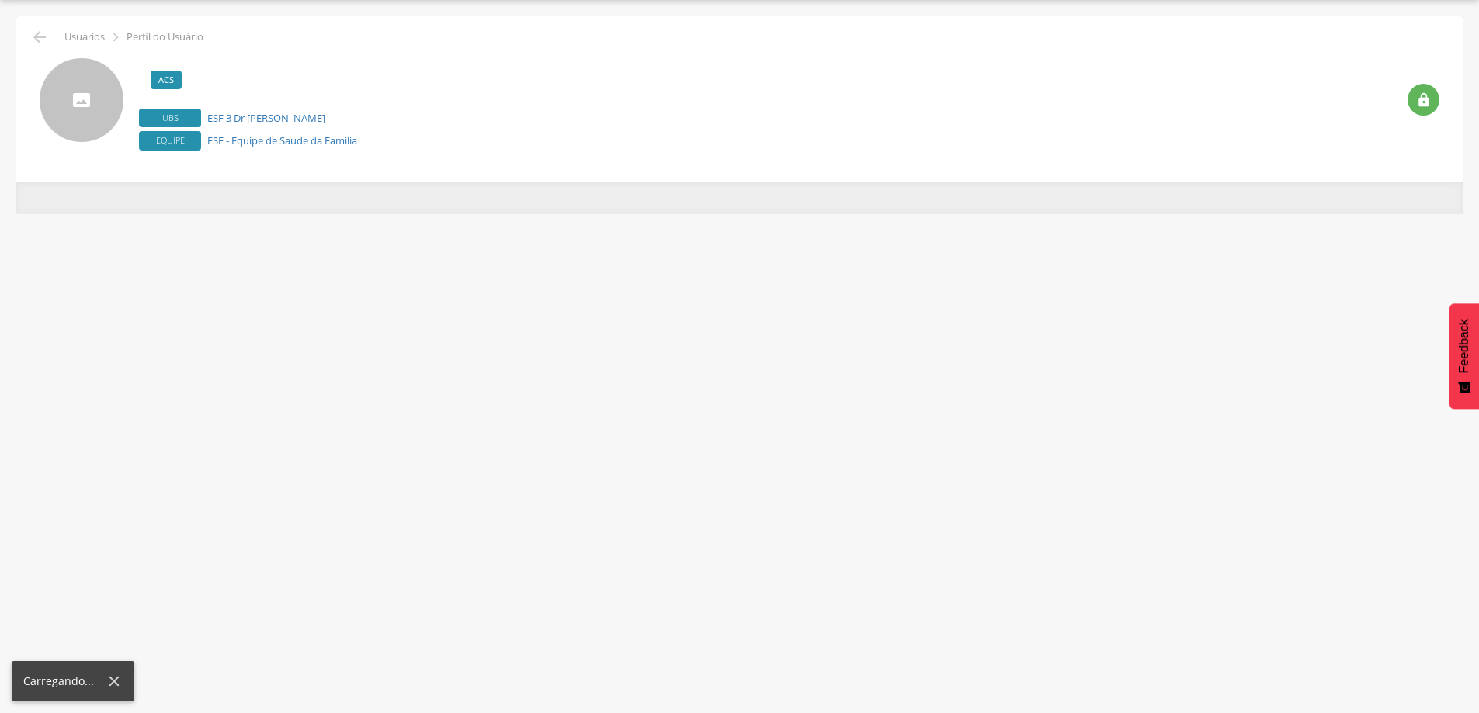
scroll to position [47, 0]
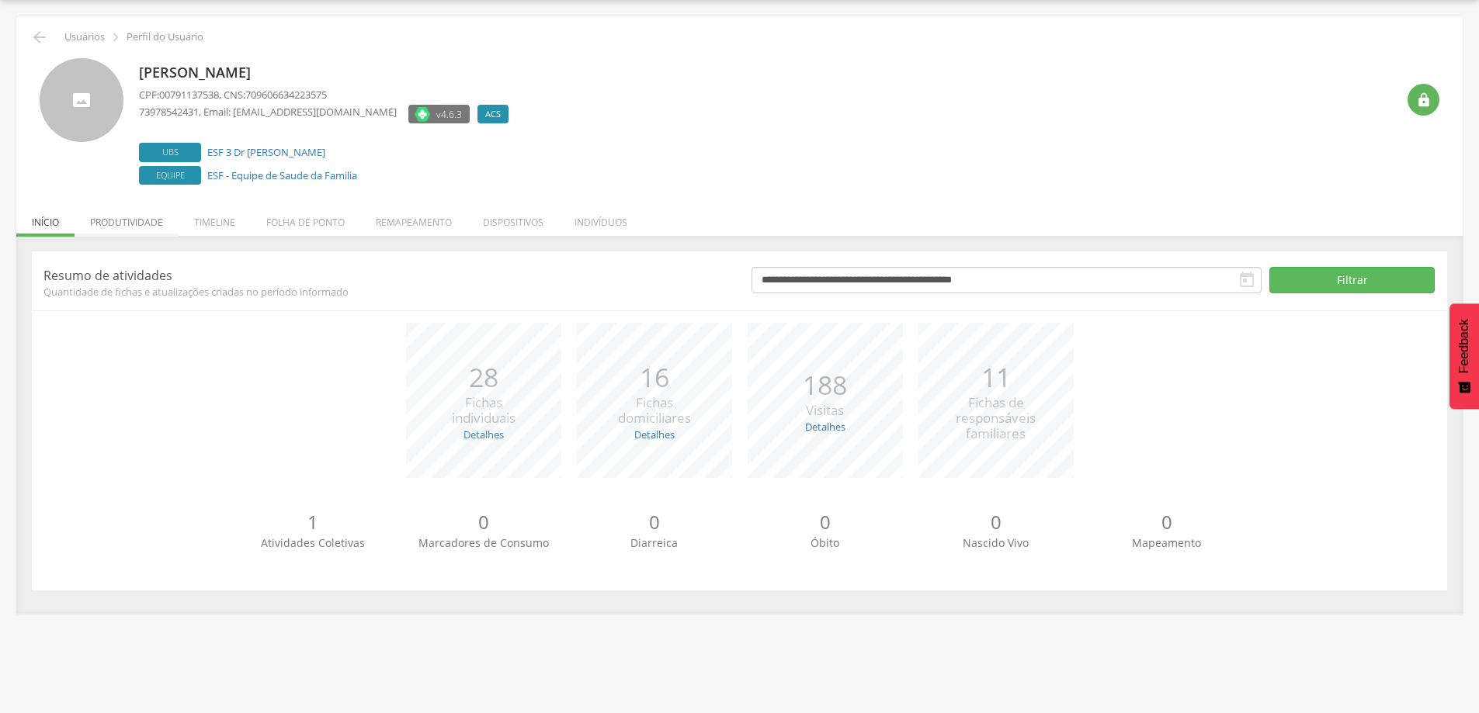
click at [143, 213] on li "Produtividade" at bounding box center [127, 218] width 104 height 36
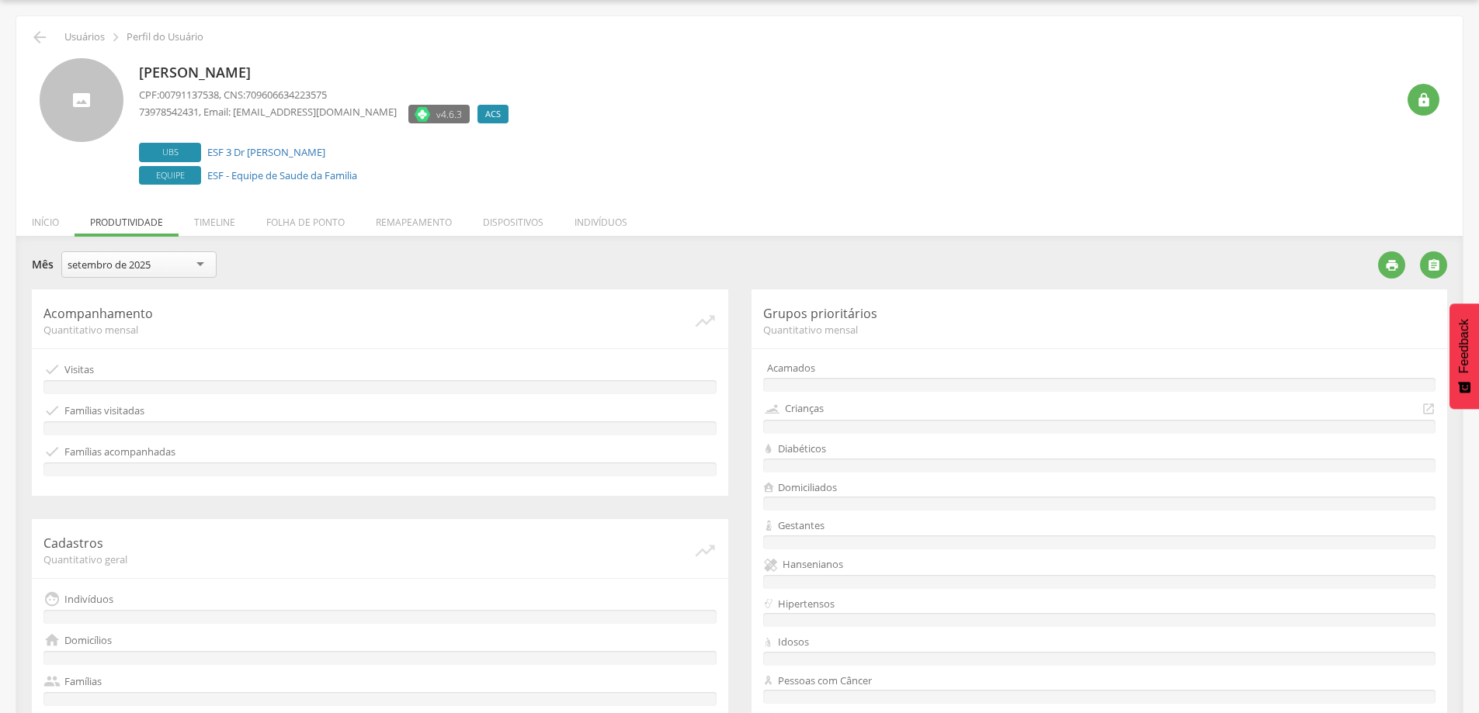
scroll to position [233, 0]
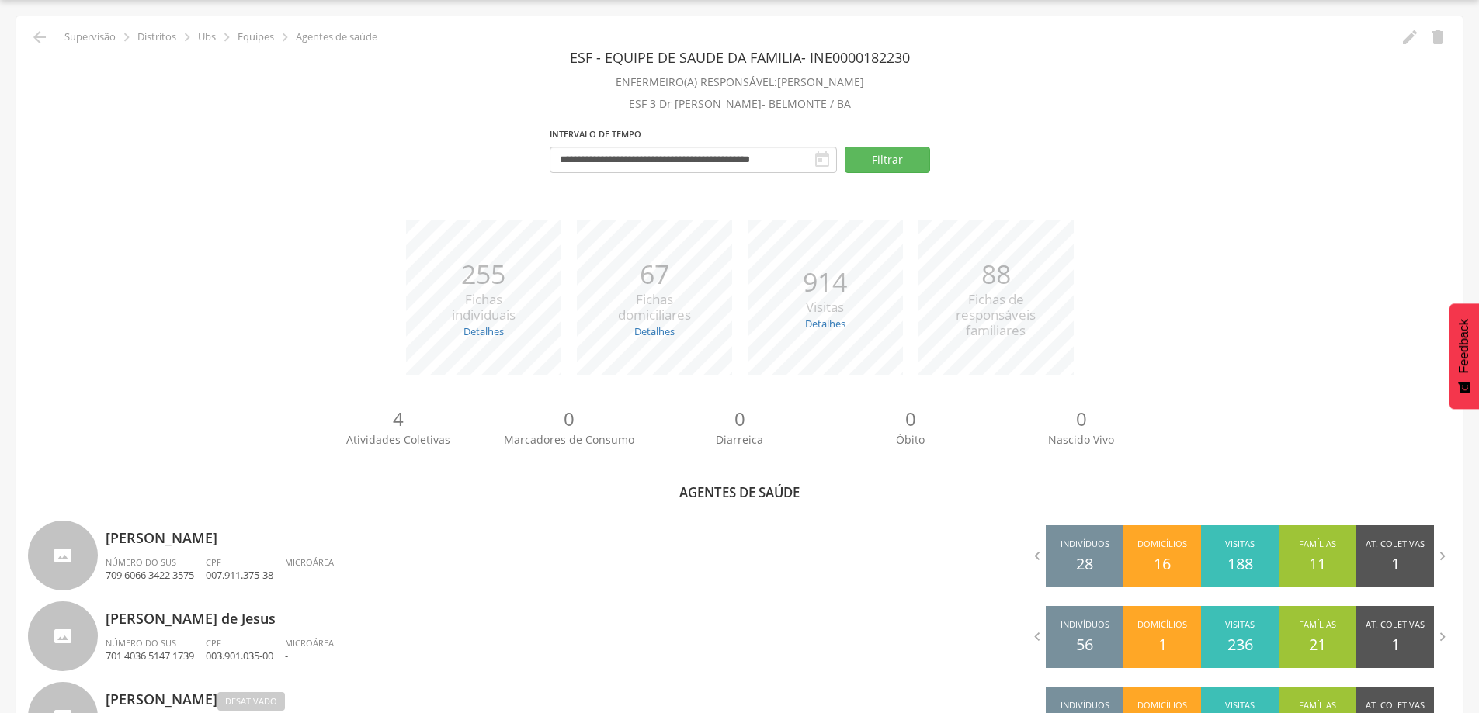
scroll to position [233, 0]
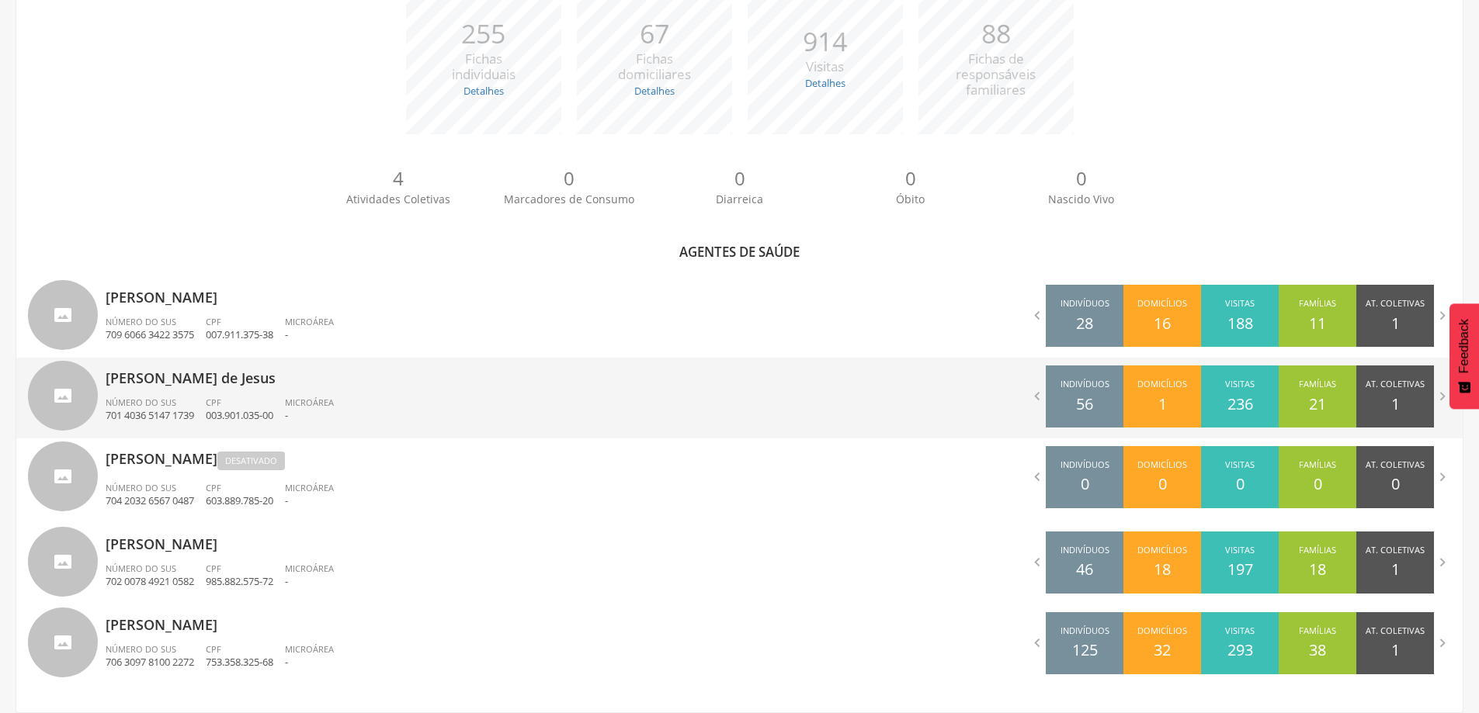
click at [242, 394] on div "[PERSON_NAME] de [PERSON_NAME] Número do SUS 701 4036 5147 1739 CPF 003.901.035…" at bounding box center [417, 398] width 623 height 81
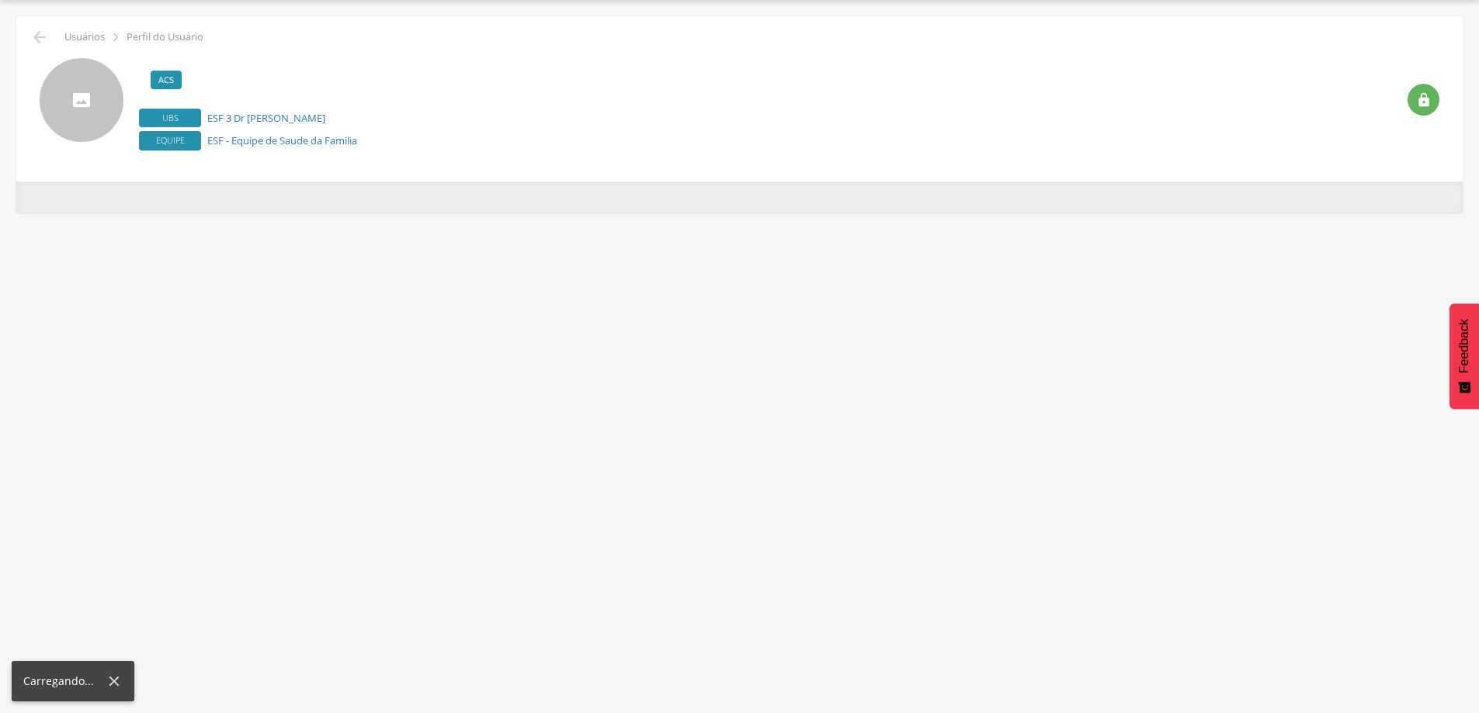
scroll to position [47, 0]
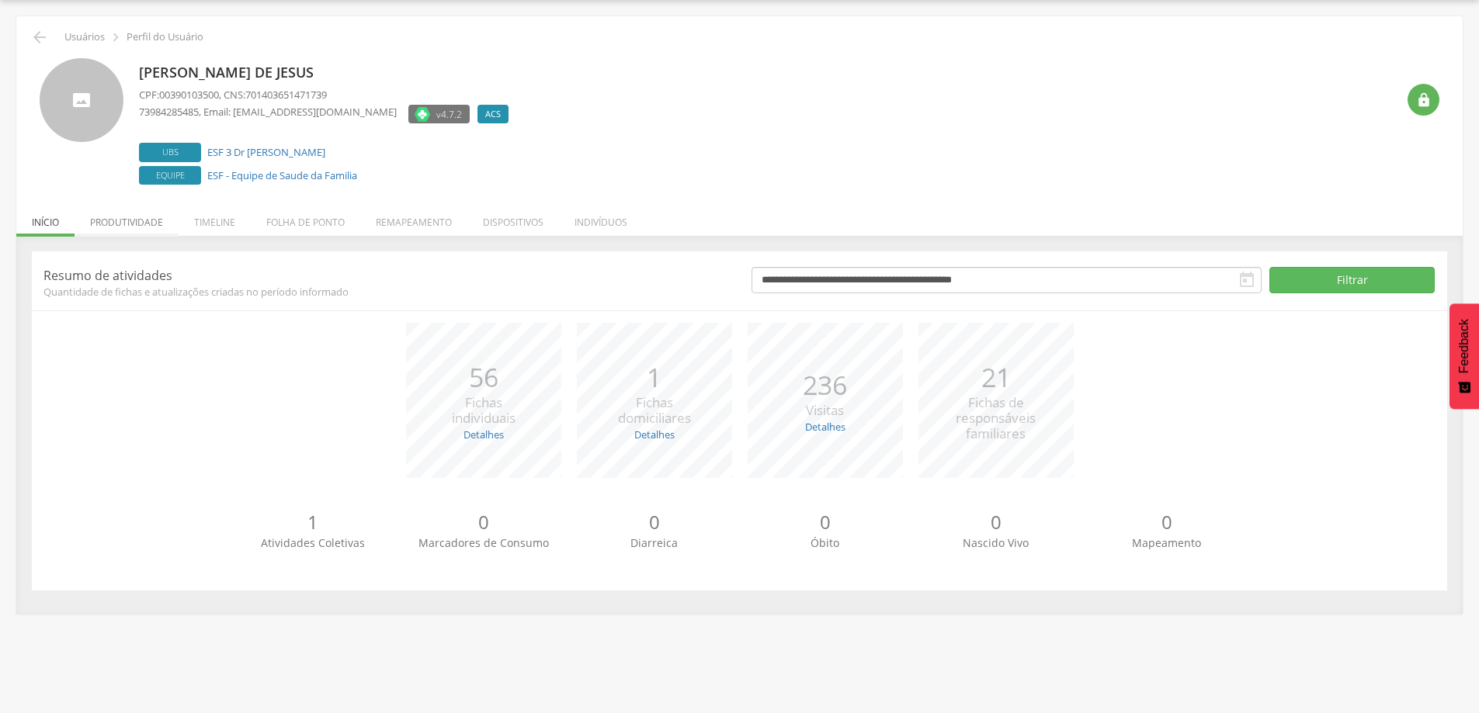
click at [106, 219] on li "Produtividade" at bounding box center [127, 218] width 104 height 36
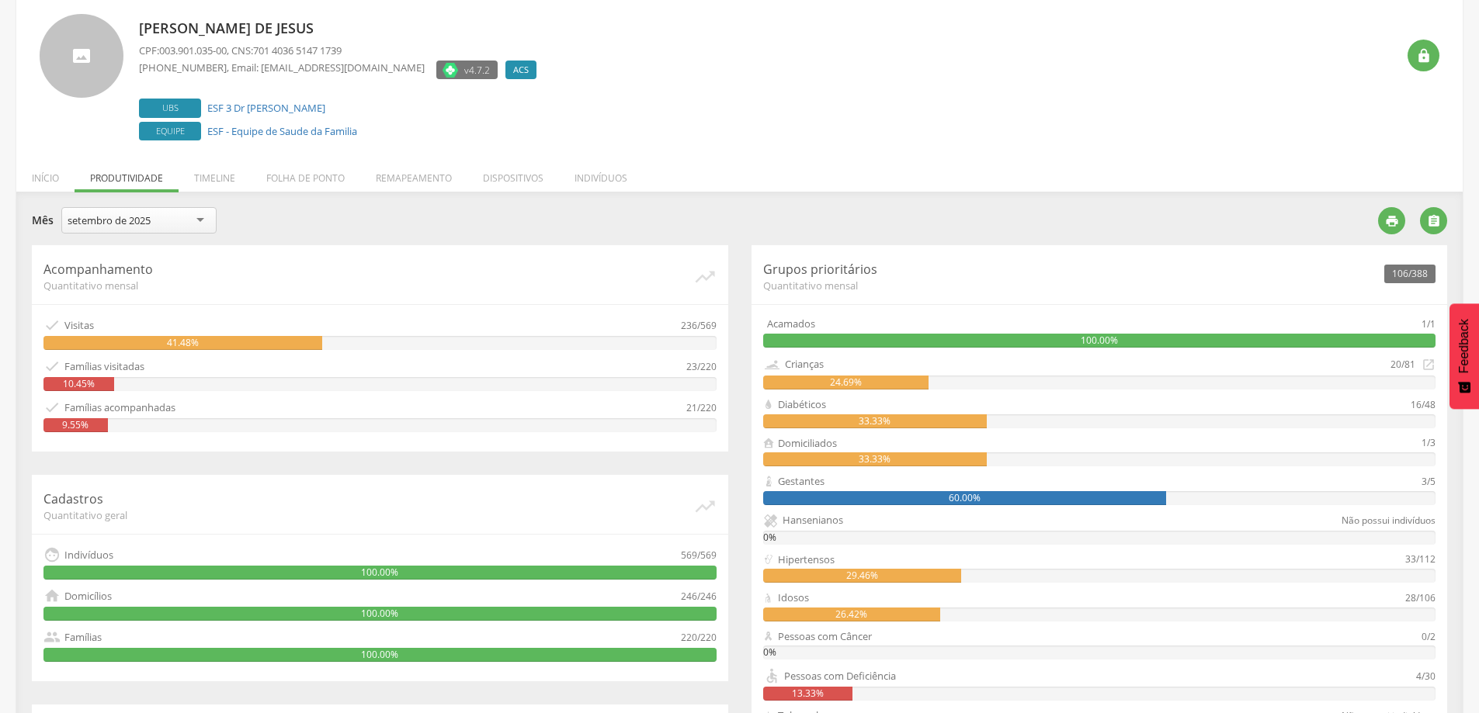
scroll to position [54, 0]
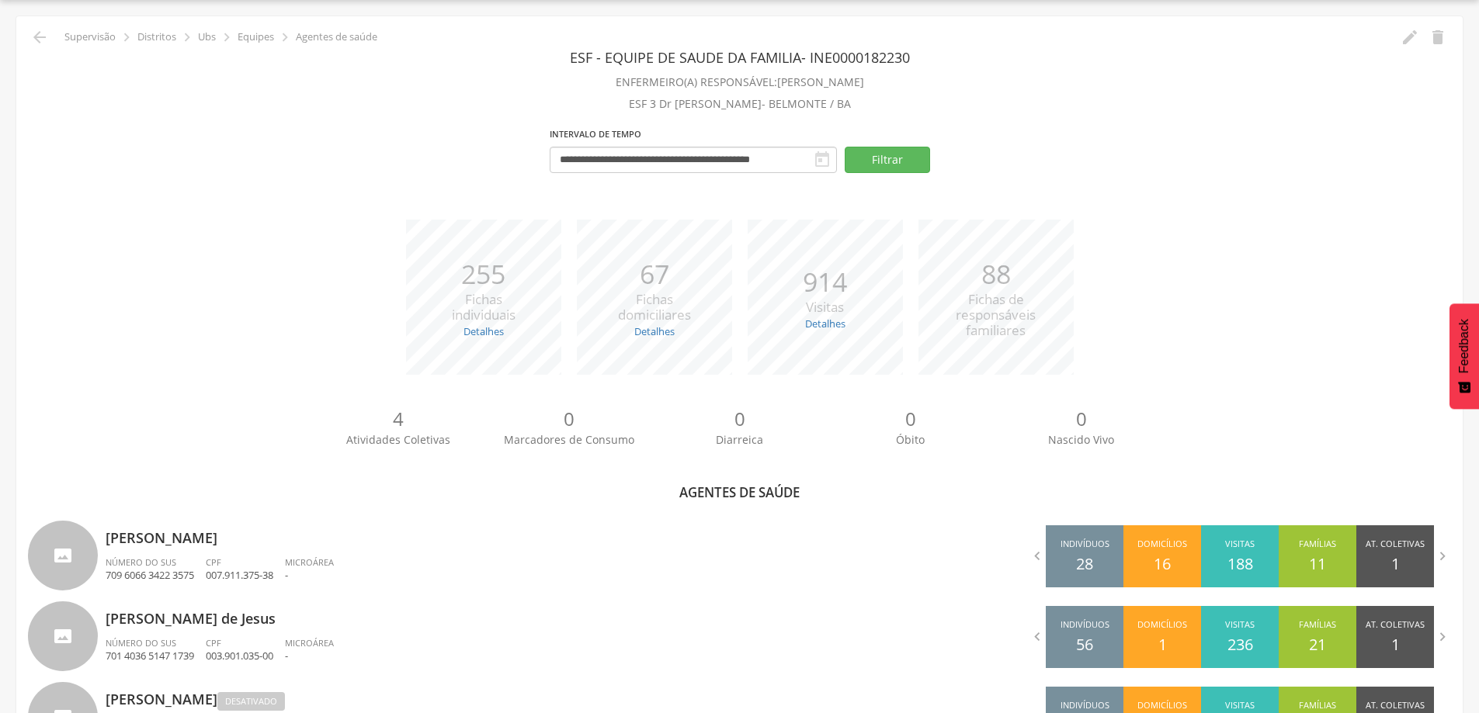
scroll to position [287, 0]
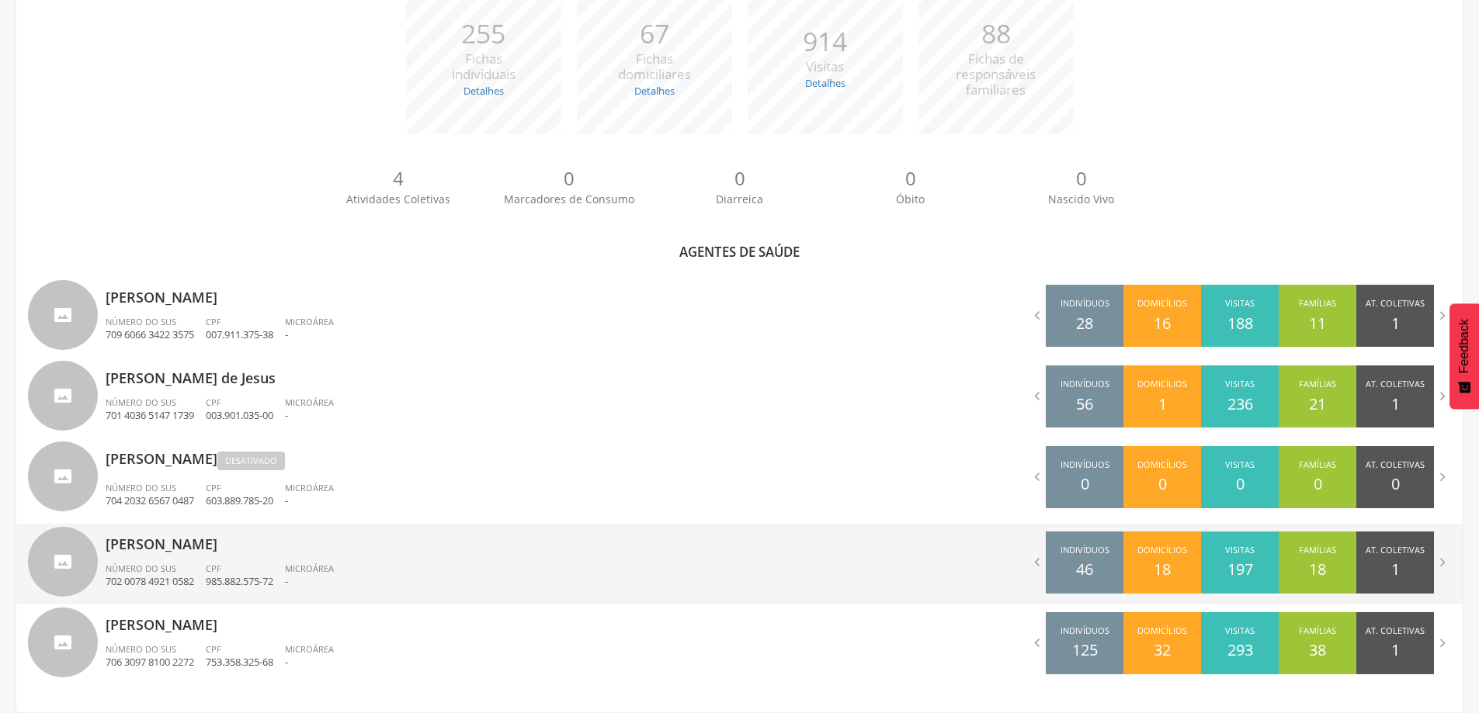
click at [170, 560] on div "[PERSON_NAME] Número do SUS 702 0078 4921 0582 CPF 985.882.575-72 Microárea -" at bounding box center [417, 564] width 623 height 81
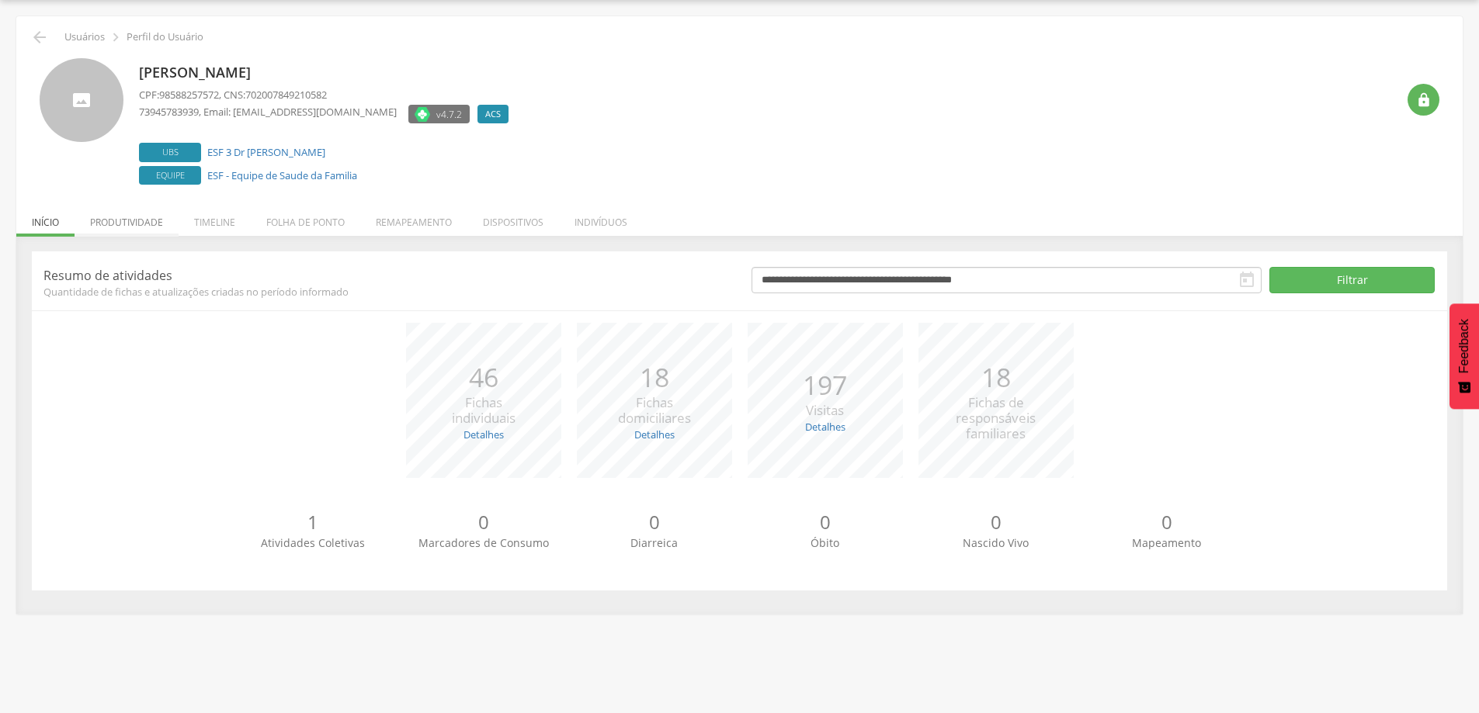
click at [126, 226] on li "Produtividade" at bounding box center [127, 218] width 104 height 36
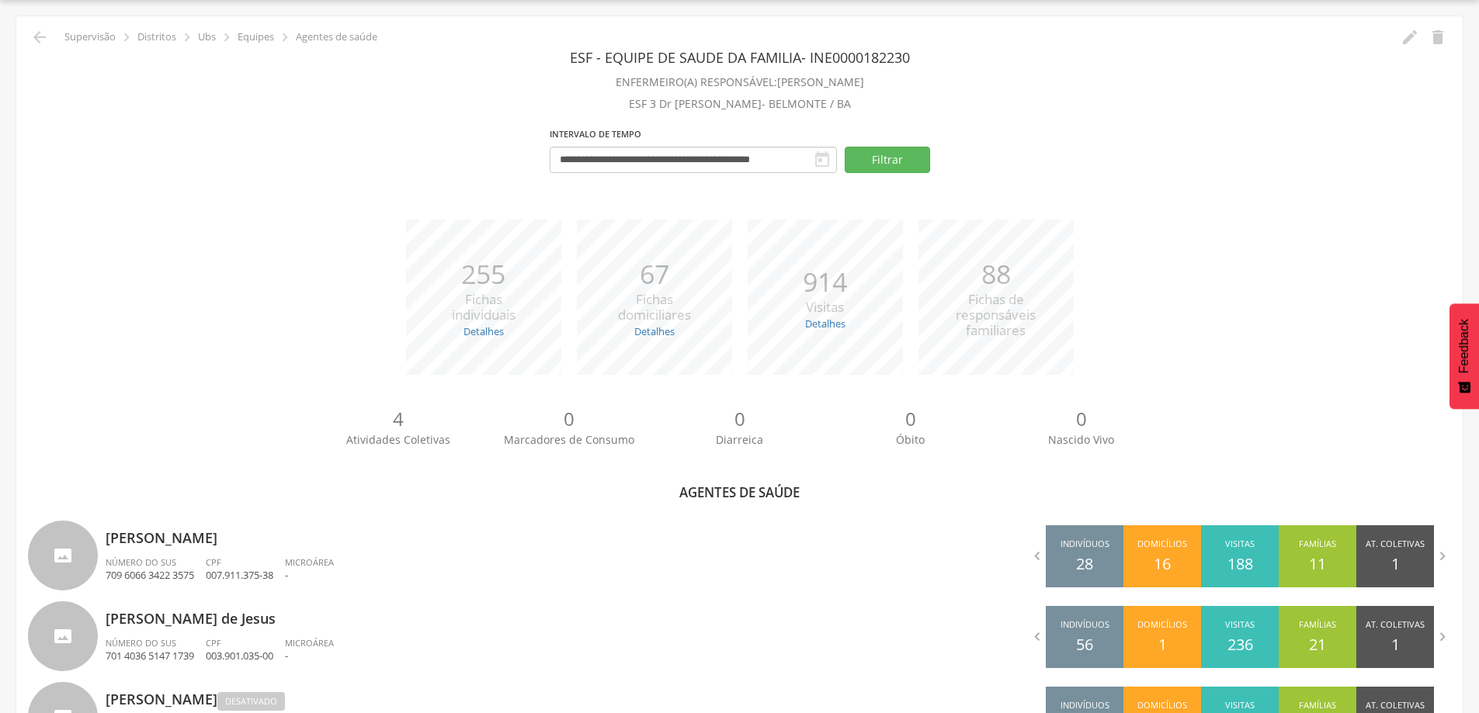
scroll to position [287, 0]
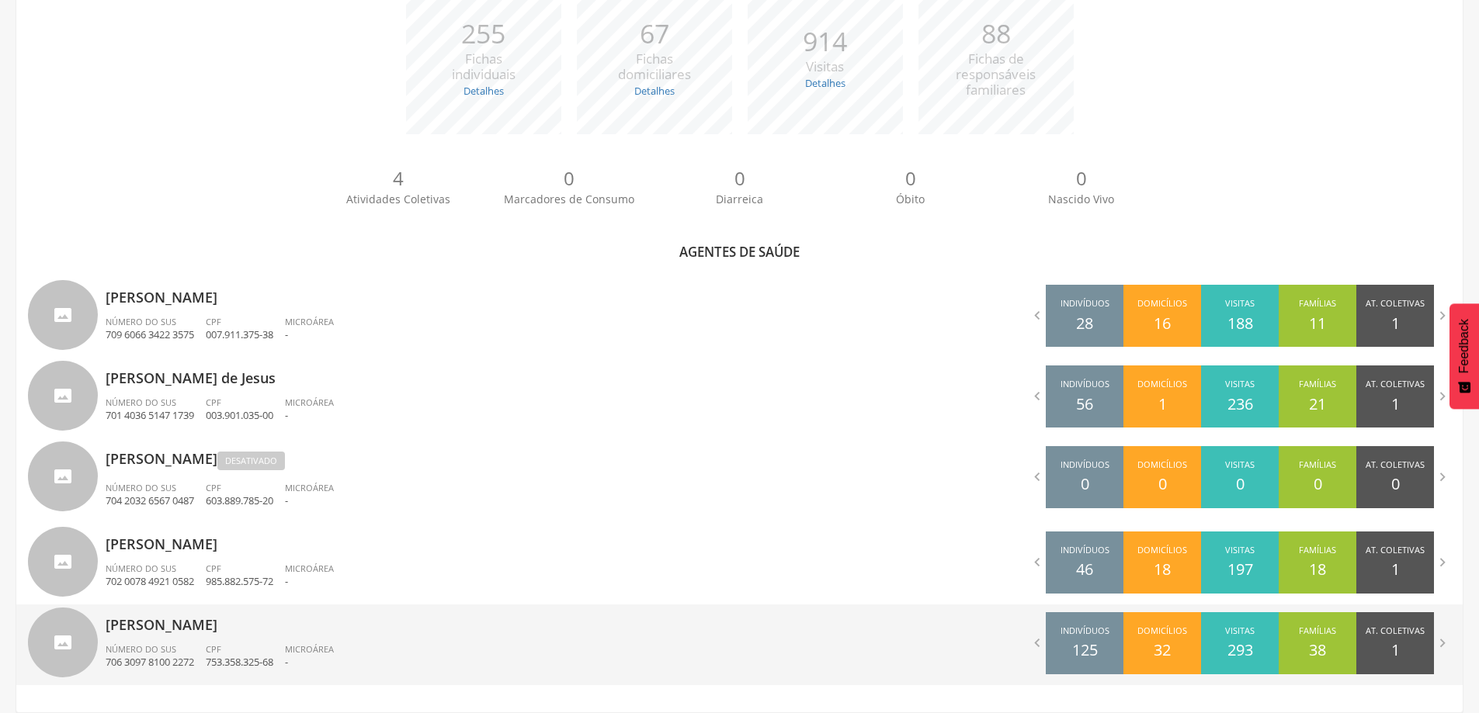
click at [158, 645] on span "Número do SUS" at bounding box center [141, 650] width 71 height 12
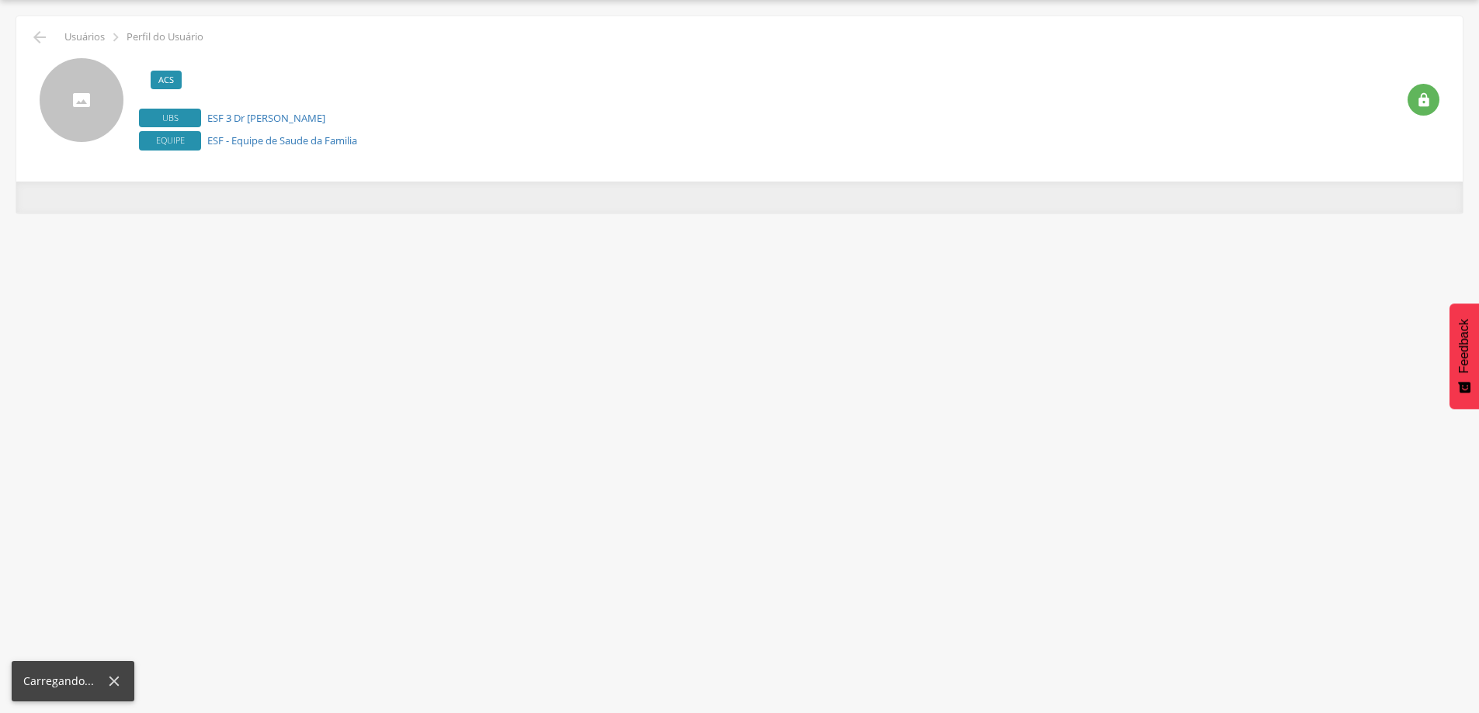
scroll to position [47, 0]
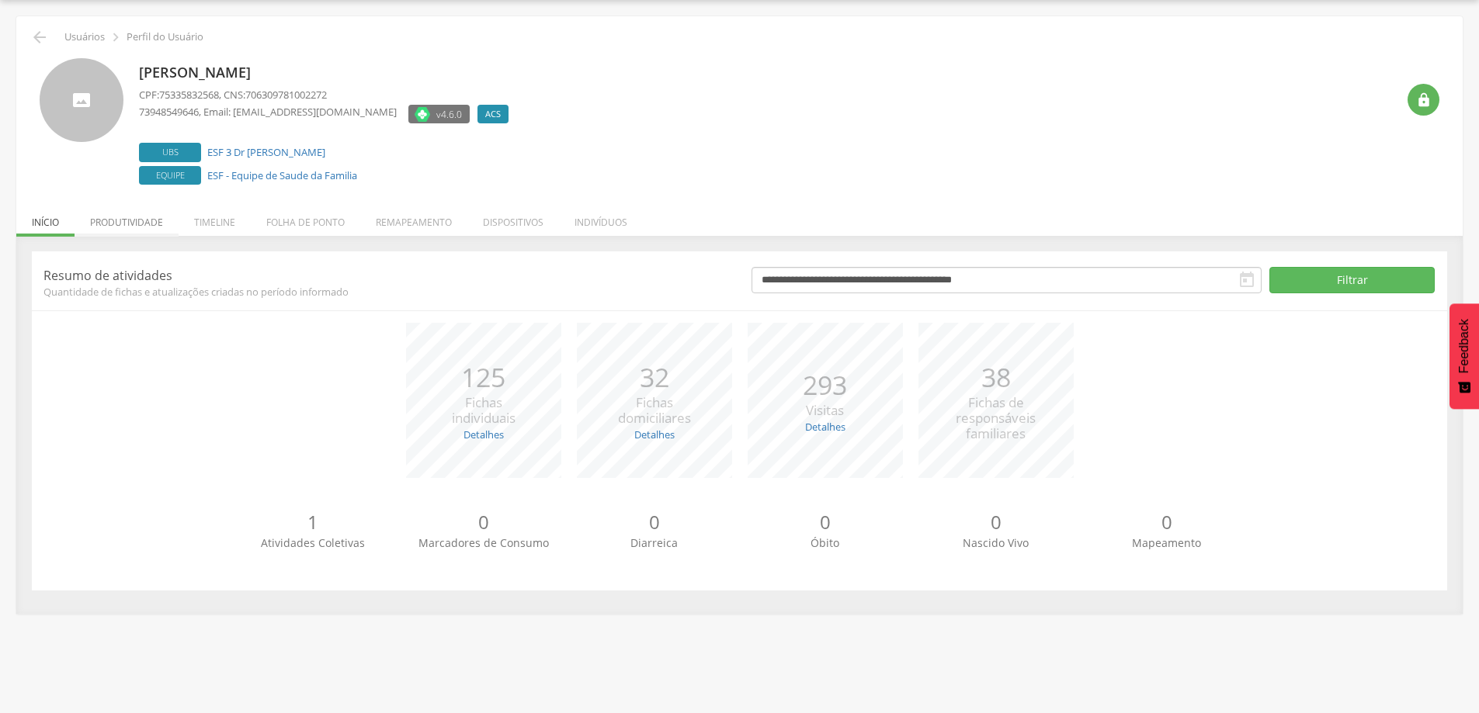
click at [107, 231] on li "Produtividade" at bounding box center [127, 218] width 104 height 36
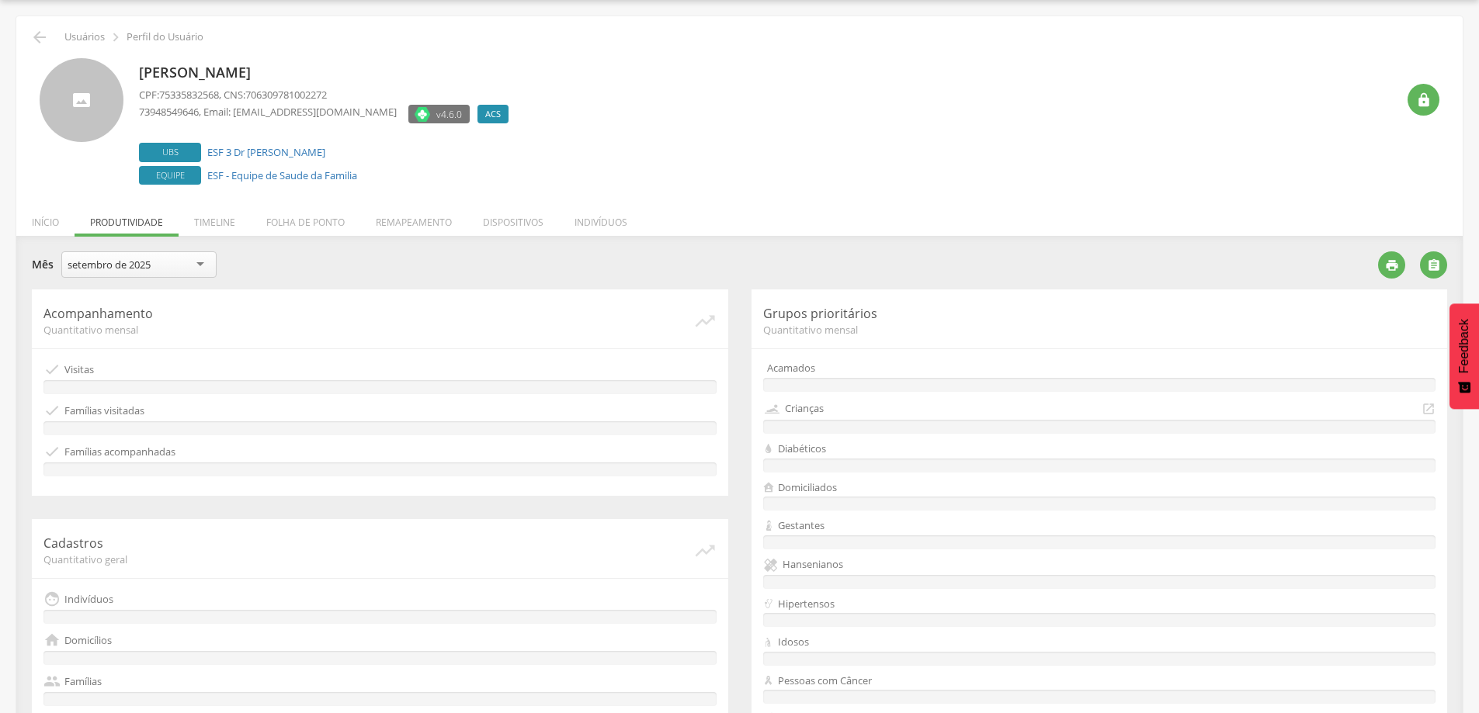
scroll to position [287, 0]
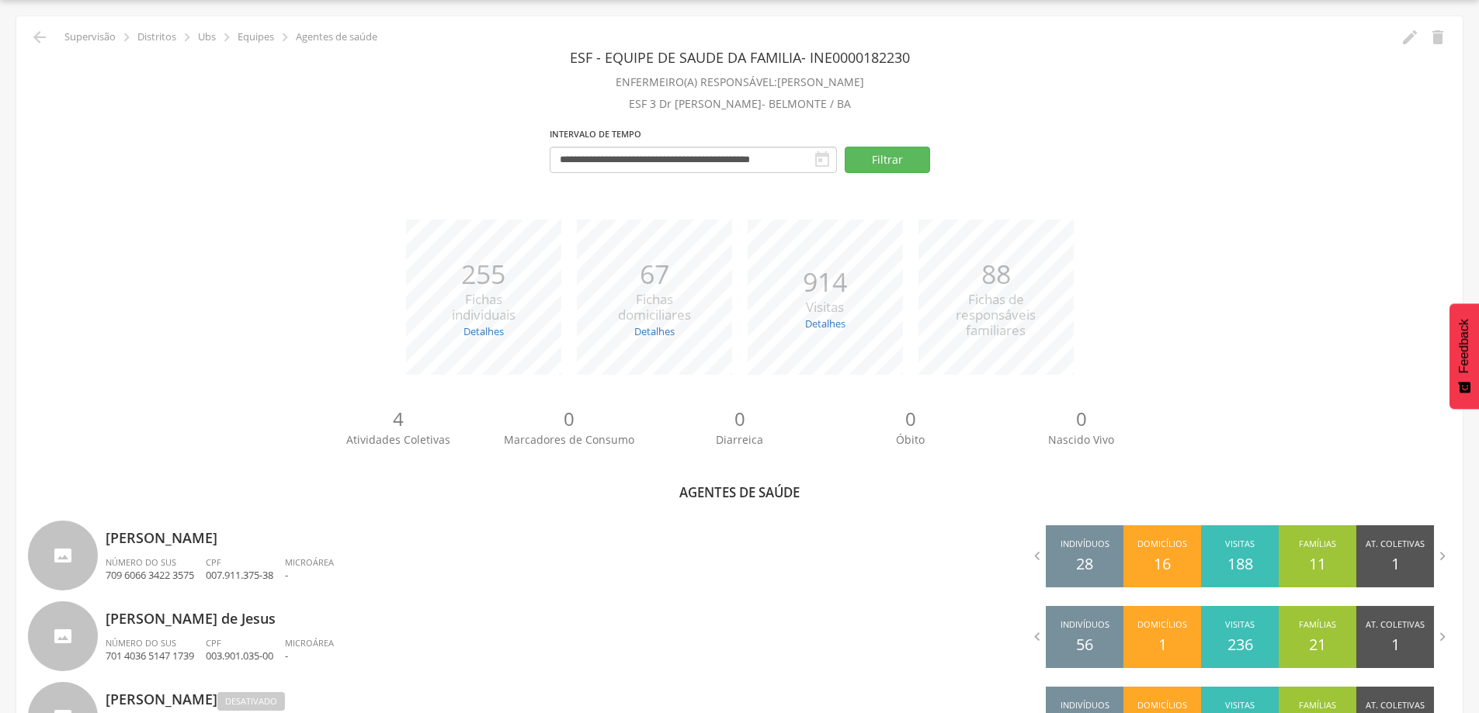
scroll to position [287, 0]
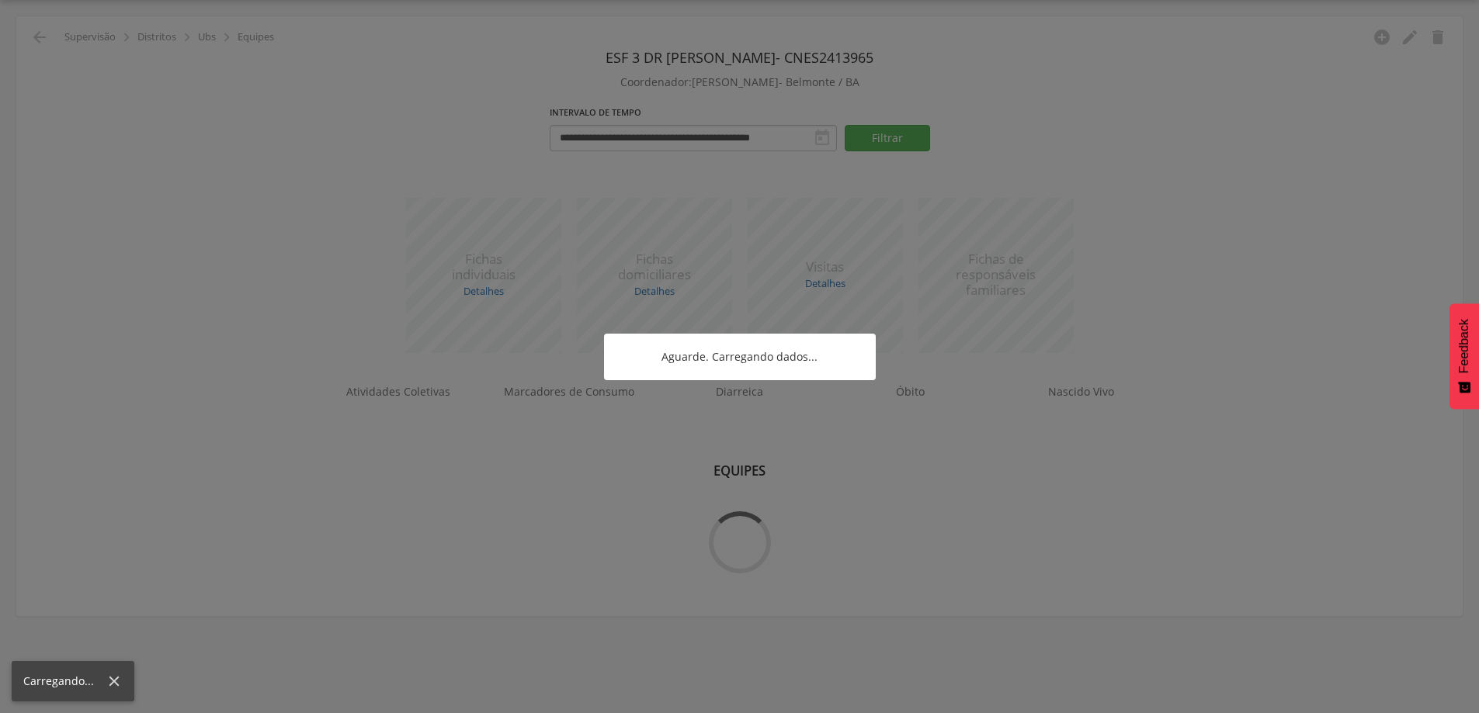
scroll to position [47, 0]
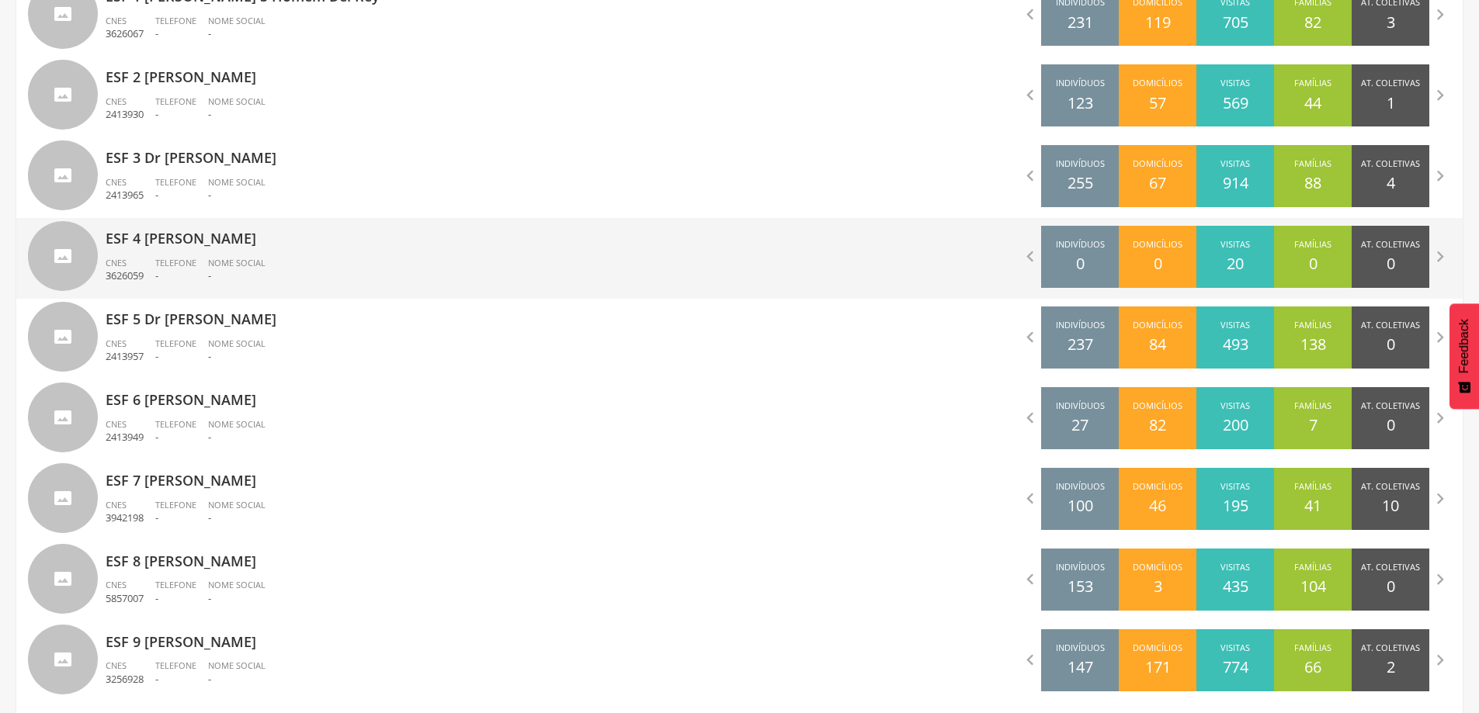
scroll to position [584, 0]
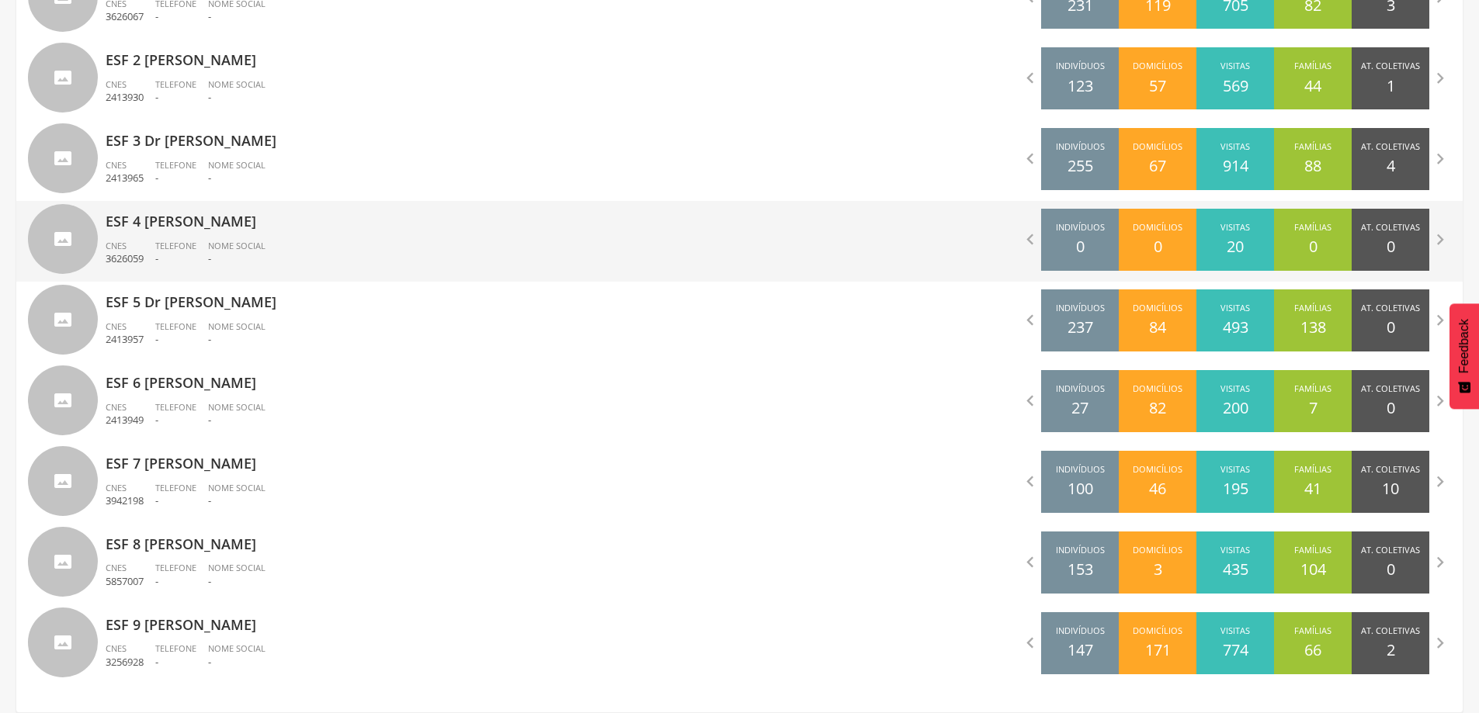
click at [182, 251] on span "Telefone" at bounding box center [175, 246] width 41 height 12
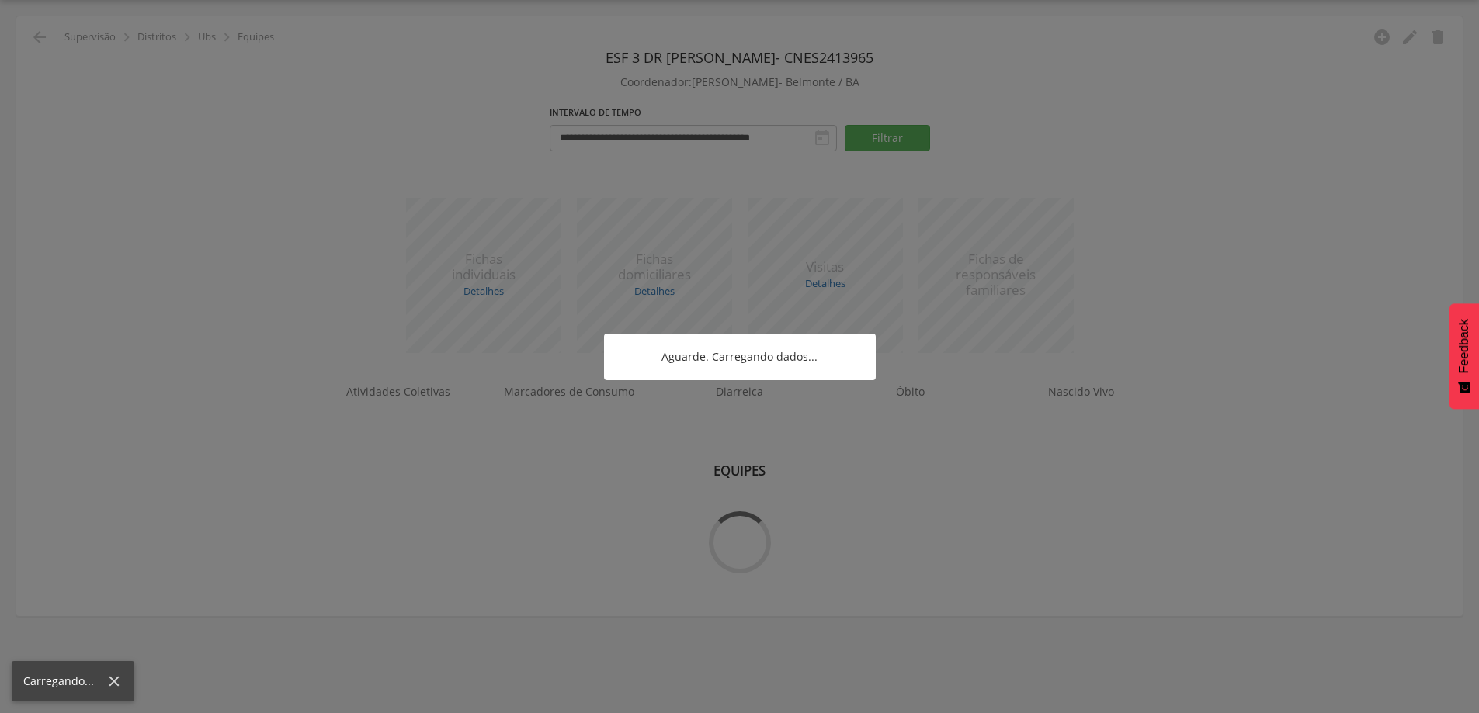
scroll to position [47, 0]
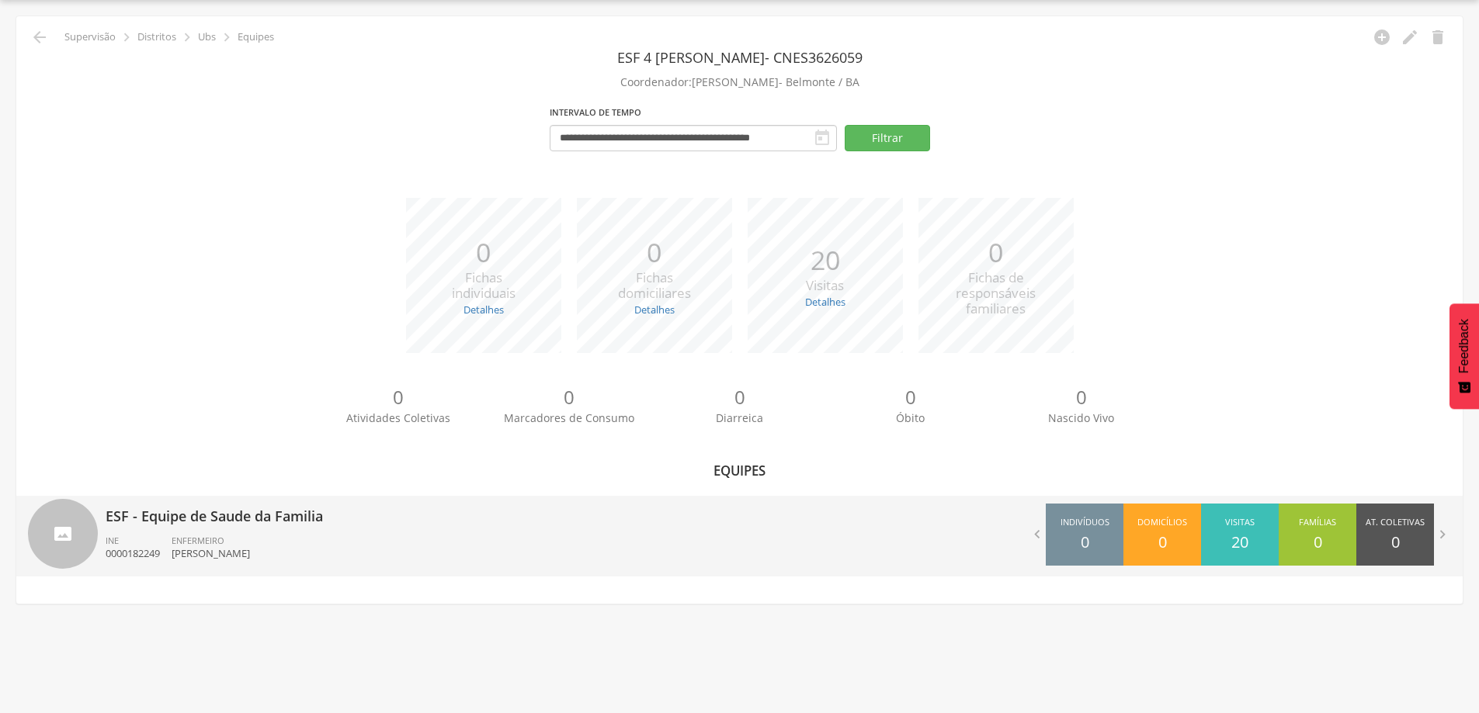
click at [188, 556] on p "[PERSON_NAME]" at bounding box center [211, 554] width 78 height 15
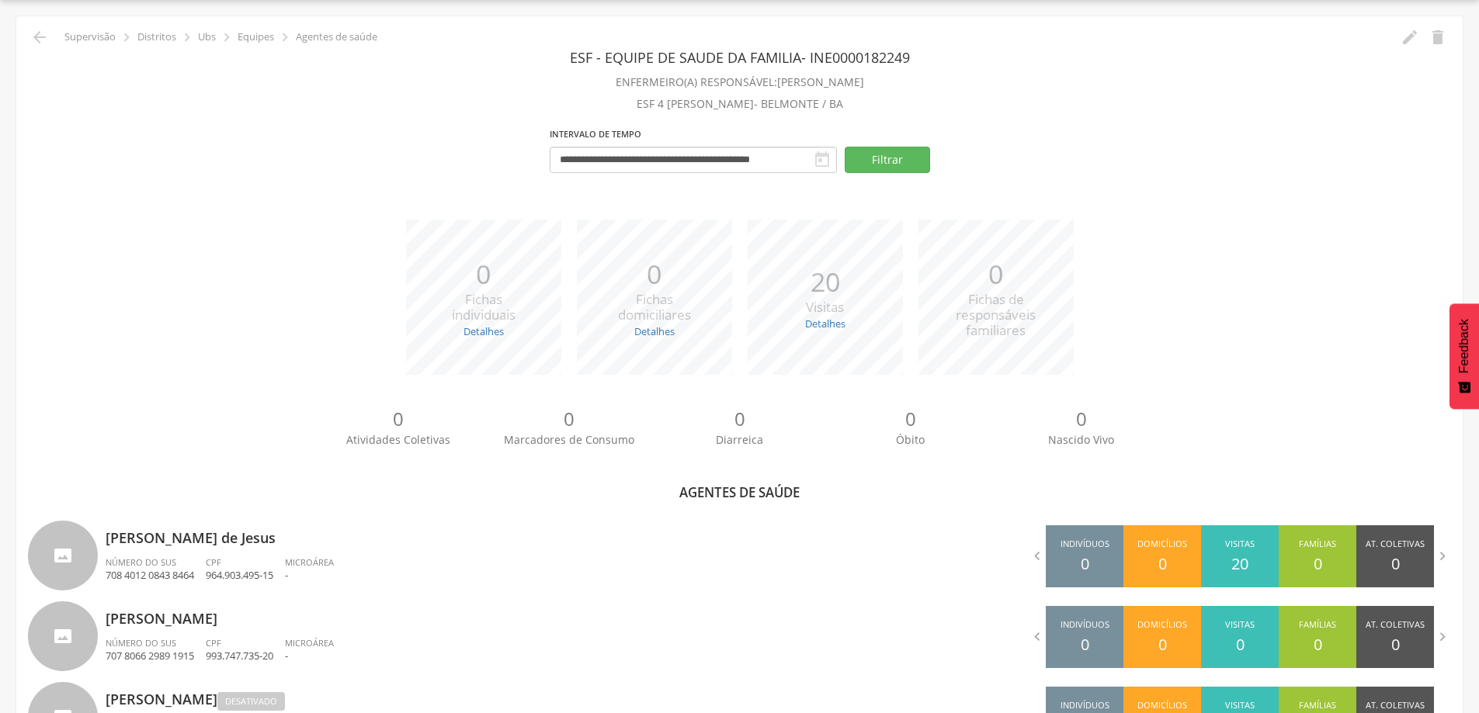
scroll to position [211, 0]
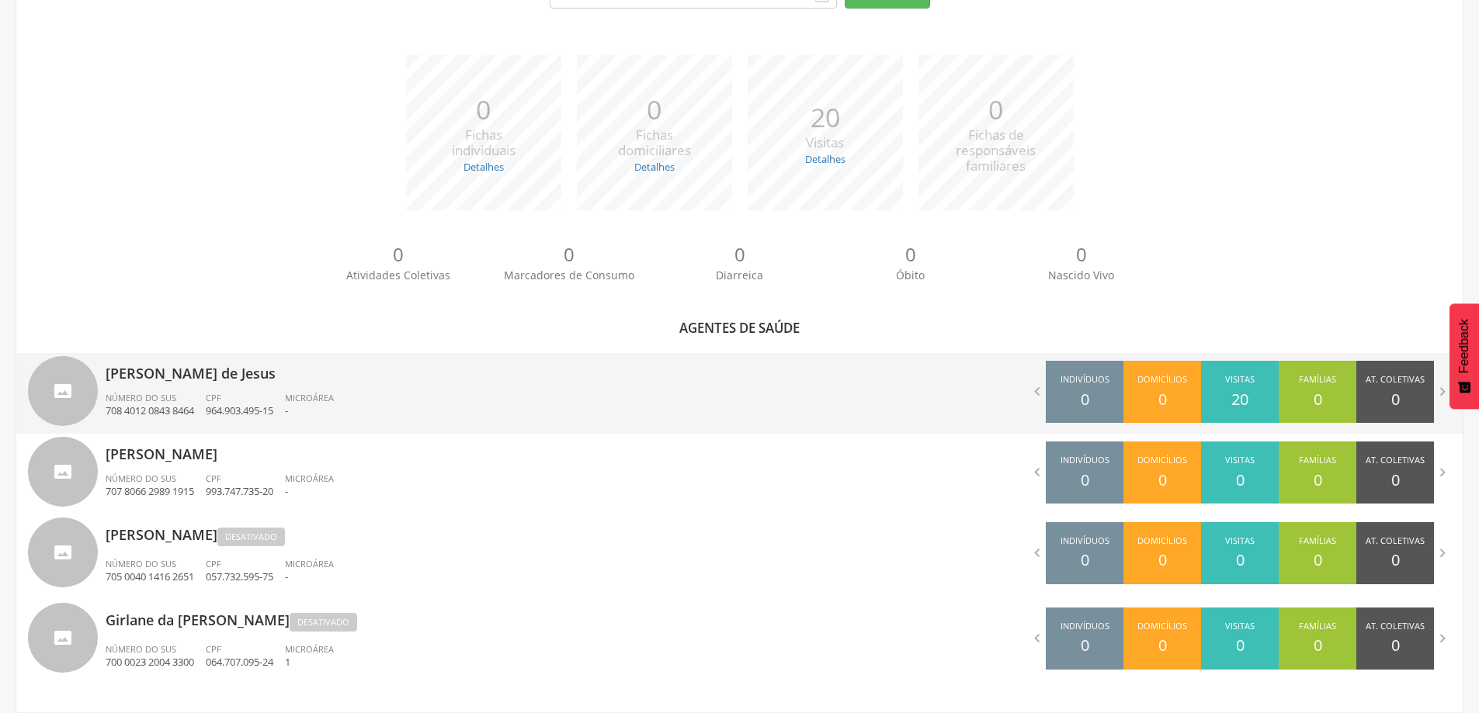
click at [260, 403] on div "CPF 964.903.495-15" at bounding box center [245, 405] width 79 height 26
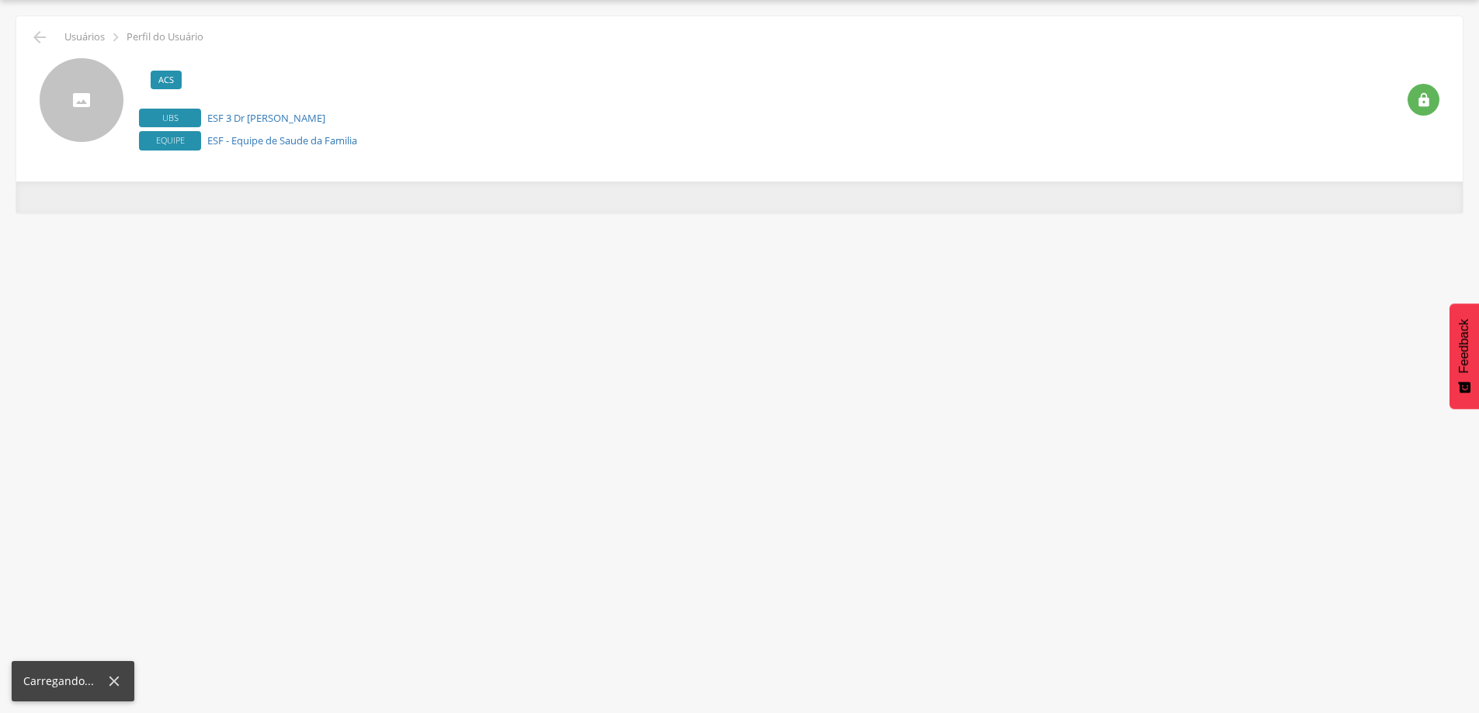
scroll to position [47, 0]
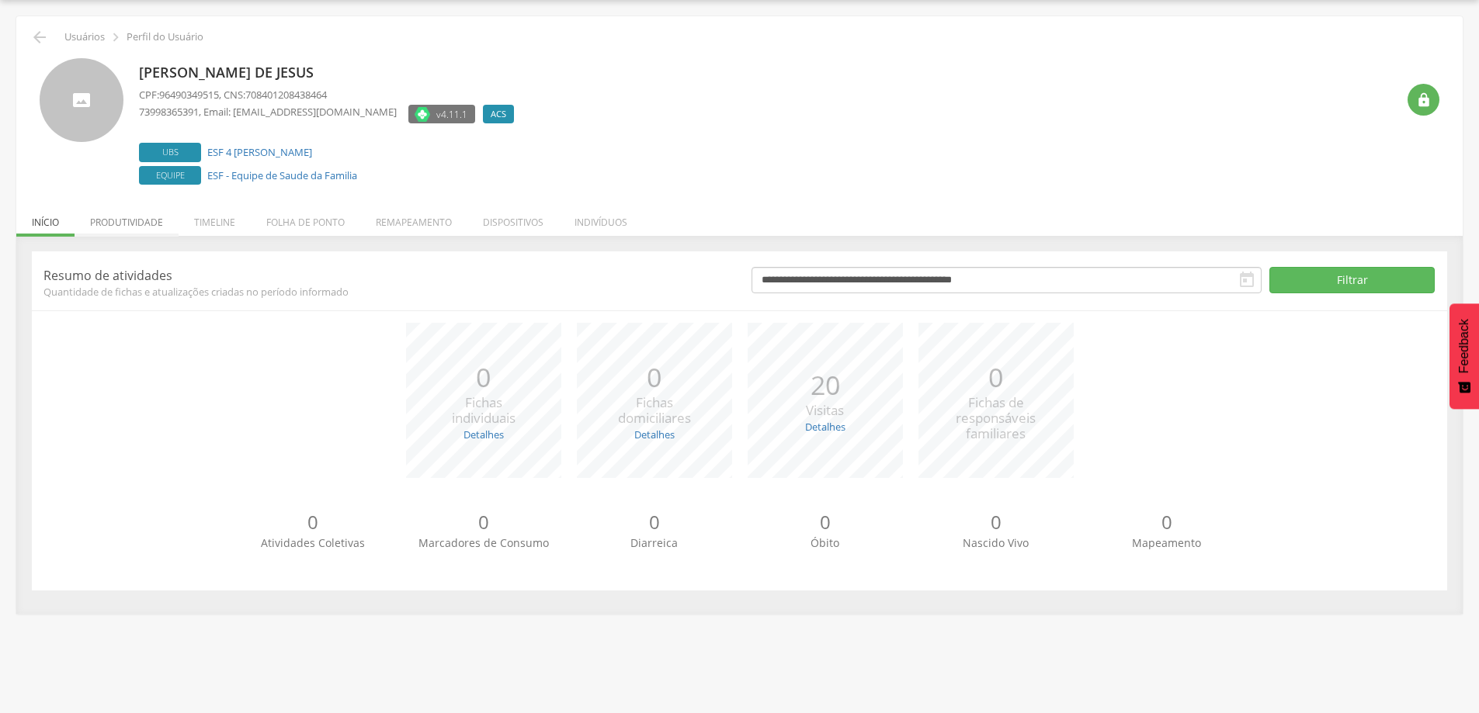
click at [123, 224] on li "Produtividade" at bounding box center [127, 218] width 104 height 36
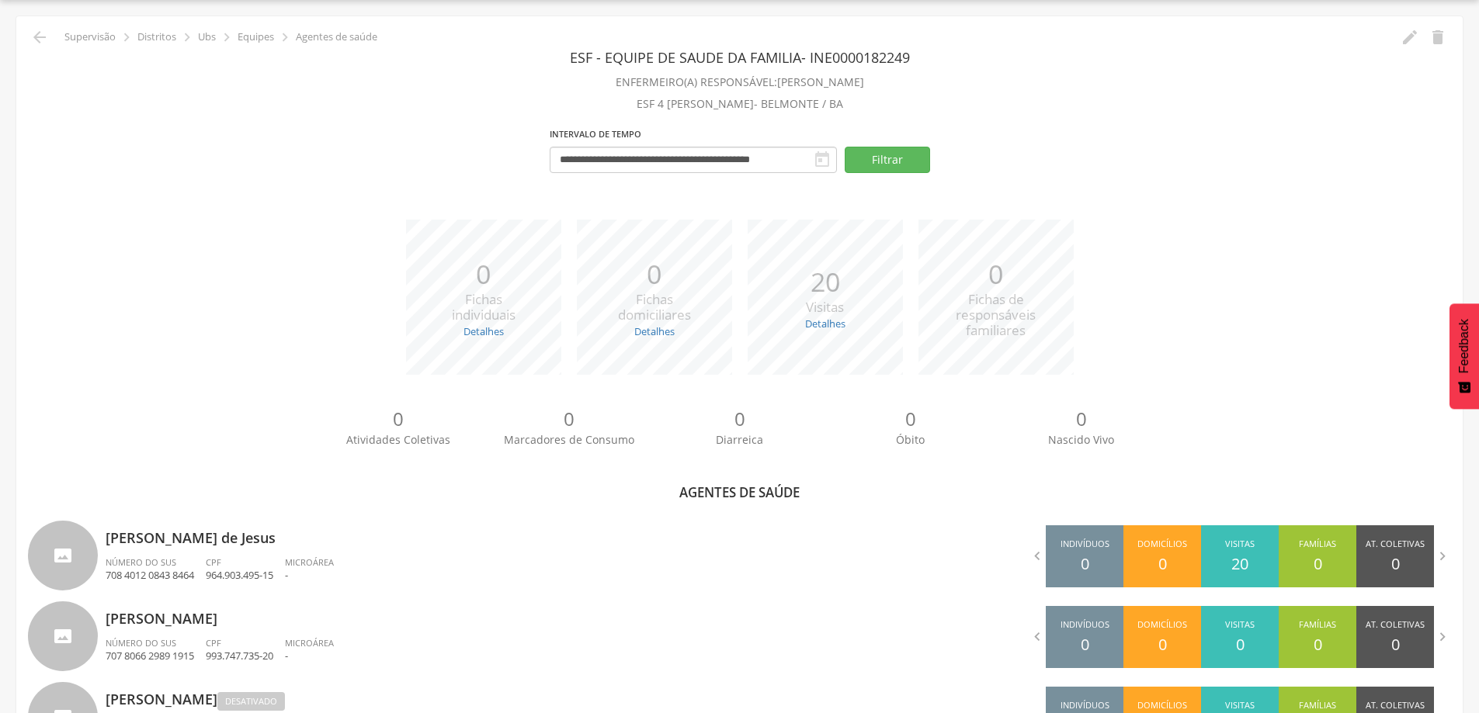
scroll to position [211, 0]
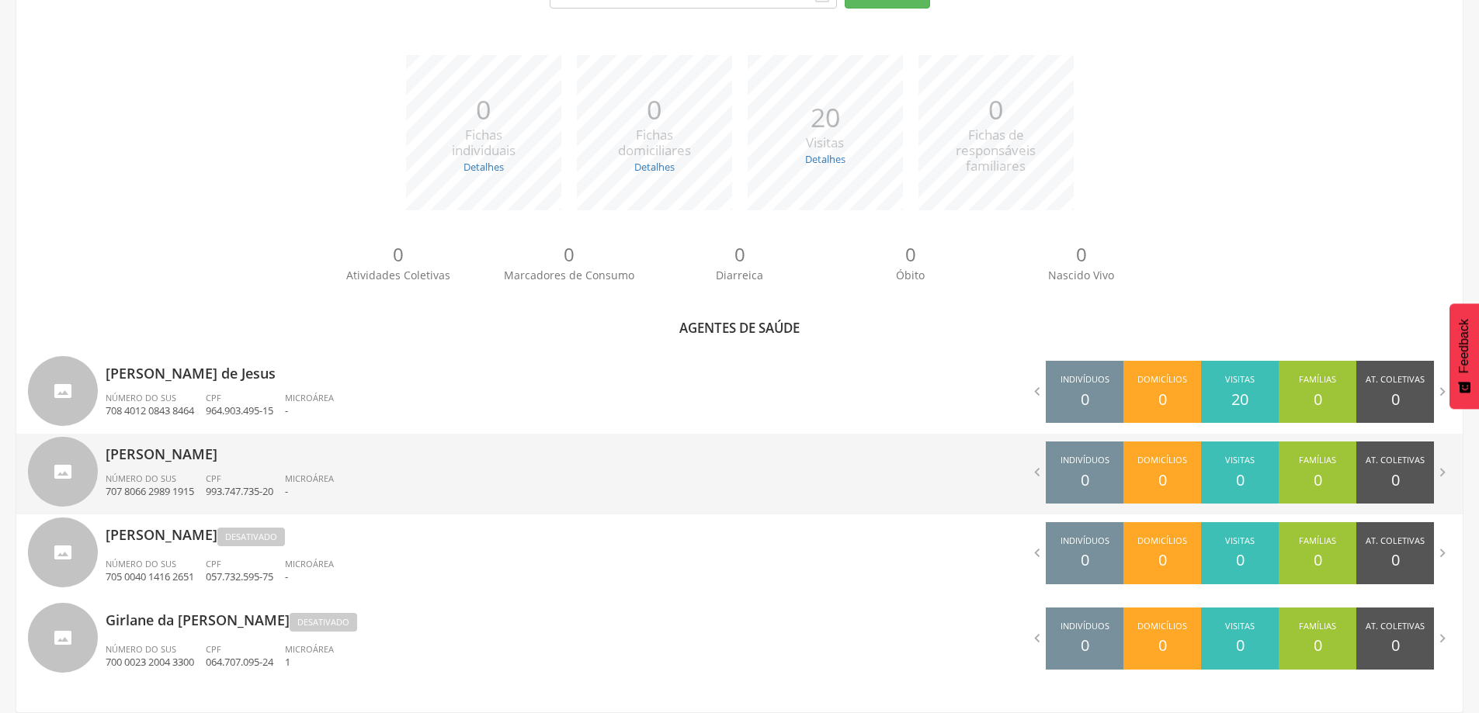
click at [141, 478] on span "Número do SUS" at bounding box center [141, 479] width 71 height 12
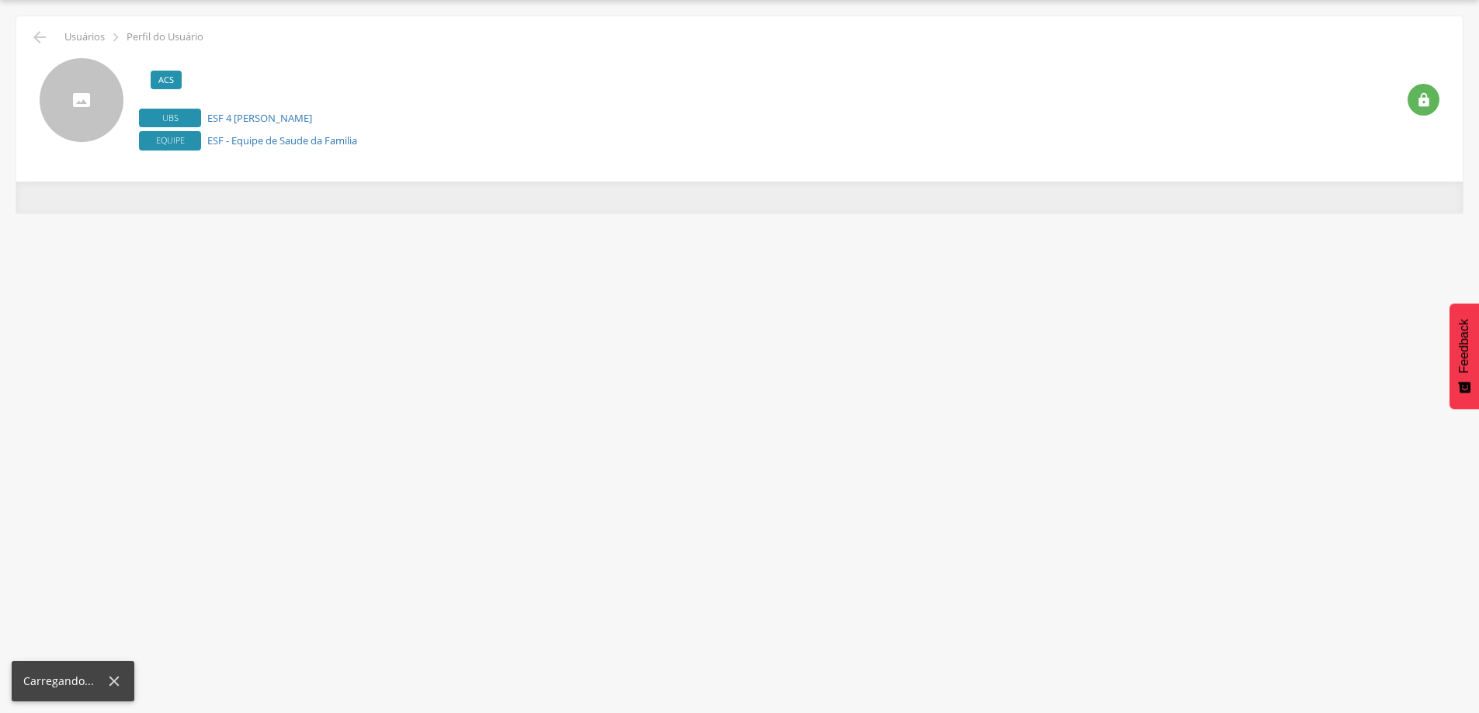
scroll to position [47, 0]
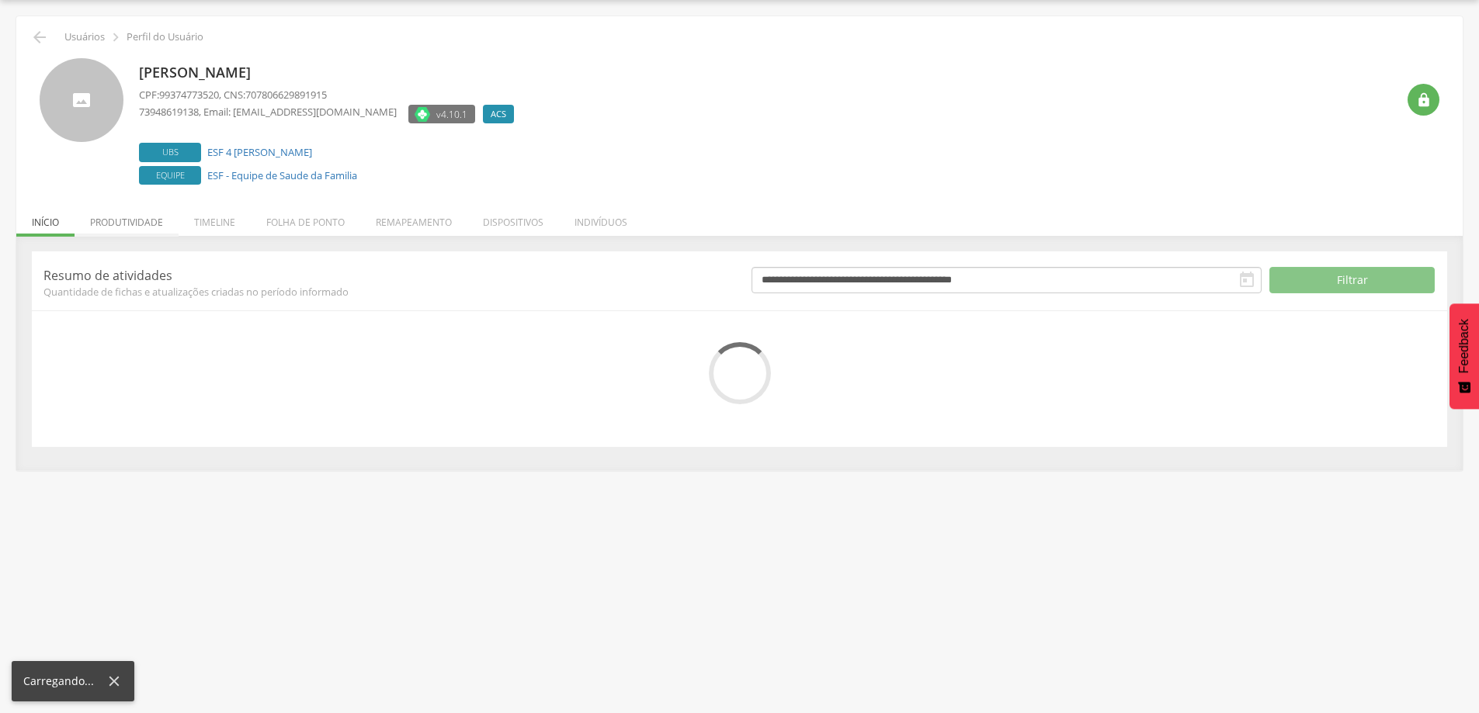
click at [127, 220] on li "Produtividade" at bounding box center [127, 218] width 104 height 36
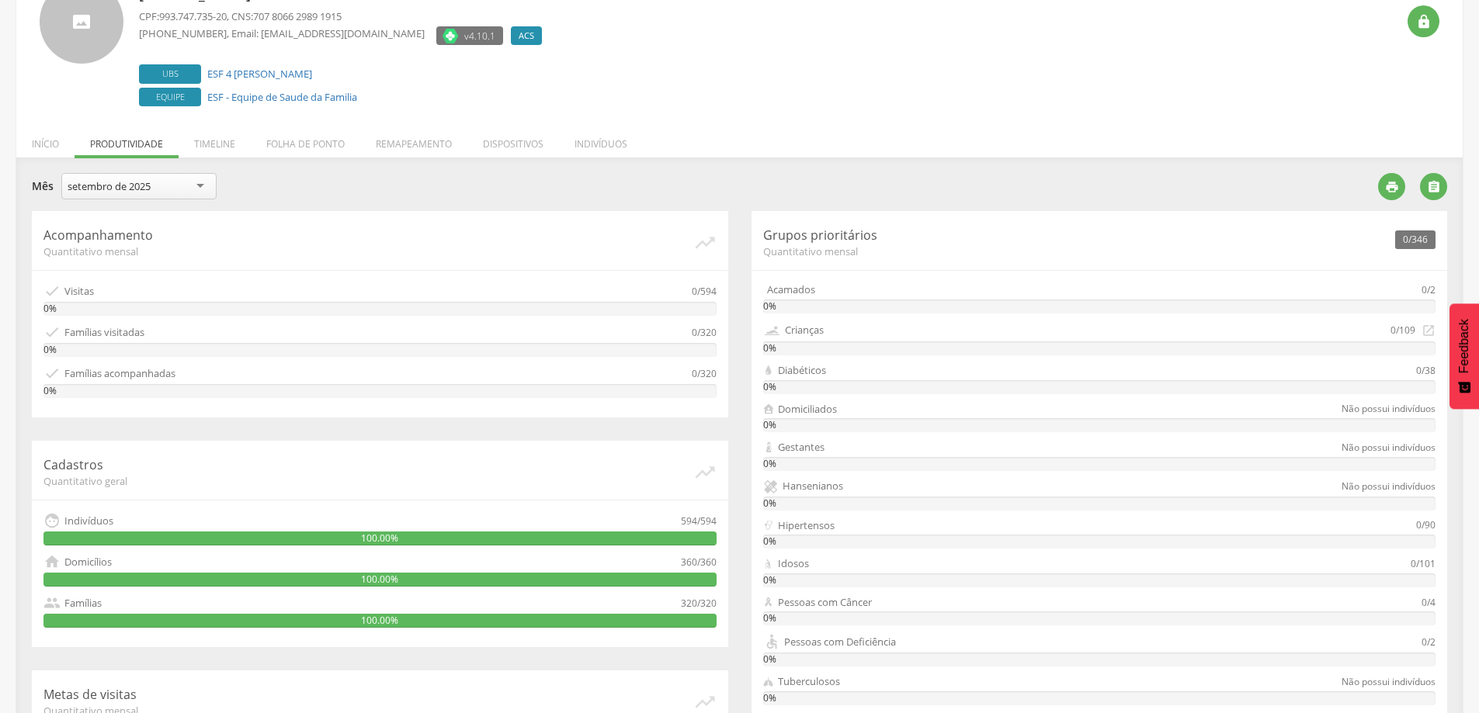
scroll to position [0, 0]
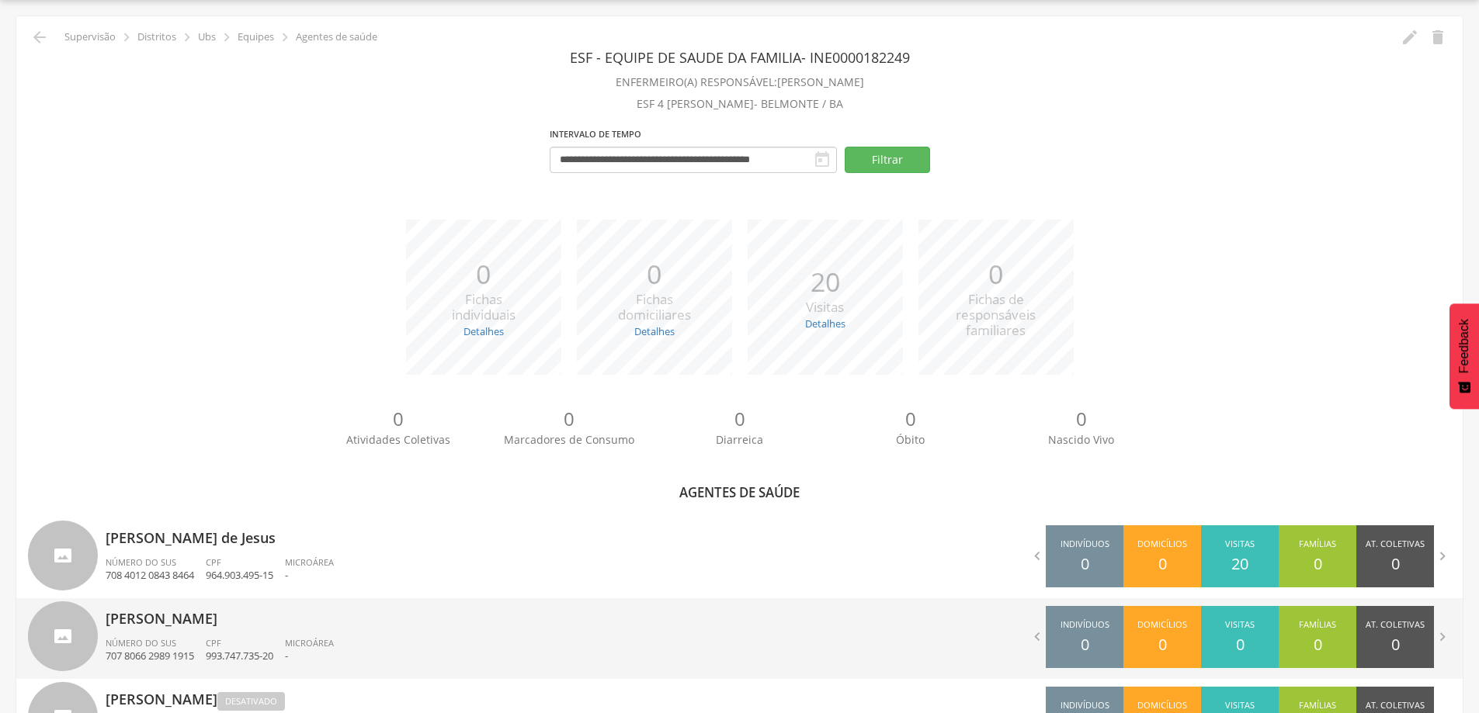
scroll to position [211, 0]
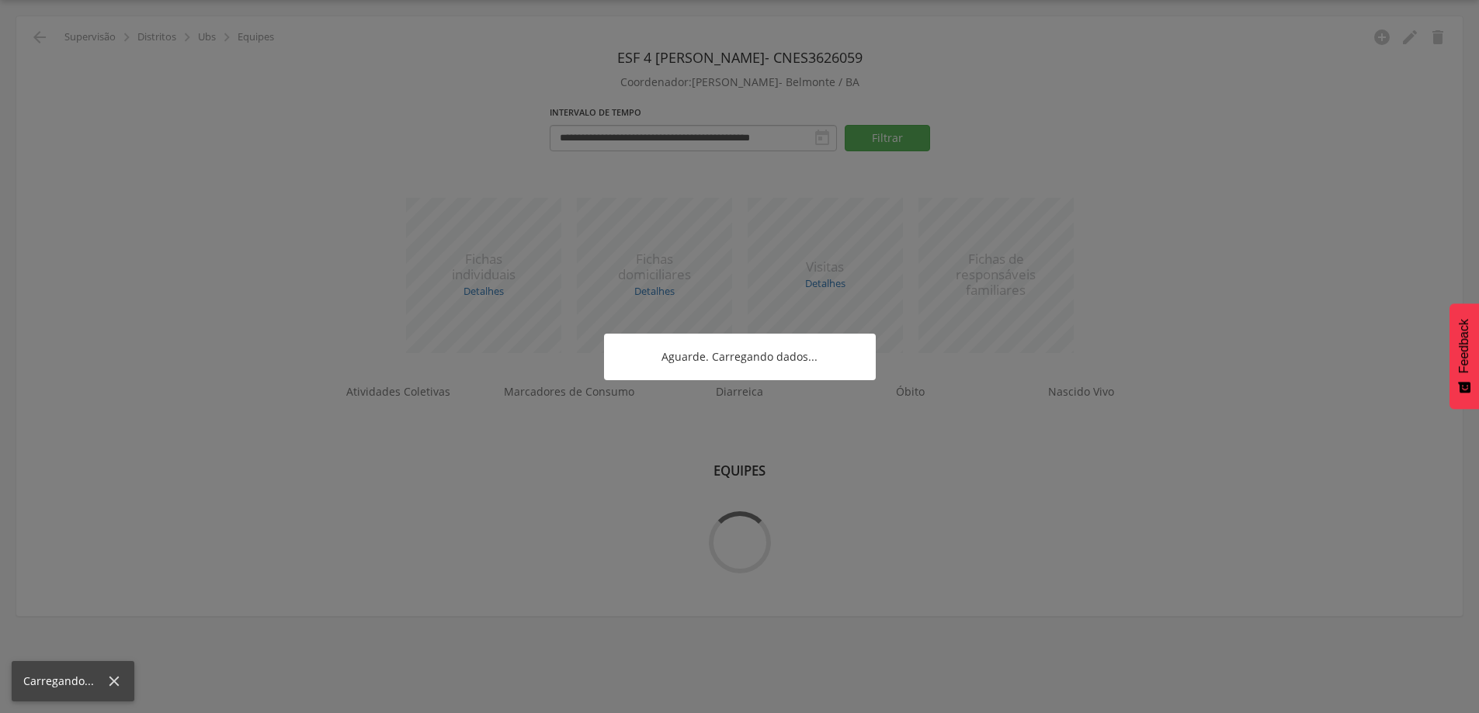
scroll to position [47, 0]
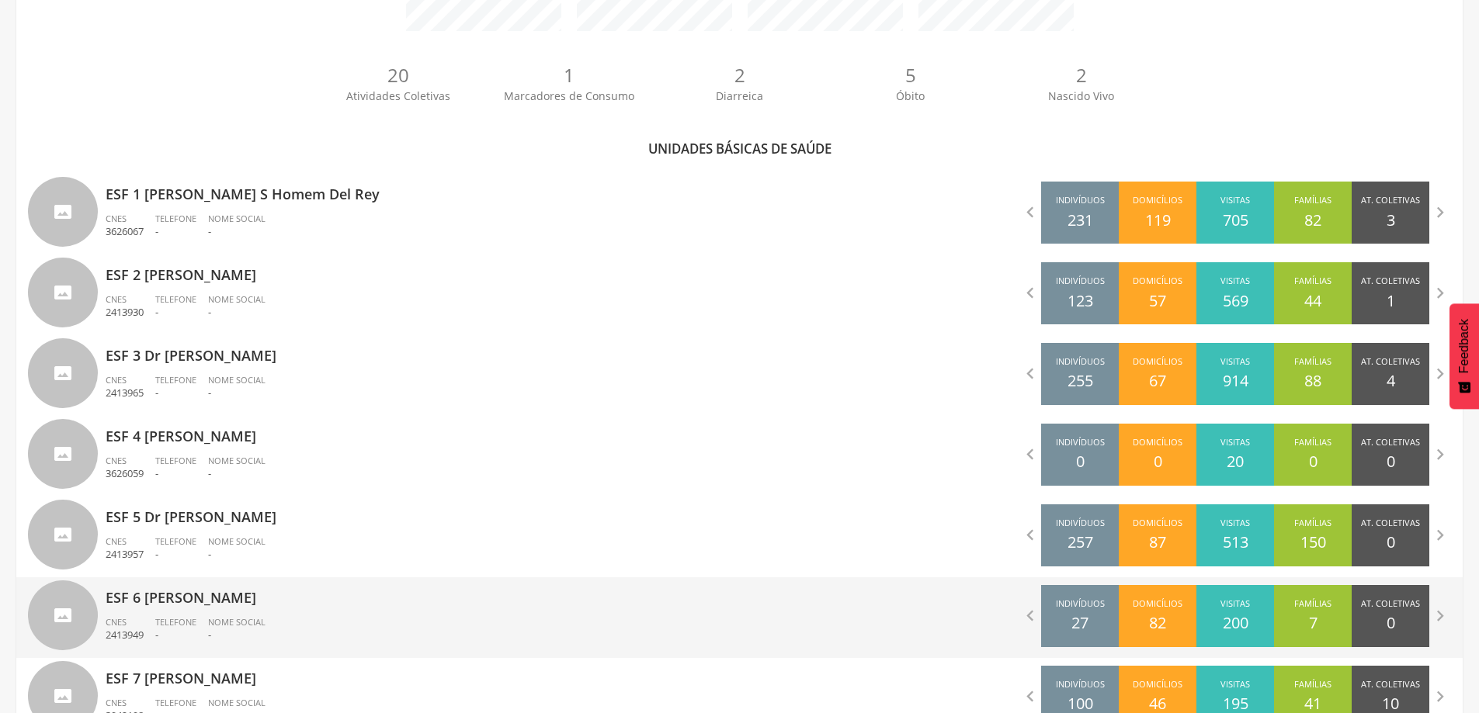
scroll to position [435, 0]
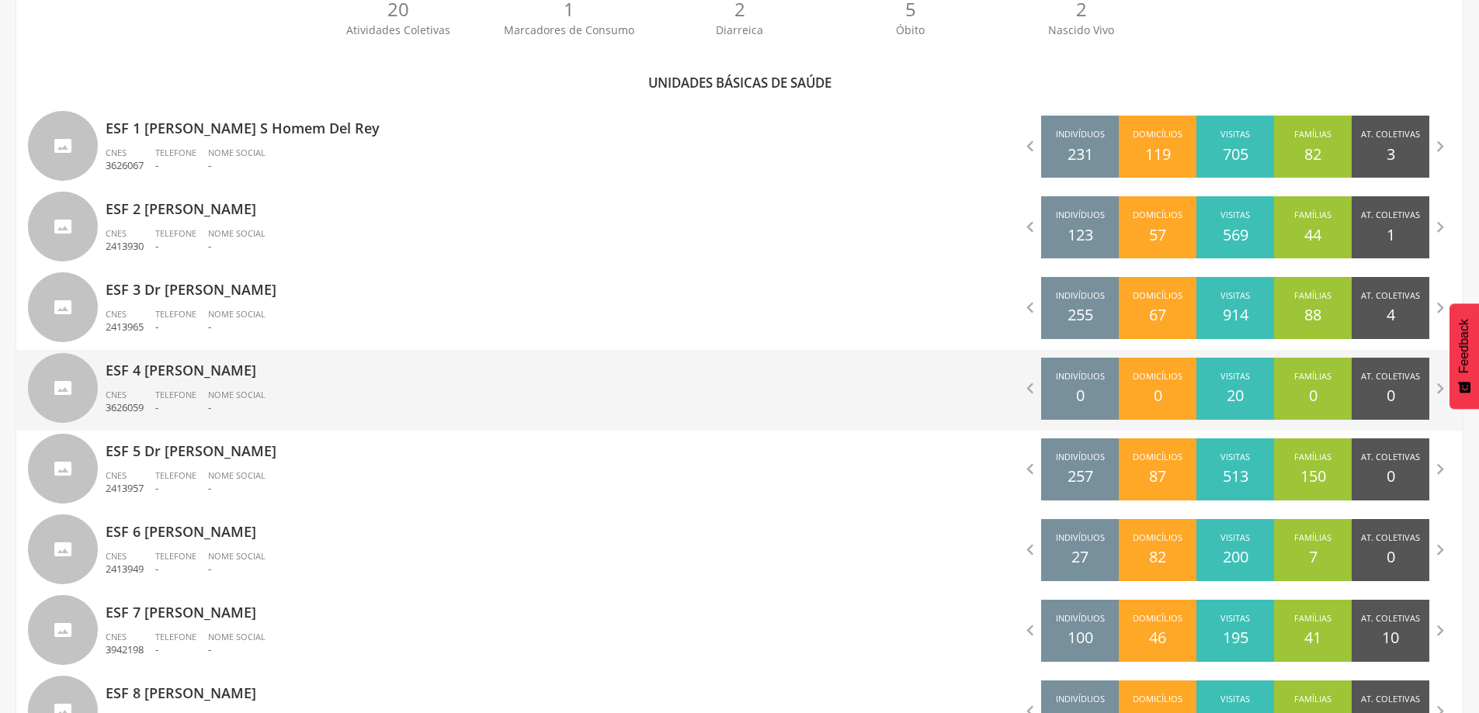
click at [187, 382] on div "ESF 4 [PERSON_NAME] CNES 3626059 Telefone - Nome Social -" at bounding box center [417, 390] width 623 height 81
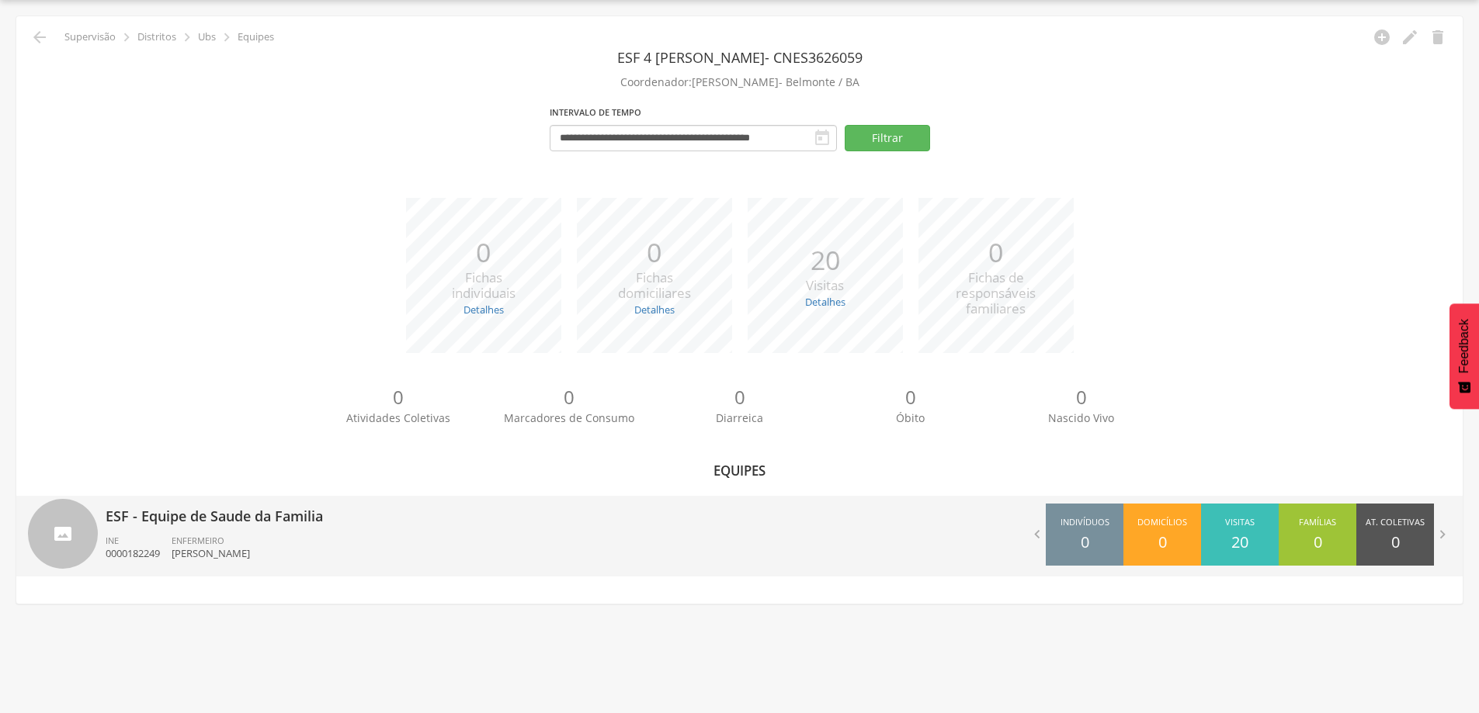
click at [198, 526] on p "ESF - Equipe de Saude da Familia" at bounding box center [417, 511] width 623 height 31
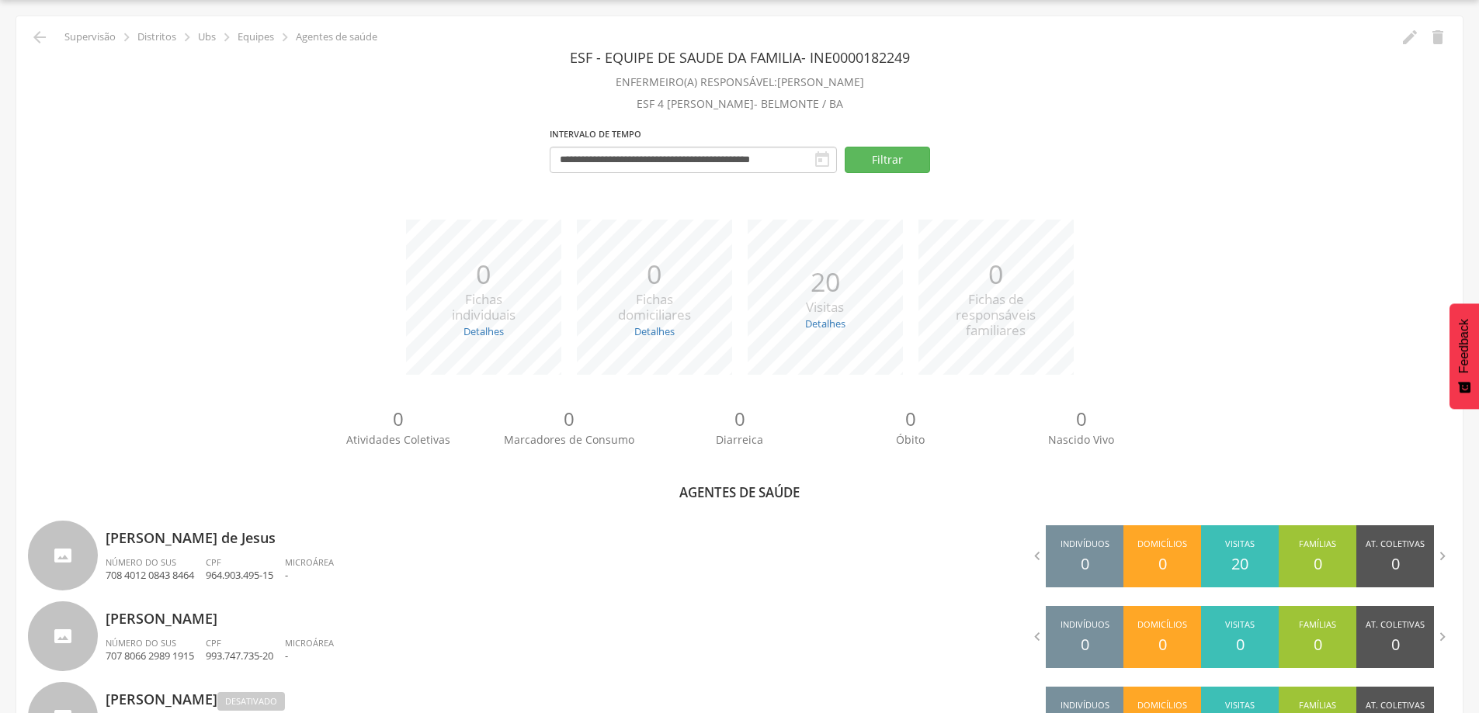
scroll to position [211, 0]
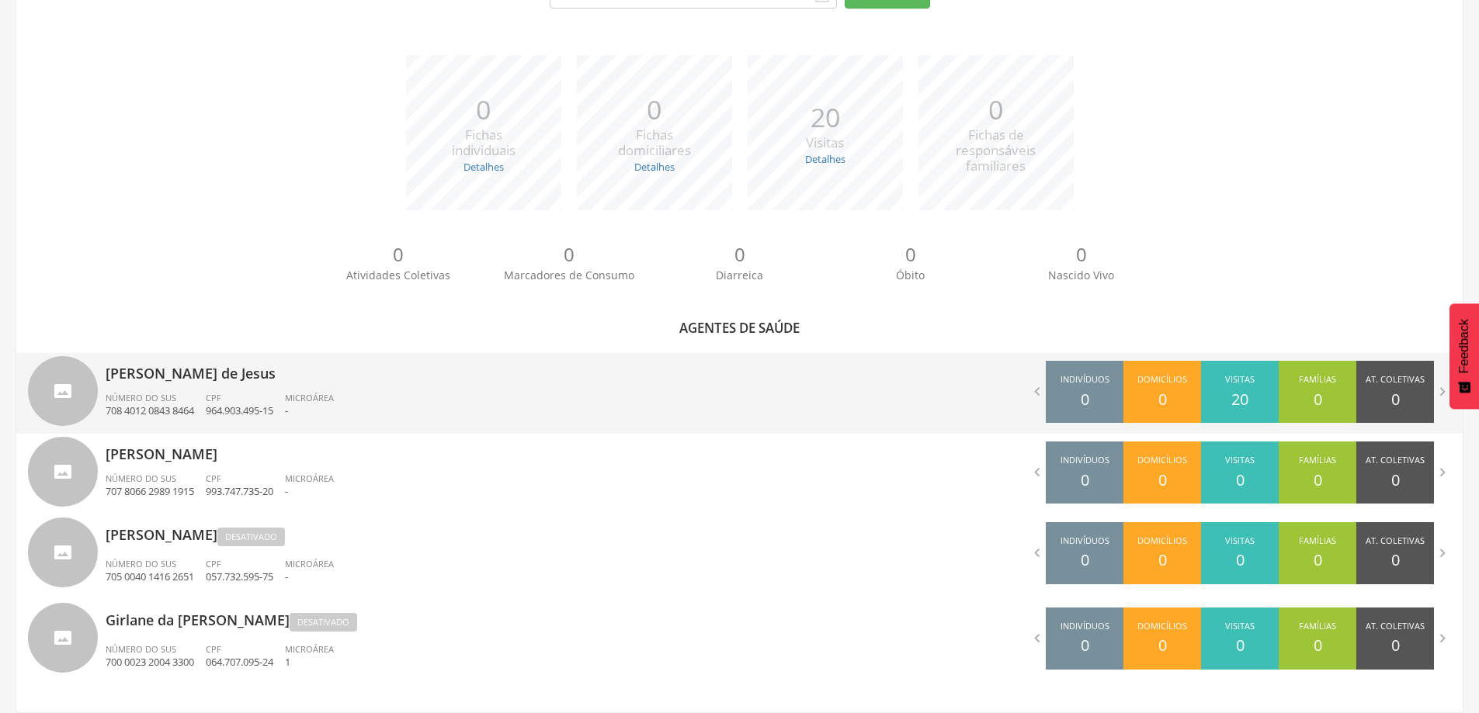
click at [197, 390] on div "[PERSON_NAME] de Jesus Número do SUS 708 4012 0843 8464 CPF 964.903.495-15 Micr…" at bounding box center [417, 393] width 623 height 81
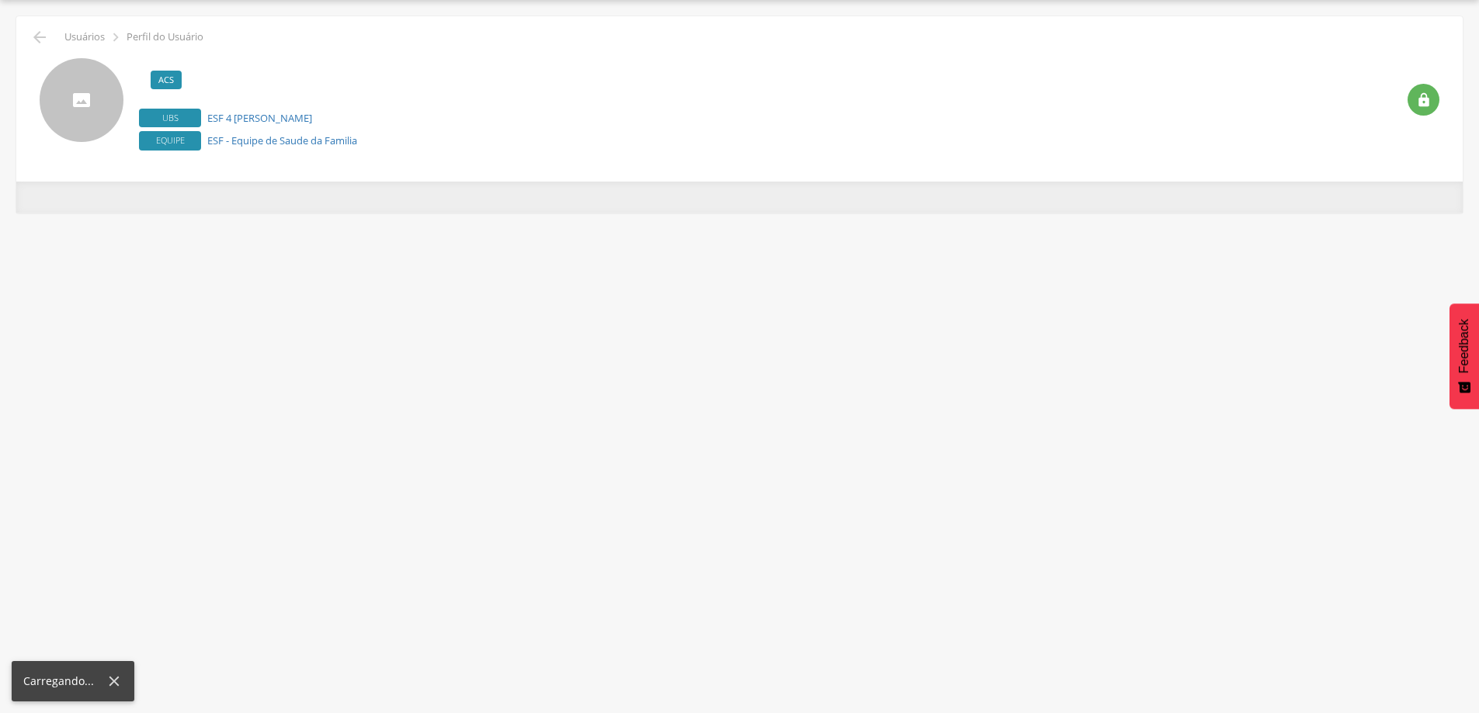
scroll to position [47, 0]
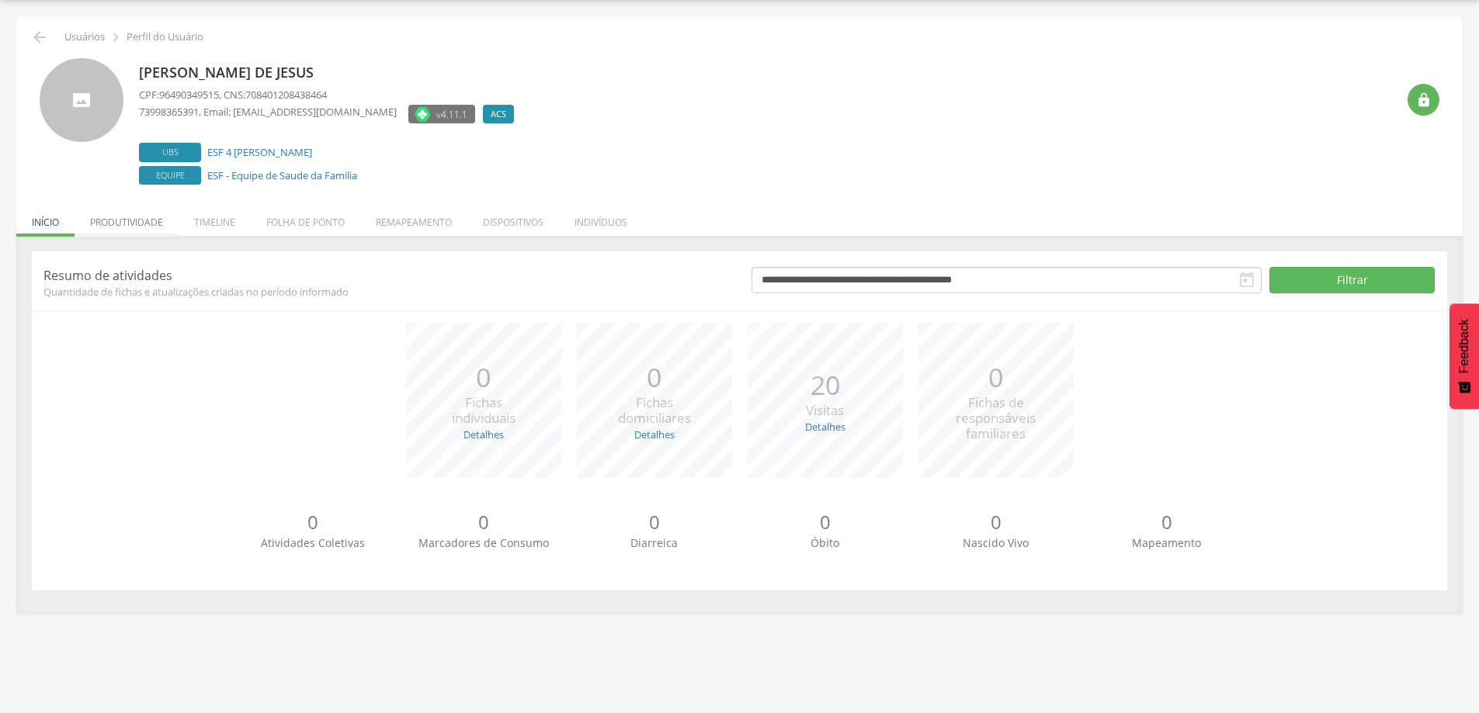
click at [144, 224] on li "Produtividade" at bounding box center [127, 218] width 104 height 36
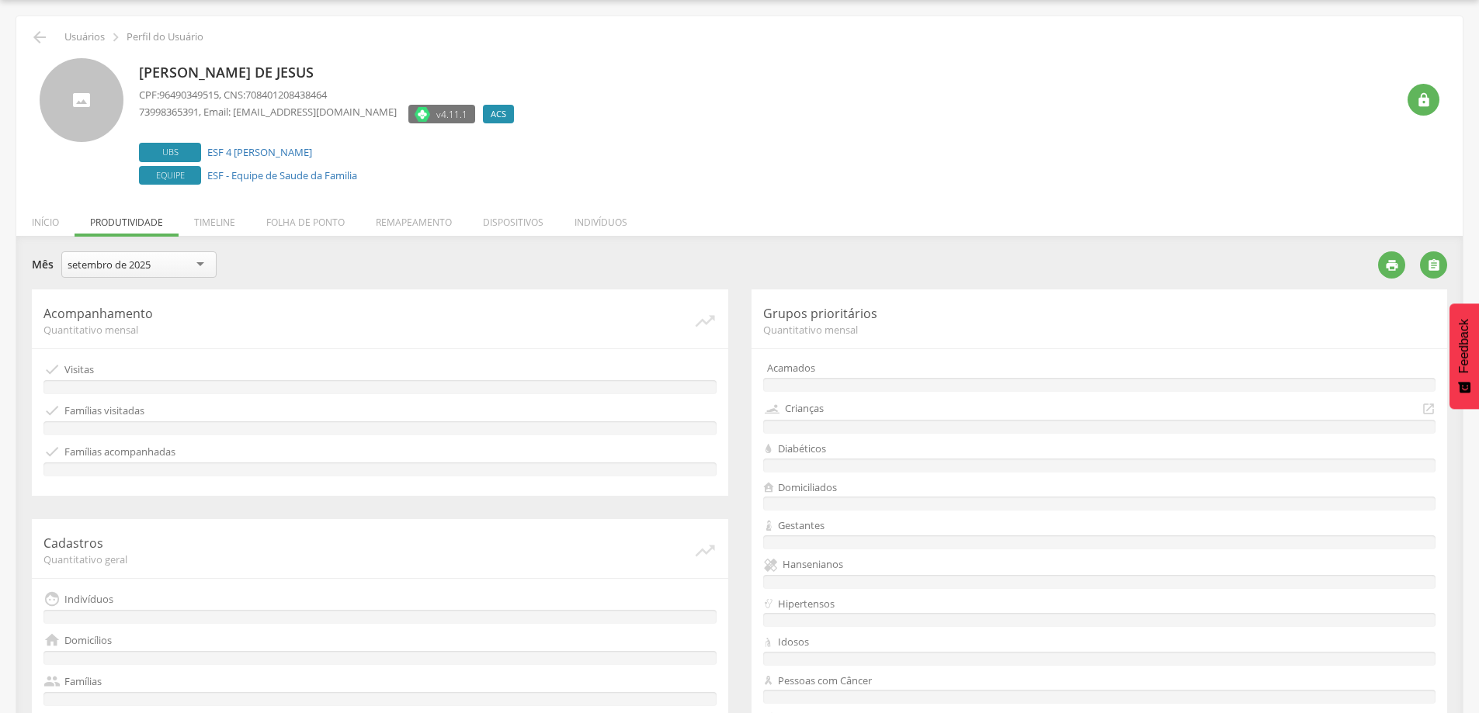
scroll to position [300, 0]
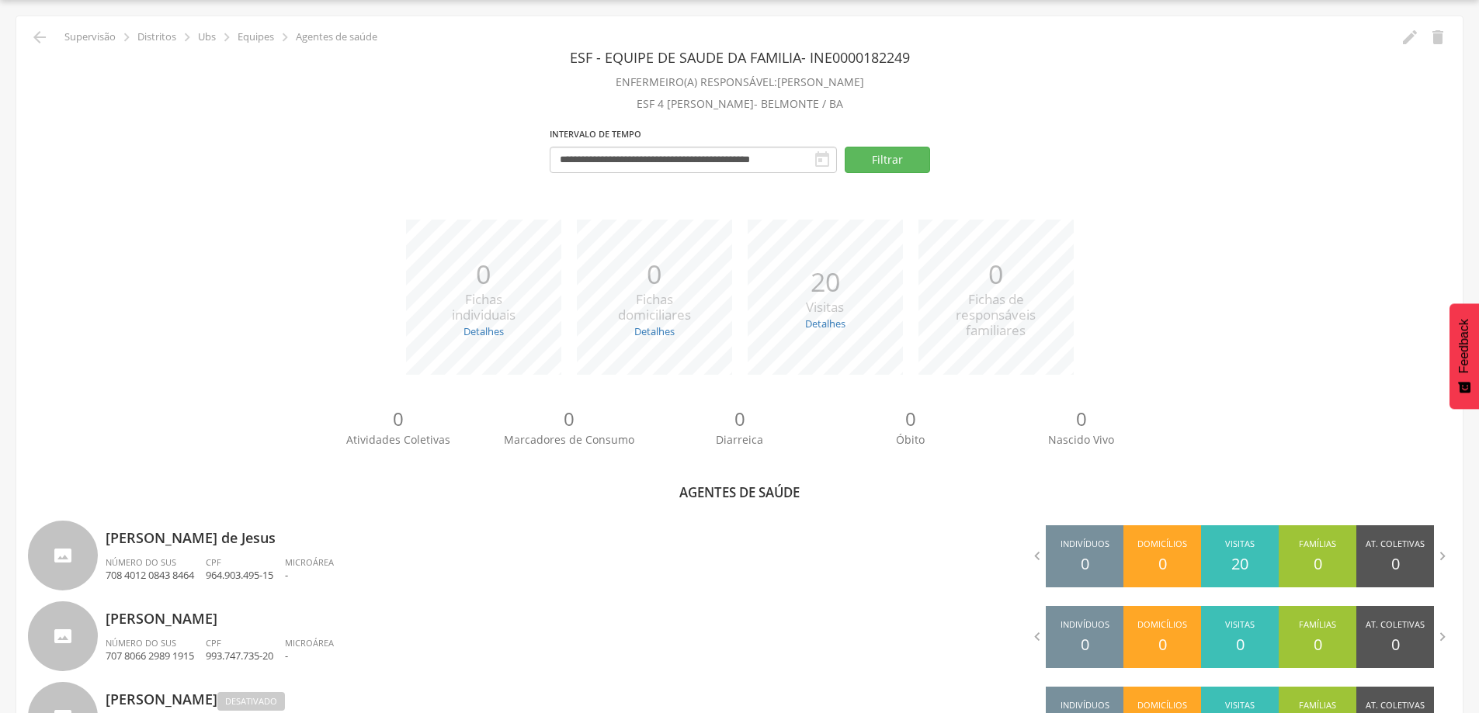
scroll to position [211, 0]
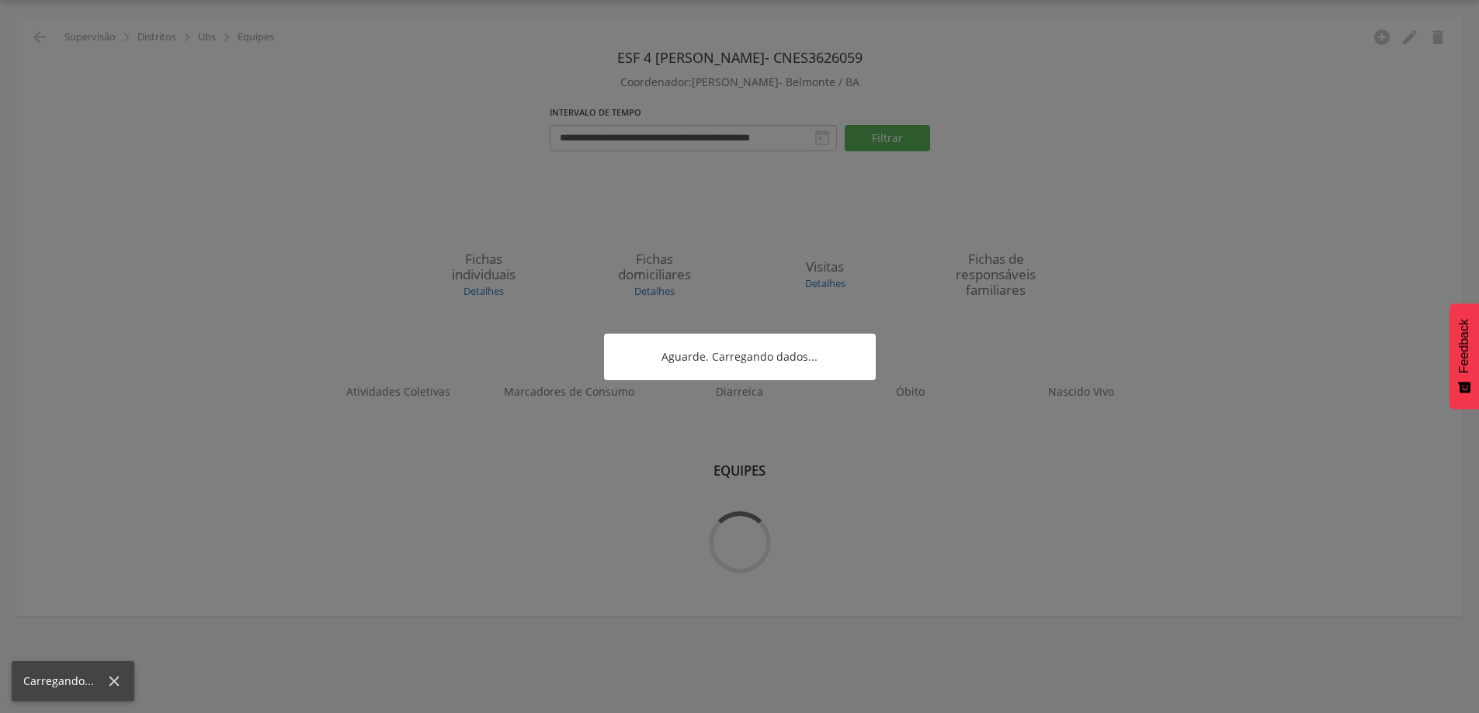
scroll to position [47, 0]
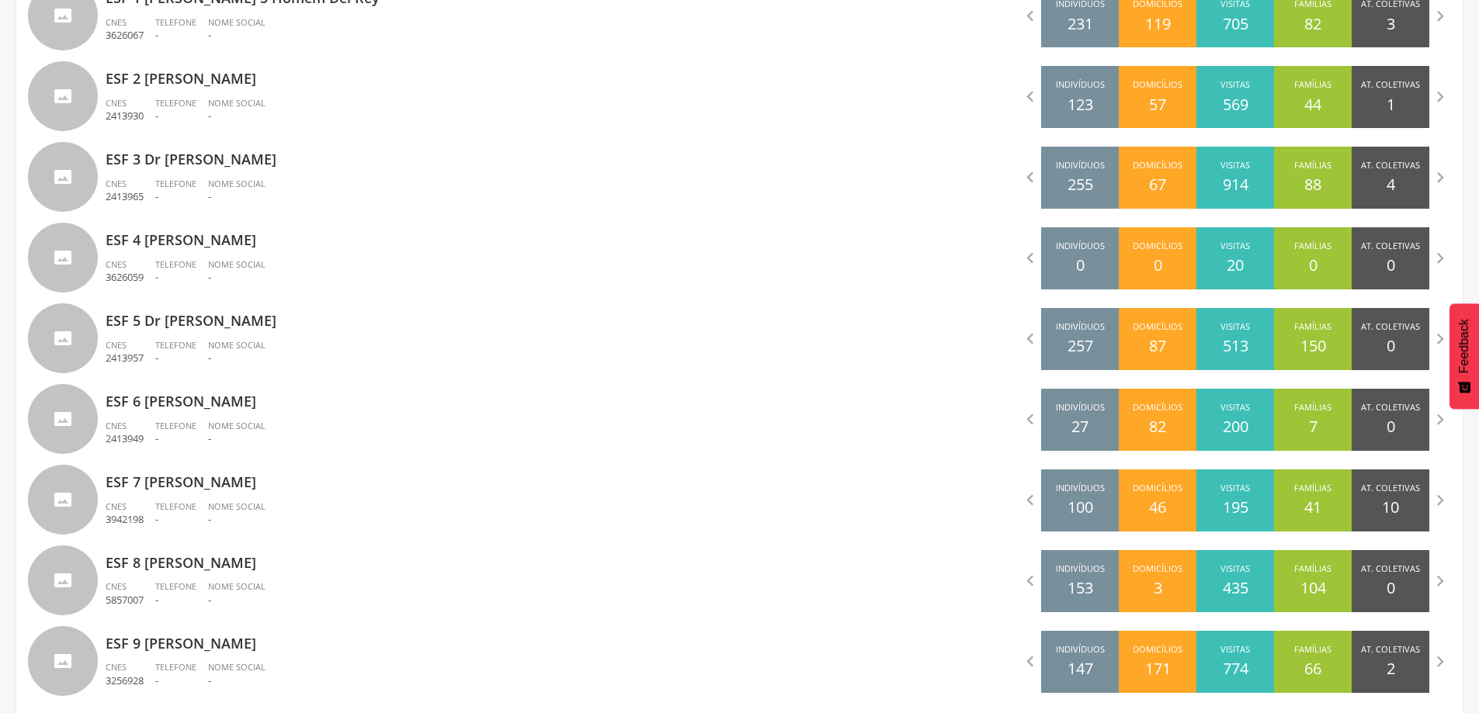
scroll to position [584, 0]
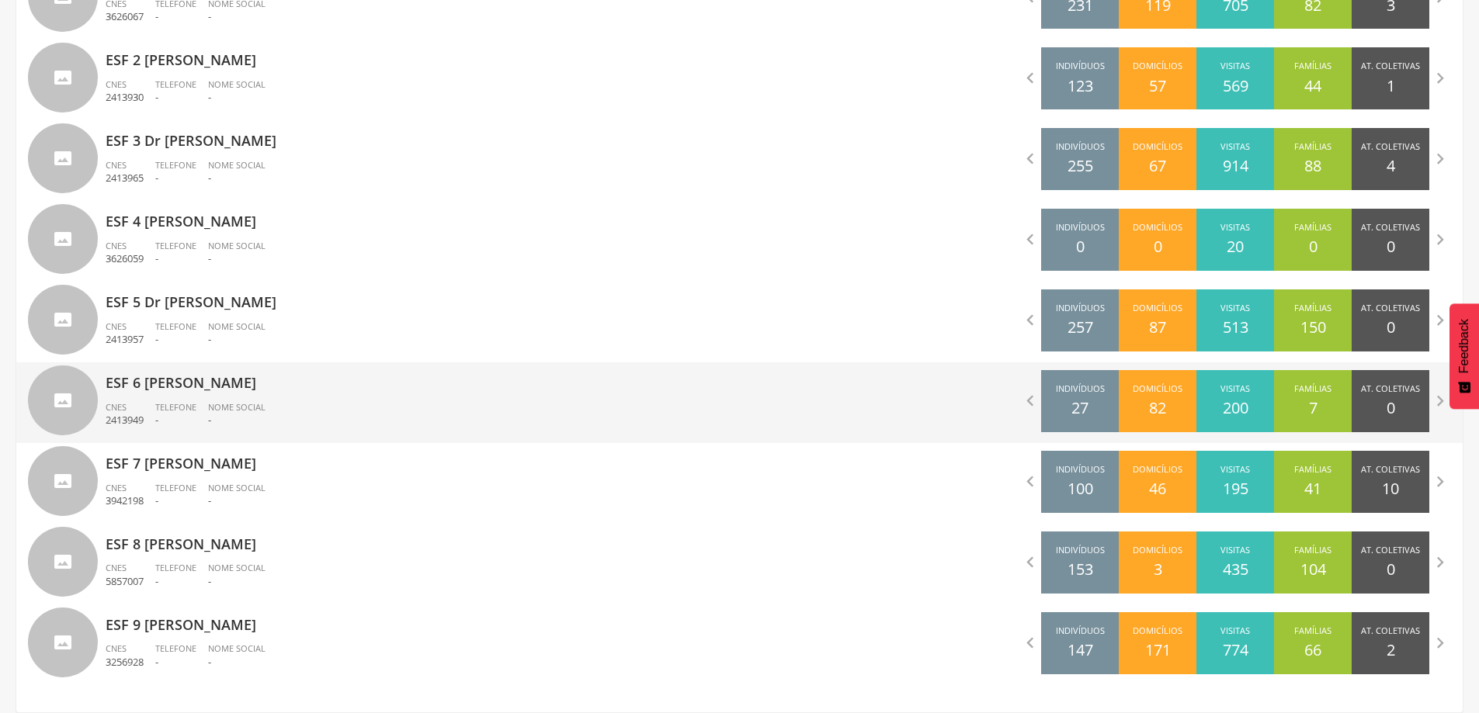
click at [192, 413] on div "Telefone -" at bounding box center [181, 414] width 53 height 26
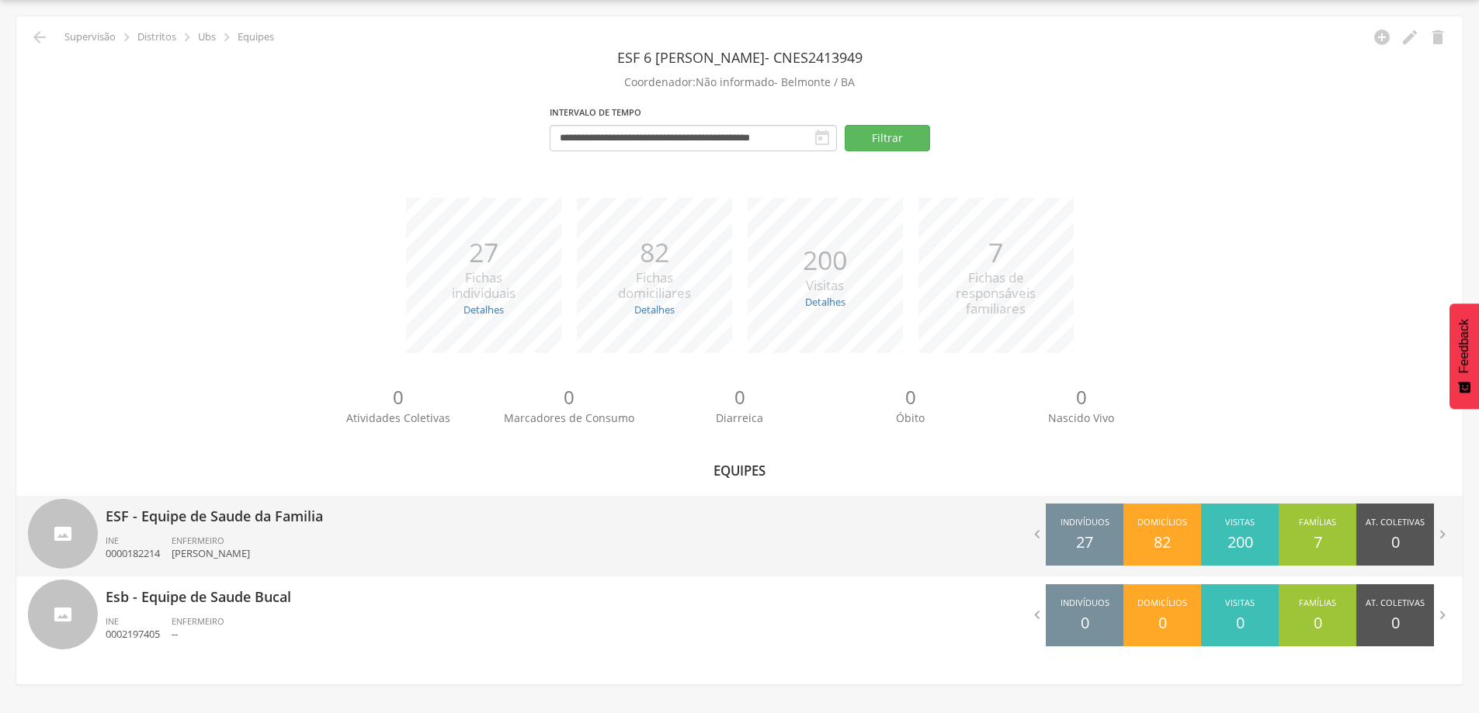
click at [186, 533] on div "ESF - Equipe de Saude da Familia INE 0000182214 ENFERMEIRO [PERSON_NAME]" at bounding box center [417, 536] width 623 height 81
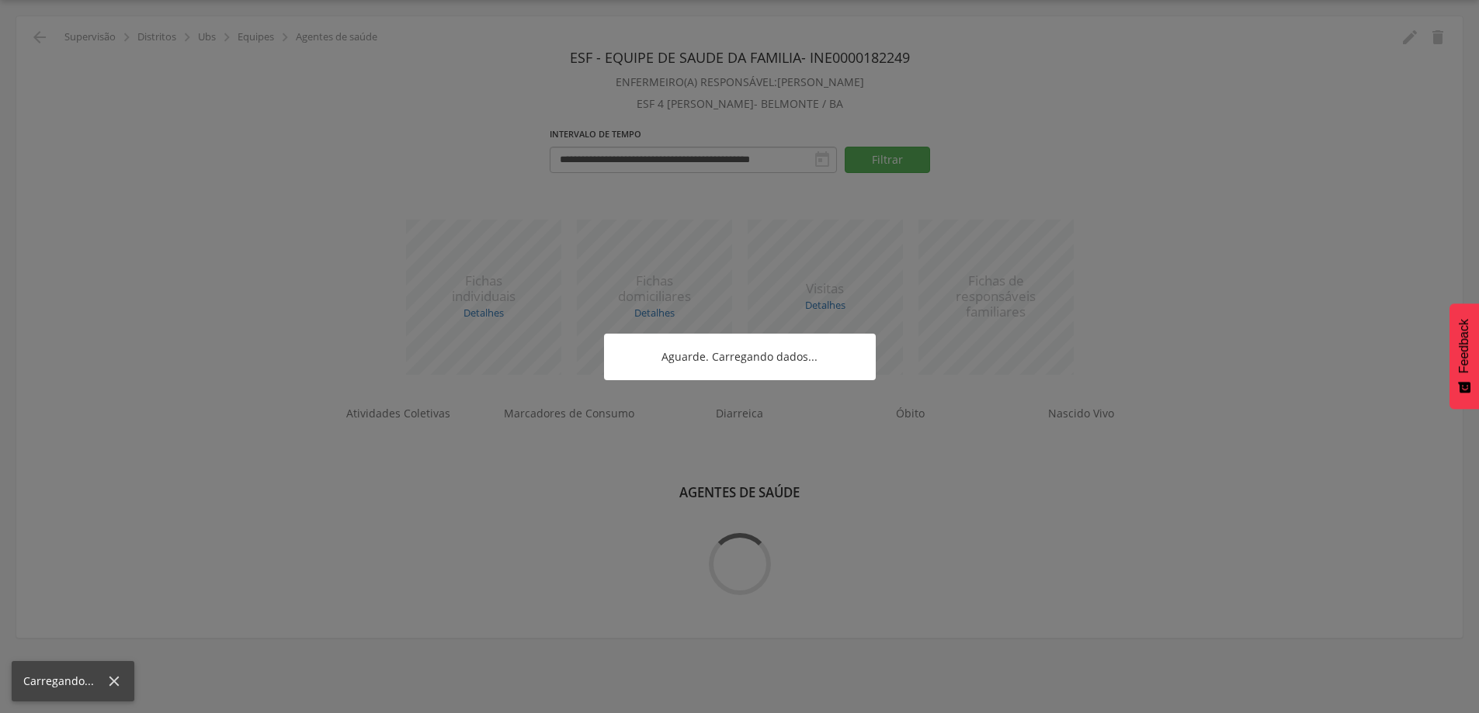
scroll to position [130, 0]
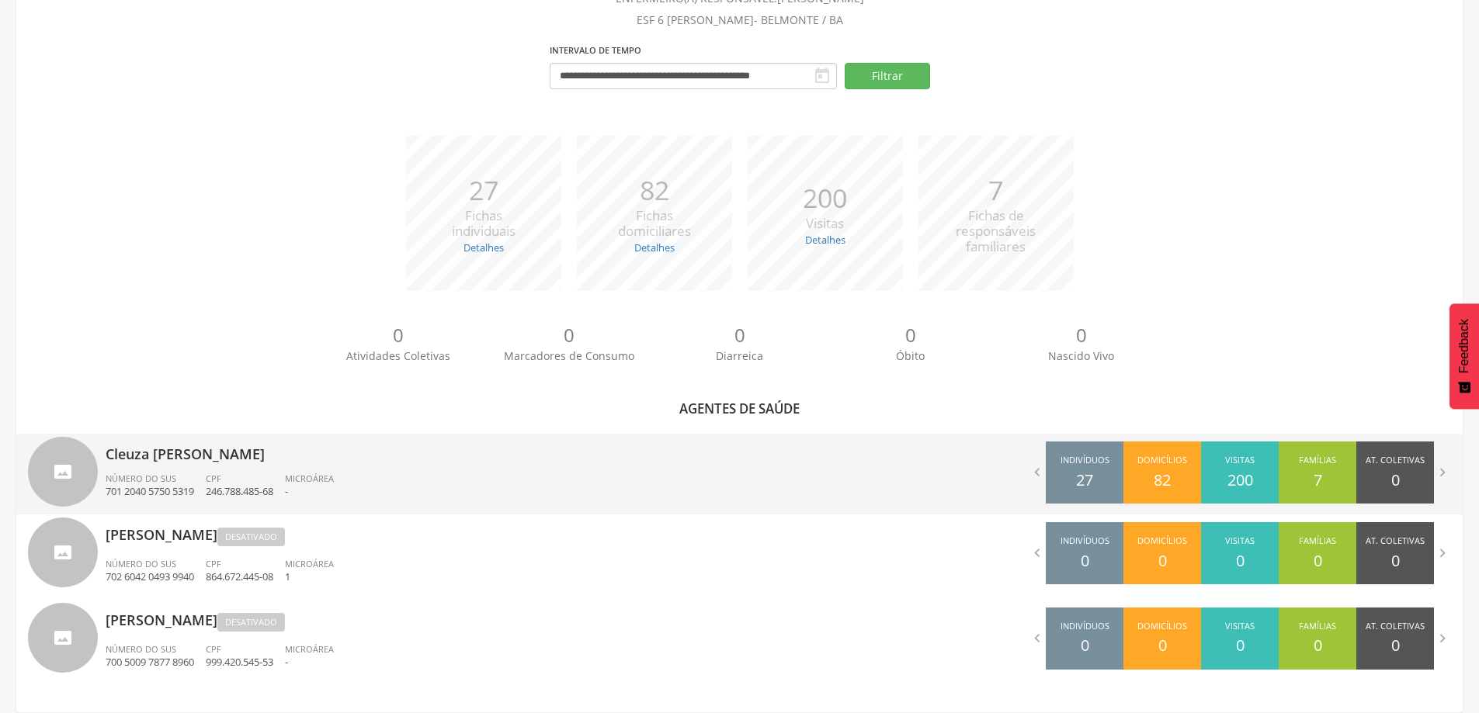
click at [196, 446] on p "Cleuza [PERSON_NAME]" at bounding box center [417, 449] width 623 height 31
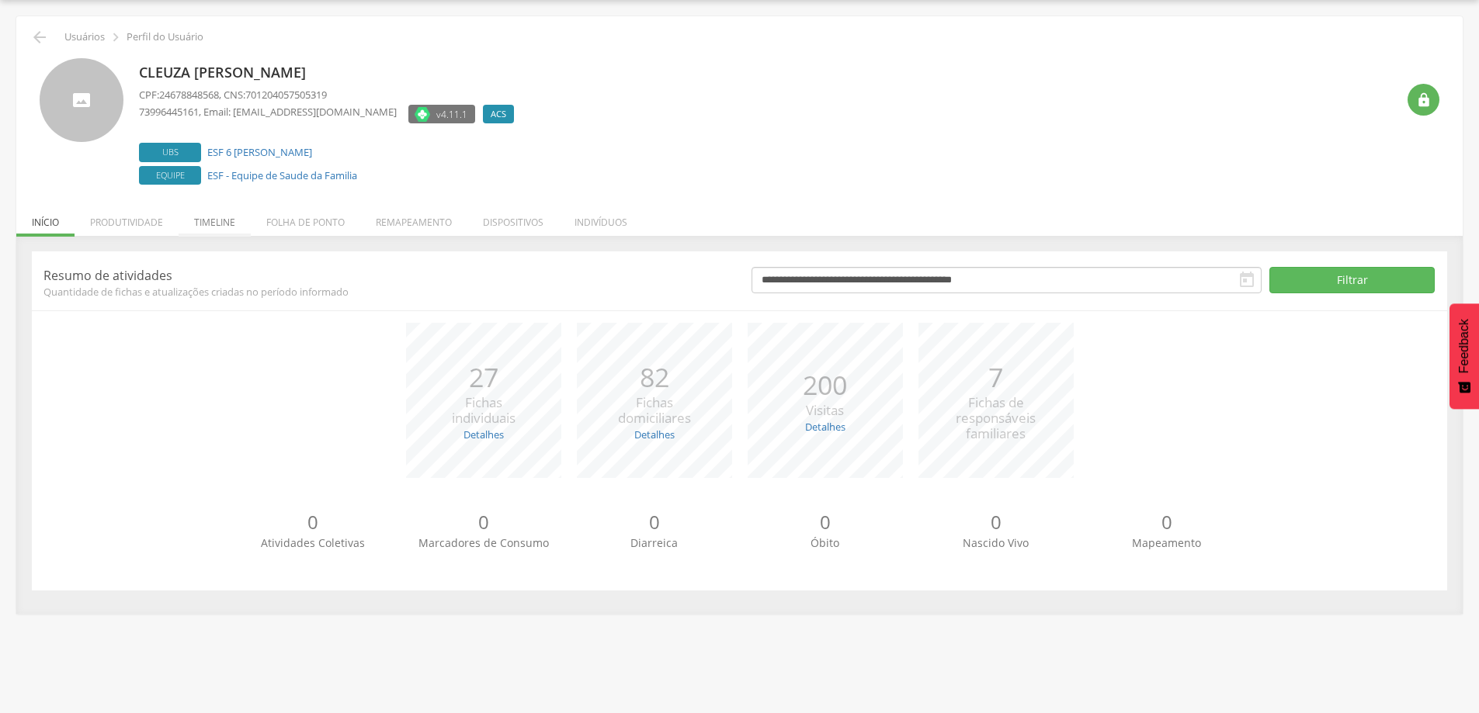
click at [215, 217] on li "Timeline" at bounding box center [215, 218] width 72 height 36
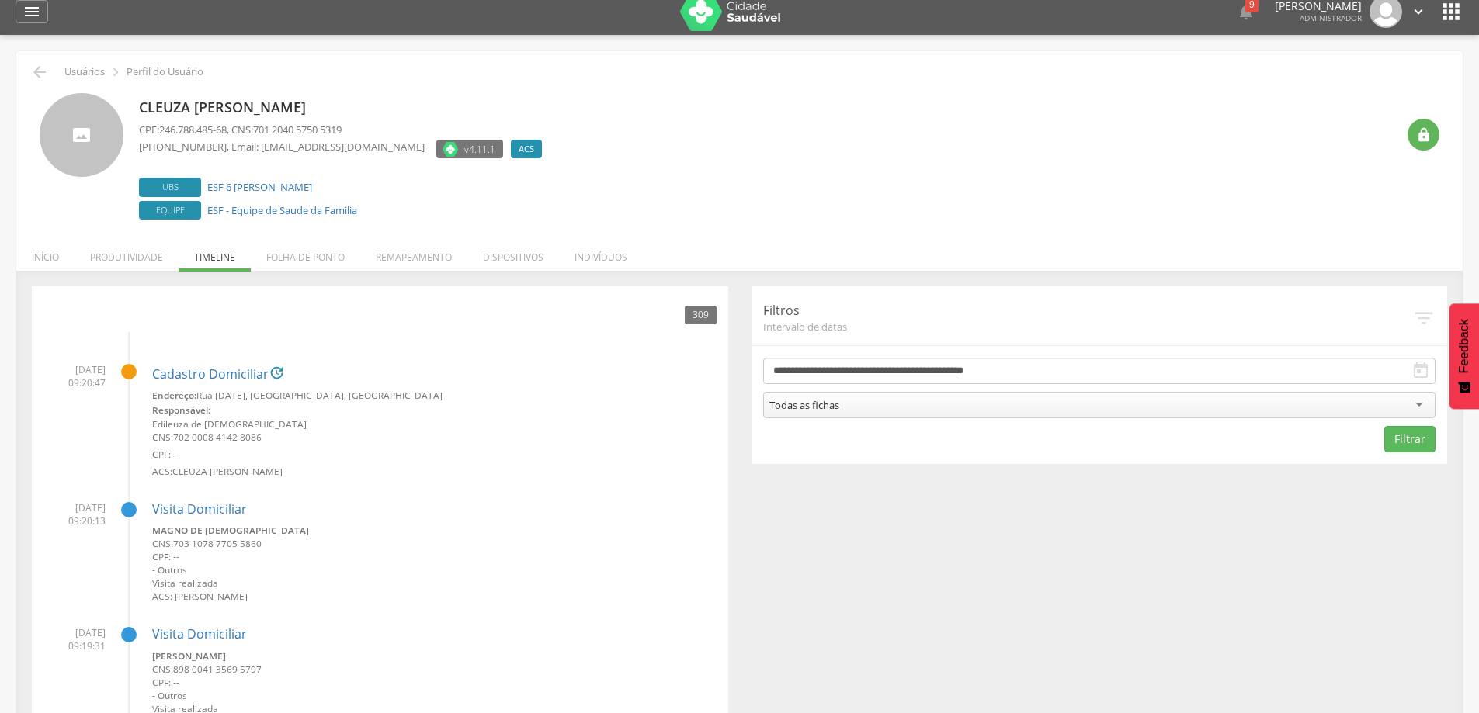
scroll to position [0, 0]
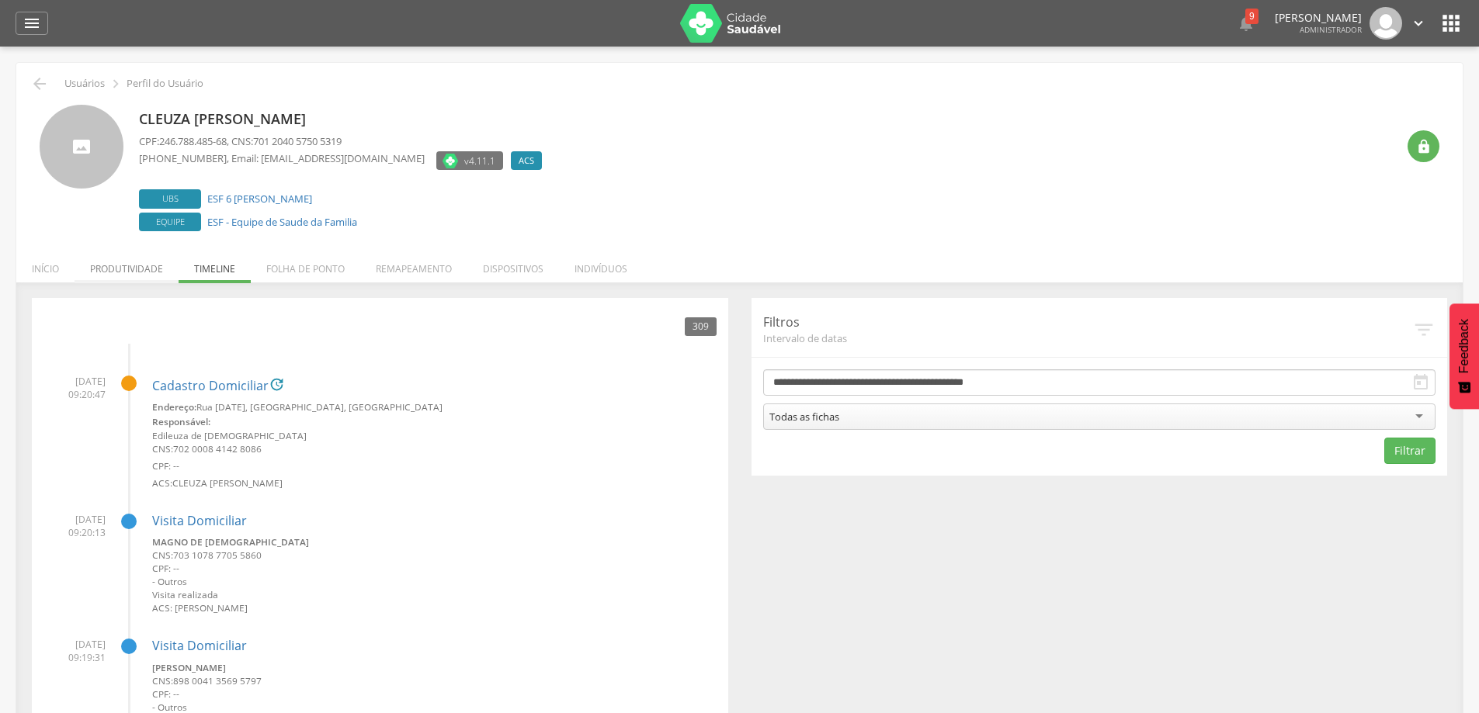
click at [121, 267] on li "Produtividade" at bounding box center [127, 265] width 104 height 36
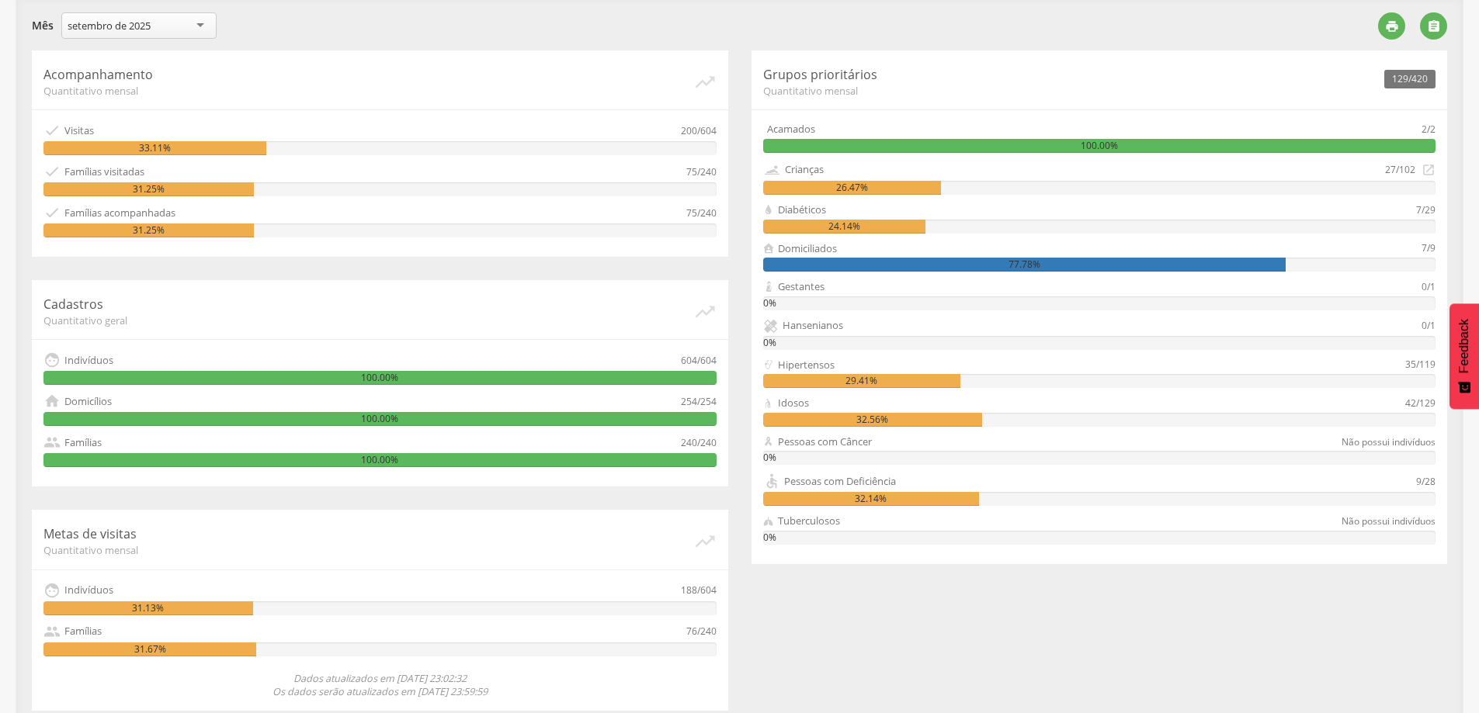
scroll to position [300, 0]
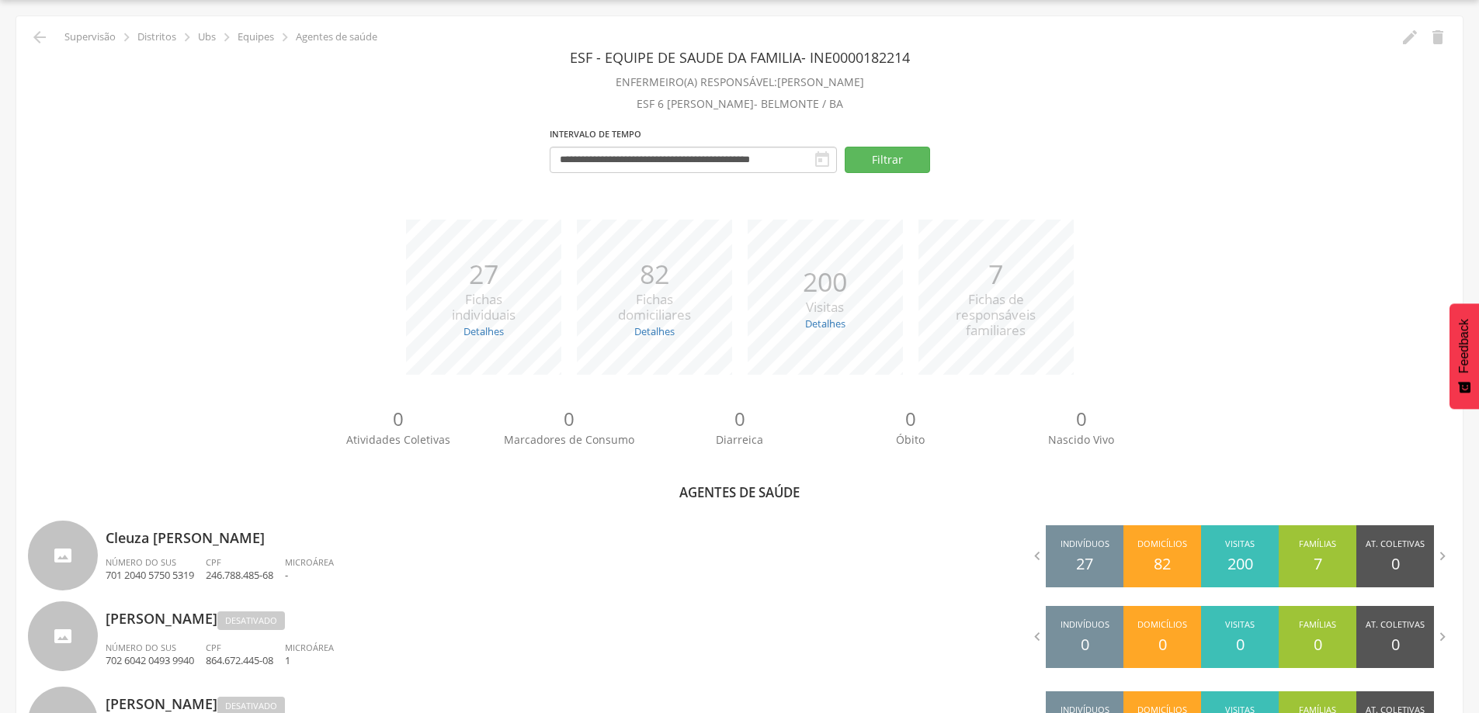
scroll to position [130, 0]
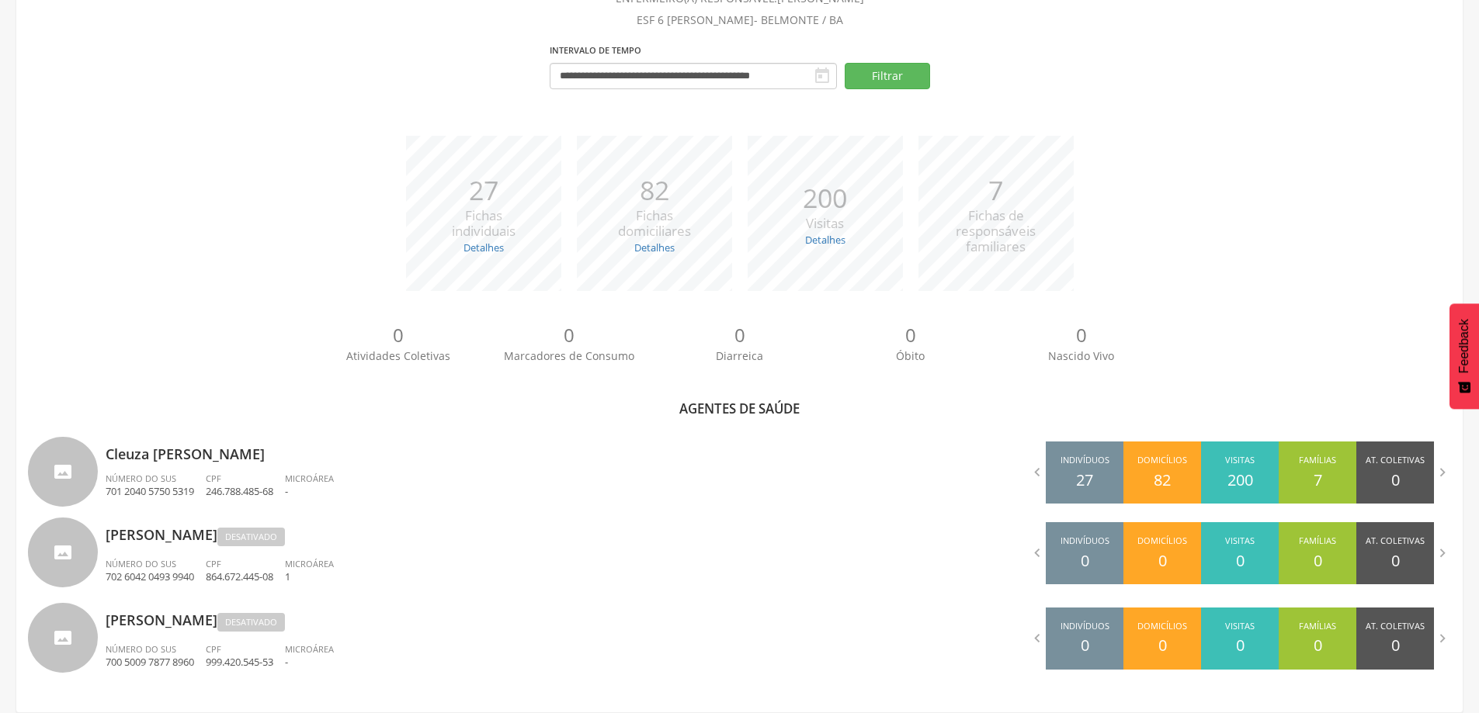
scroll to position [47, 0]
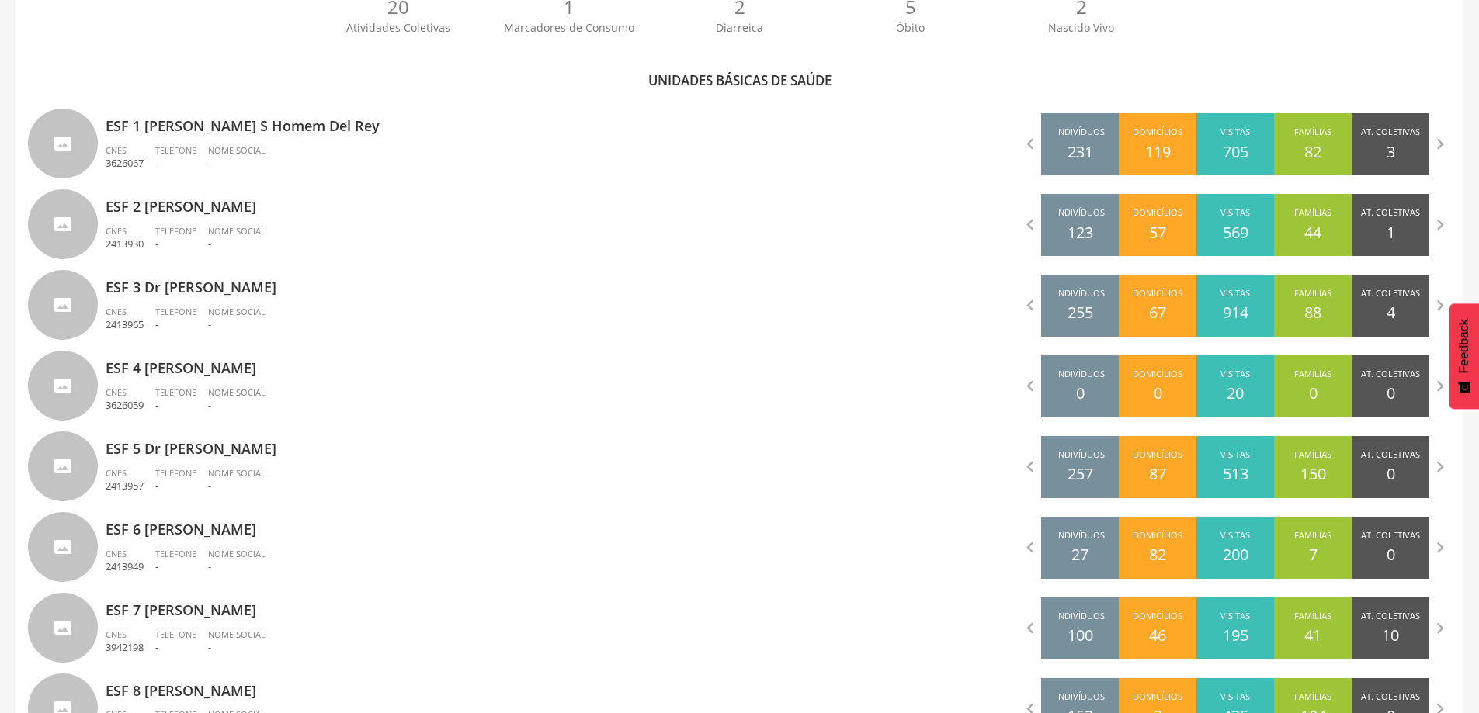
scroll to position [584, 0]
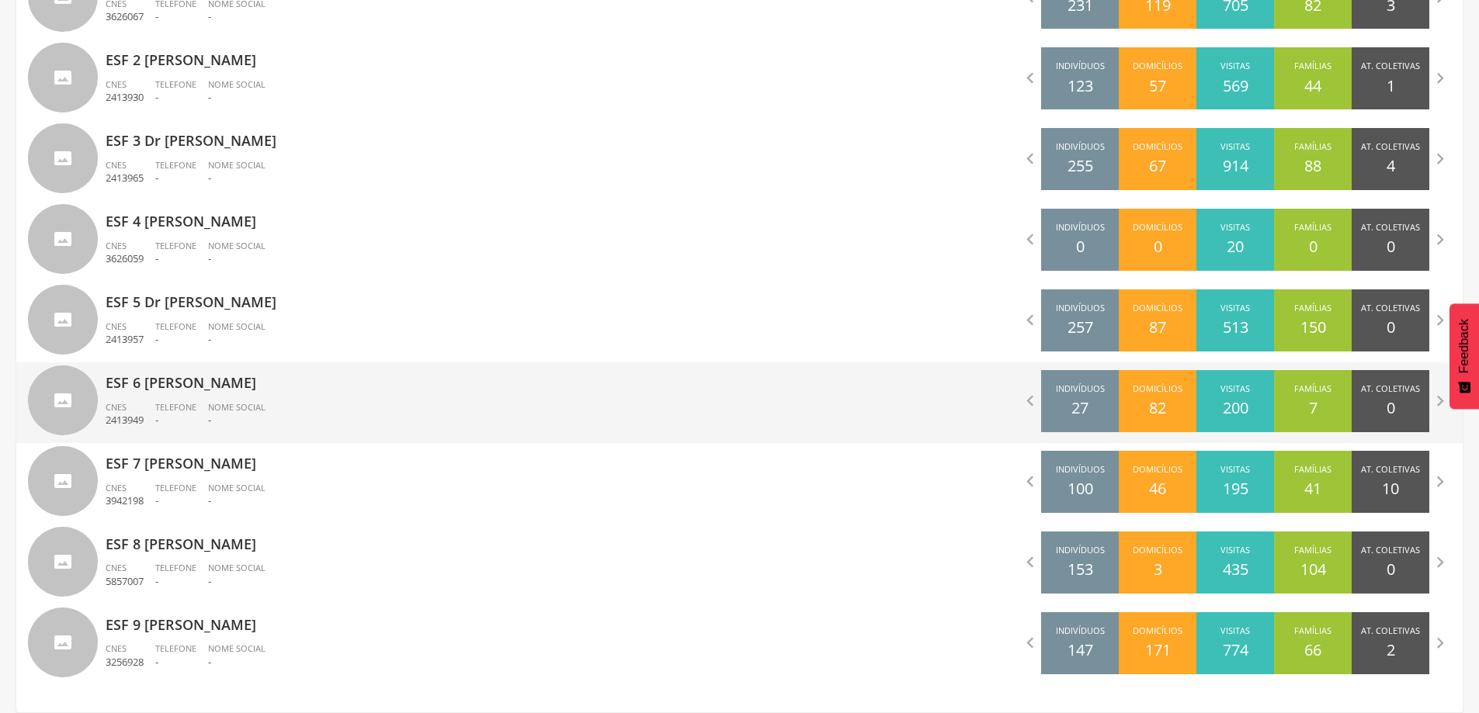
click at [192, 394] on div "ESF 6 [PERSON_NAME] Neves CNES 2413949 Telefone - Nome Social -" at bounding box center [417, 403] width 623 height 81
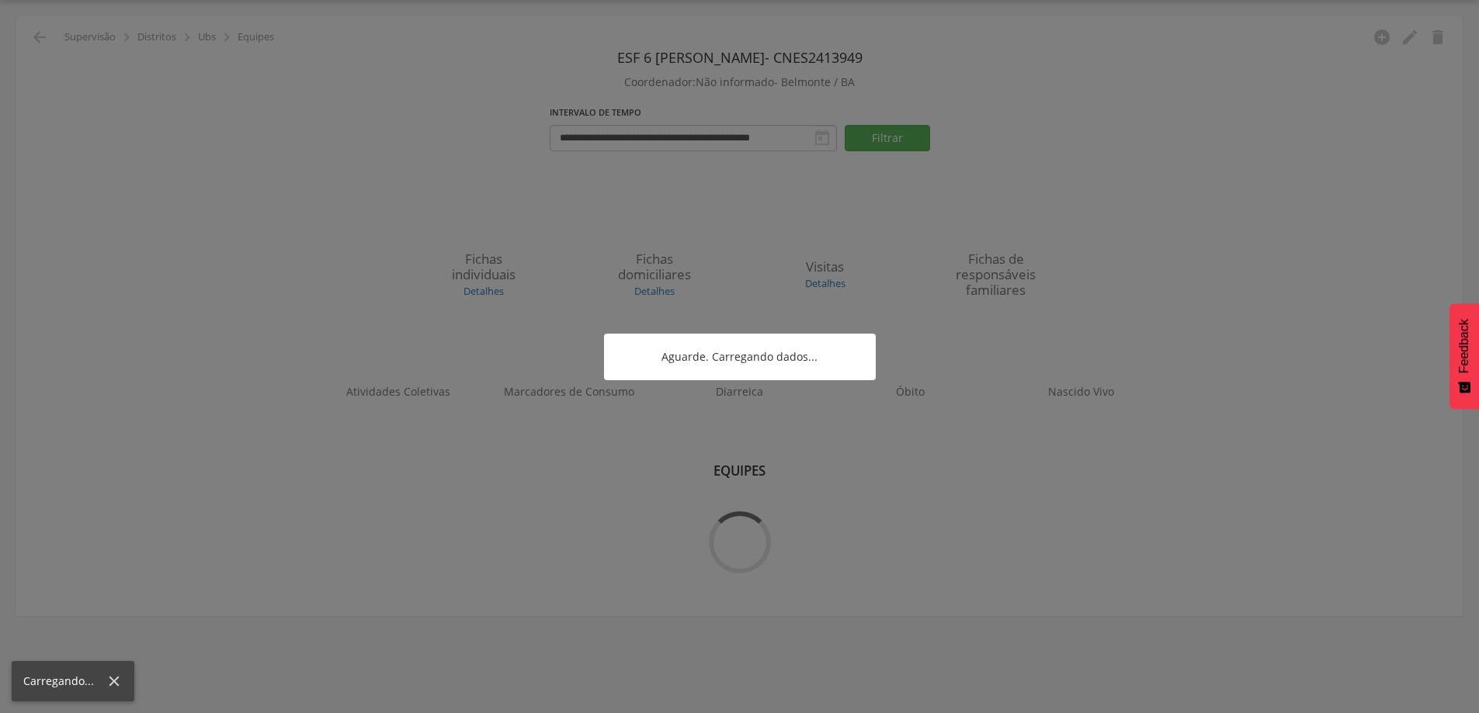
scroll to position [47, 0]
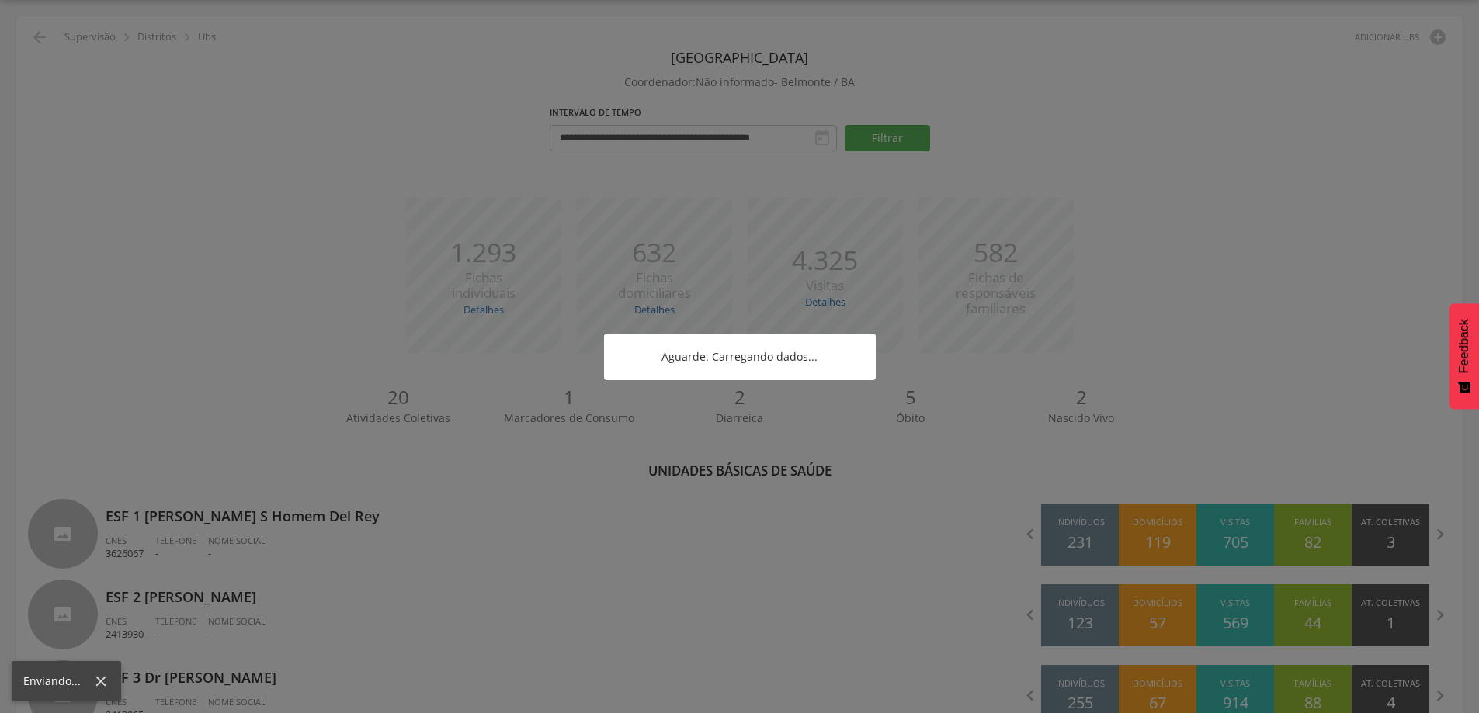
scroll to position [584, 0]
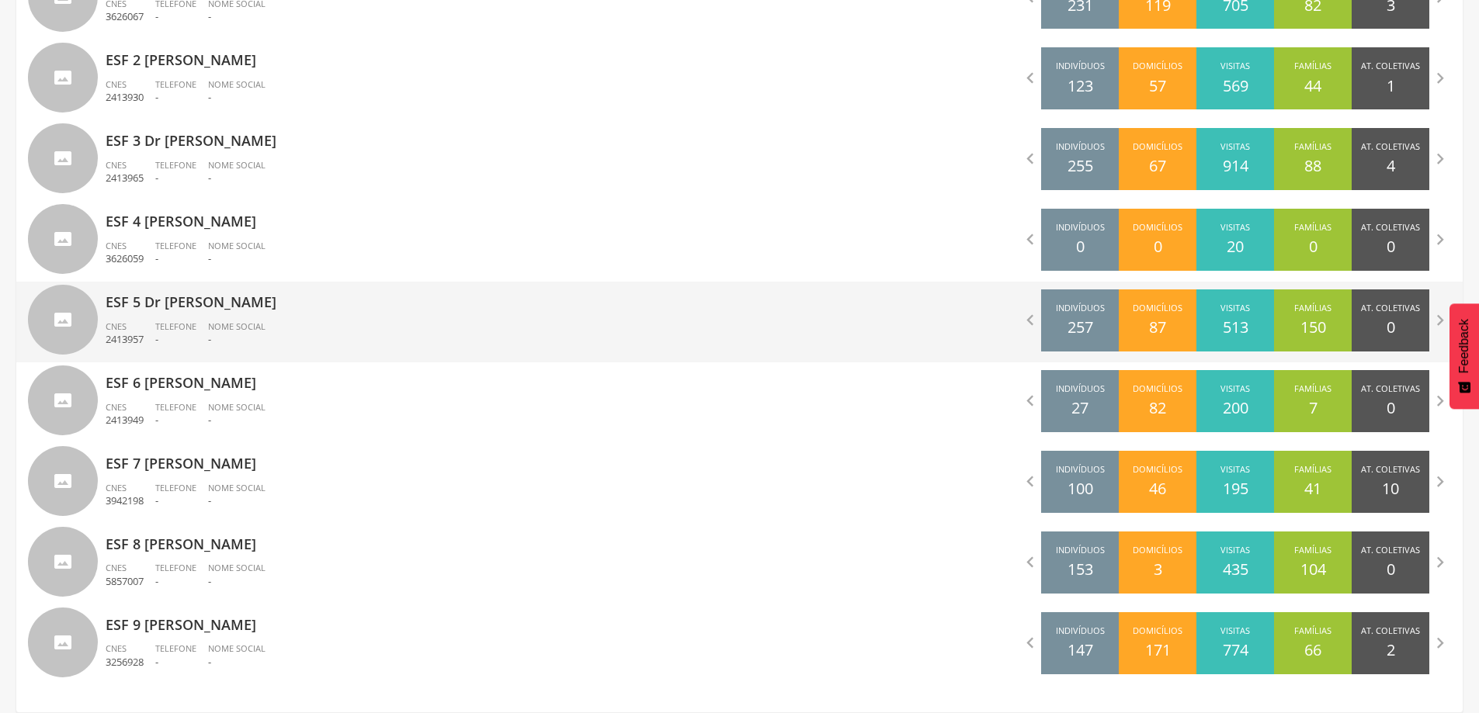
click at [217, 325] on span "Nome Social" at bounding box center [236, 327] width 57 height 12
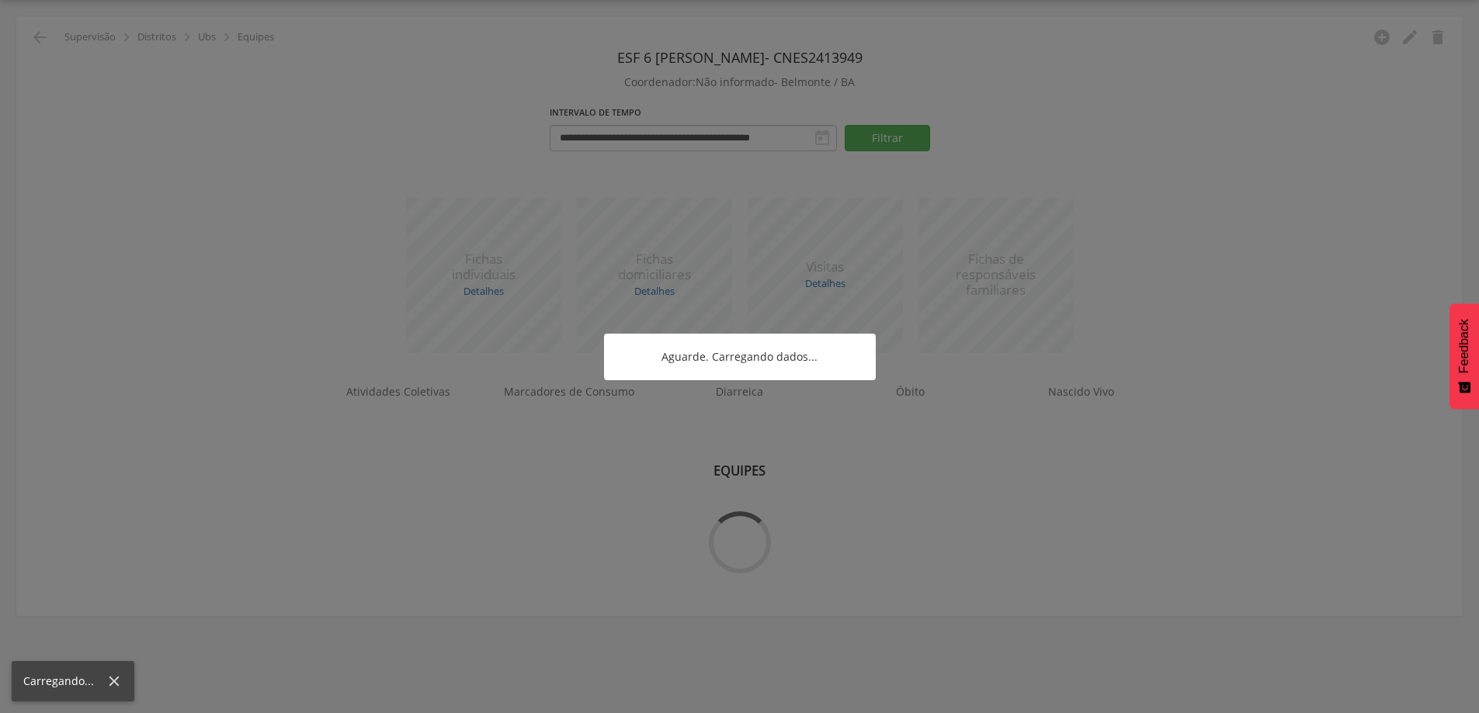
scroll to position [47, 0]
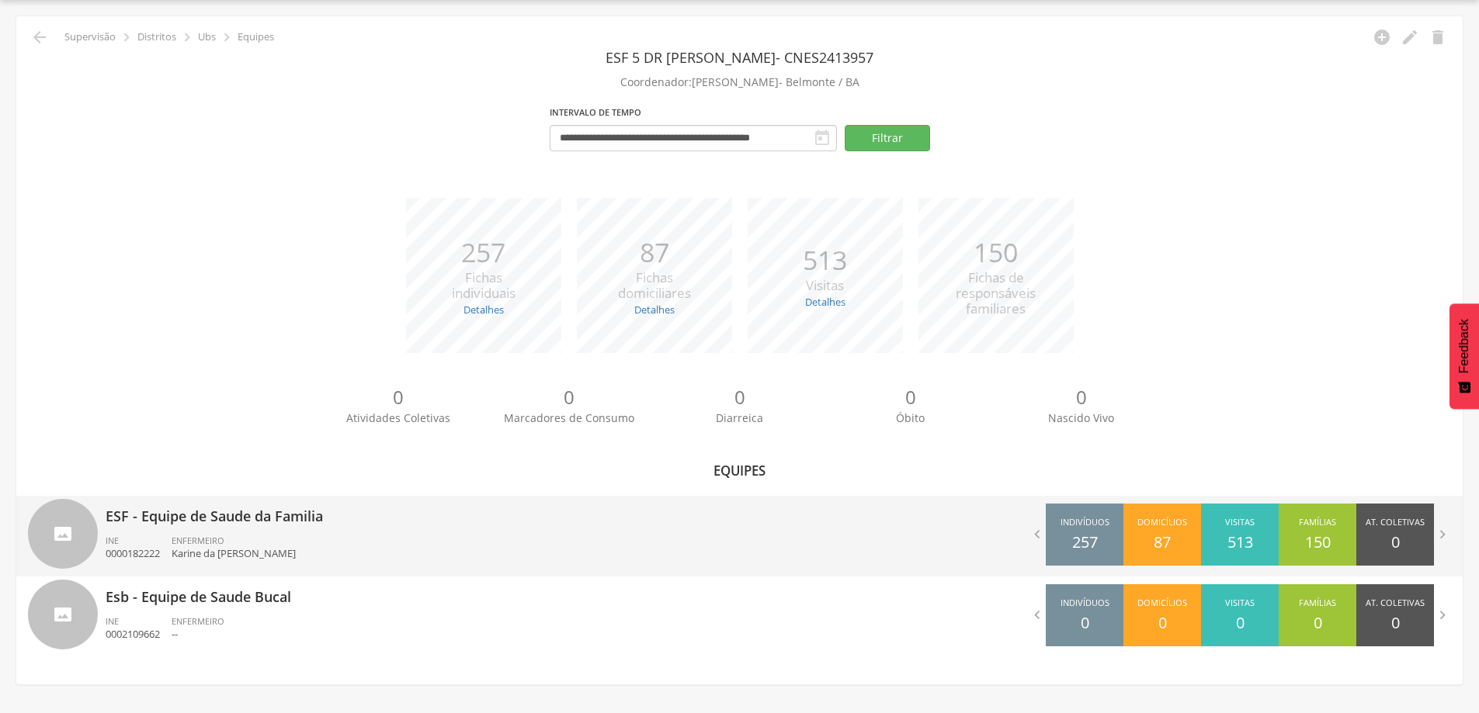
click at [234, 529] on div "ESF - Equipe de Saude da Familia INE 0000182222 ENFERMEIRO [PERSON_NAME]" at bounding box center [417, 536] width 623 height 81
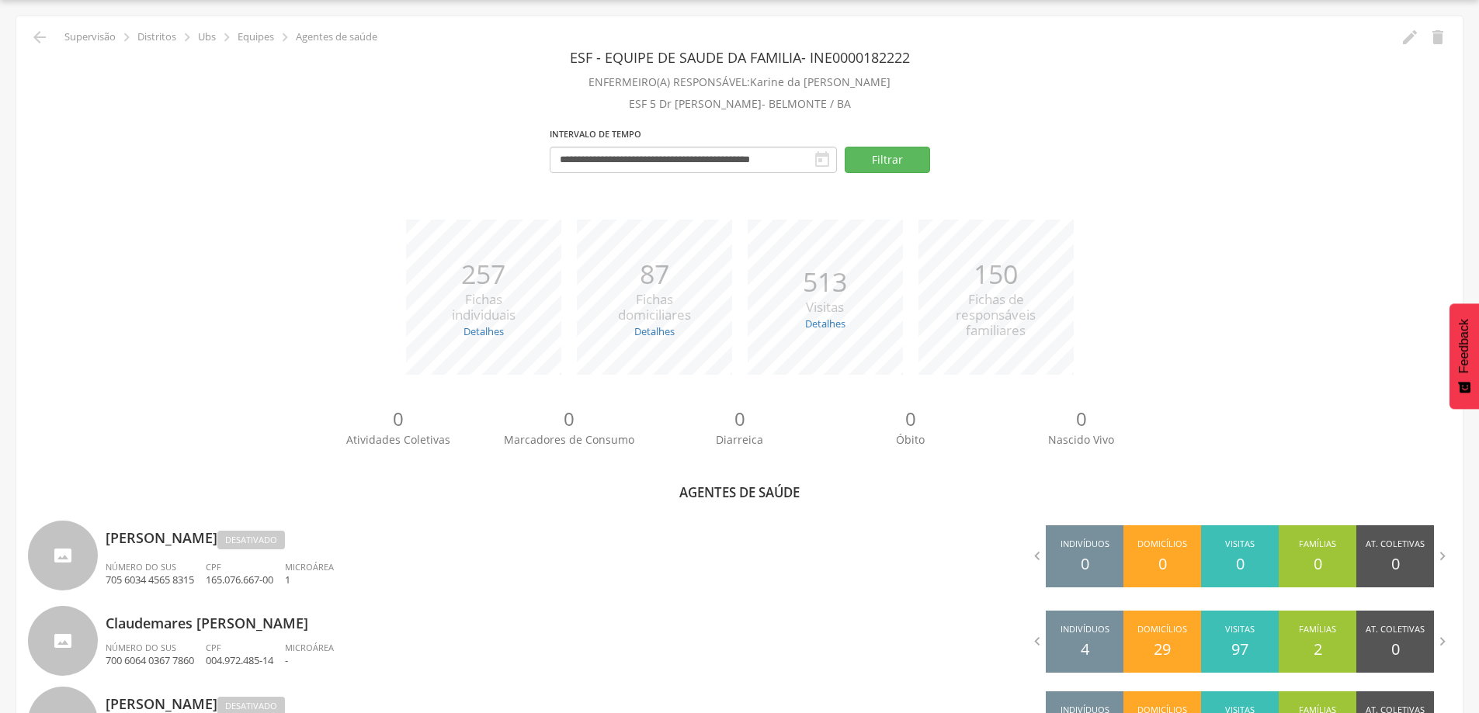
scroll to position [377, 0]
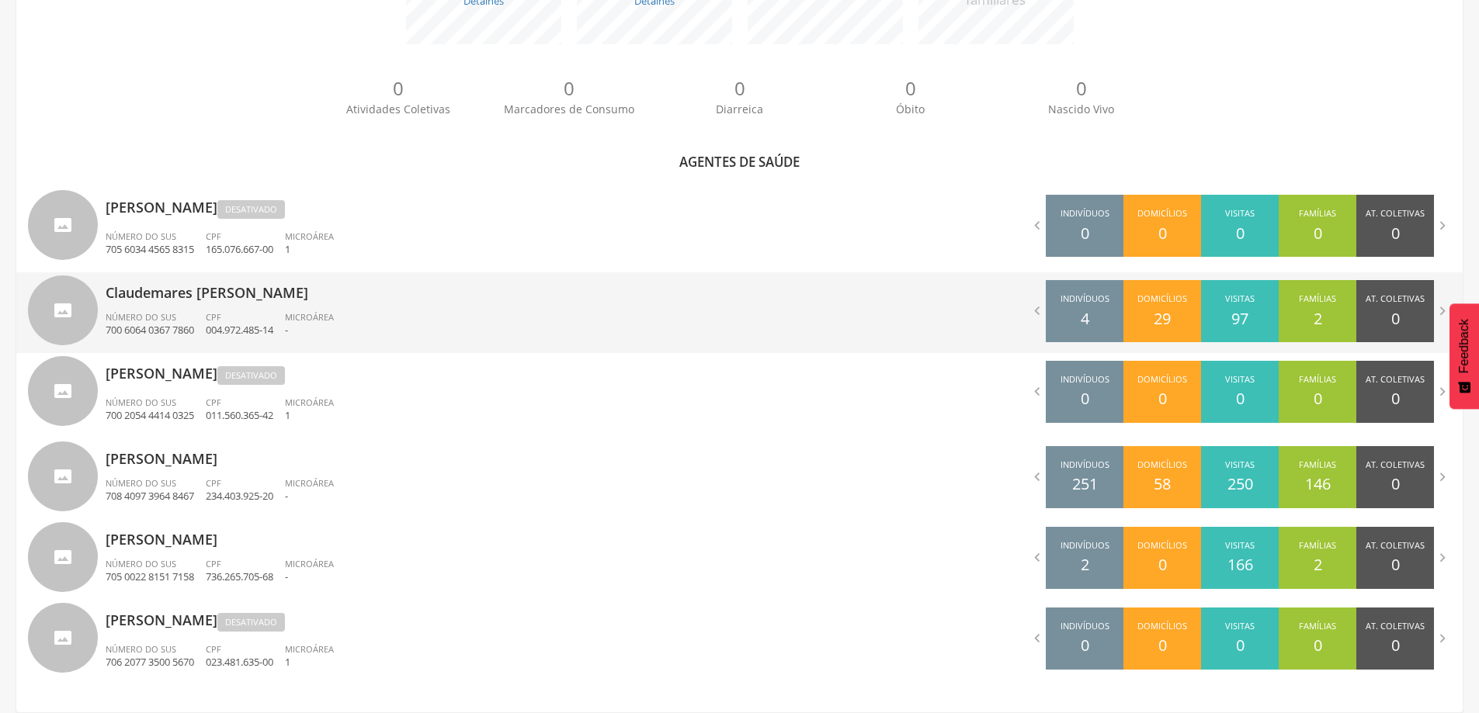
click at [189, 331] on p "700 6064 0367 7860" at bounding box center [150, 330] width 89 height 15
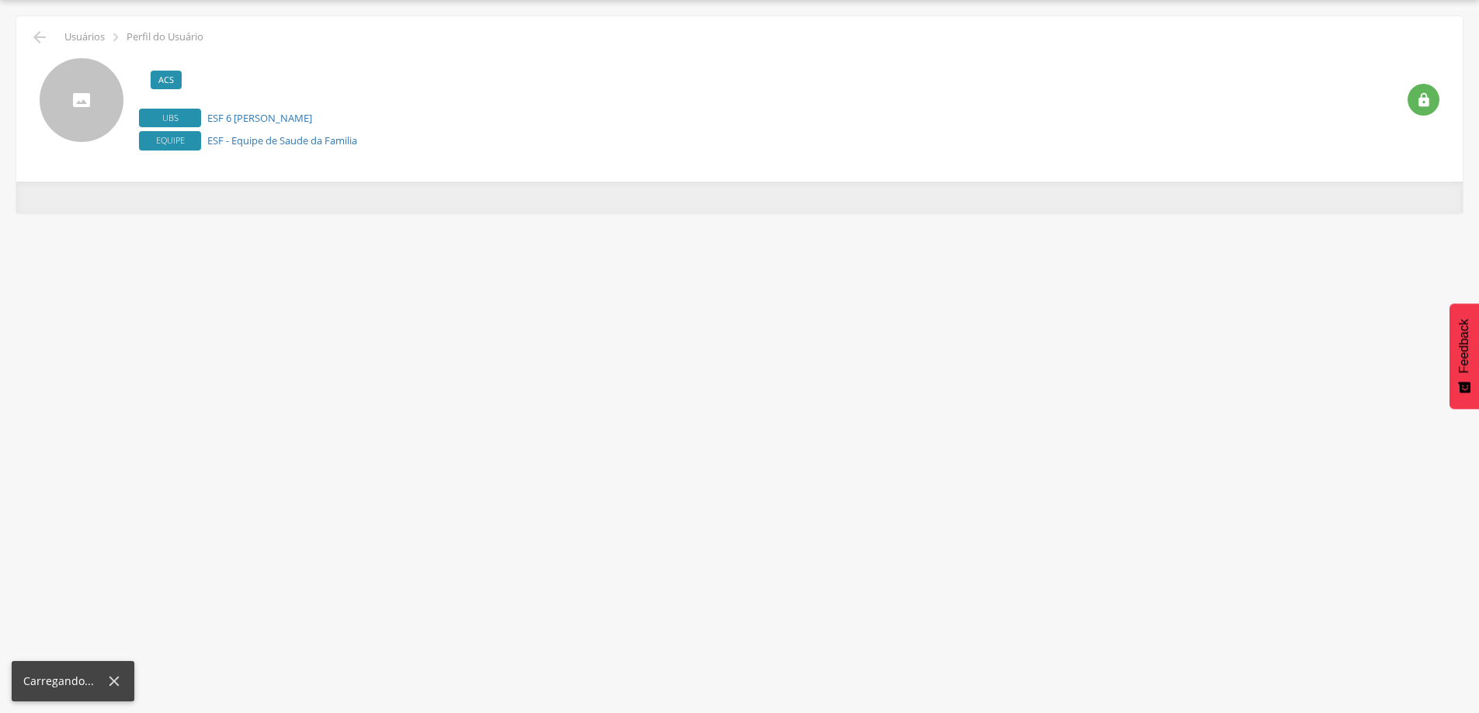
scroll to position [47, 0]
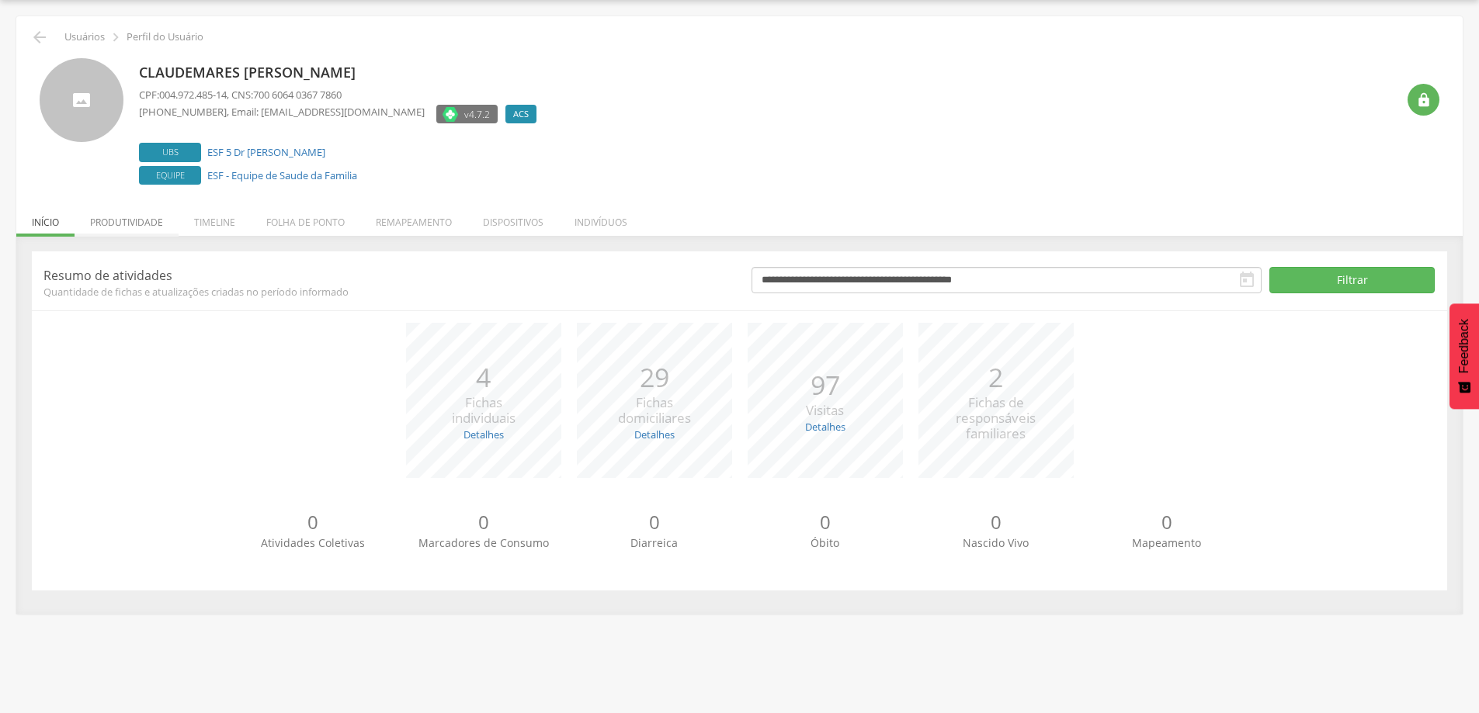
click at [123, 214] on li "Produtividade" at bounding box center [127, 218] width 104 height 36
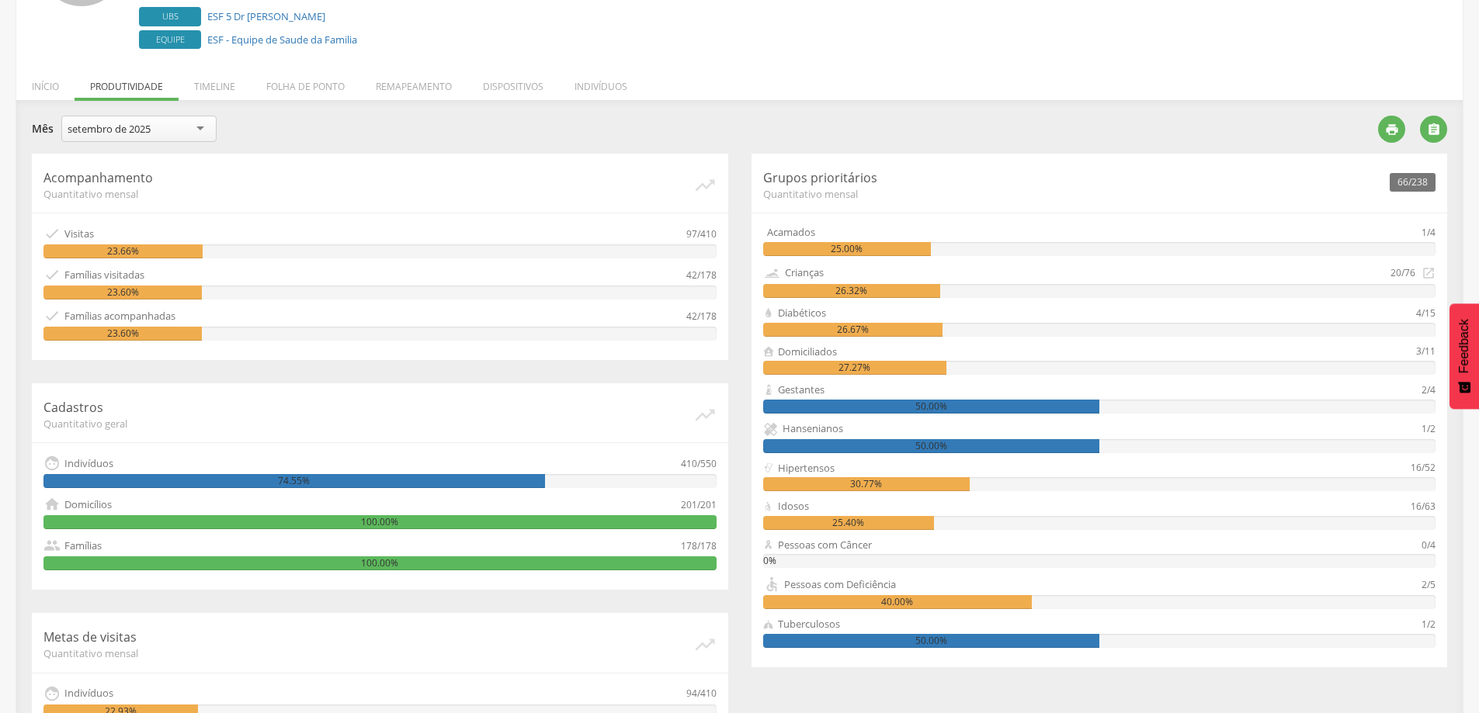
scroll to position [0, 0]
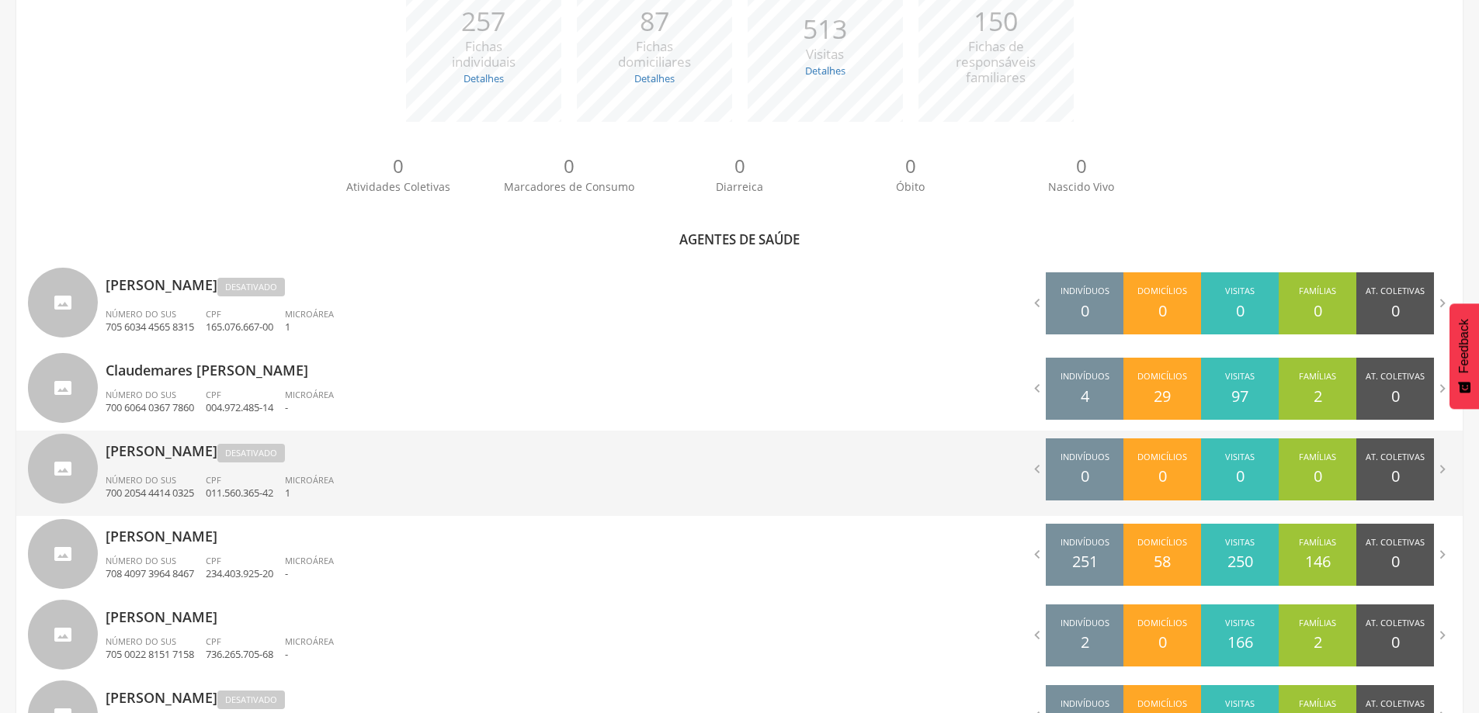
scroll to position [377, 0]
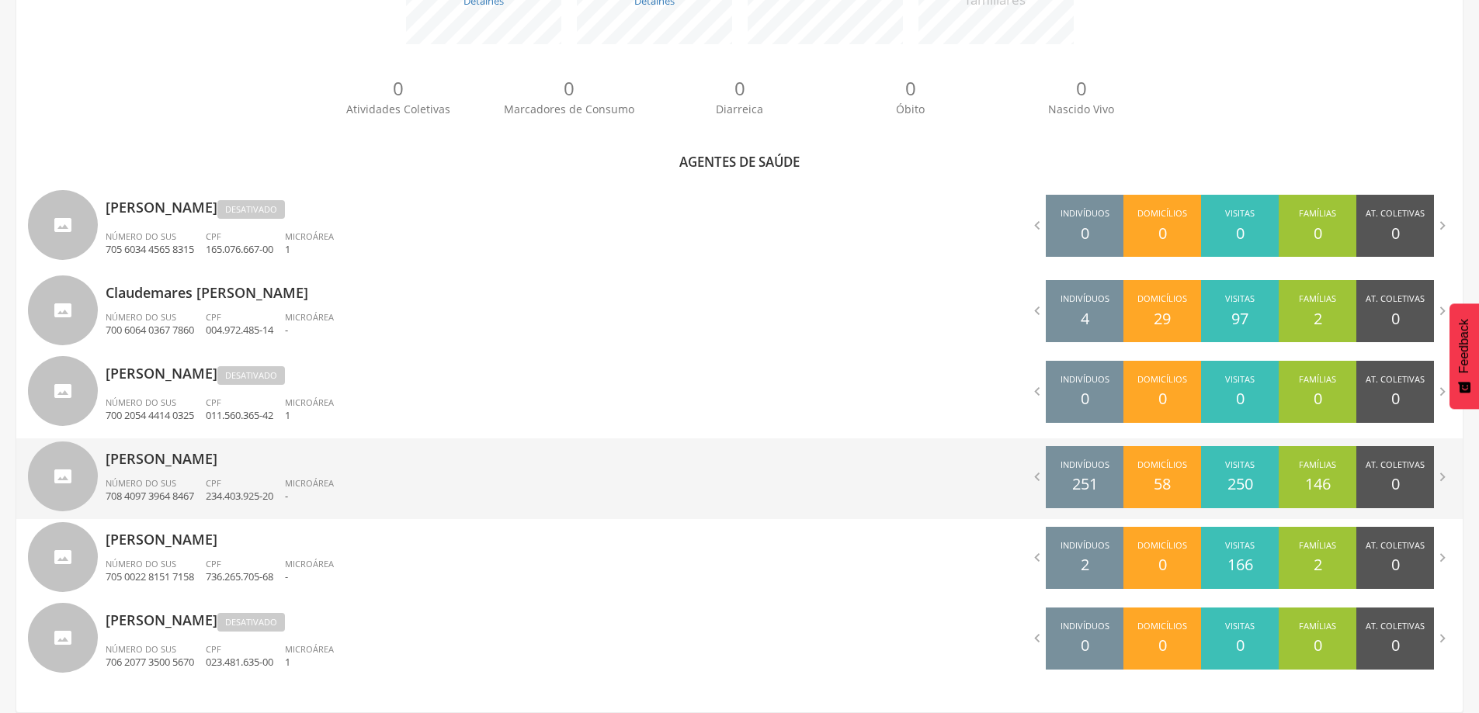
click at [145, 453] on p "[PERSON_NAME]" at bounding box center [417, 454] width 623 height 31
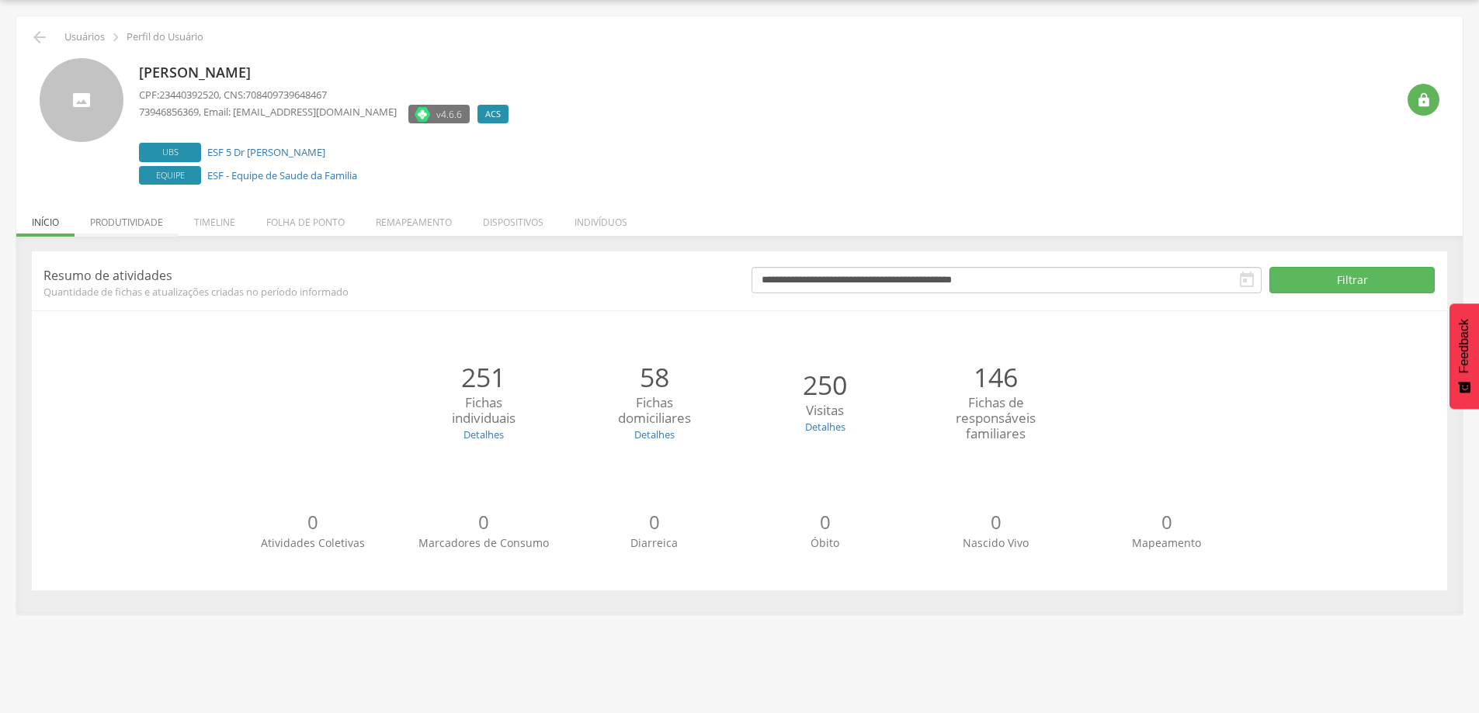
click at [152, 220] on li "Produtividade" at bounding box center [127, 218] width 104 height 36
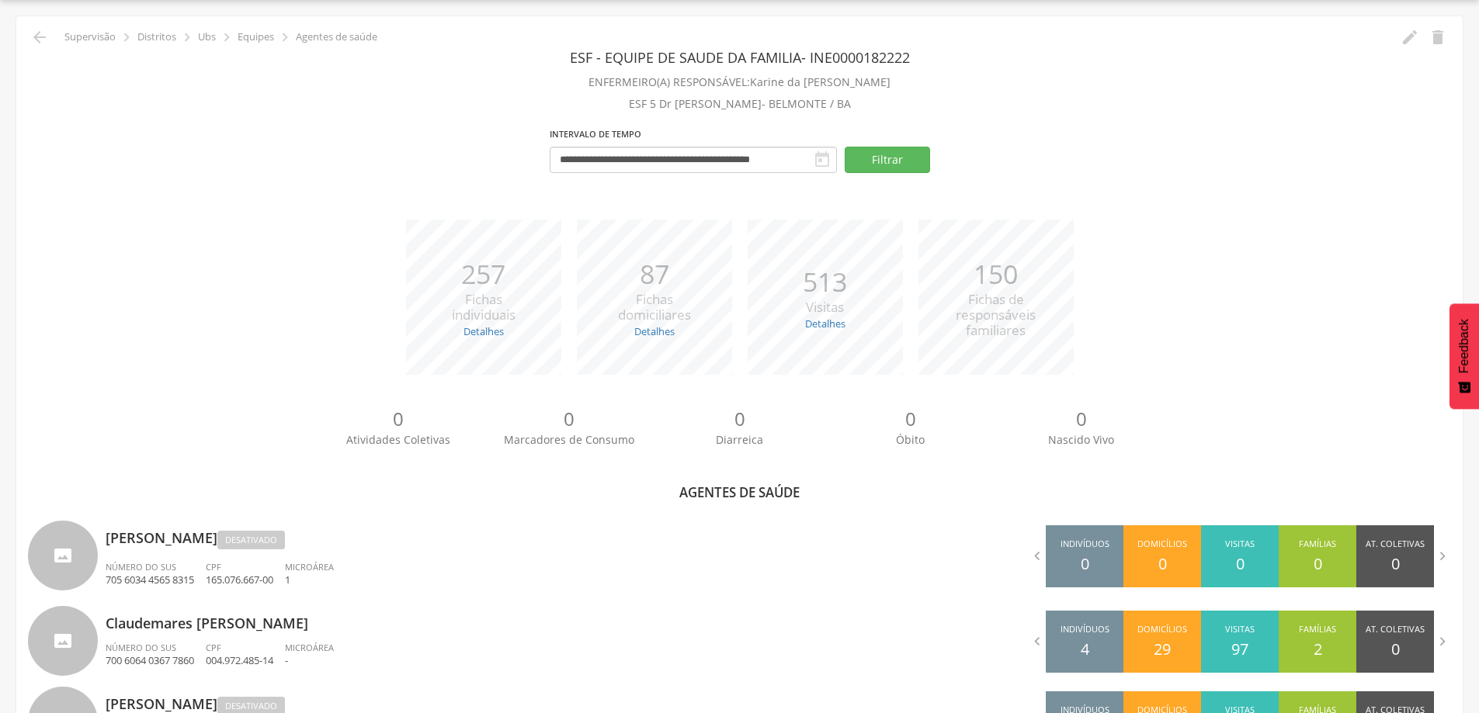
scroll to position [377, 0]
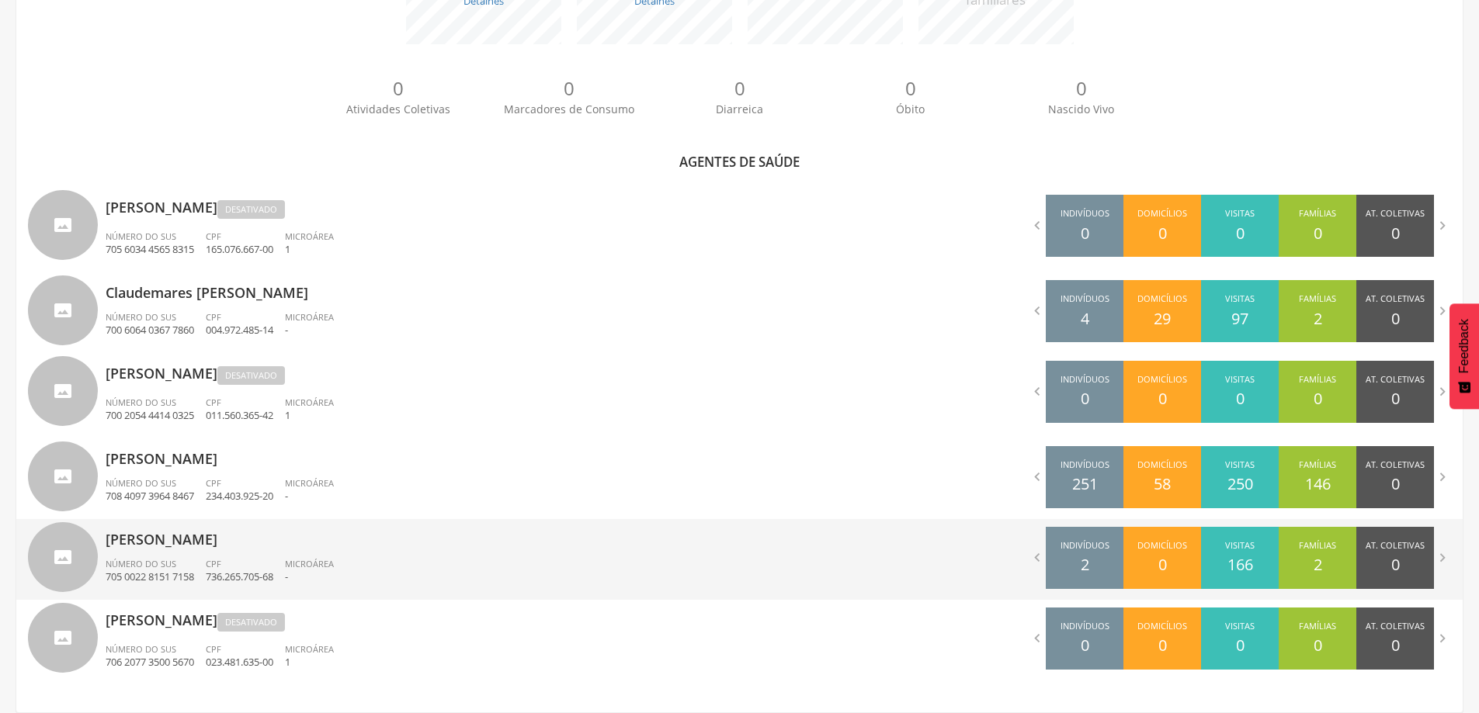
click at [229, 528] on p "[PERSON_NAME]" at bounding box center [417, 534] width 623 height 31
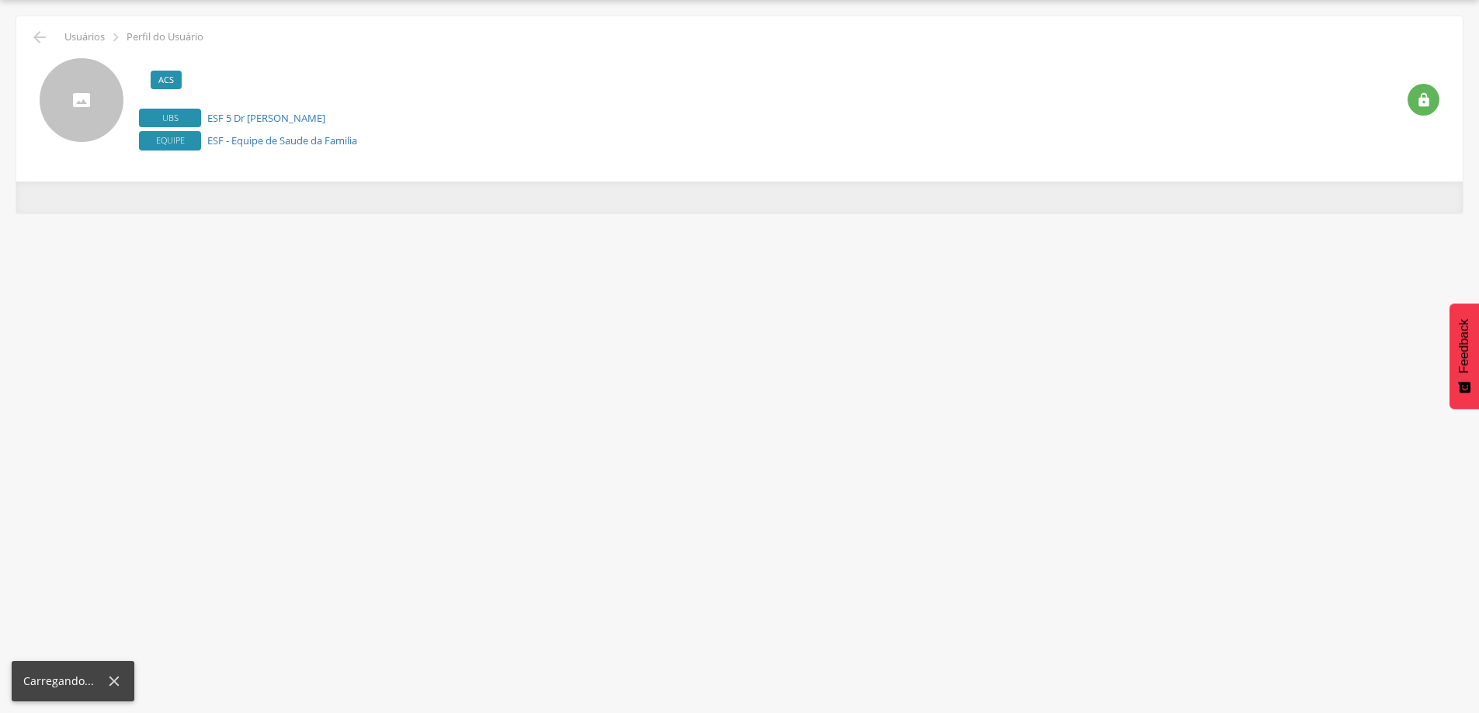
scroll to position [47, 0]
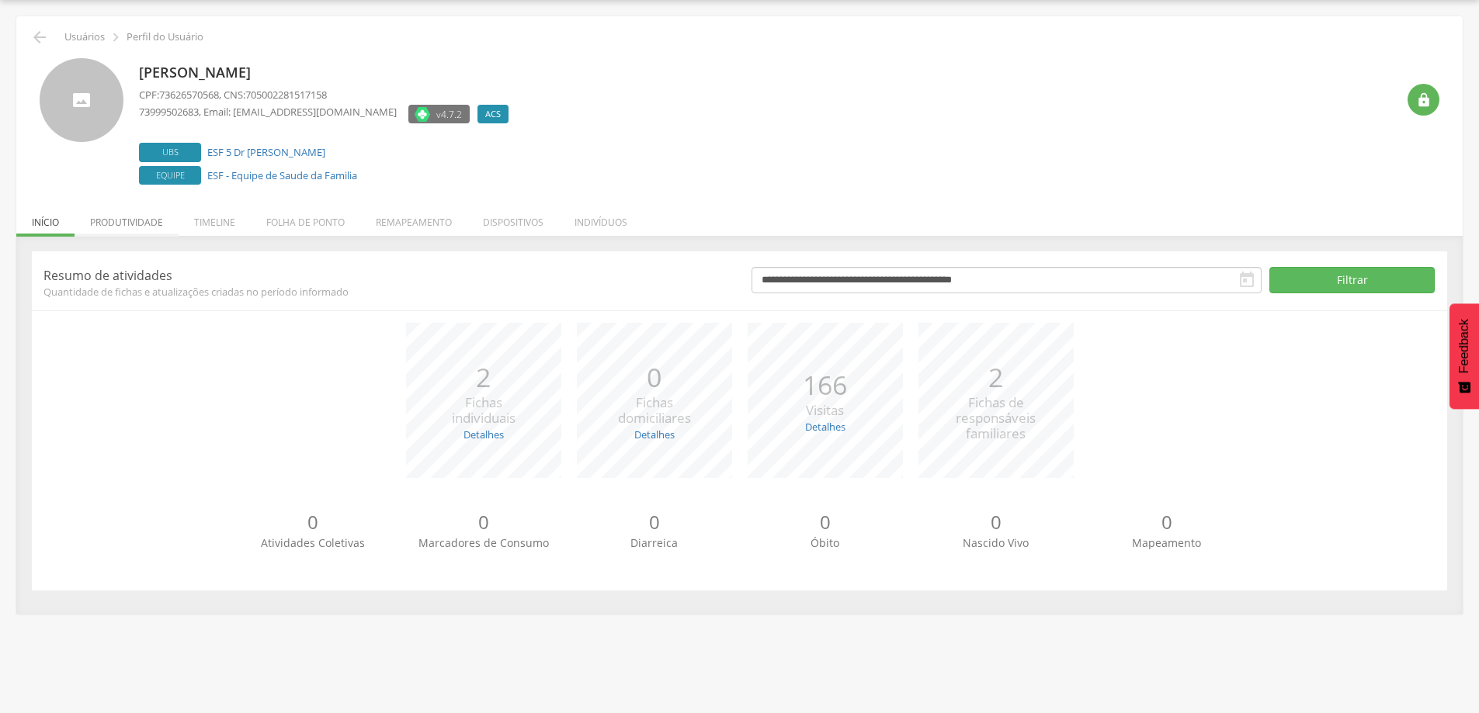
click at [126, 209] on li "Produtividade" at bounding box center [127, 218] width 104 height 36
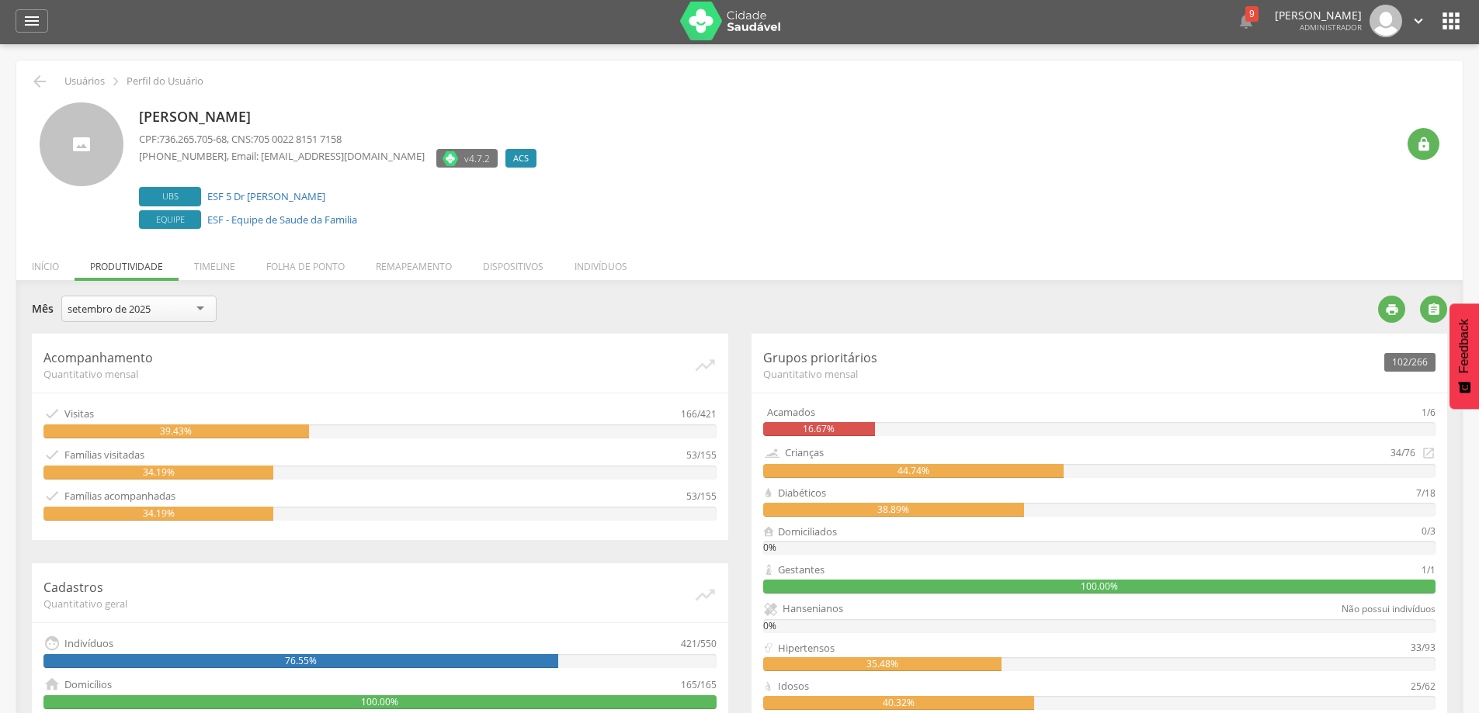
scroll to position [0, 0]
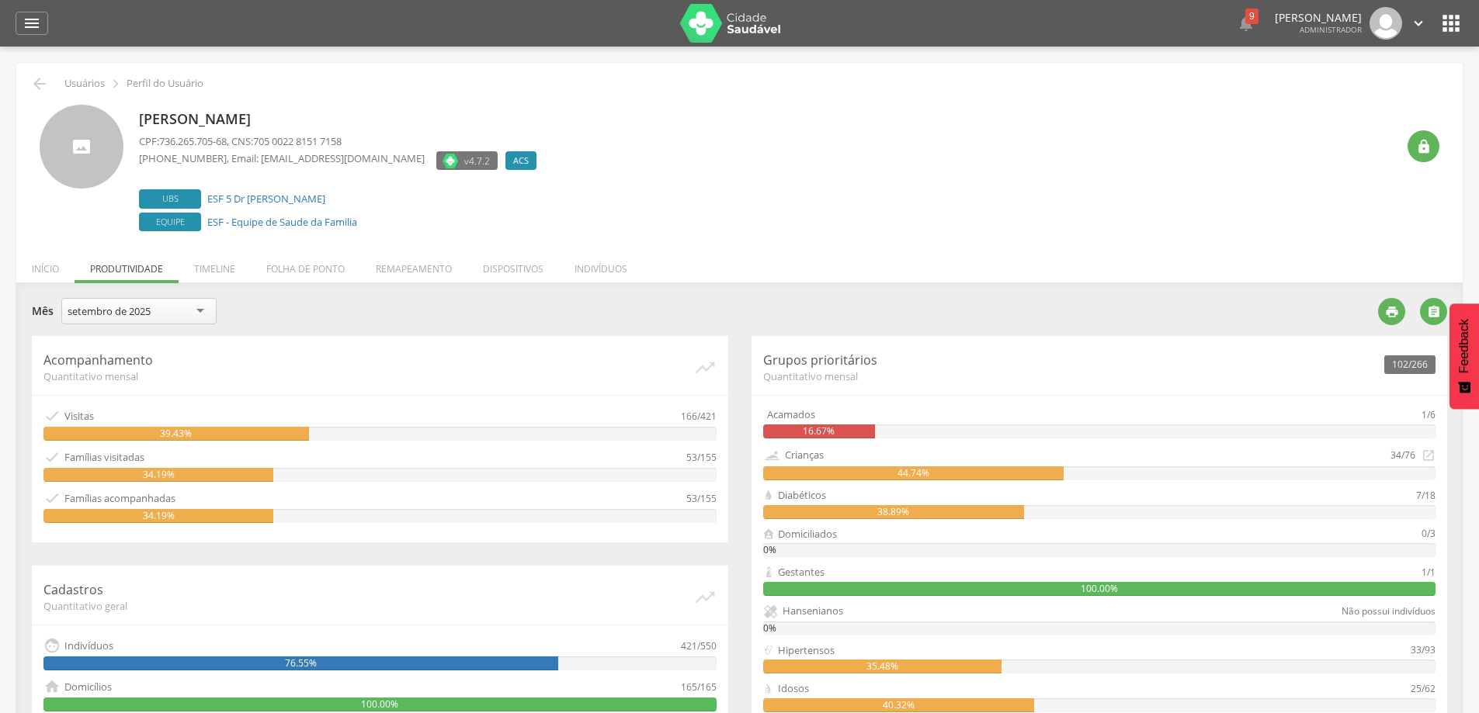
scroll to position [47, 0]
